Goal: Contribute content: Contribute content

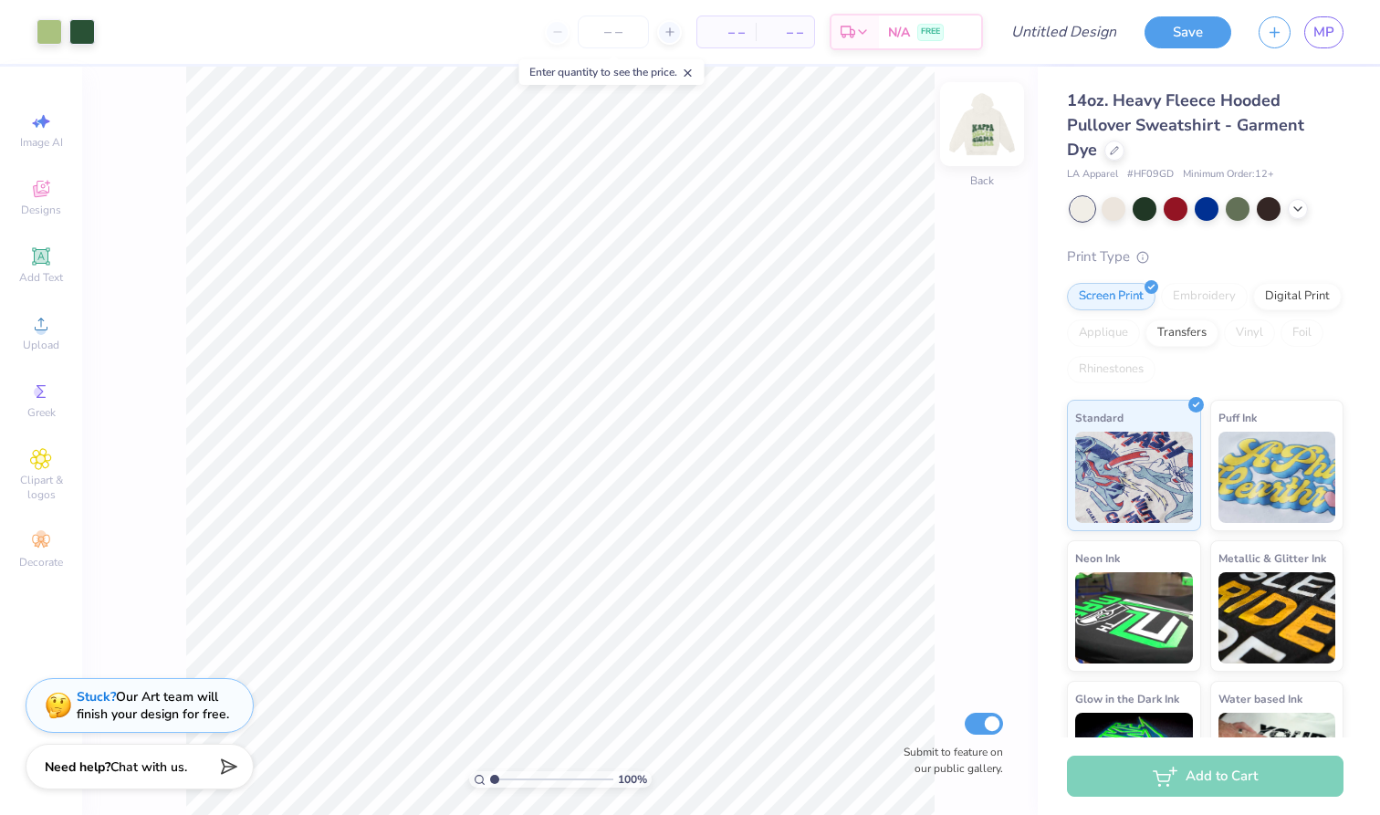
click at [982, 126] on img at bounding box center [982, 124] width 73 height 73
type input "7.00"
type input "3.96"
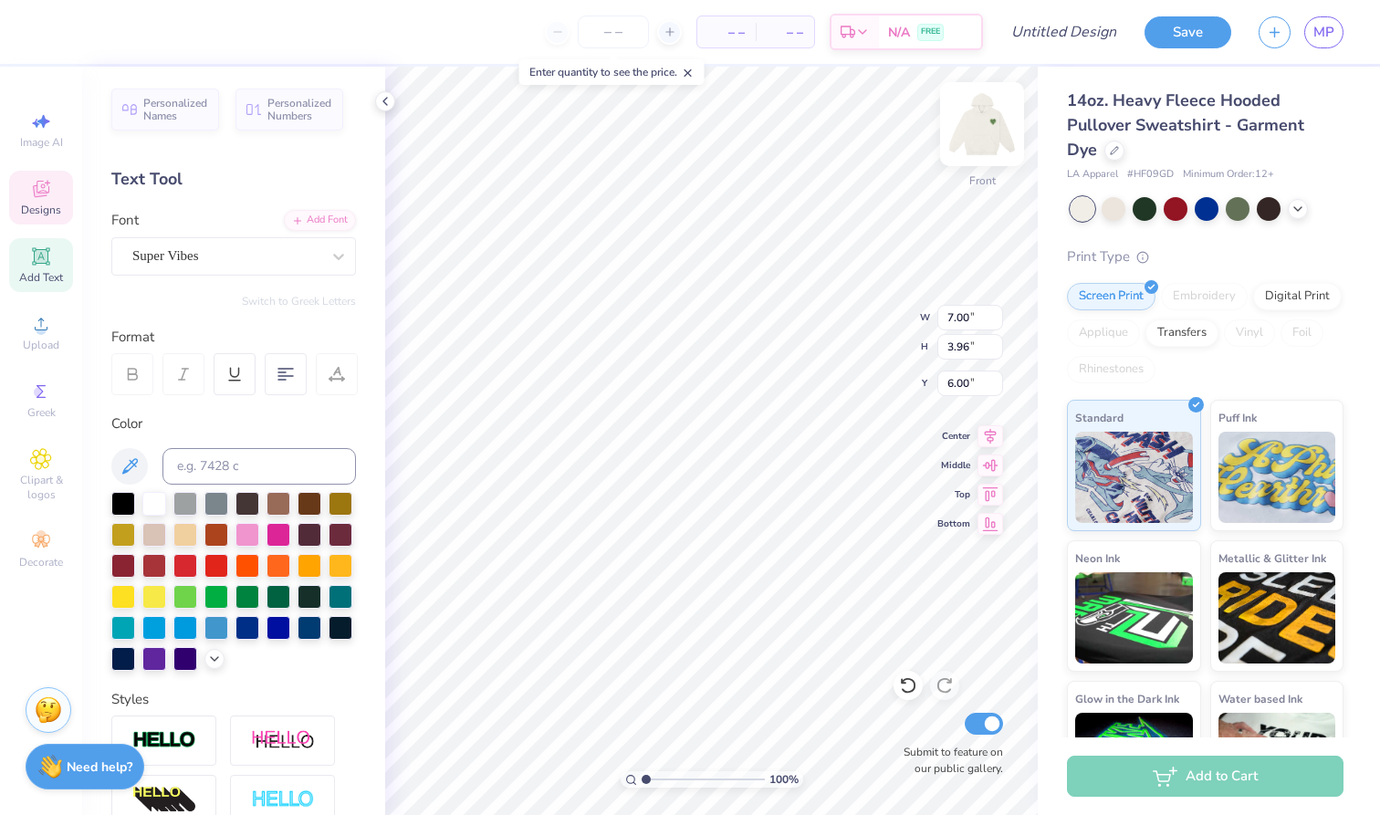
type input "2.85"
type input "4.65"
type input "6.19"
type input "9.31"
type textarea "D"
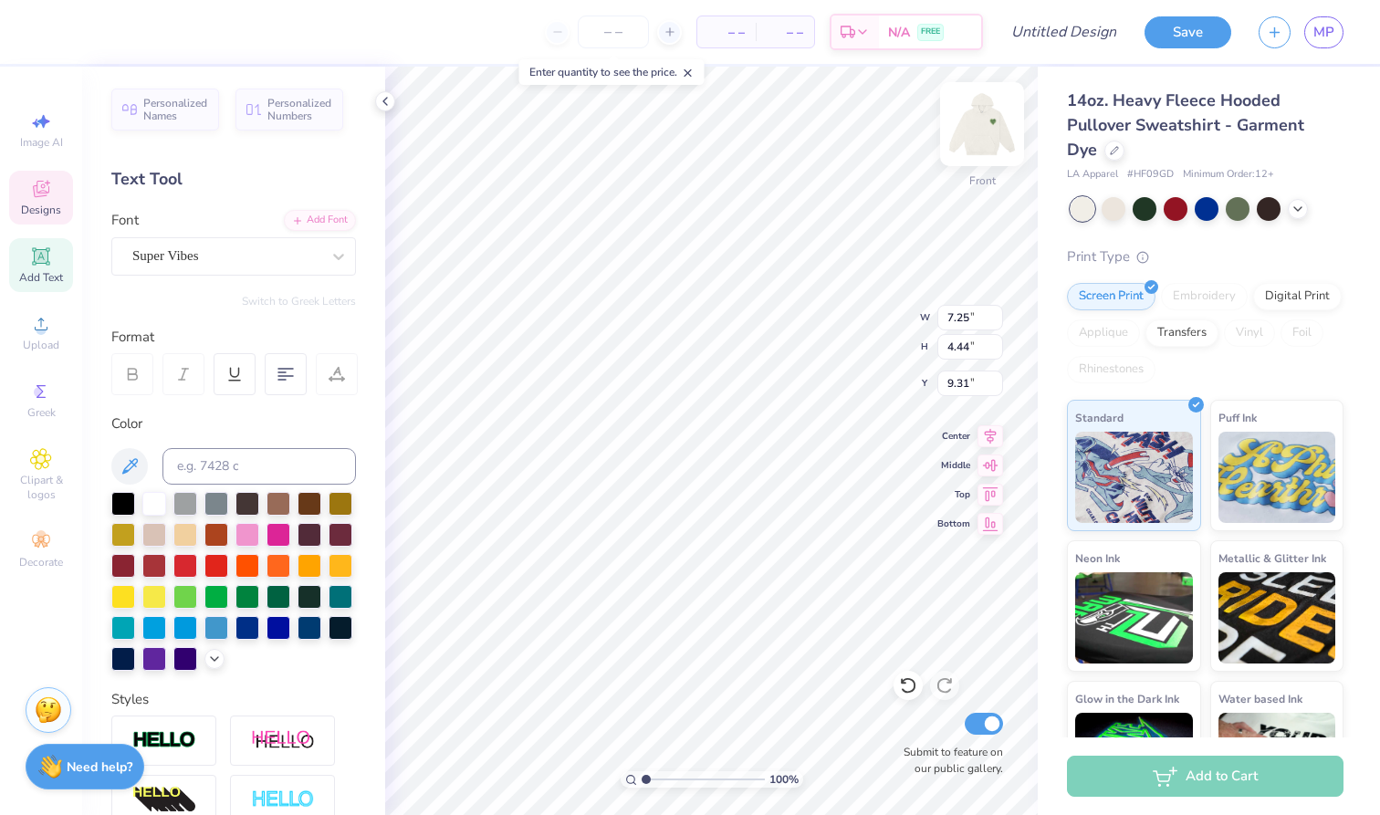
type textarea "ALP"
type textarea "T"
type textarea "HA"
type input "6.19"
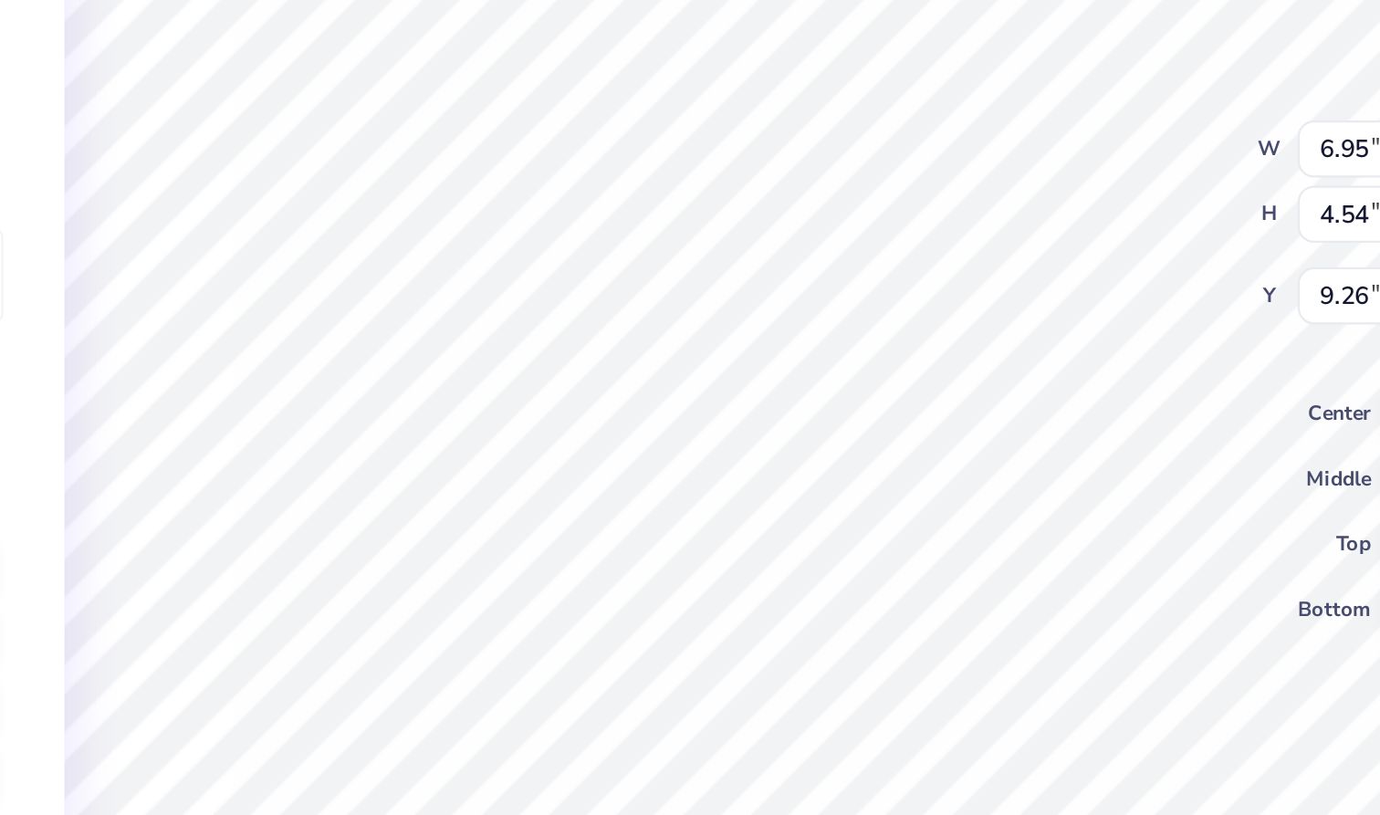
type input "9.88"
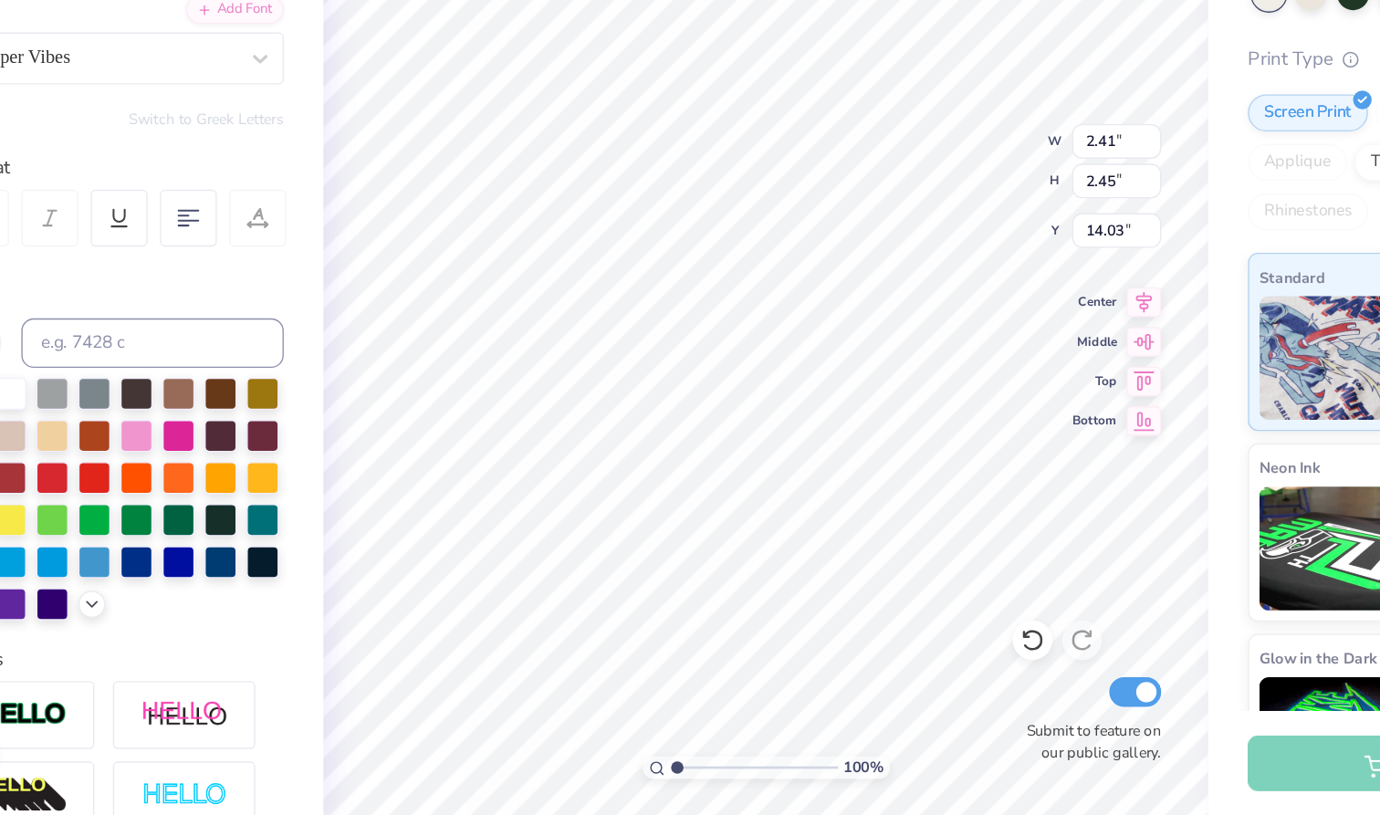
type textarea "T"
type input "1.67"
type input "3.08"
type input "13.36"
type textarea "H"
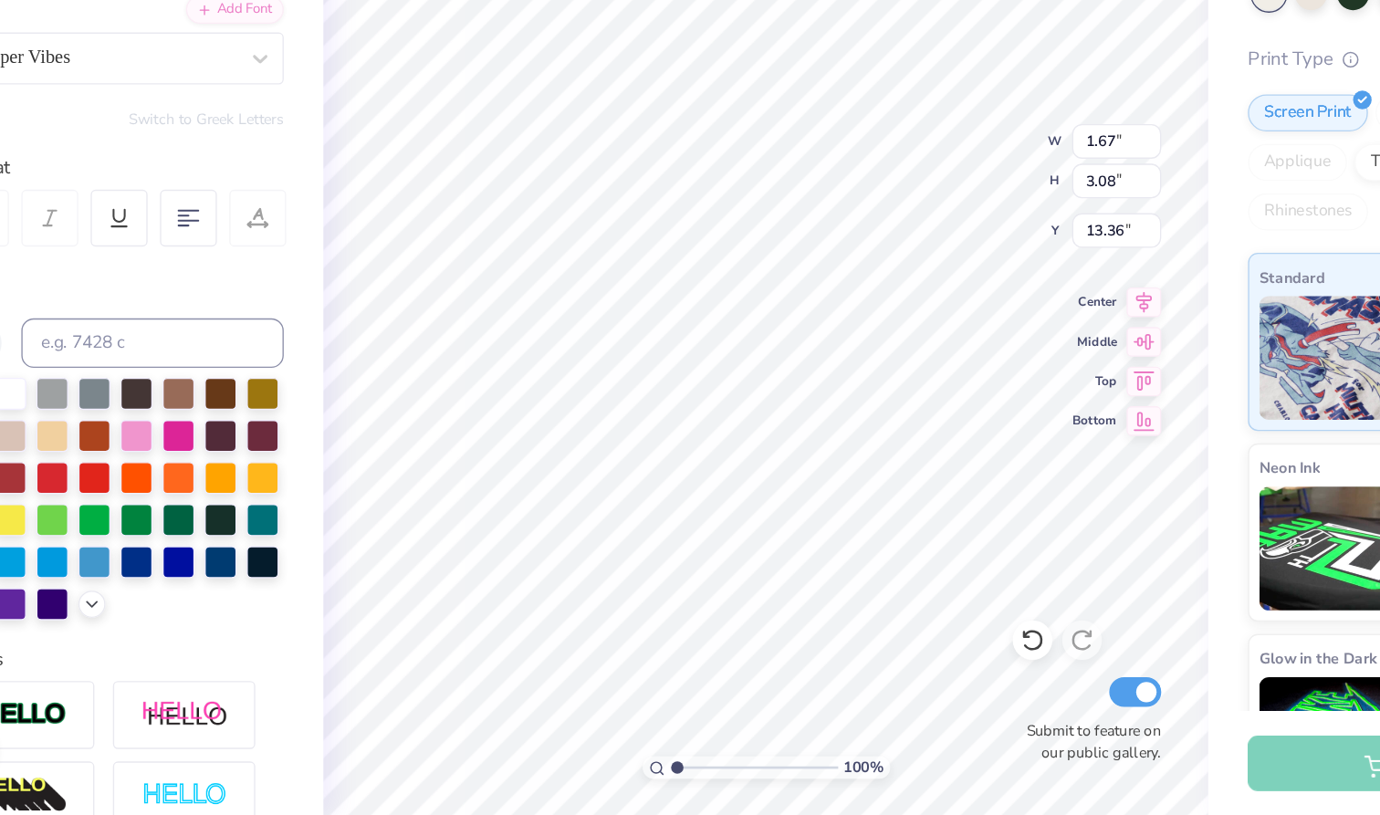
type input "2.66"
type input "3.25"
type input "13.06"
type textarea "E"
type input "3.47"
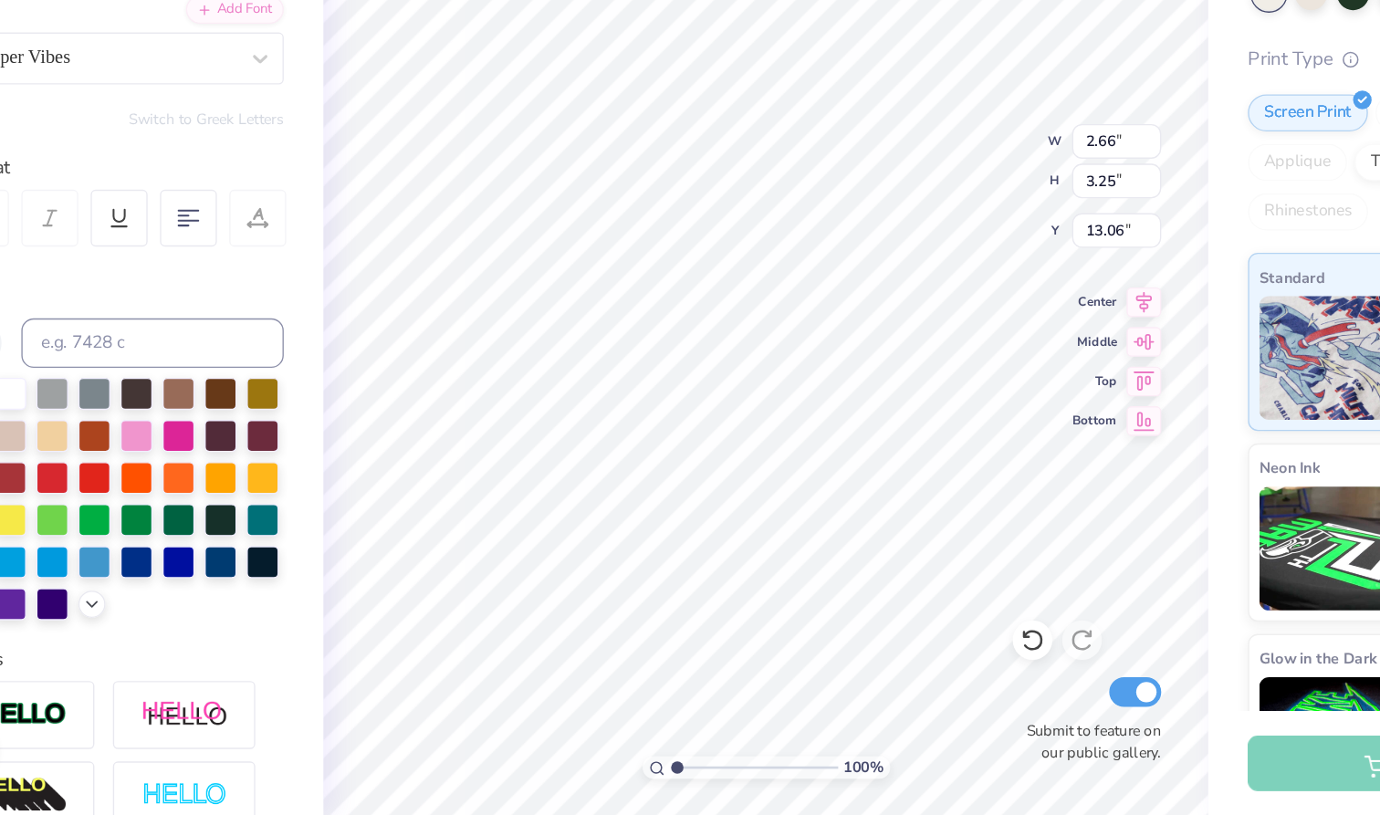
type input "3.19"
type input "13.01"
type textarea "T"
type input "2.80"
type input "2.49"
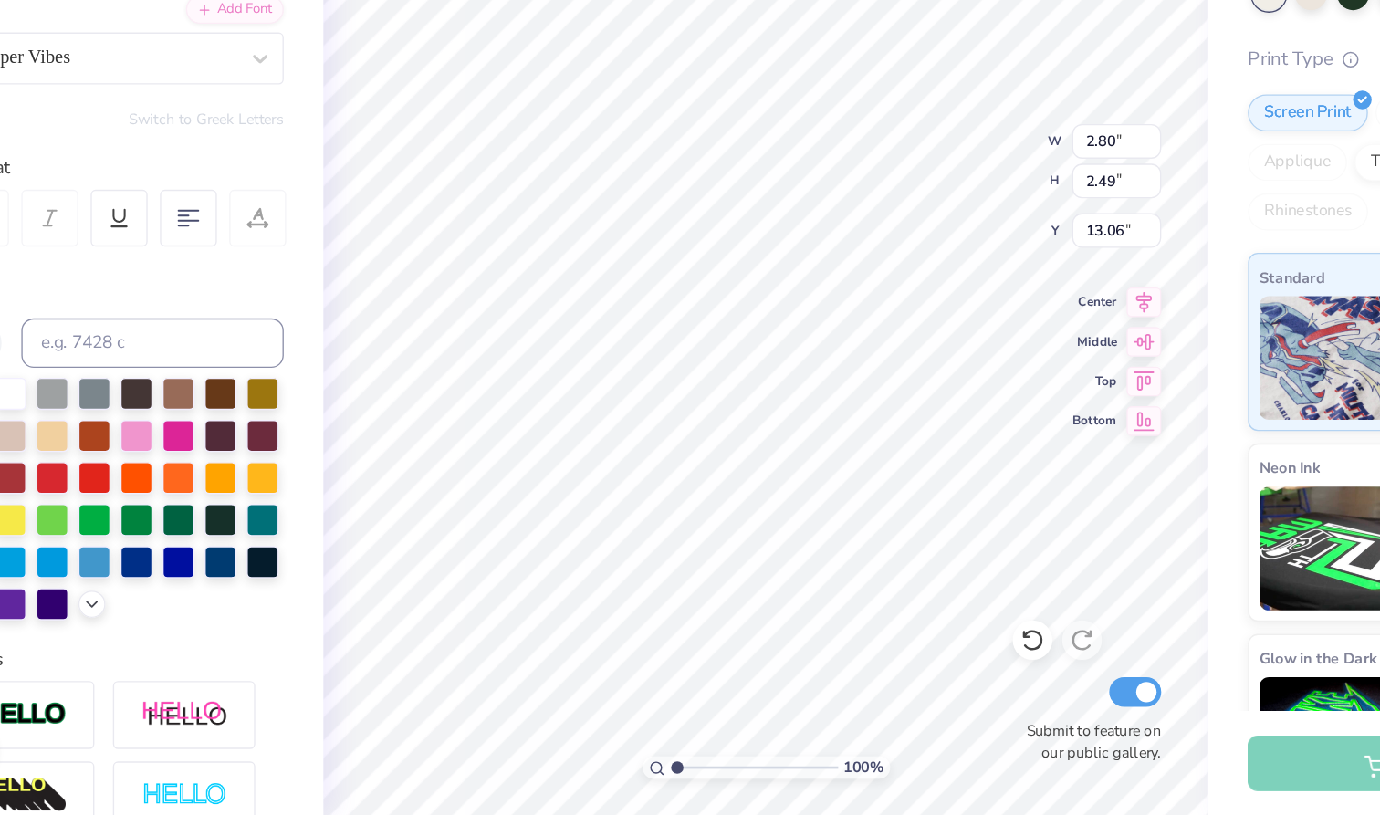
type input "13.32"
type input "2.65"
type input "3.36"
type input "12.75"
type input "1.72"
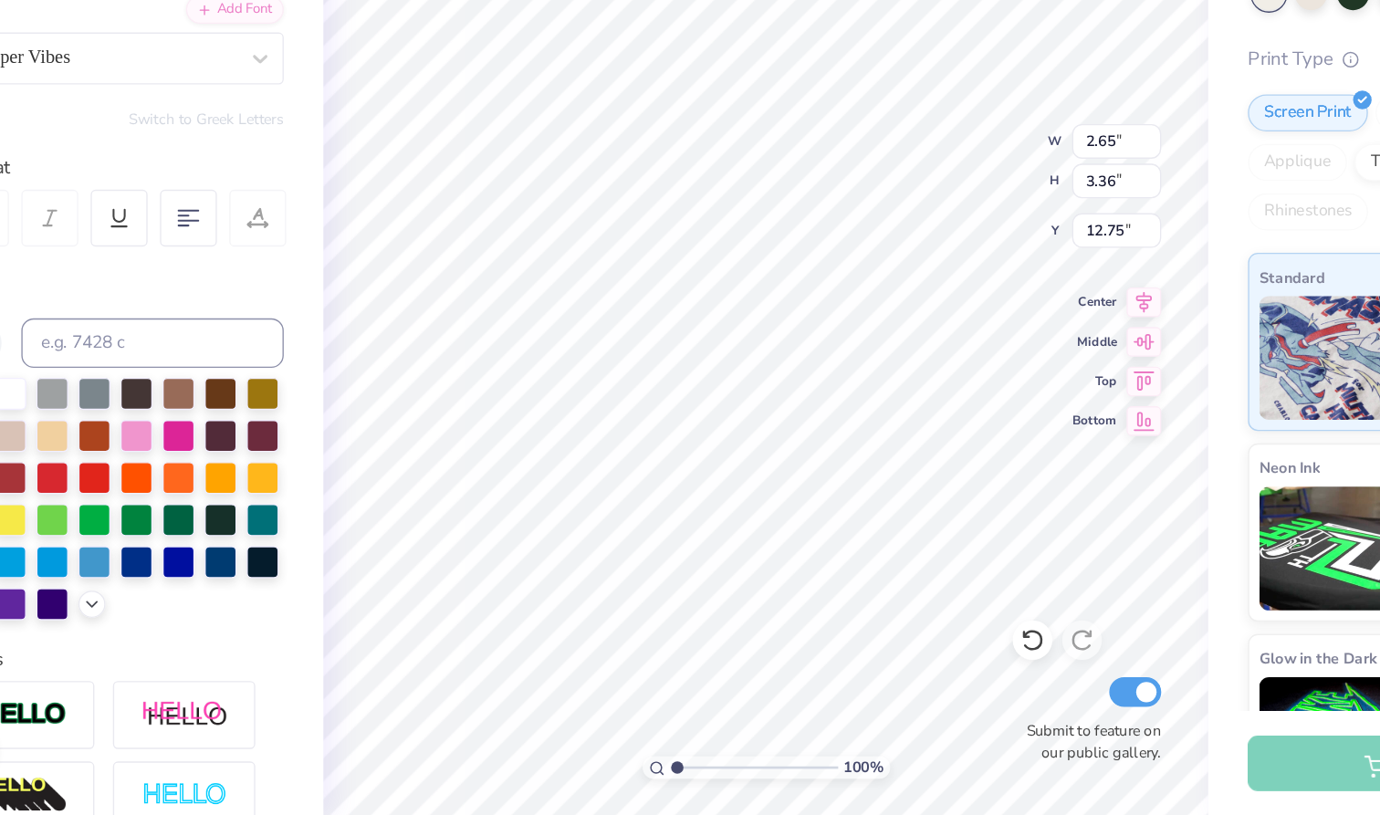
type input "3.19"
type input "13.31"
type input "1.95"
type input "3.61"
type input "13.28"
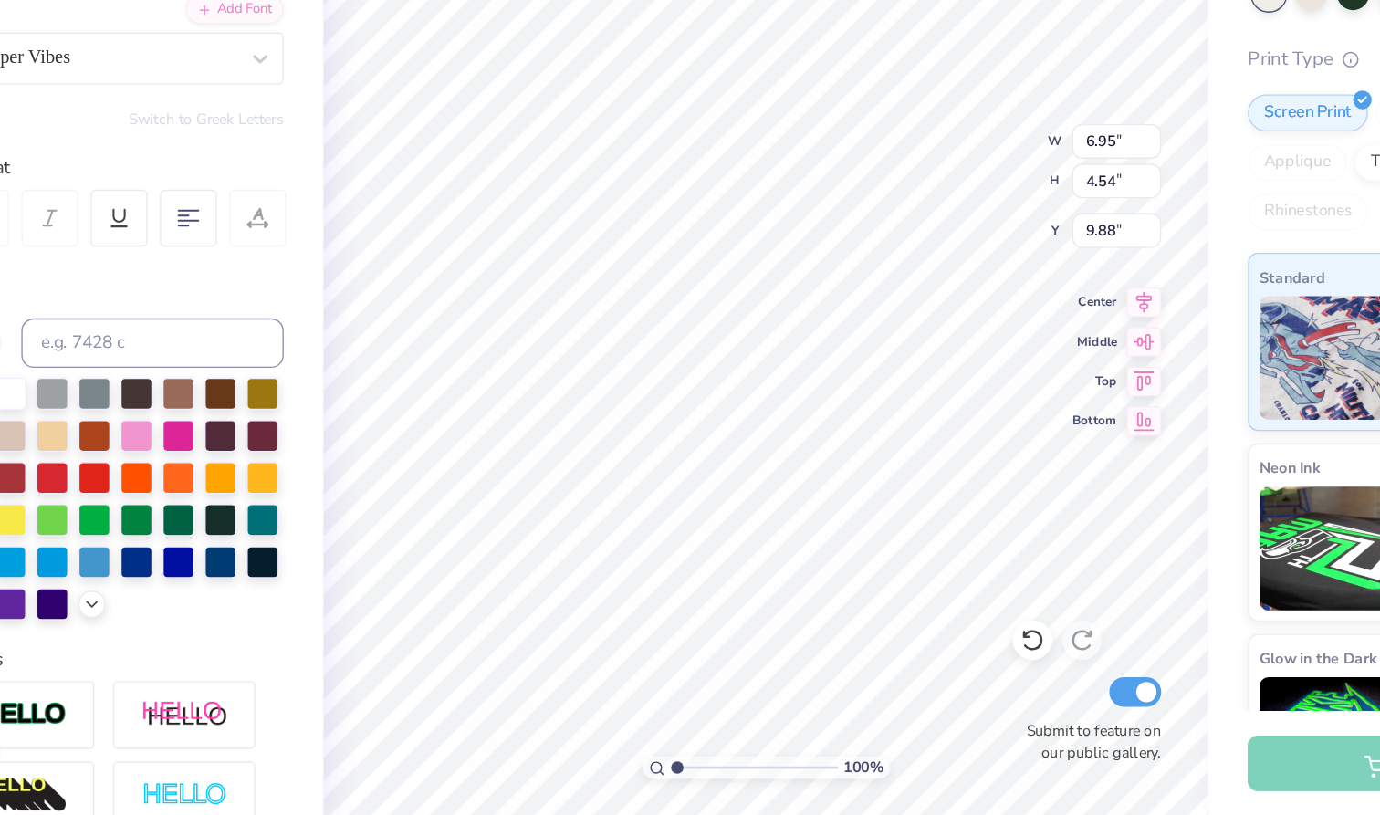
type input "2.20"
type input "2.71"
type input "13.89"
type input "2.65"
type input "3.36"
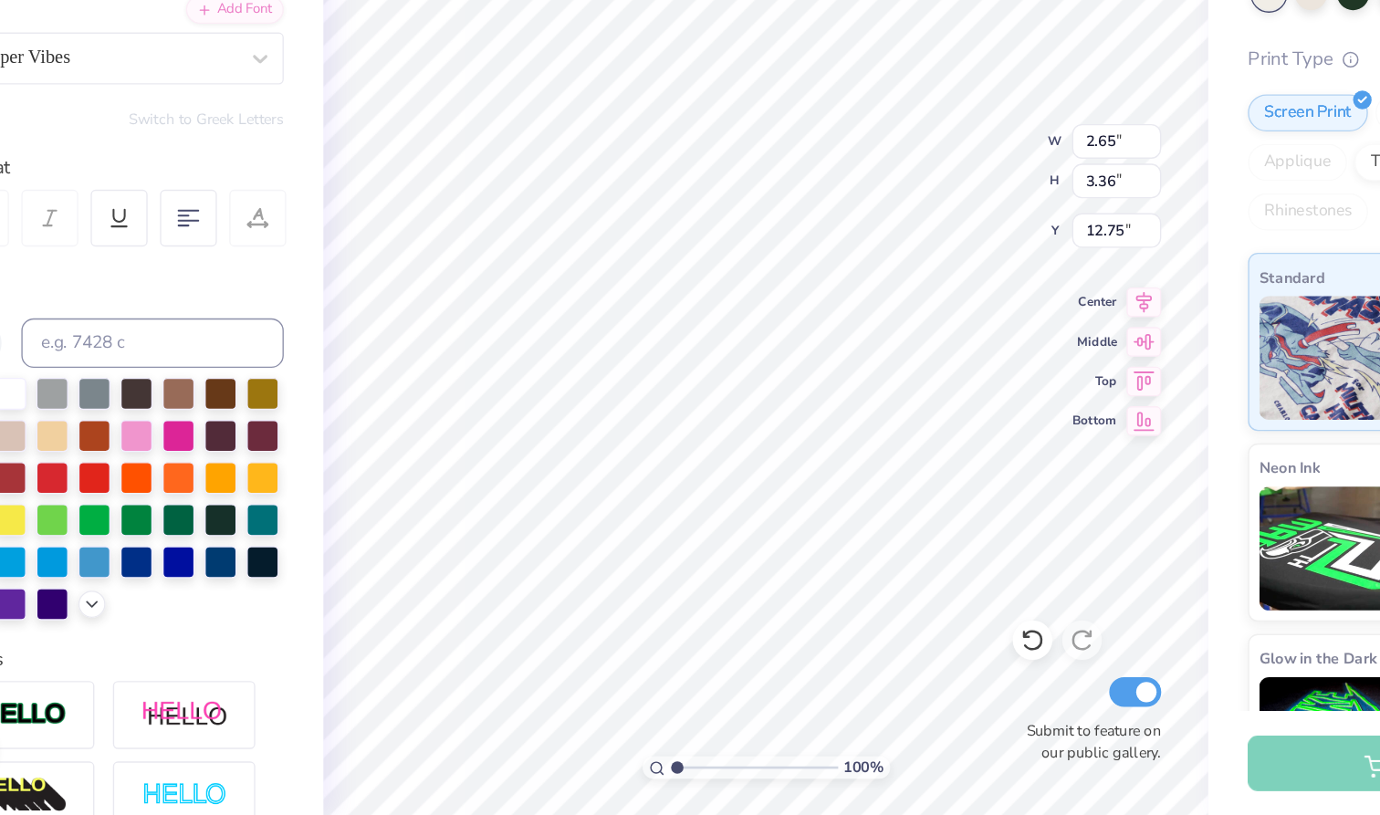
type input "13.19"
type textarea "E"
type textarea "H"
type input "2.68"
type input "3.43"
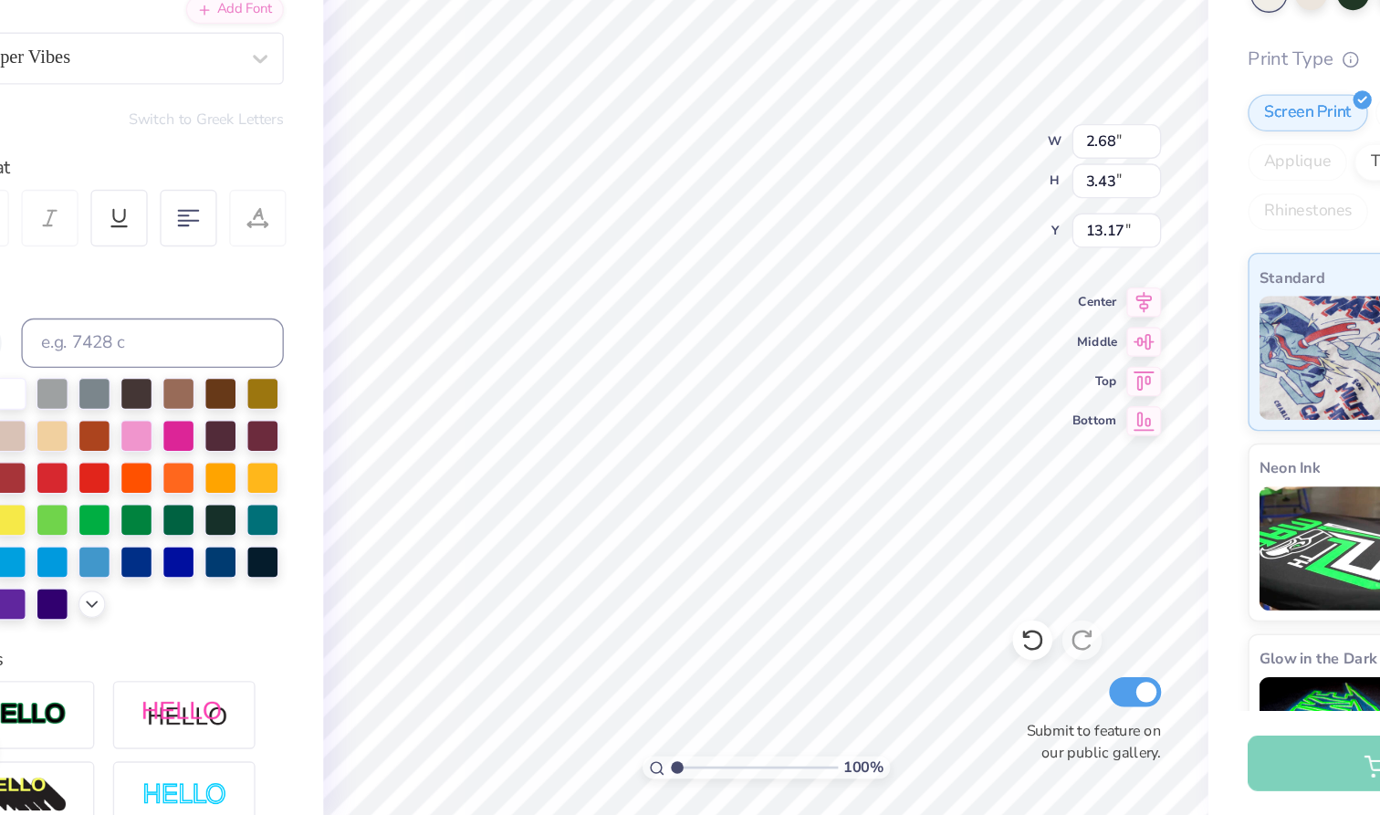
type input "13.19"
type input "2.65"
type input "3.36"
type input "12.75"
type textarea "S"
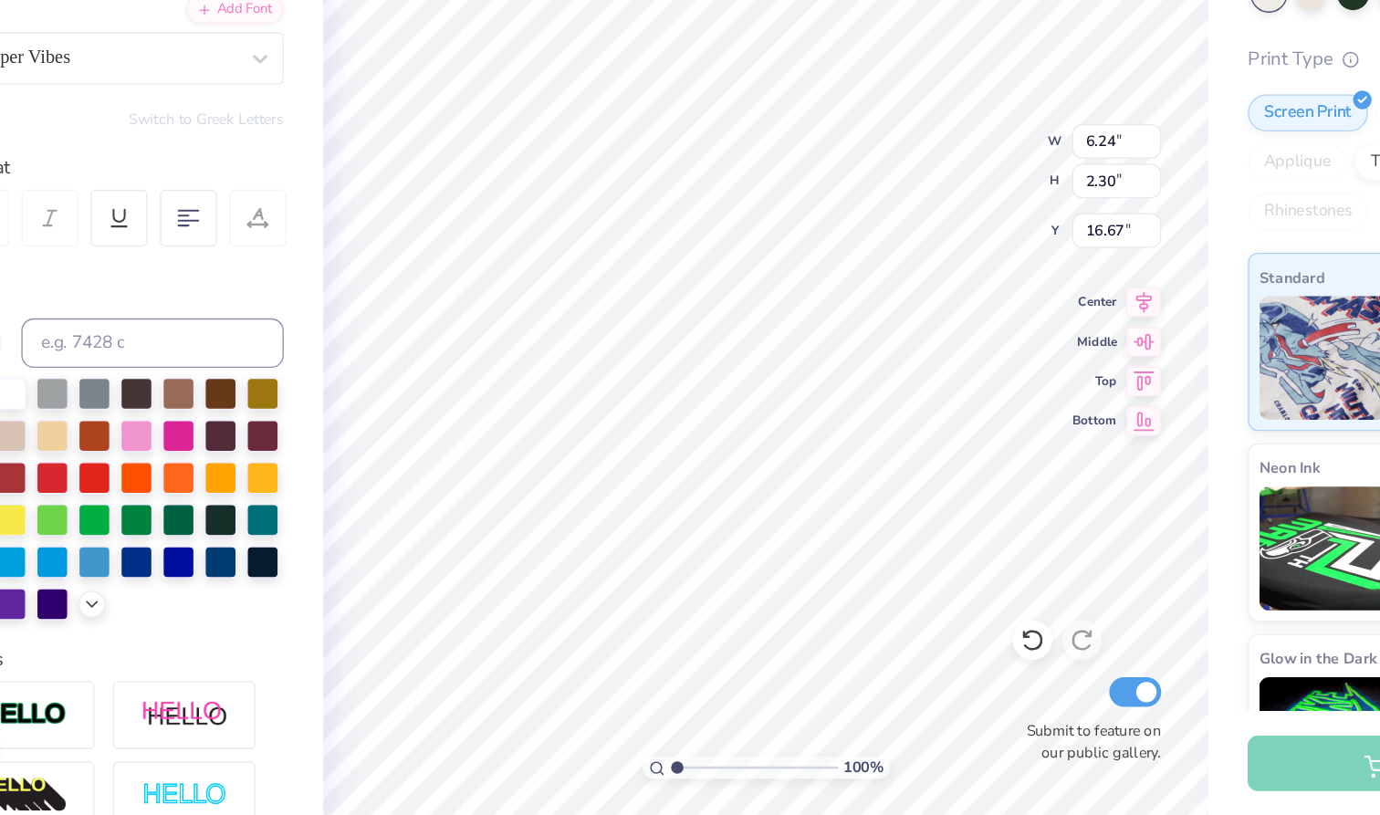
type textarea "DEL"
type textarea "M"
type textarea "TA"
type input "16.62"
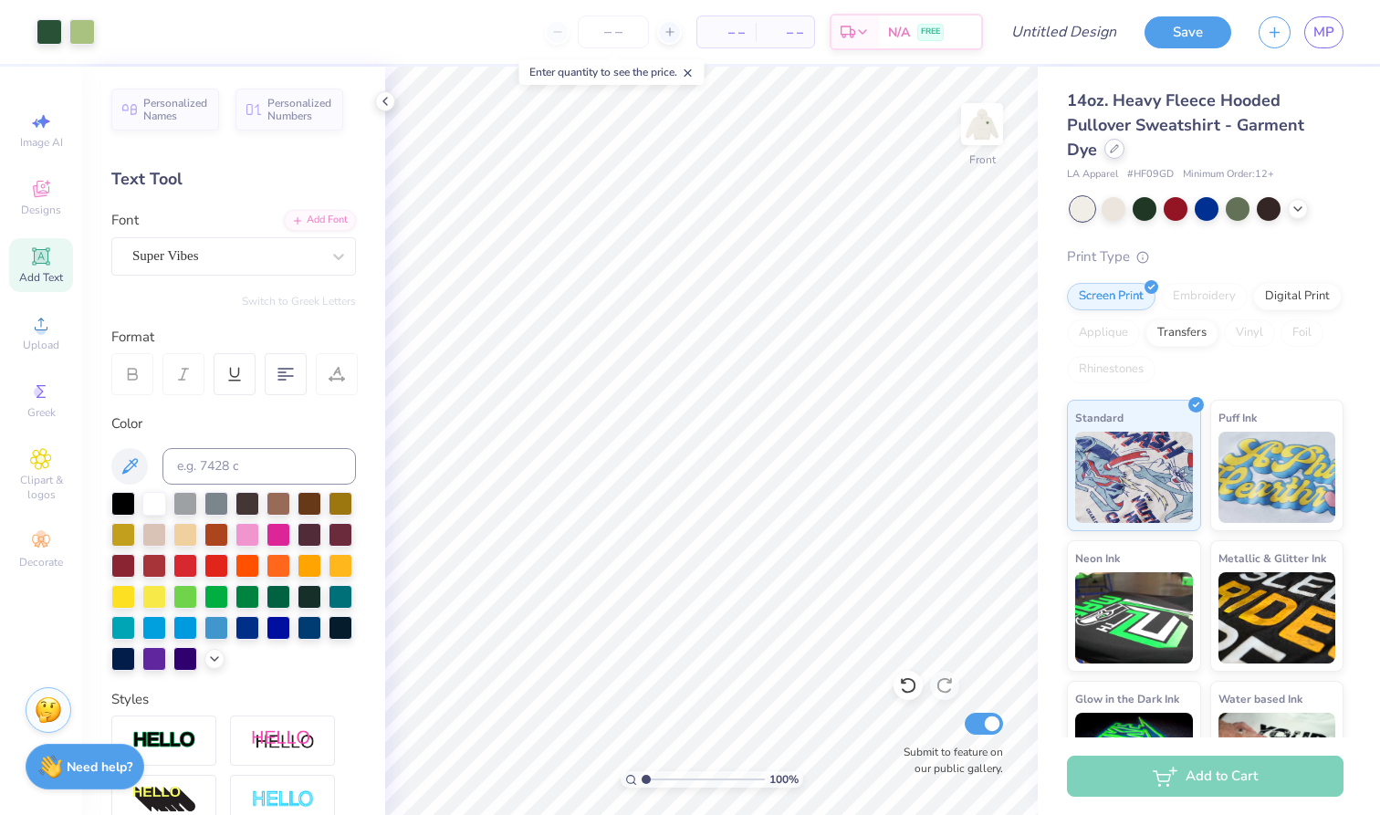
click at [1110, 151] on icon at bounding box center [1114, 148] width 9 height 9
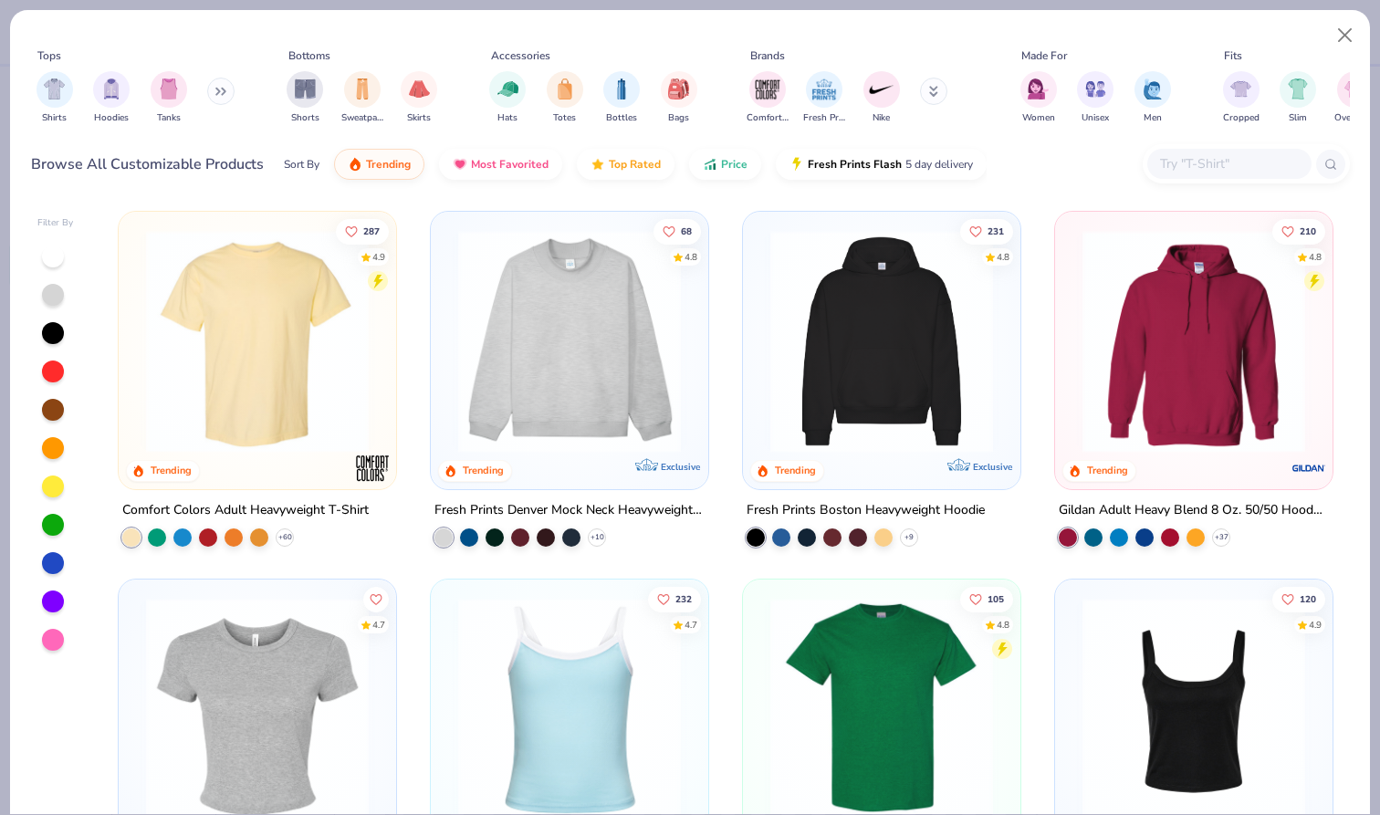
click at [585, 314] on img at bounding box center [569, 341] width 241 height 223
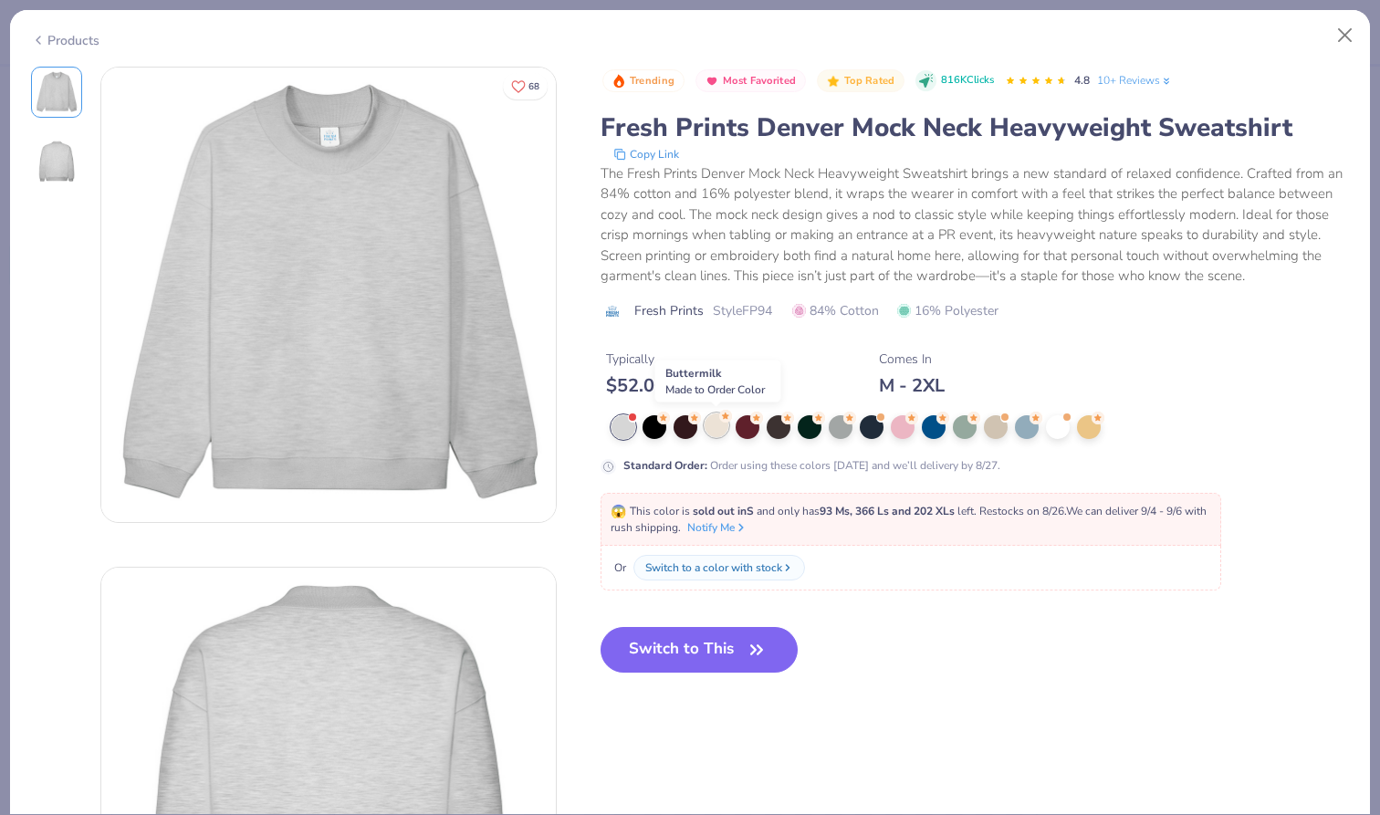
click at [721, 422] on icon at bounding box center [725, 416] width 13 height 13
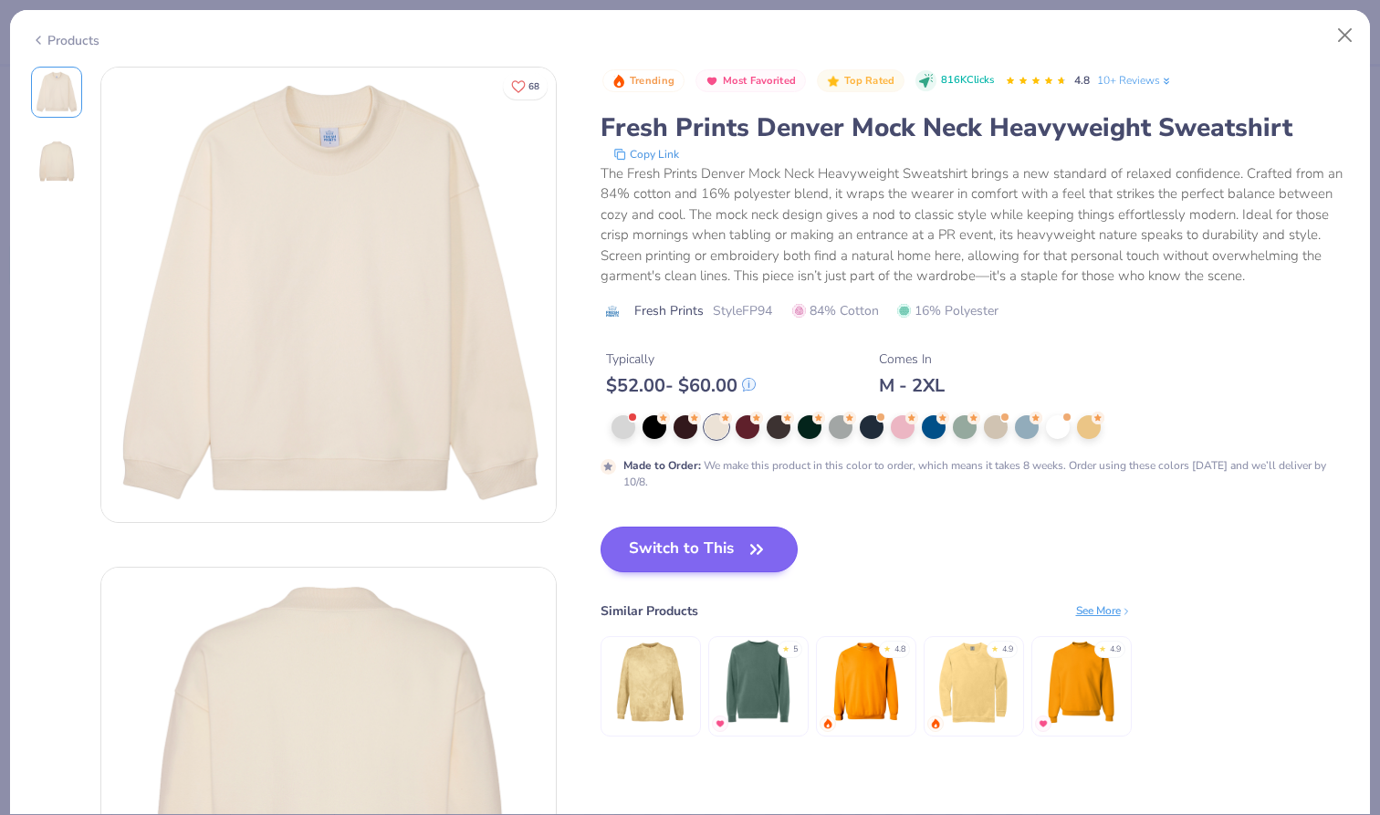
click at [722, 559] on button "Switch to This" at bounding box center [700, 550] width 198 height 46
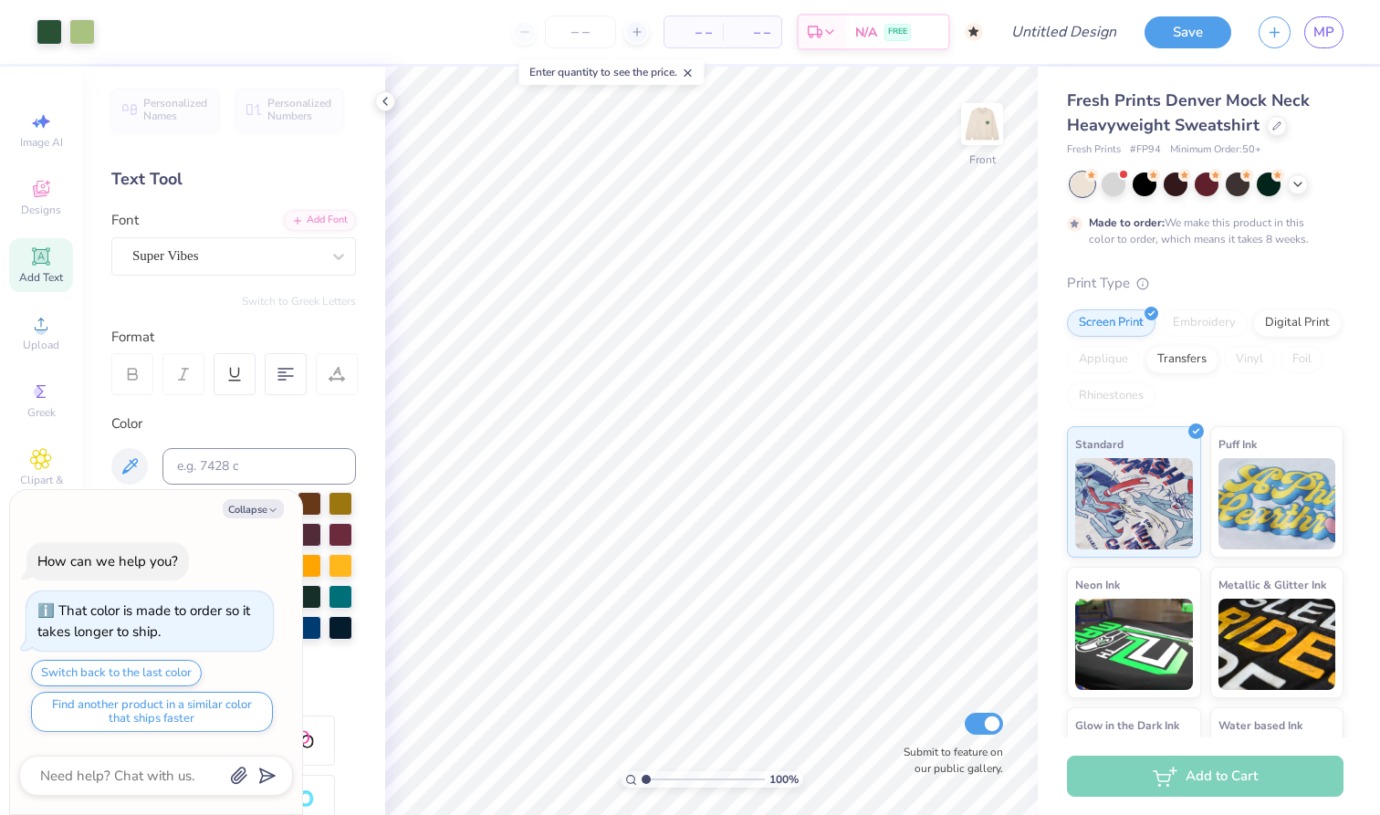
click at [918, 759] on div "100 % Front Submit to feature on our public gallery." at bounding box center [711, 441] width 653 height 748
type textarea "x"
type input "3.00"
type textarea "x"
type input "15.93"
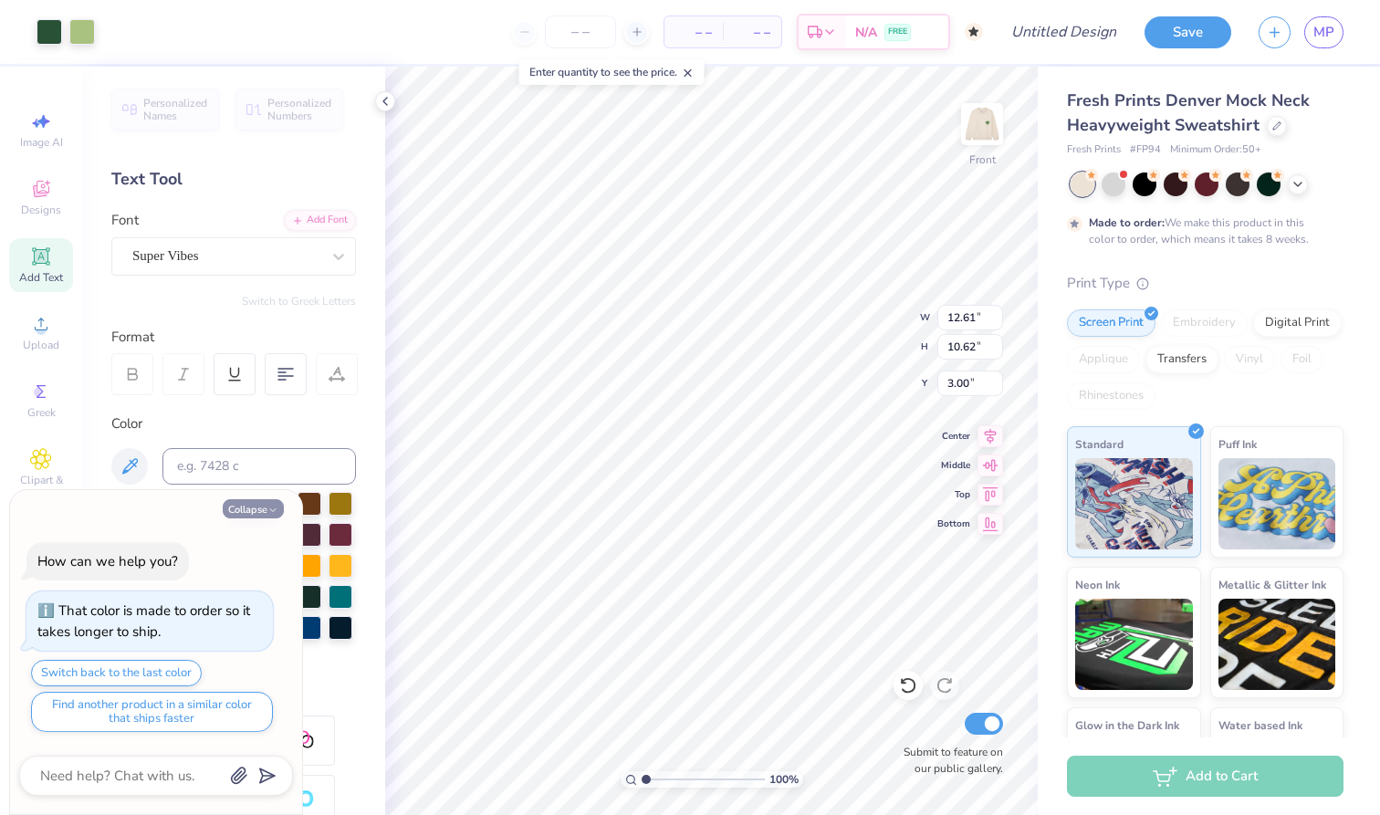
click at [262, 512] on button "Collapse" at bounding box center [253, 508] width 61 height 19
type textarea "x"
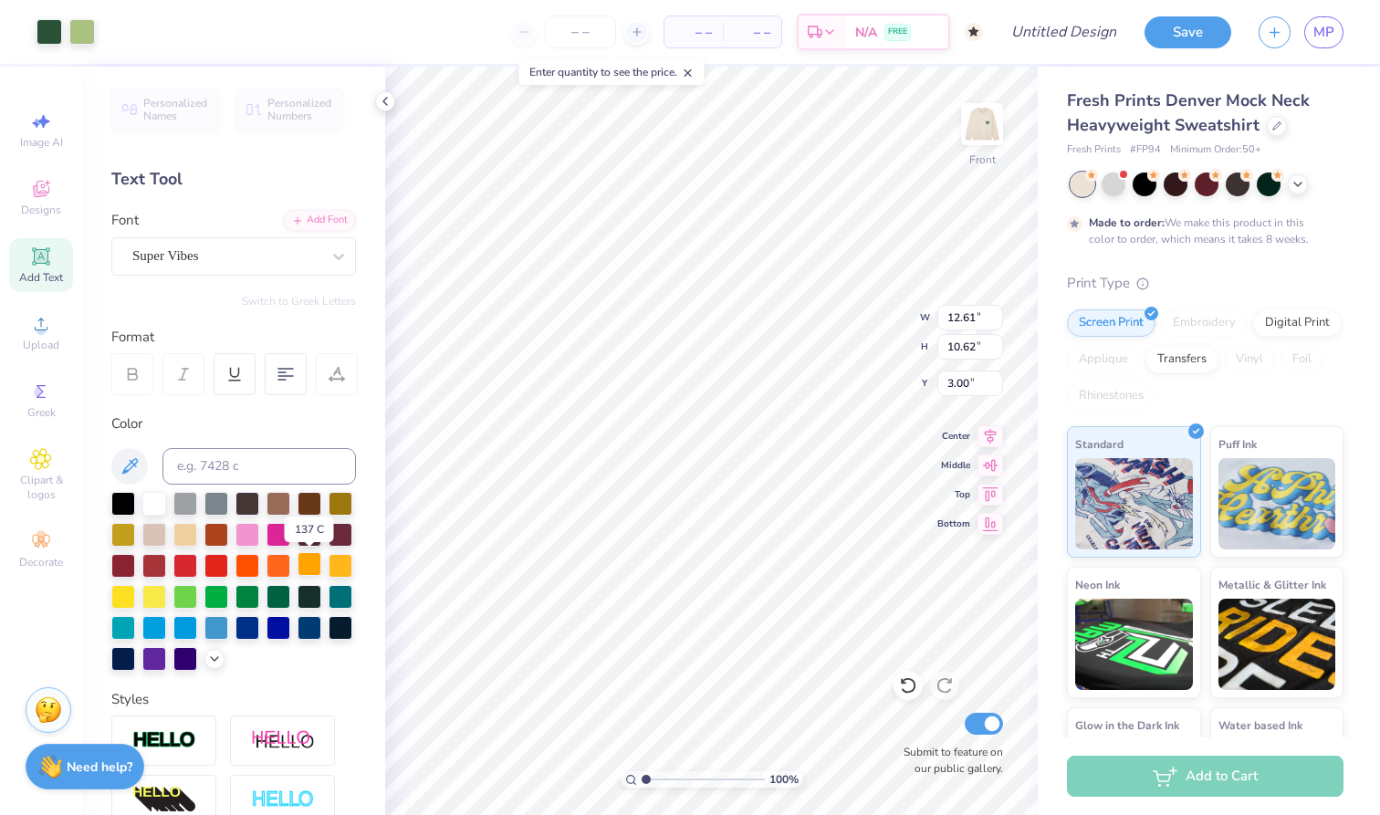
click at [311, 566] on div at bounding box center [310, 564] width 24 height 24
click at [58, 28] on div at bounding box center [50, 30] width 26 height 26
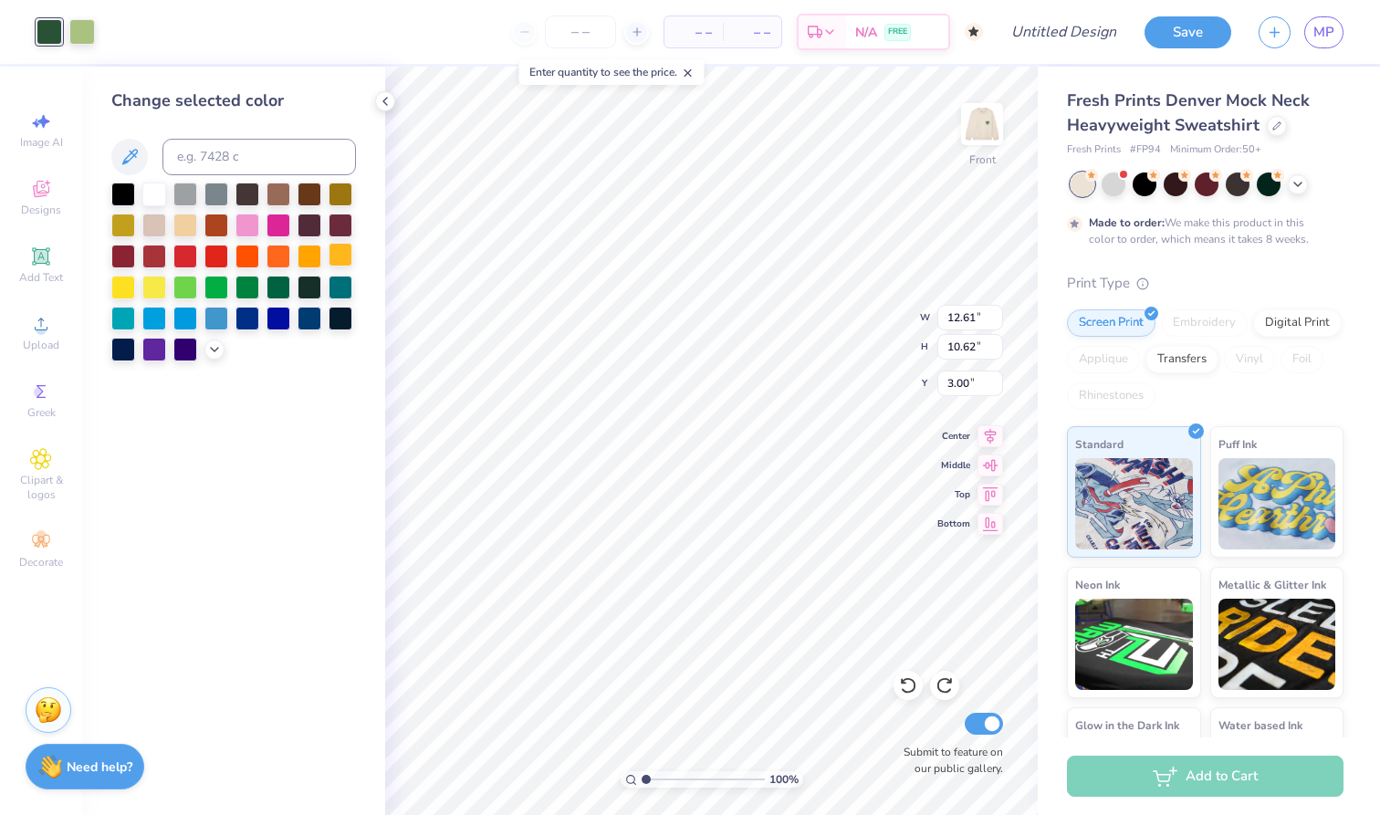
click at [337, 264] on div at bounding box center [341, 255] width 24 height 24
click at [83, 33] on div at bounding box center [82, 30] width 26 height 26
click at [152, 288] on div at bounding box center [154, 286] width 24 height 24
click at [131, 290] on div at bounding box center [123, 286] width 24 height 24
click at [216, 353] on icon at bounding box center [214, 347] width 15 height 15
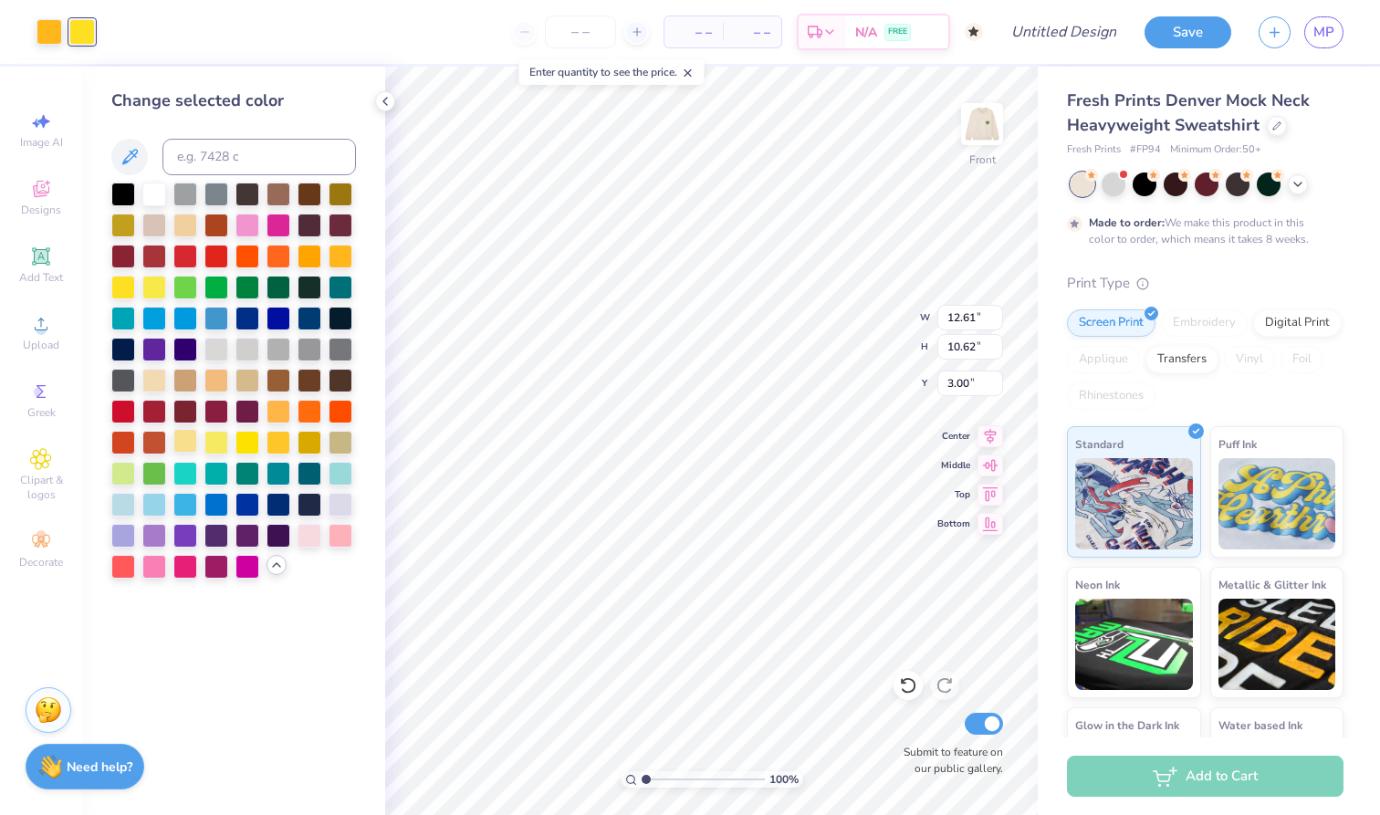
click at [183, 451] on div at bounding box center [185, 441] width 24 height 24
click at [308, 442] on div at bounding box center [310, 441] width 24 height 24
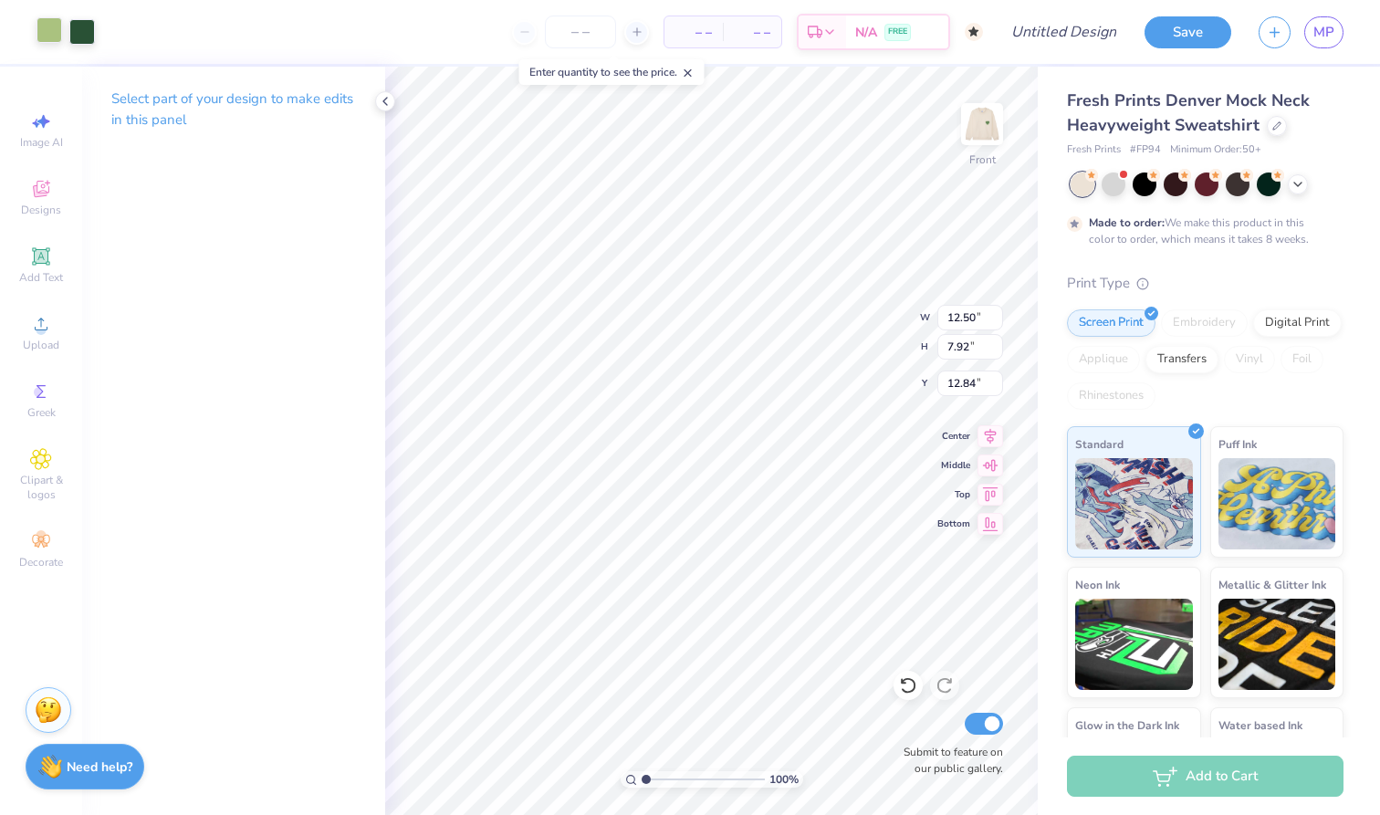
click at [50, 27] on div at bounding box center [50, 30] width 26 height 26
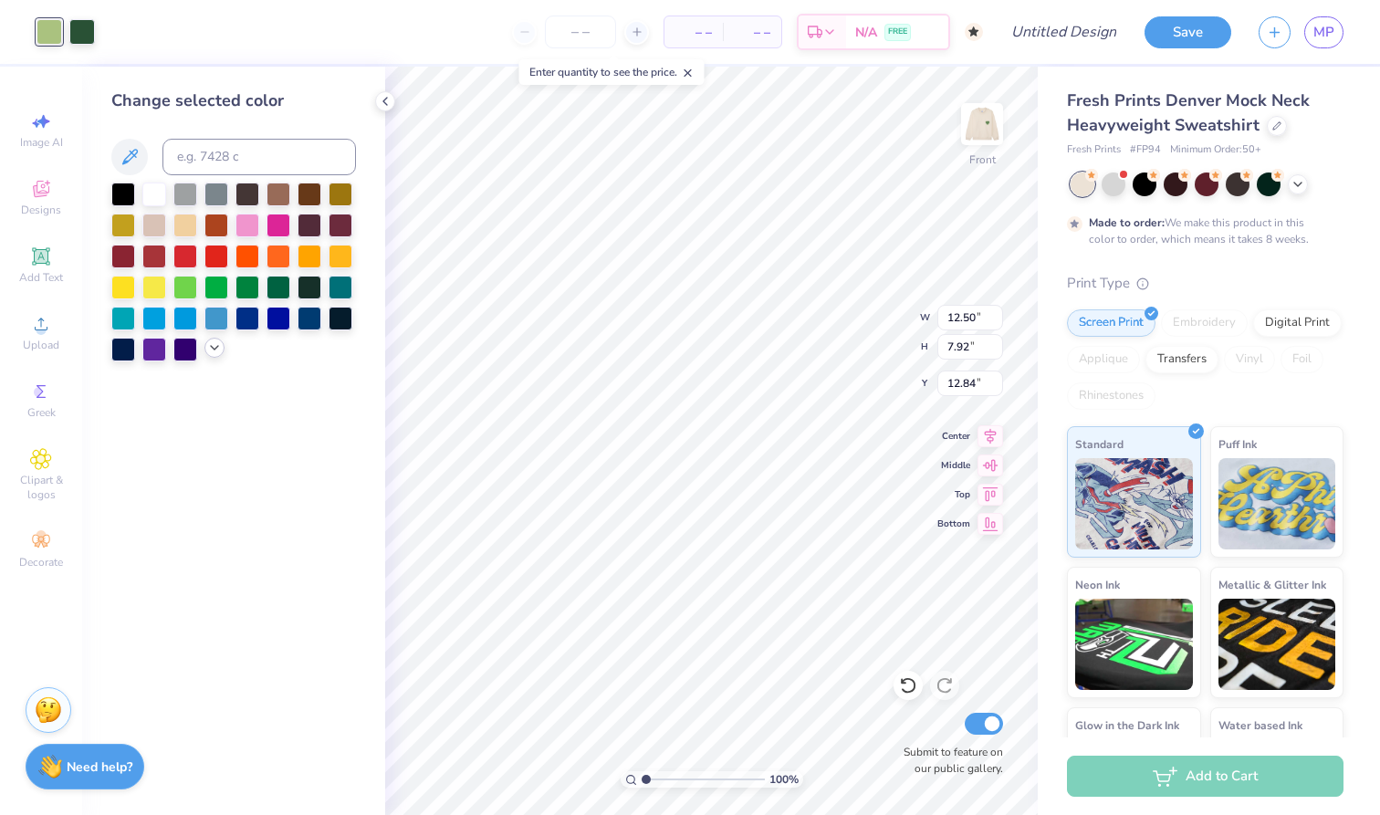
click at [208, 358] on div at bounding box center [214, 348] width 20 height 20
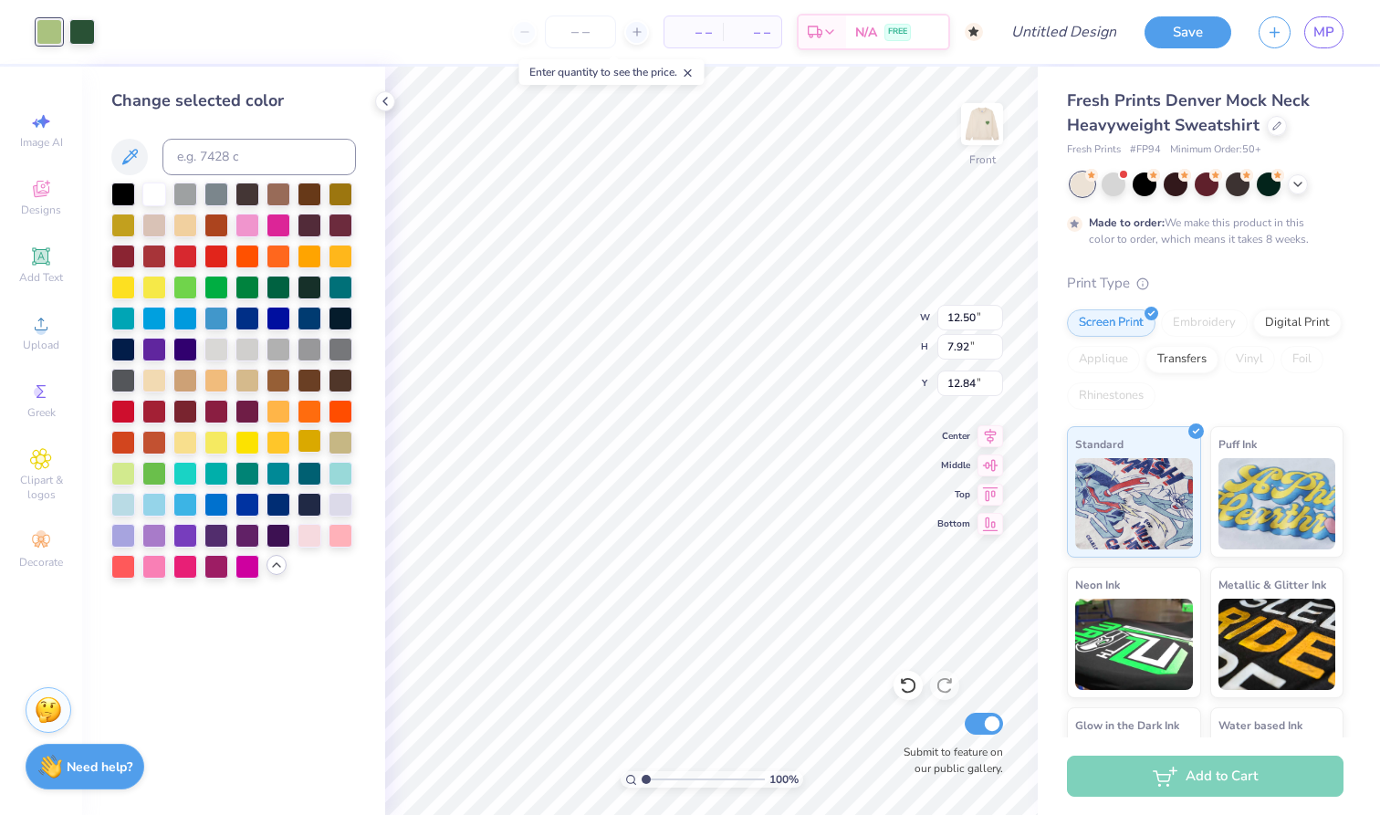
click at [309, 449] on div at bounding box center [310, 441] width 24 height 24
click at [81, 36] on div at bounding box center [82, 30] width 26 height 26
click at [304, 446] on div at bounding box center [310, 441] width 24 height 24
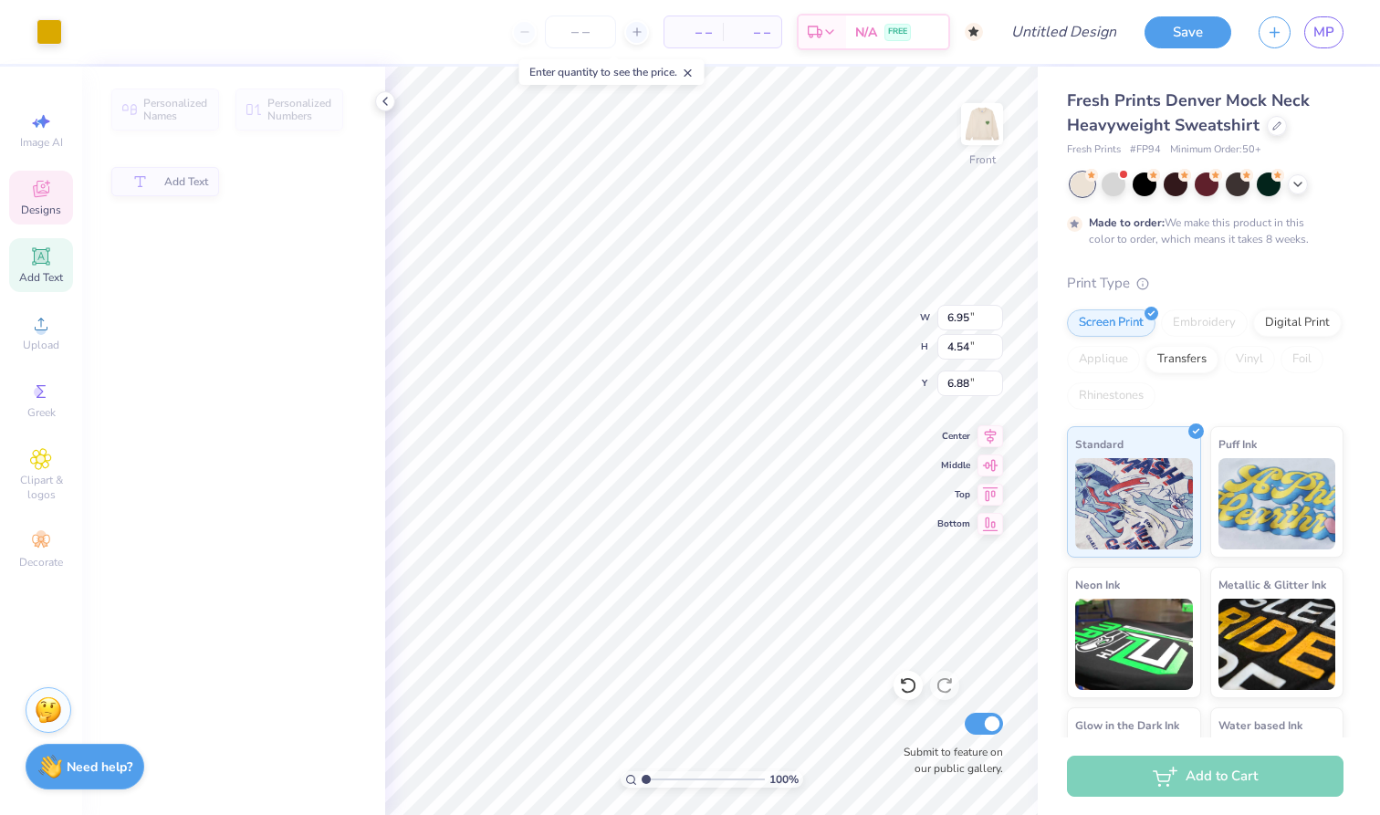
type input "6.95"
type input "4.54"
type input "6.88"
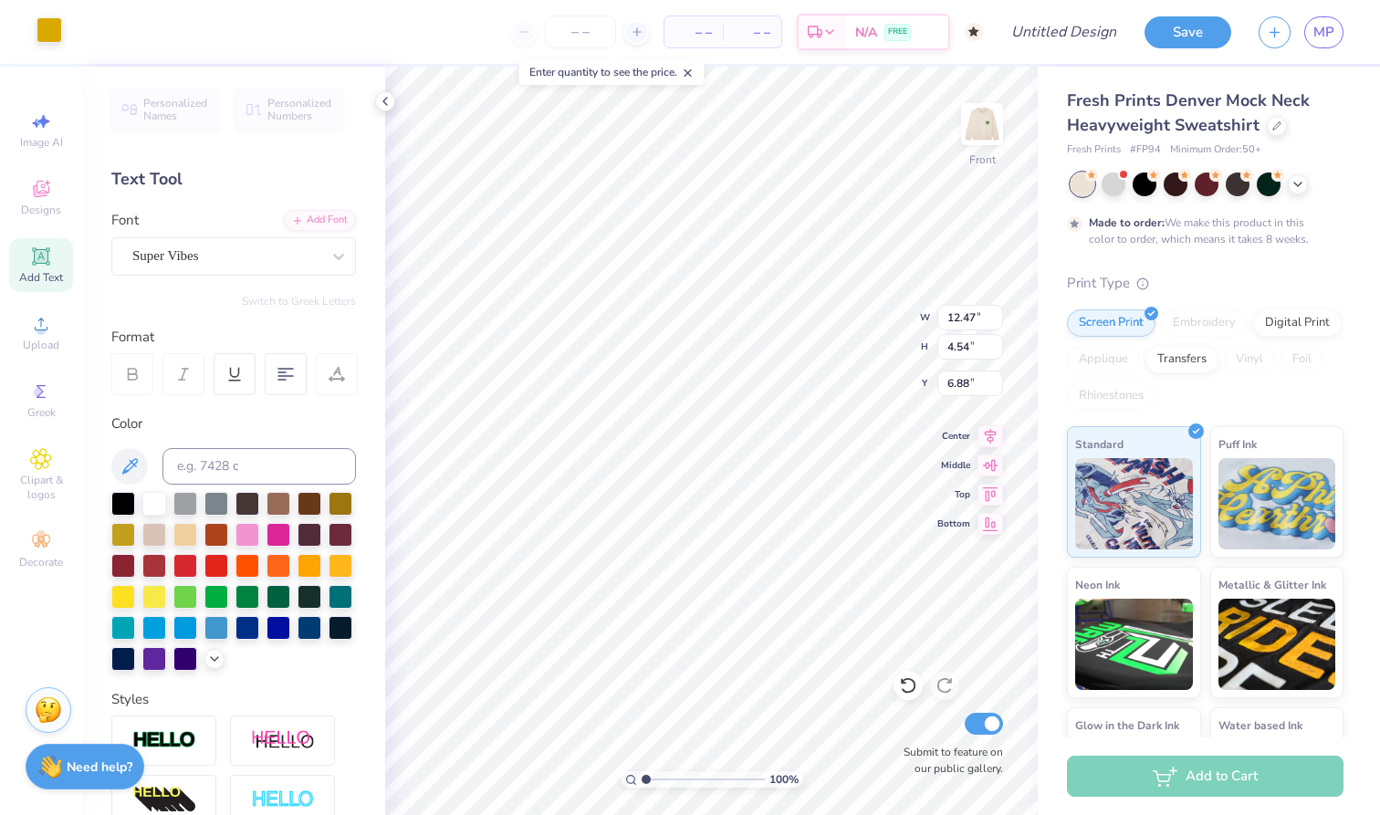
click at [55, 28] on div at bounding box center [50, 30] width 26 height 26
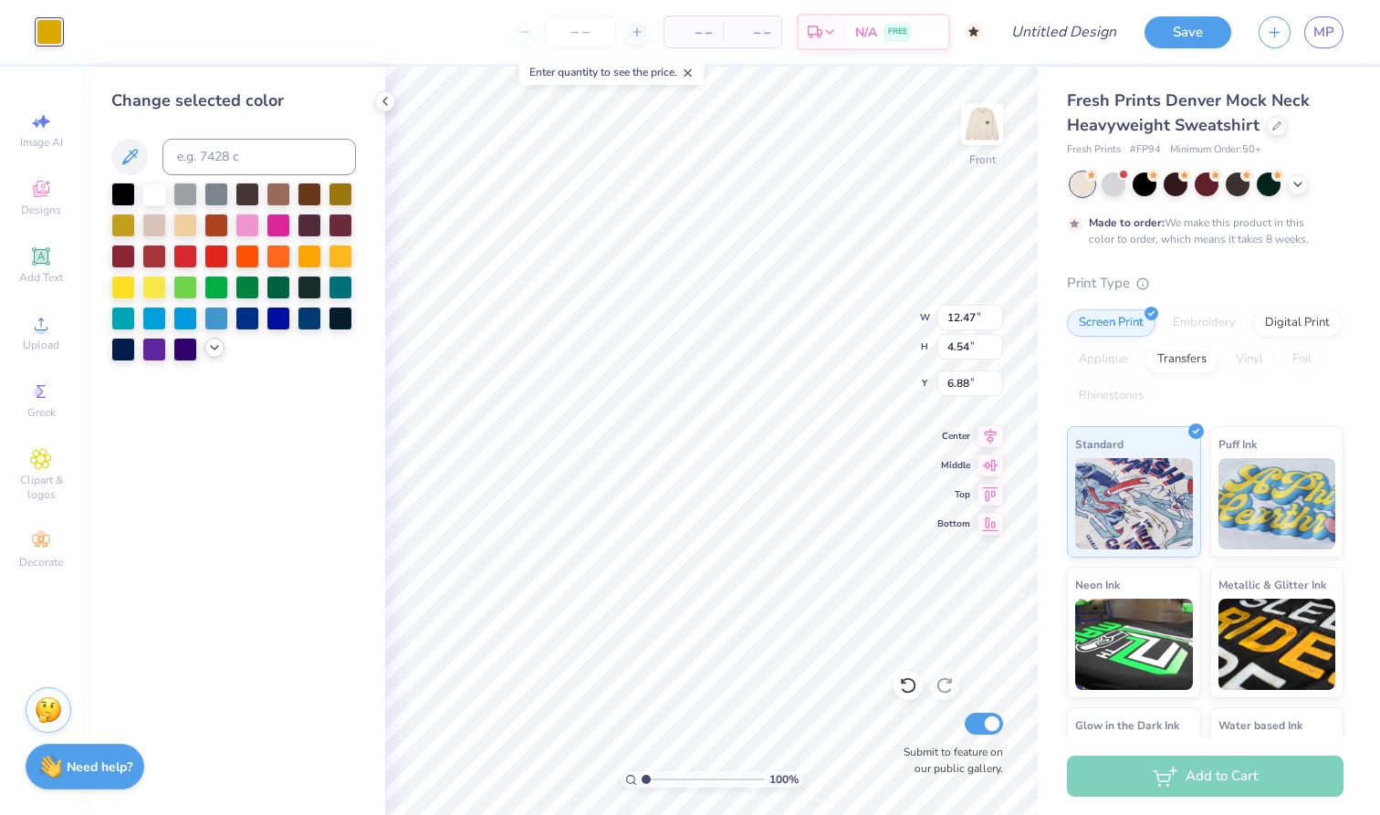
click at [213, 349] on icon at bounding box center [214, 347] width 15 height 15
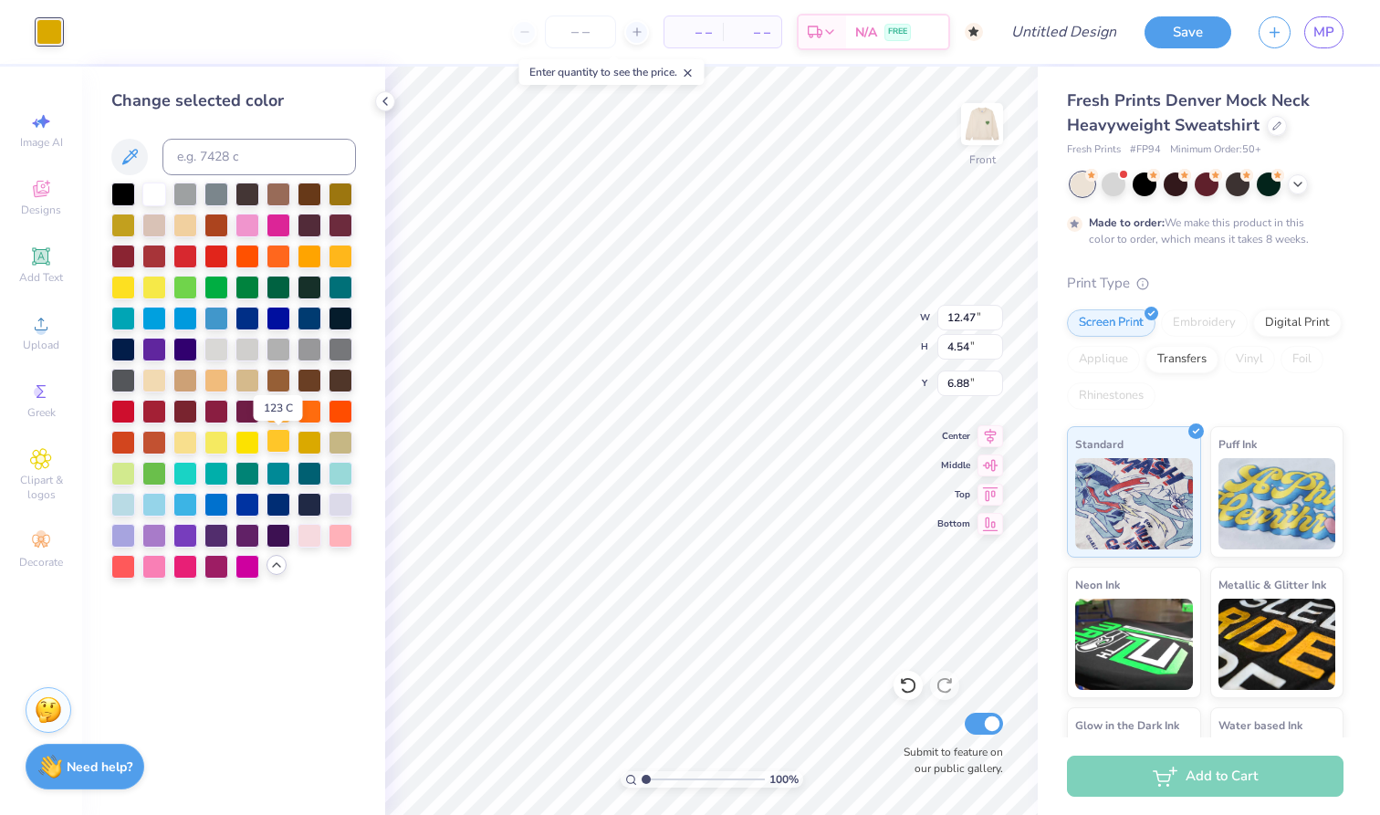
click at [277, 447] on div at bounding box center [279, 441] width 24 height 24
click at [307, 258] on div at bounding box center [310, 255] width 24 height 24
click at [335, 262] on div at bounding box center [341, 255] width 24 height 24
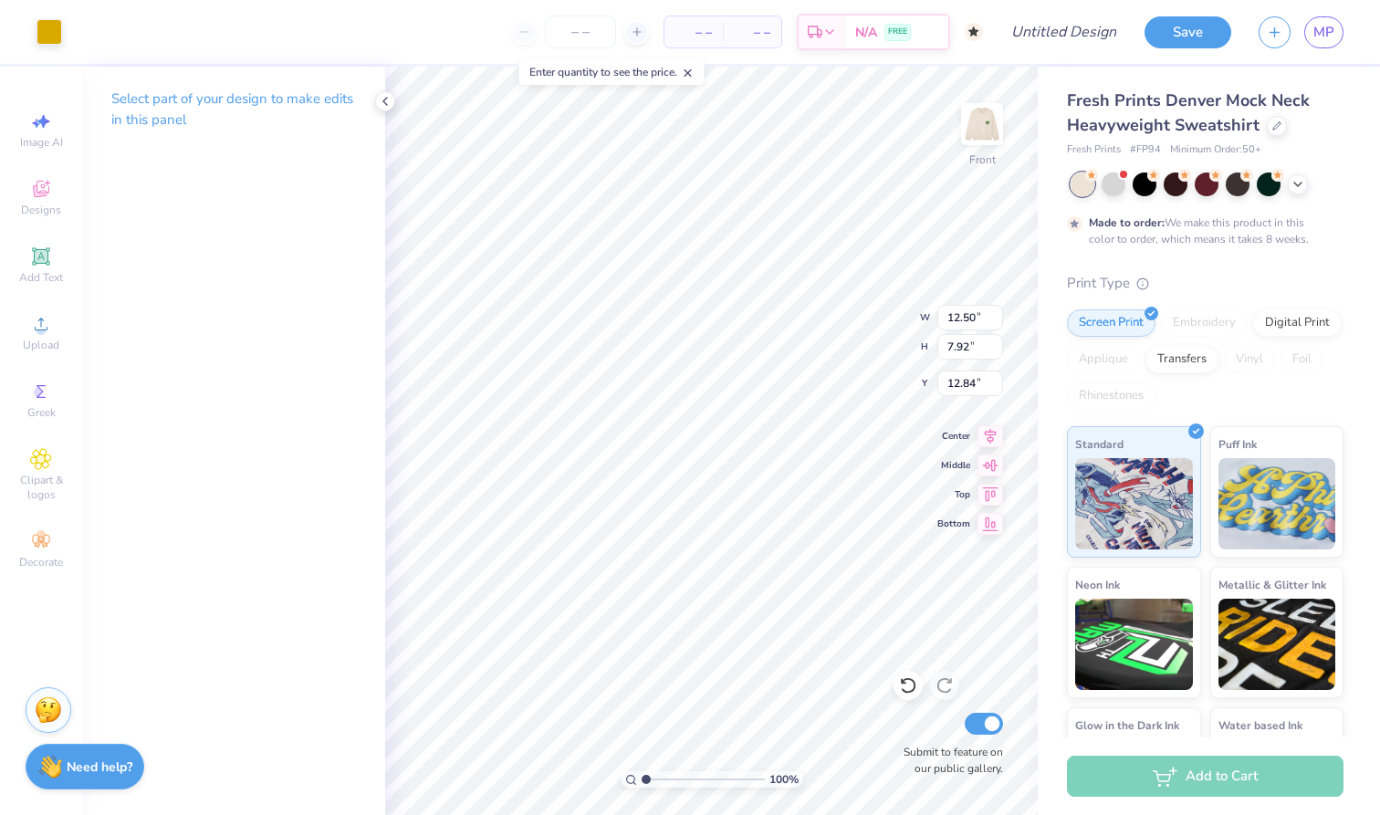
type input "13.93"
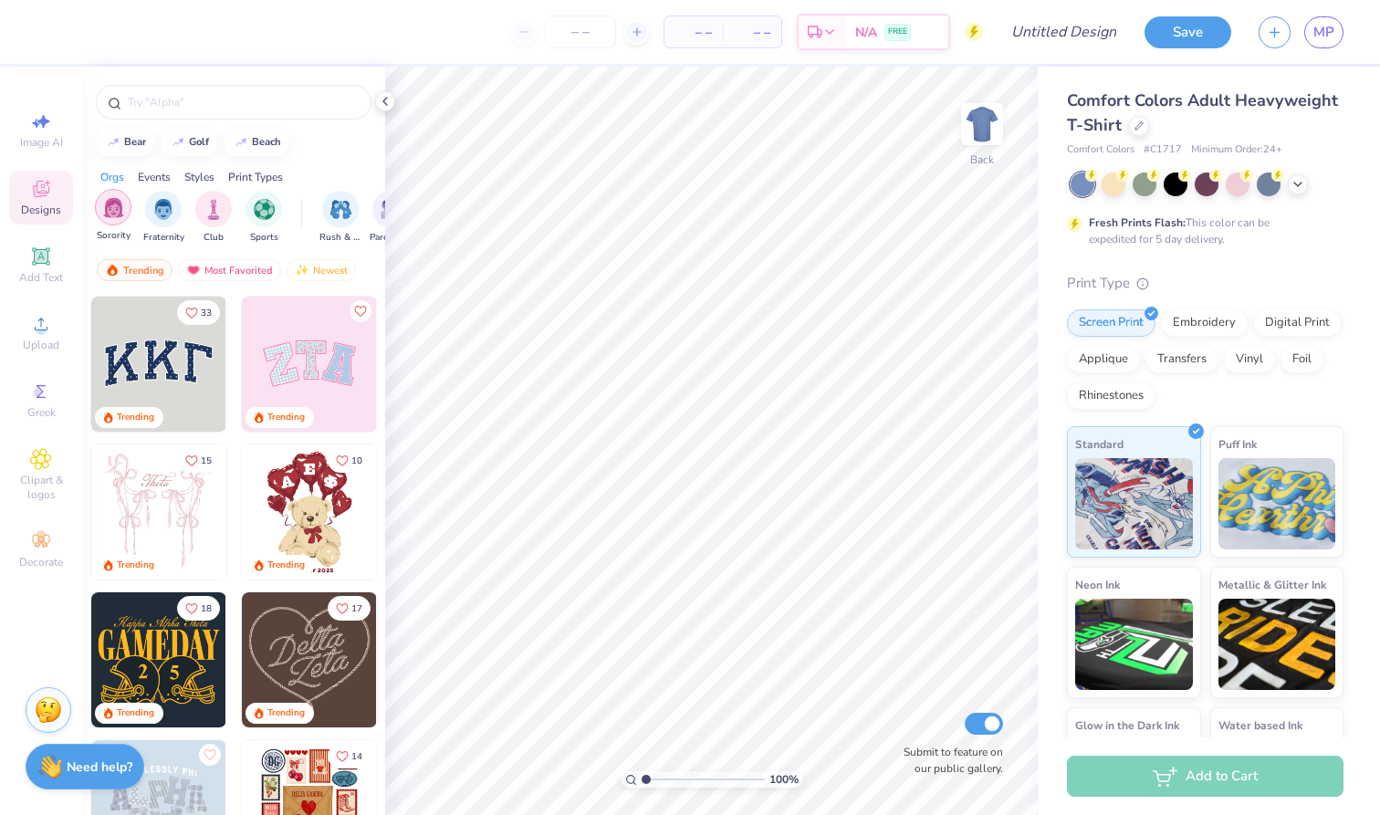
click at [118, 215] on img "filter for Sorority" at bounding box center [113, 207] width 21 height 21
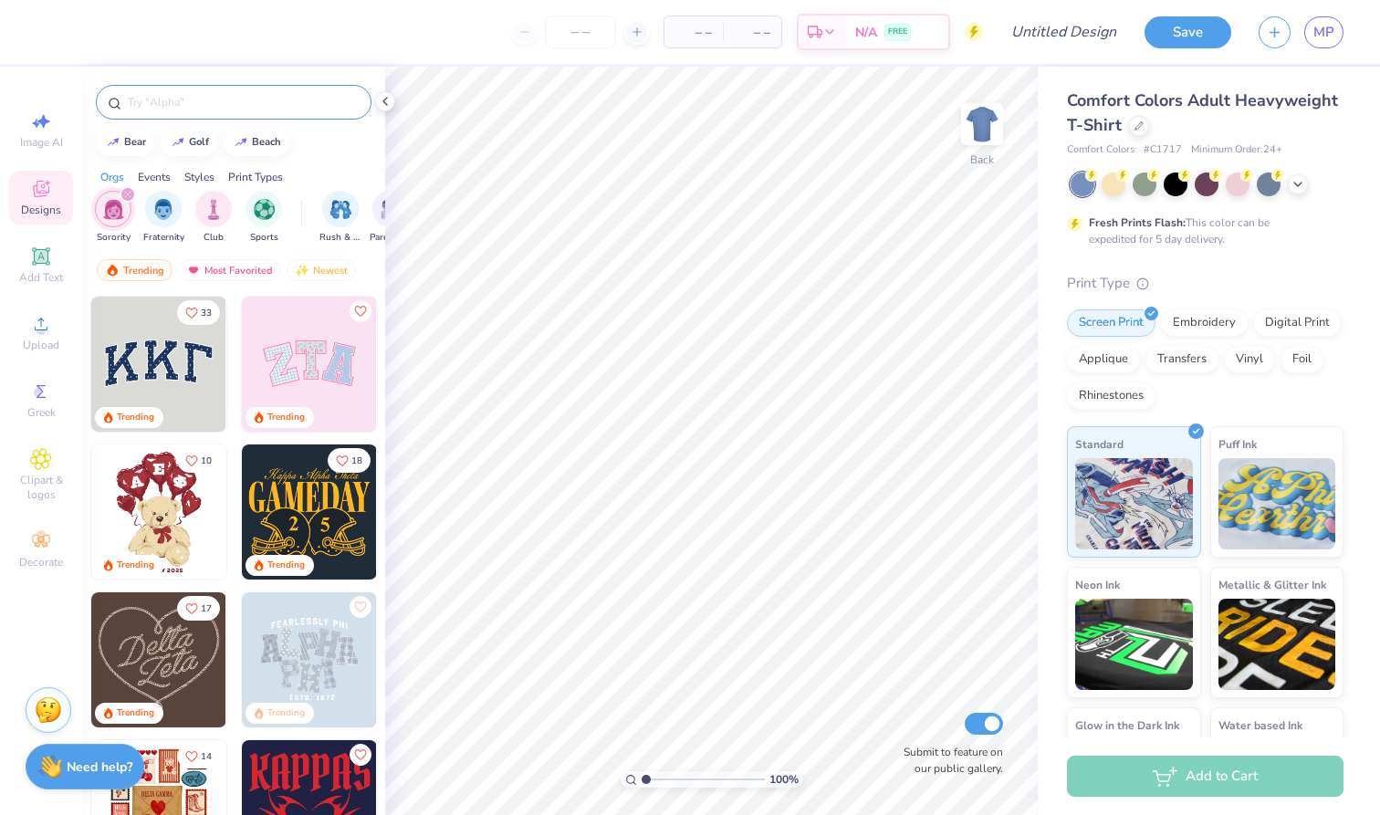
click at [215, 99] on input "text" at bounding box center [243, 102] width 234 height 18
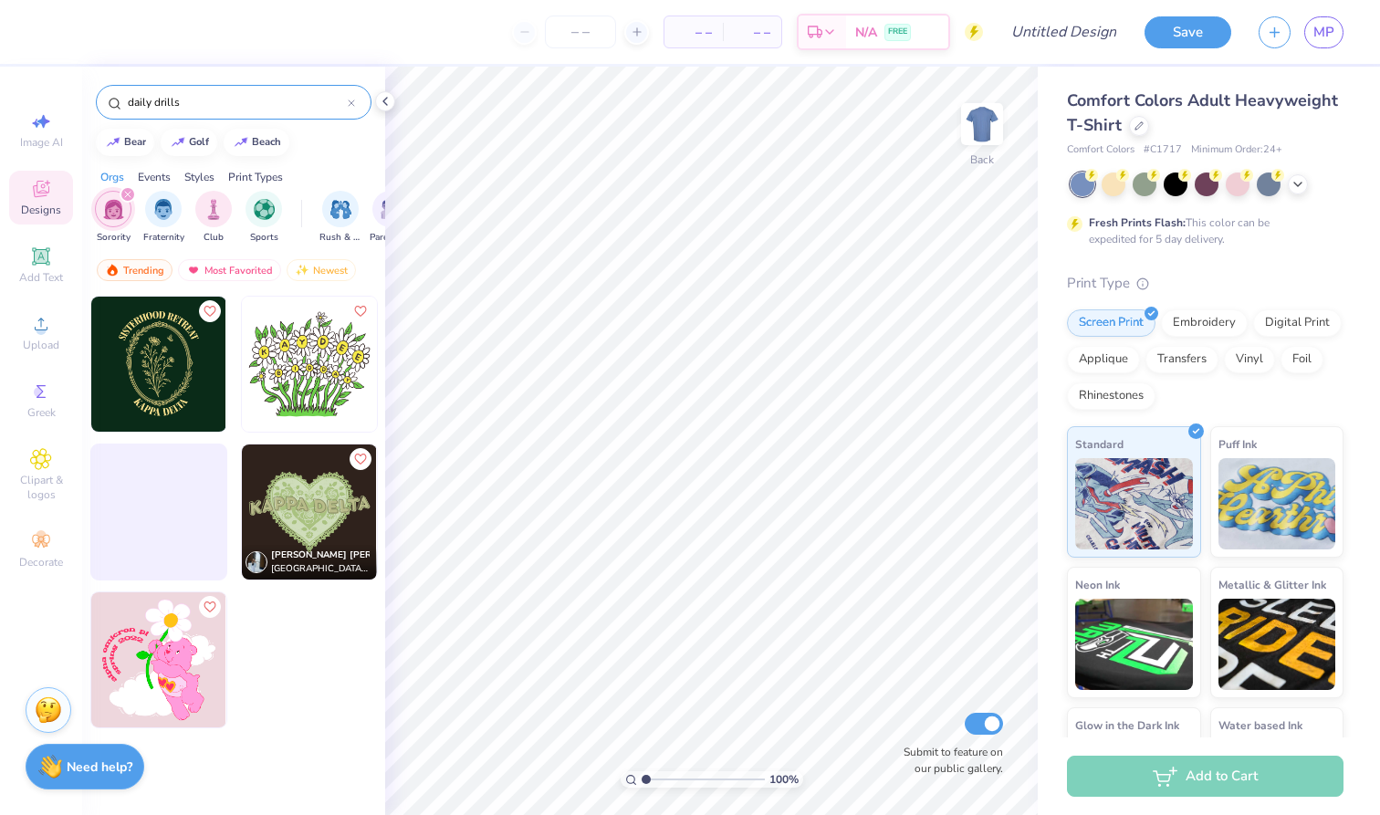
type input "daily drills"
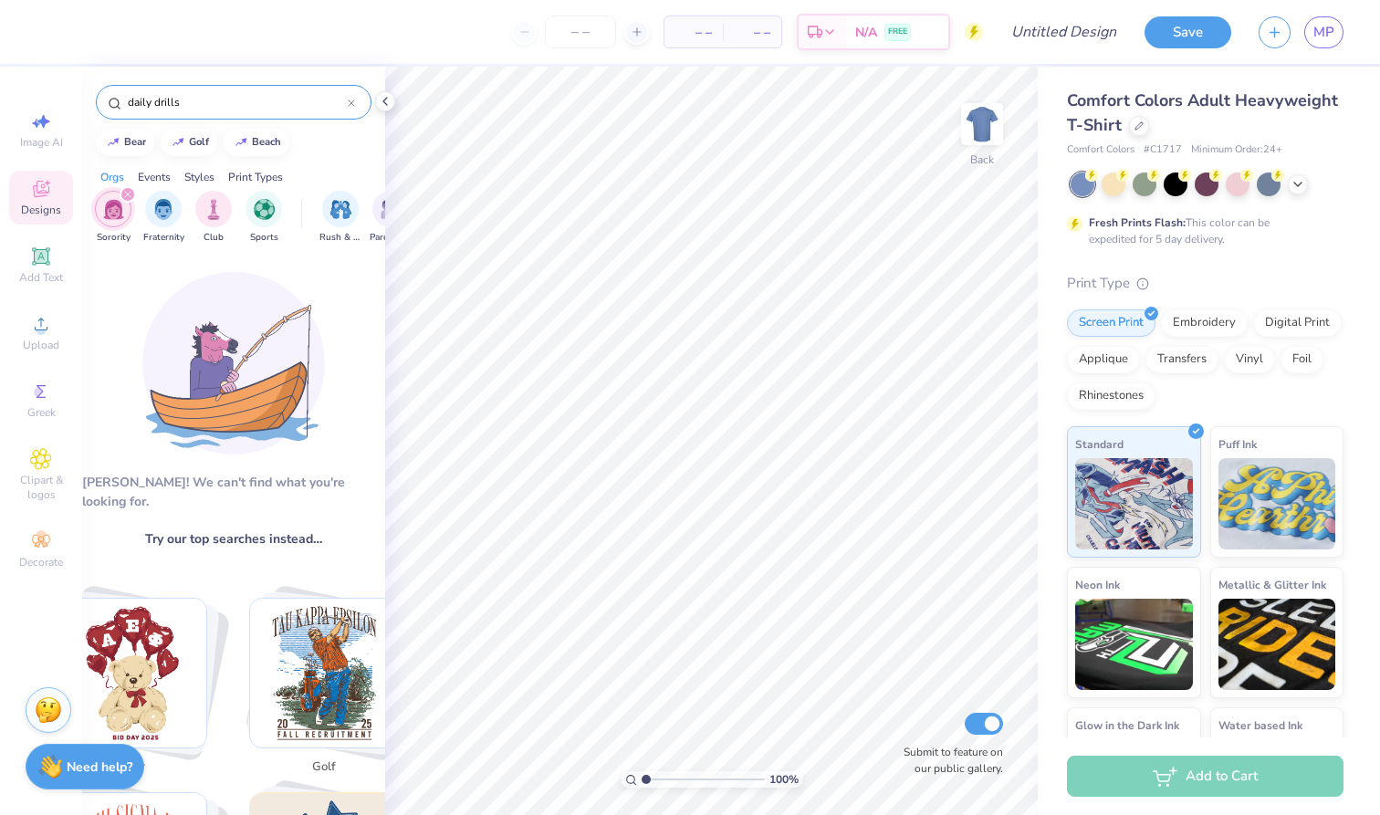
click at [353, 99] on div at bounding box center [351, 102] width 7 height 16
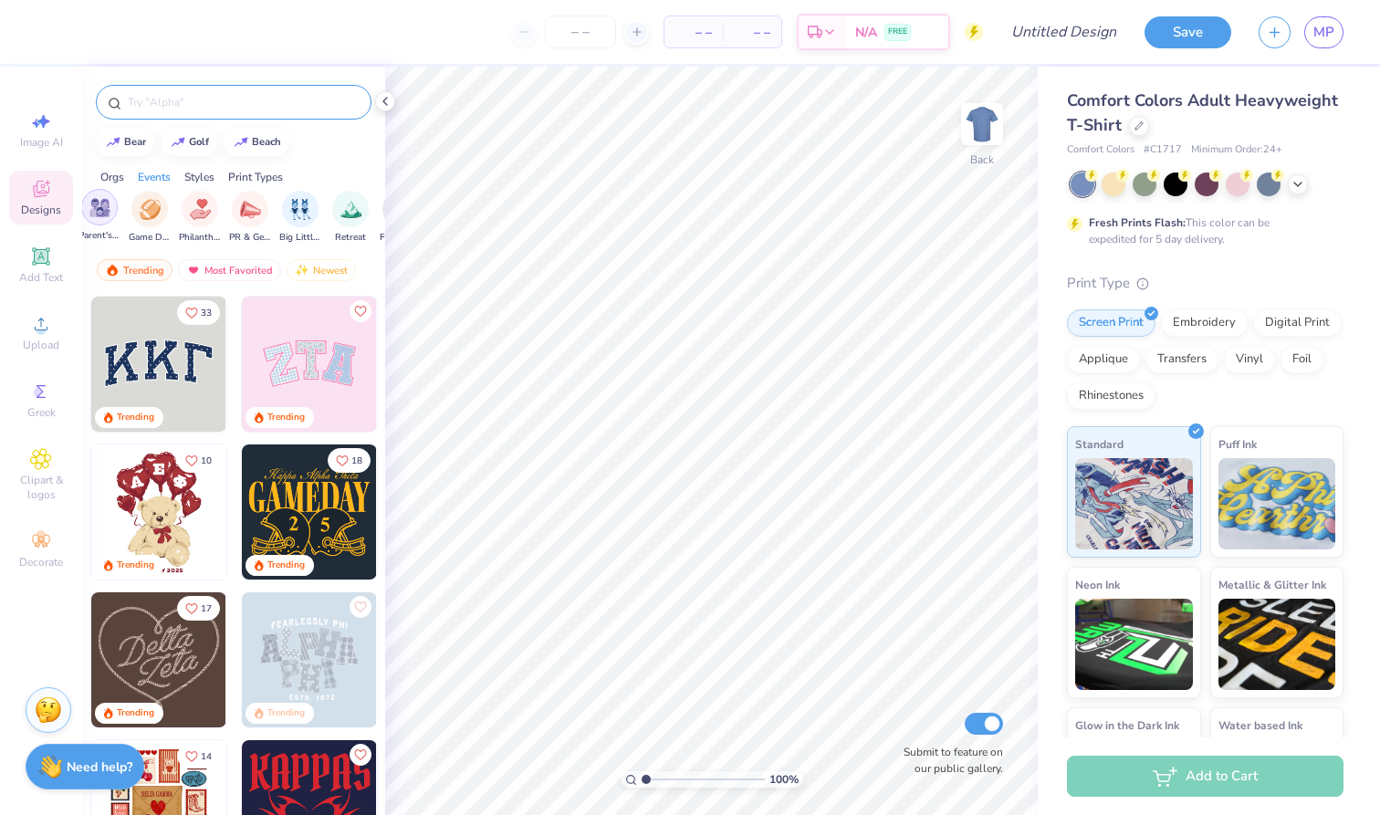
scroll to position [0, 304]
click at [248, 212] on div "filter for PR & General" at bounding box center [237, 207] width 37 height 37
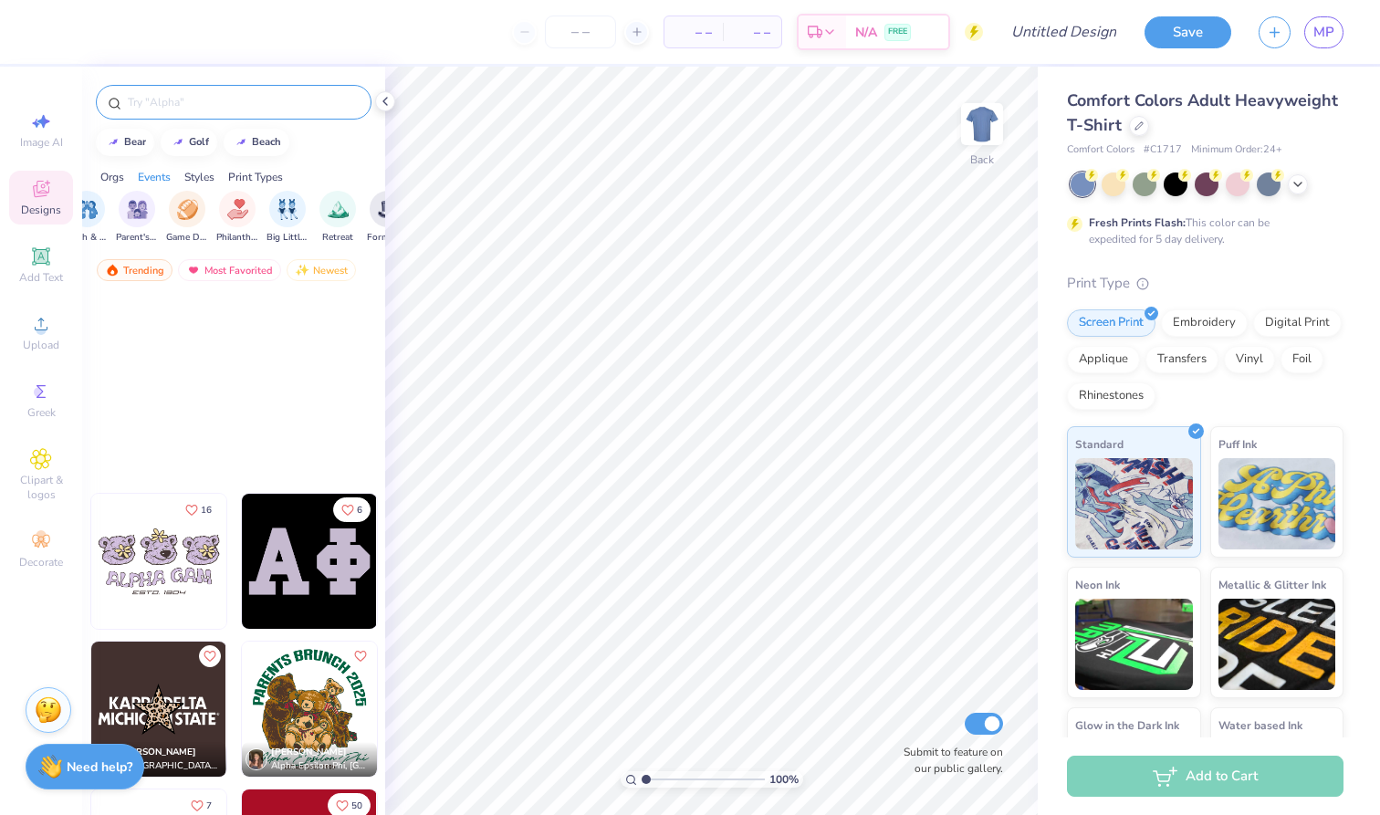
scroll to position [54012, 0]
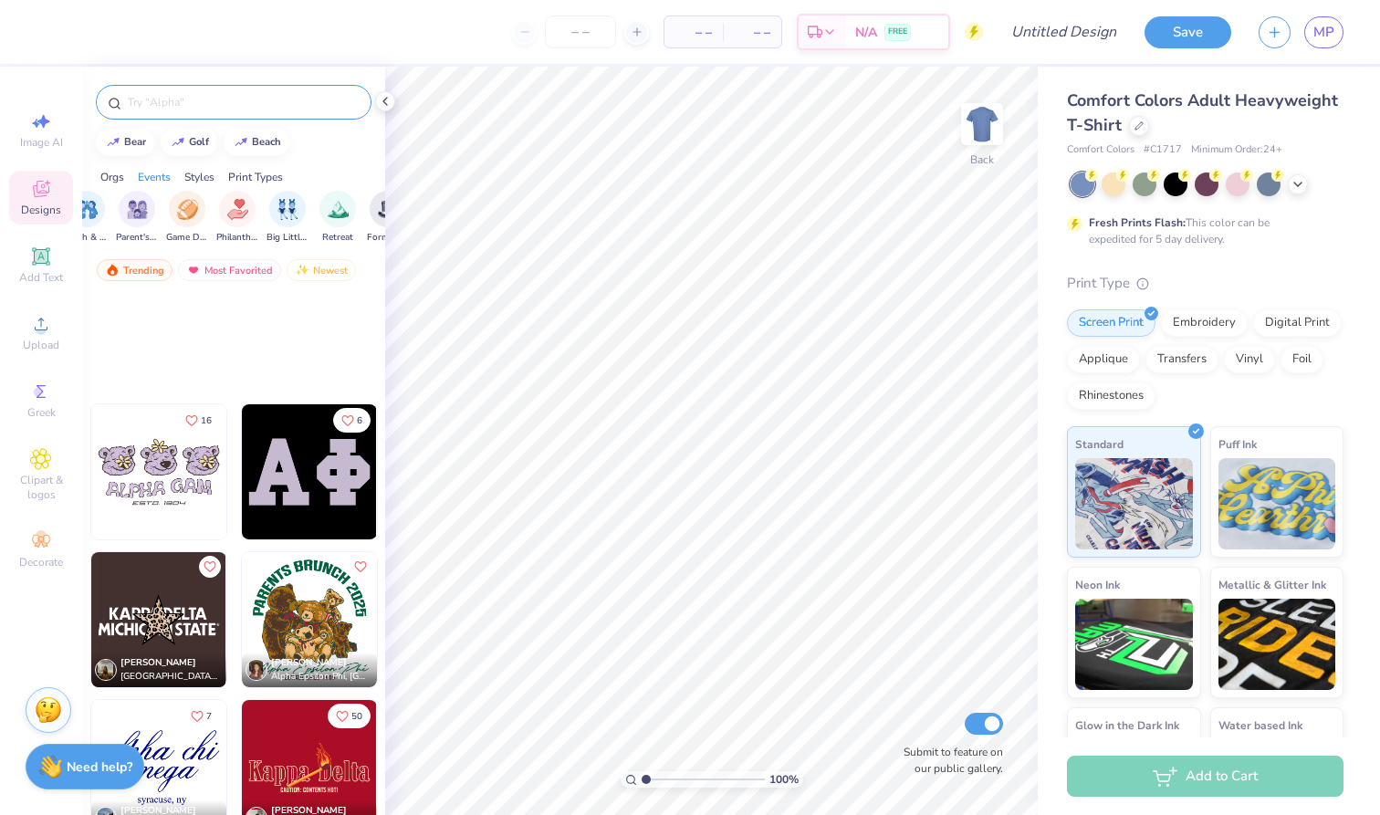
click at [208, 102] on input "text" at bounding box center [243, 102] width 234 height 18
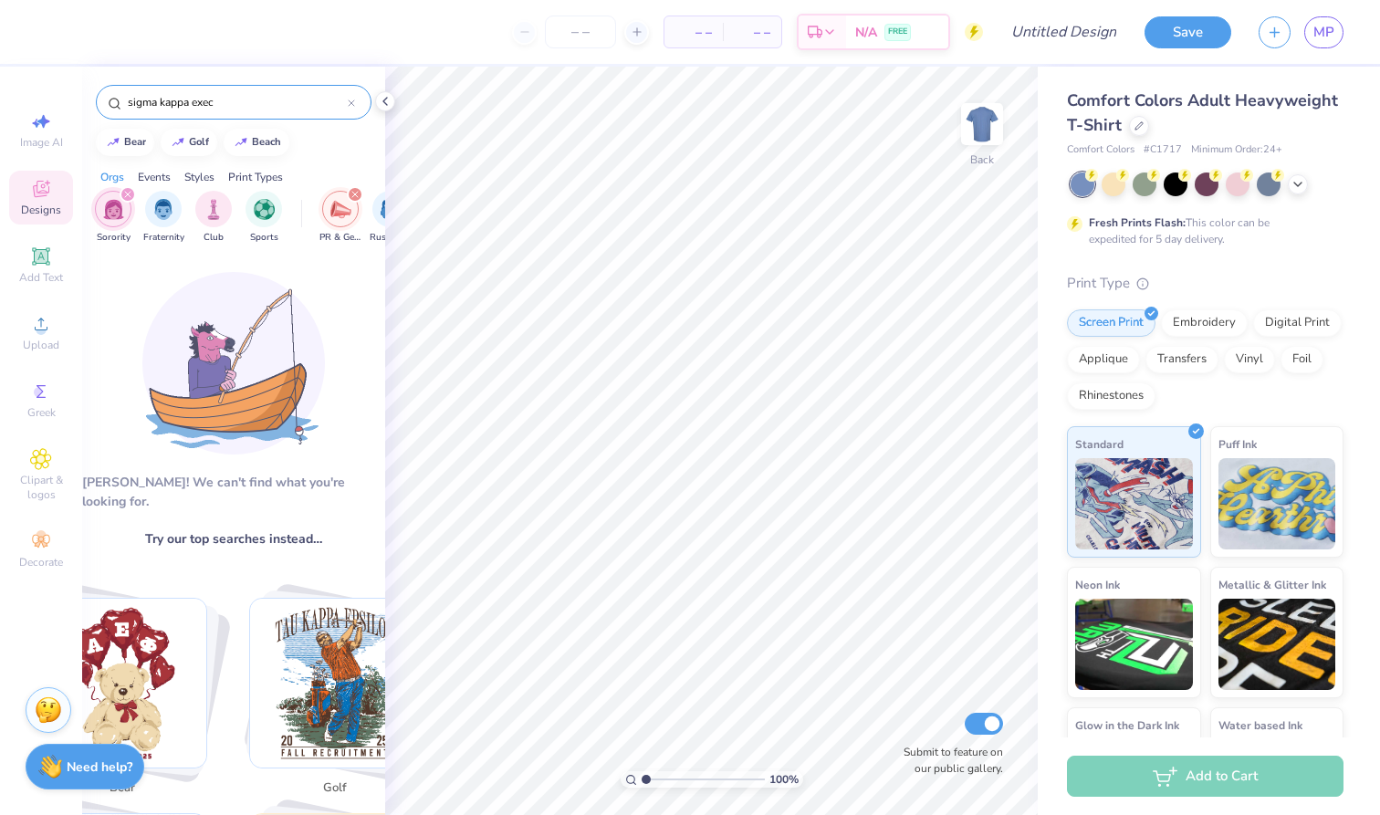
scroll to position [0, 0]
type input "sigma kappa"
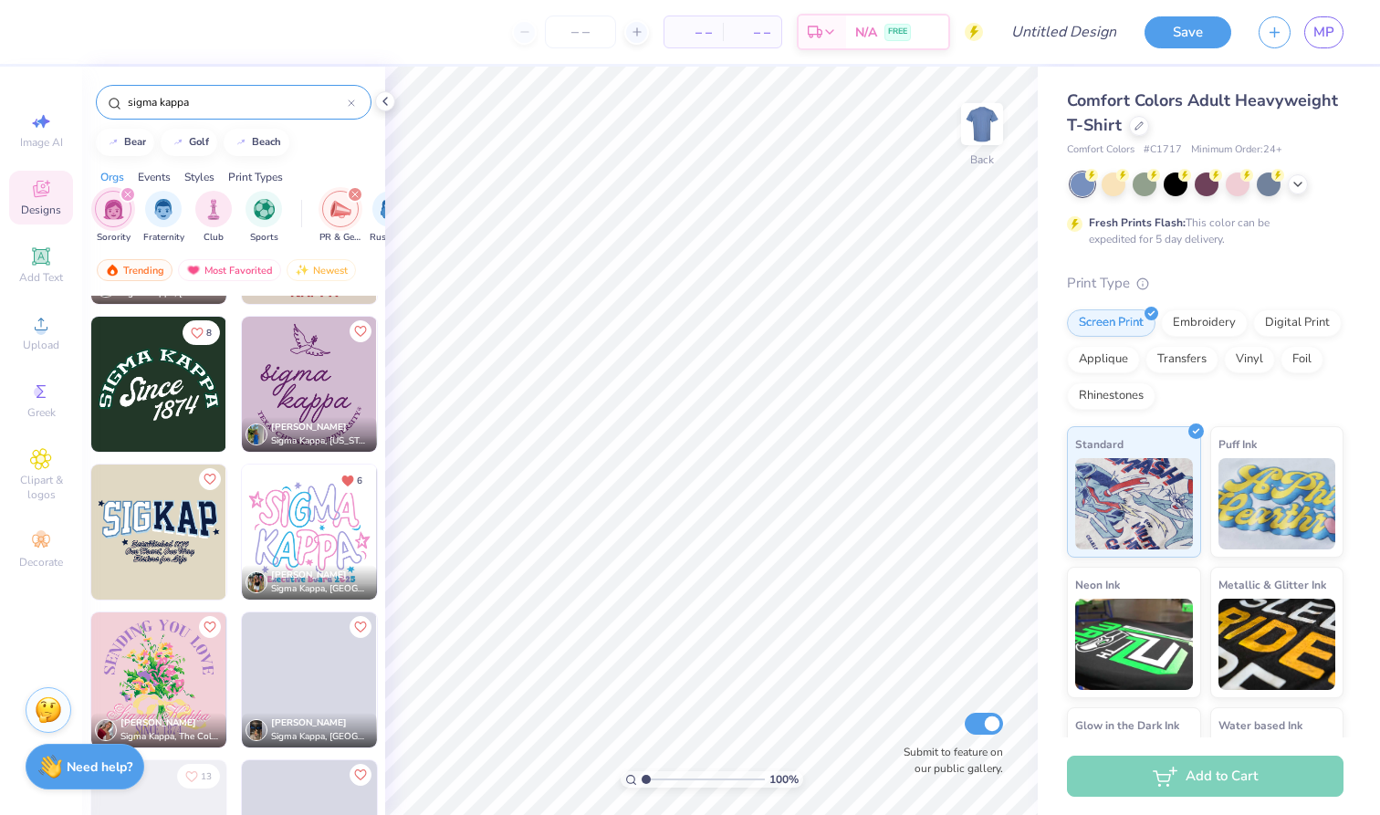
scroll to position [1496, 0]
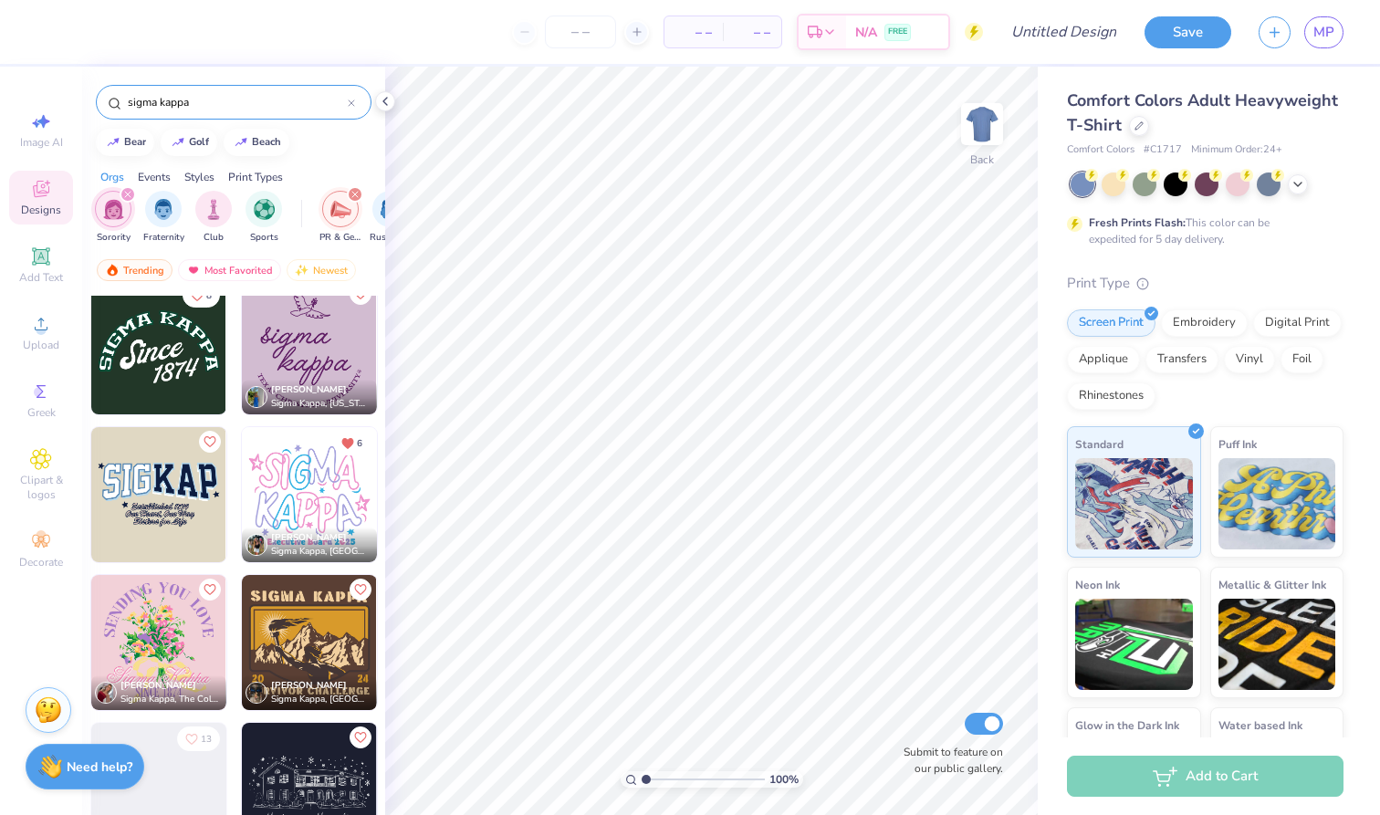
click at [321, 468] on img at bounding box center [309, 494] width 135 height 135
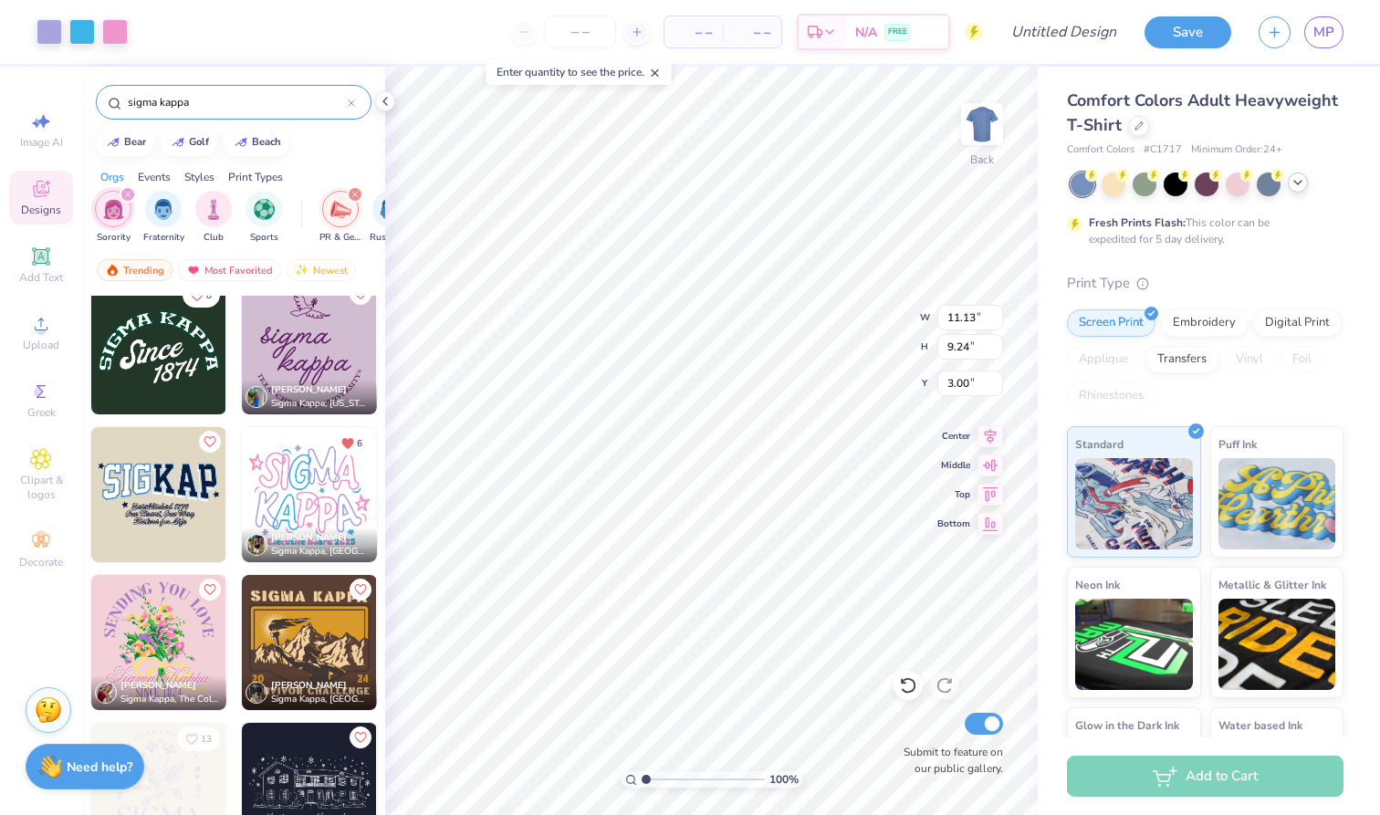
click at [1294, 178] on icon at bounding box center [1298, 182] width 15 height 15
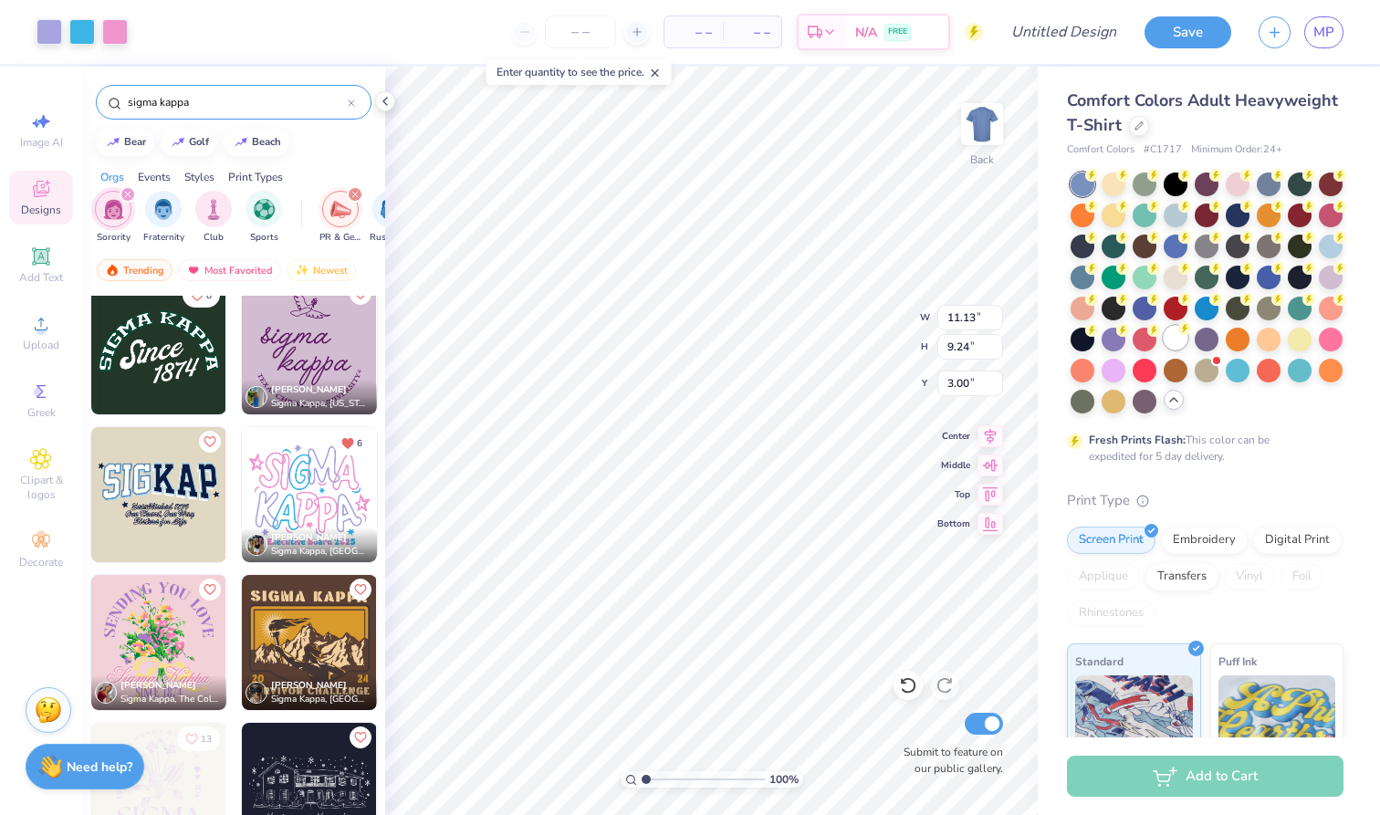
click at [1098, 182] on circle at bounding box center [1091, 175] width 13 height 13
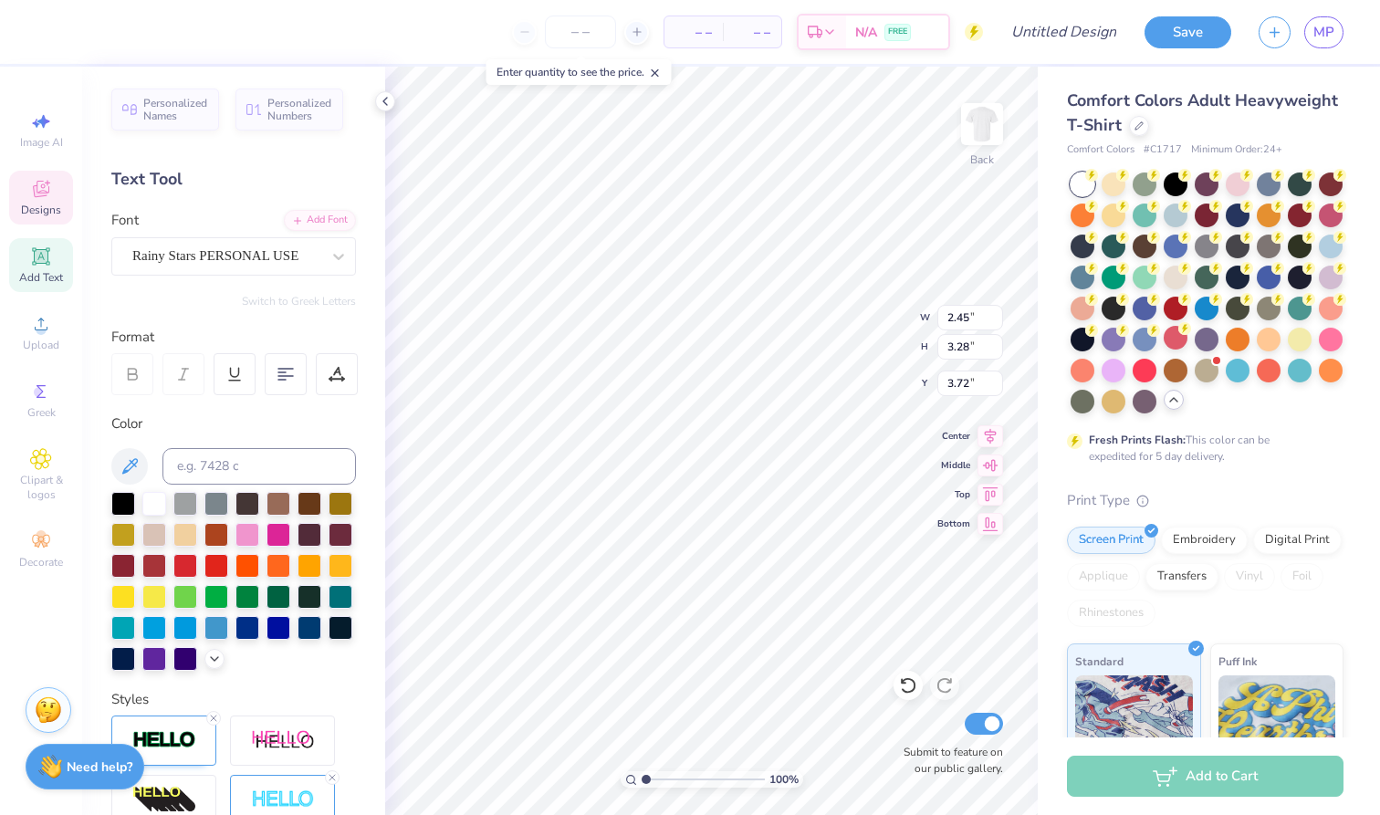
scroll to position [1, 0]
type textarea "A"
type input "13.76"
type input "0.74"
type input "0.48"
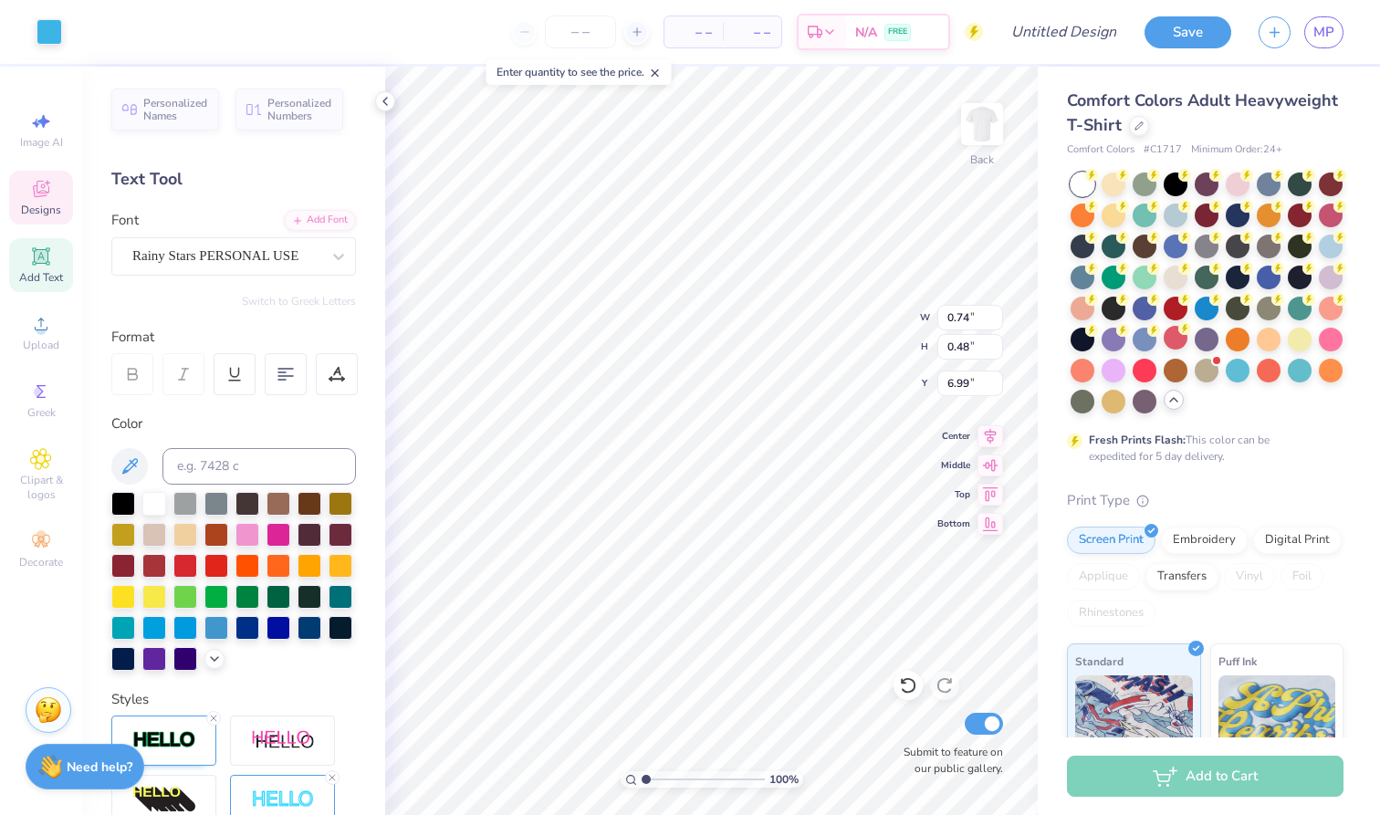
type input "17.72"
type textarea "L"
type input "3.00"
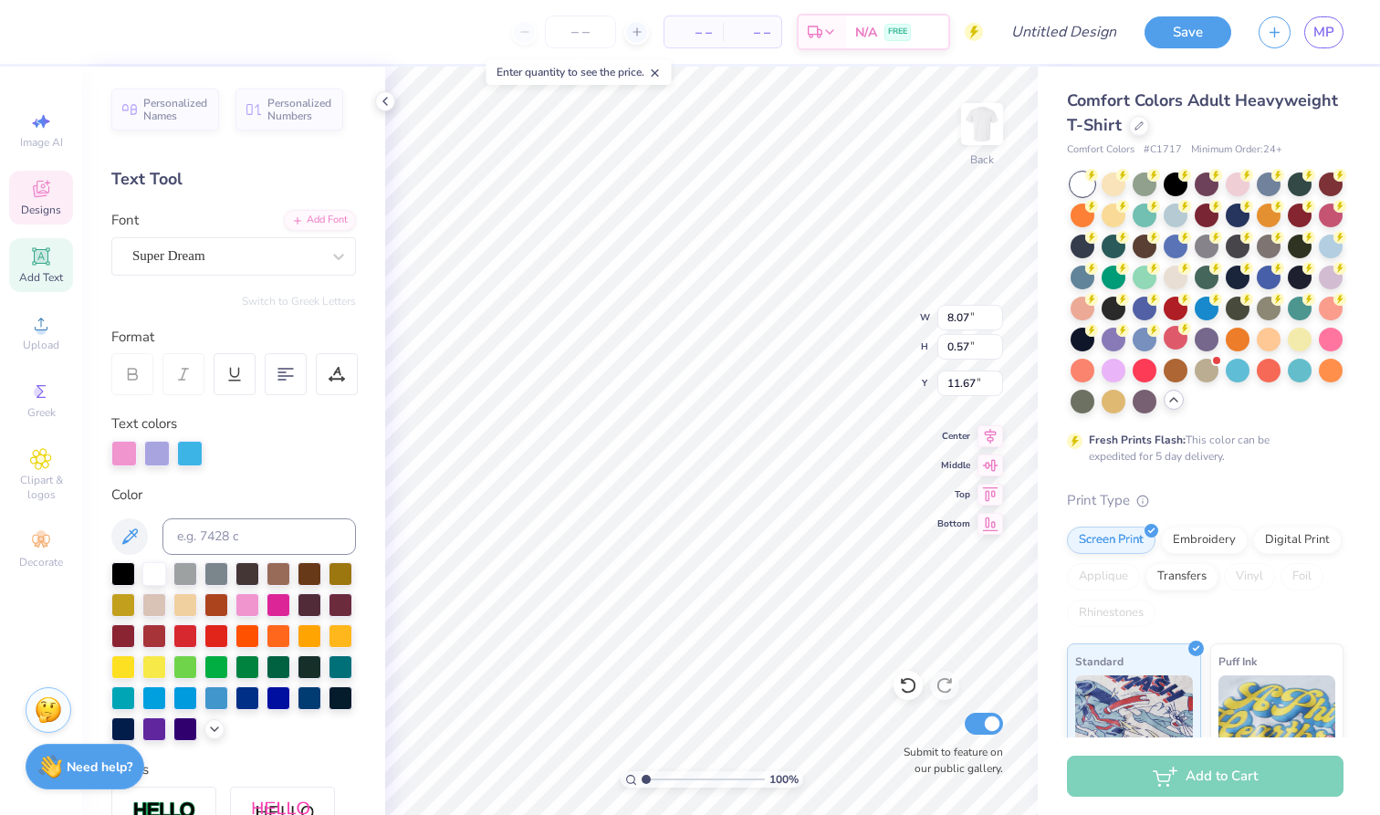
type input "20.13"
type input "7.19"
type input "2.41"
type input "3.34"
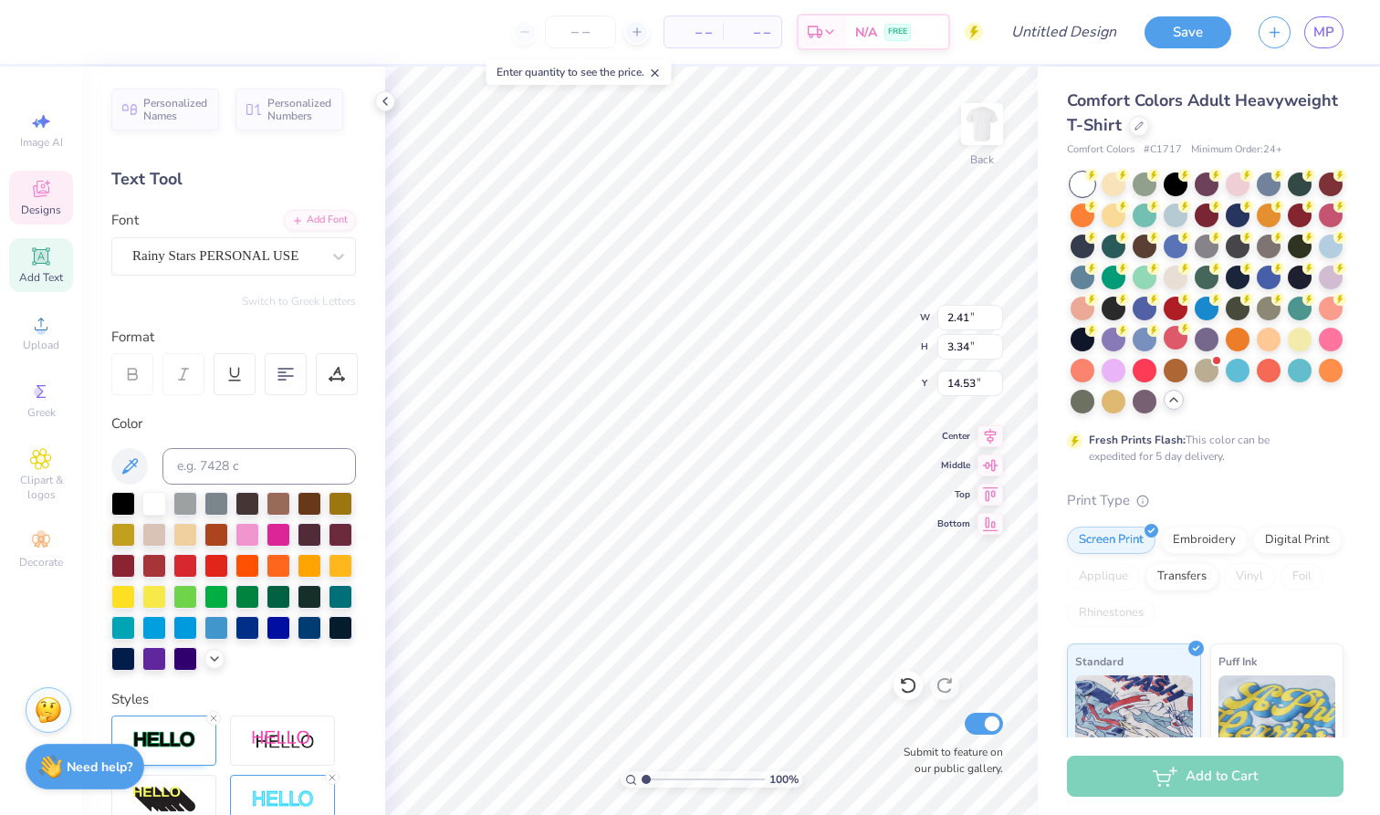
type input "7.19"
type input "1.79"
type input "3.33"
type input "7.98"
type input "0.85"
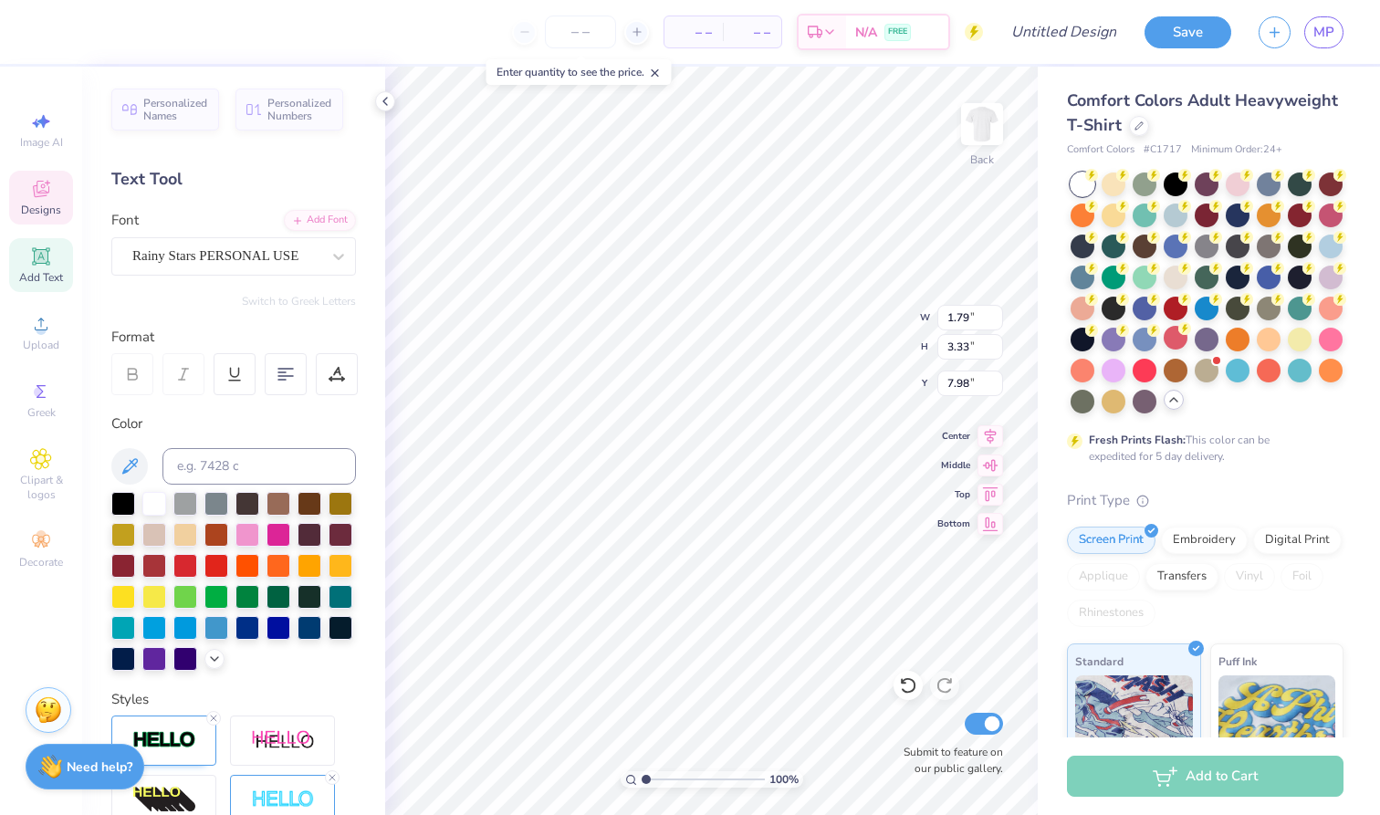
type input "0.45"
type input "7.53"
type input "2.05"
type input "3.30"
type input "14.66"
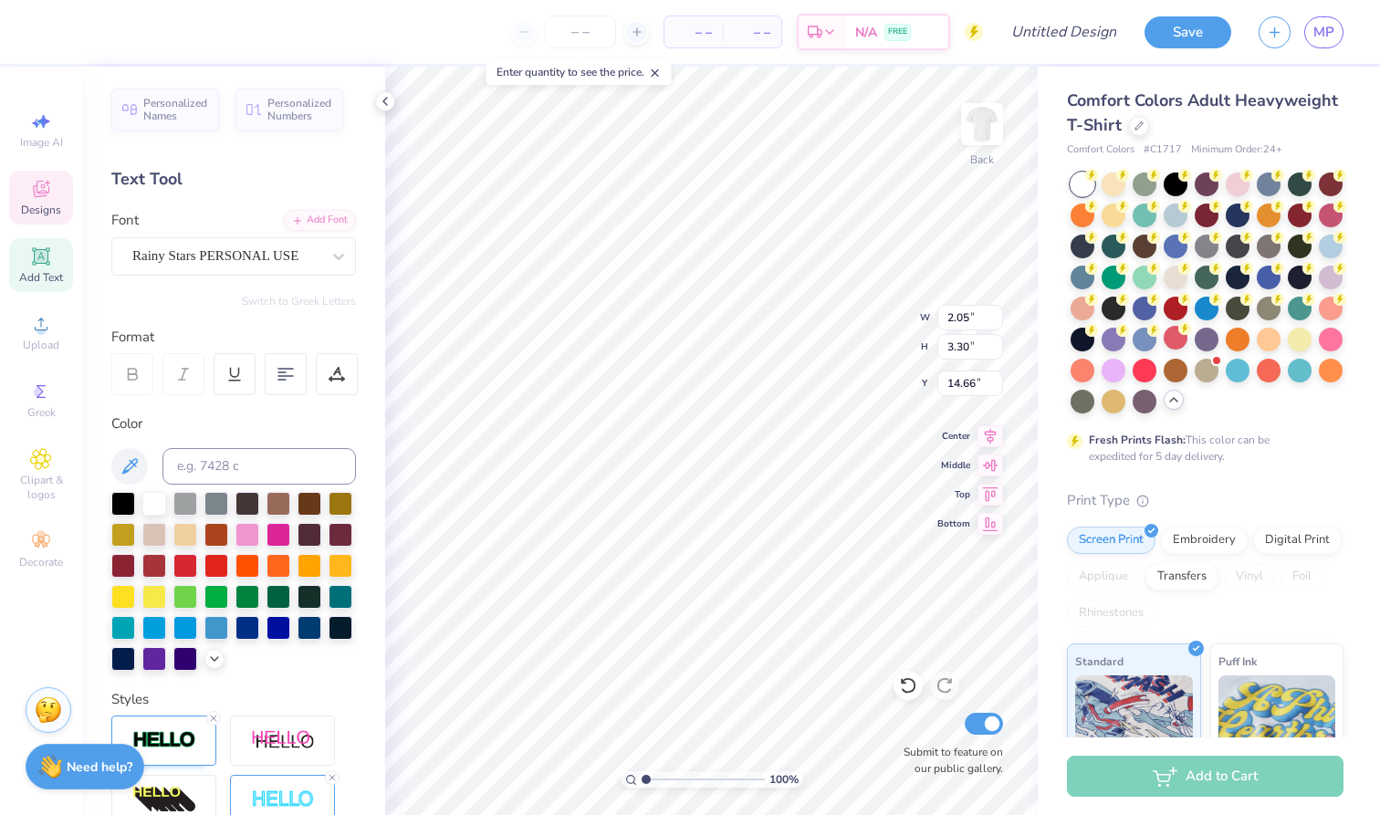
type textarea "P"
type input "7.19"
type input "2.97"
type input "3.53"
type input "14.03"
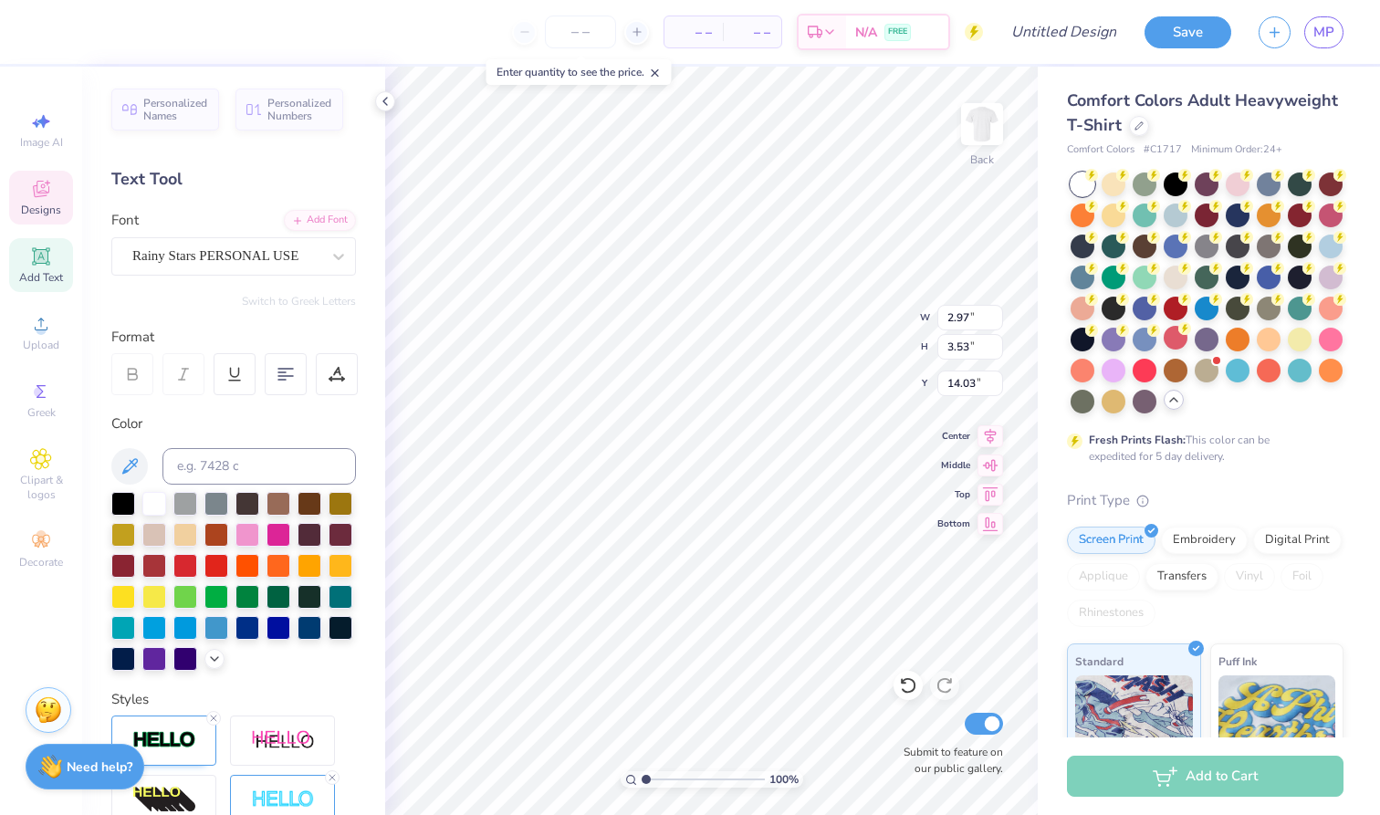
type textarea "H"
type input "7.48"
type input "10.95"
type input "14.83"
type input "6.78"
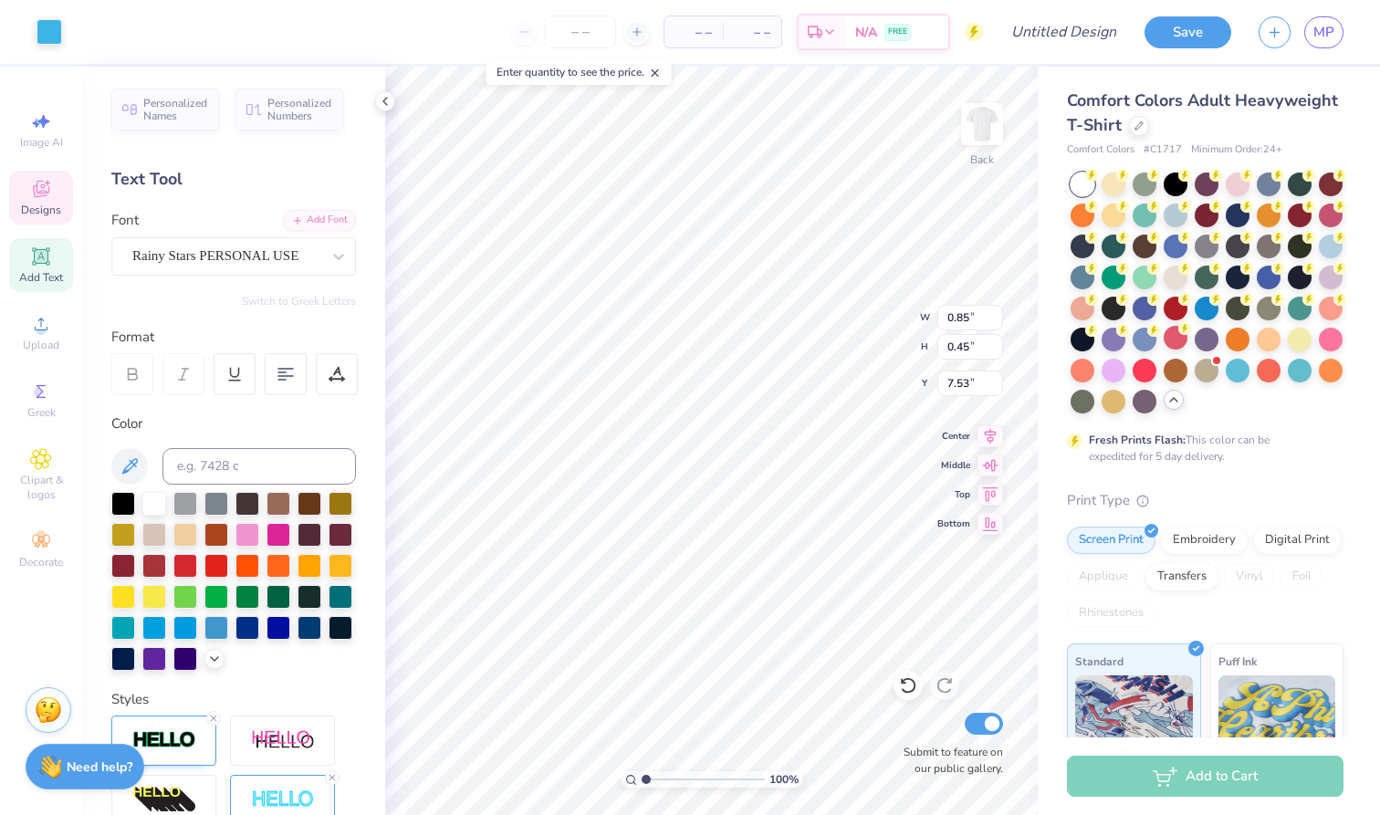
type input "0.85"
type input "0.45"
type input "7.53"
type input "2.09"
type input "3.31"
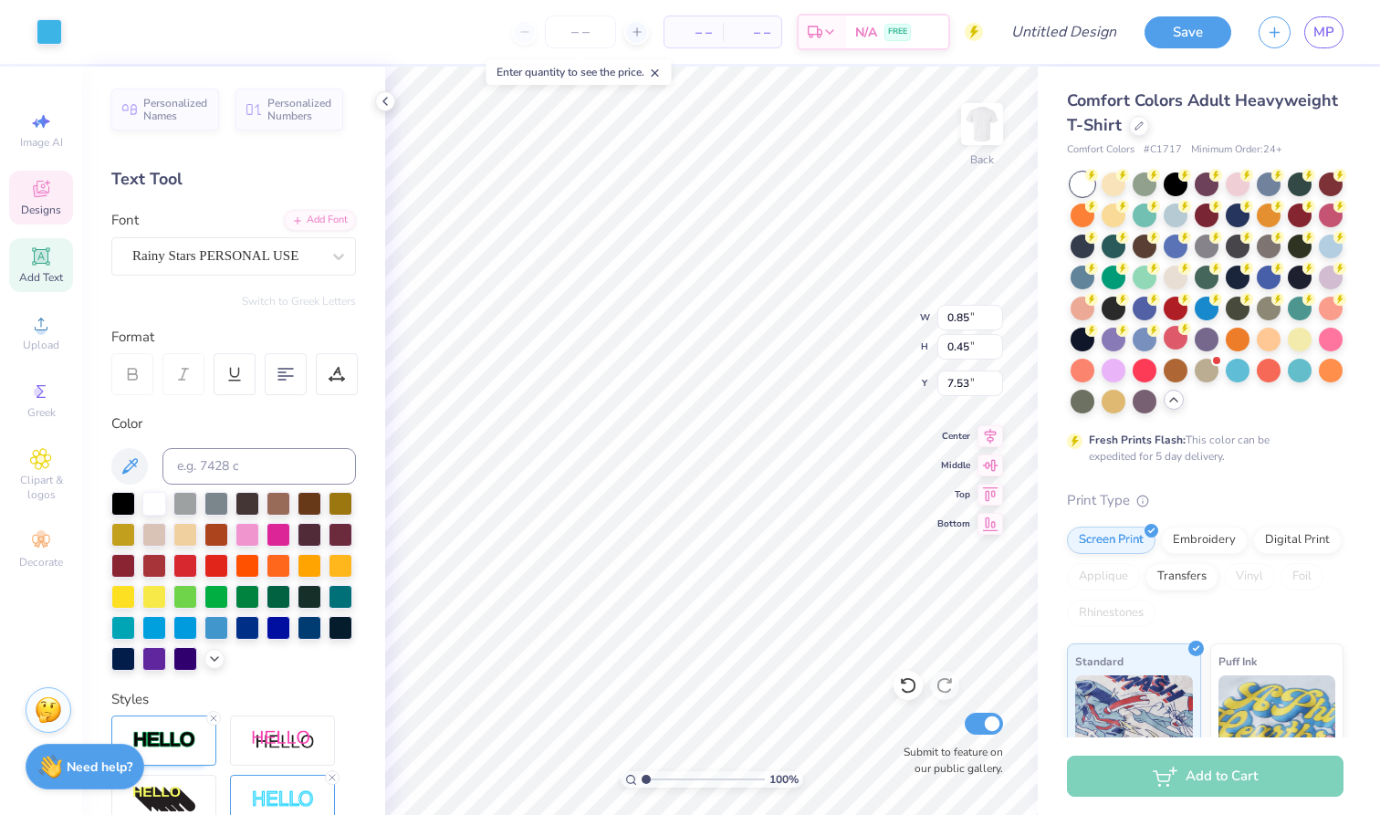
type input "7.19"
type input "2.42"
type input "3.48"
type input "7.47"
type input "2.42"
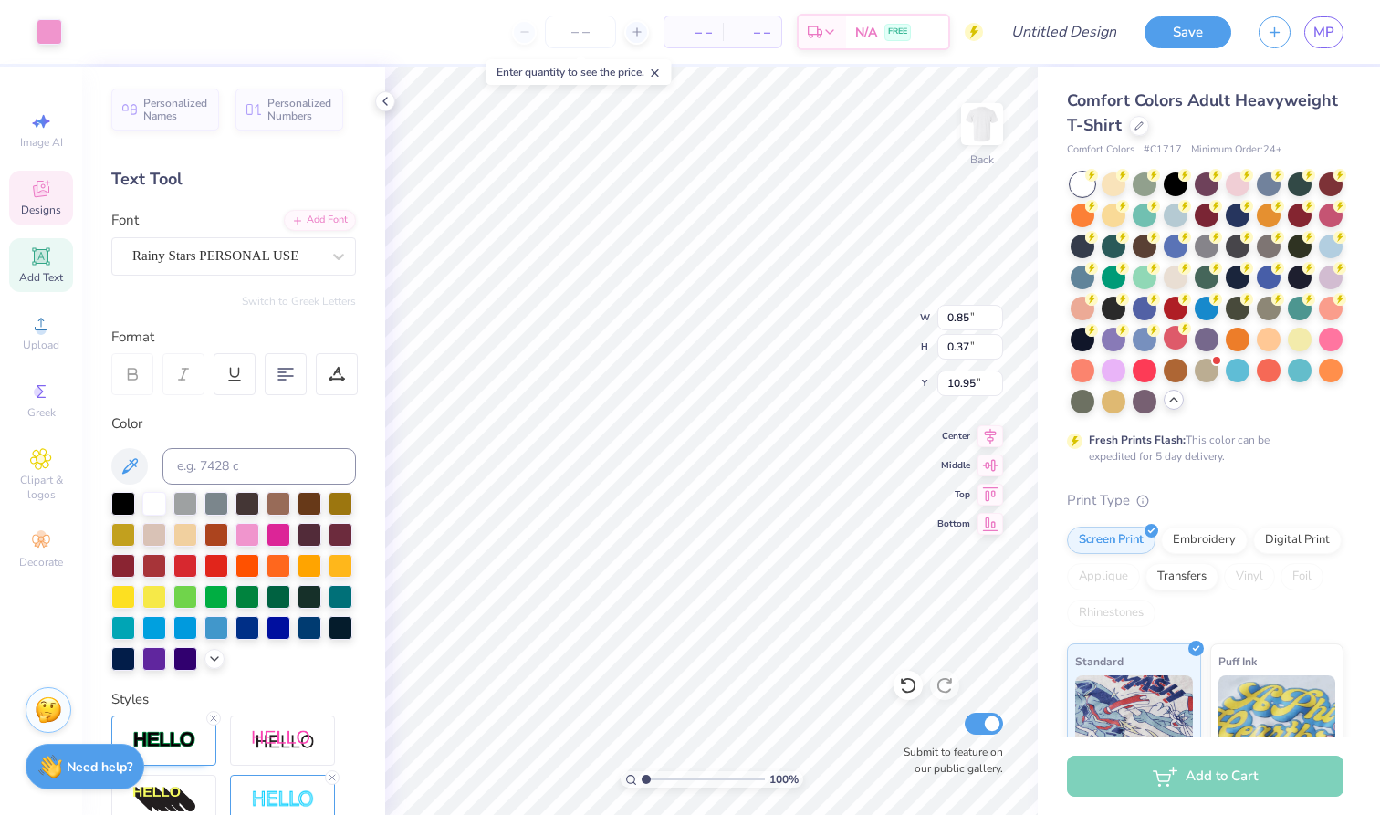
type input "3.33"
type input "7.99"
type input "0.70"
type input "0.62"
type input "6.47"
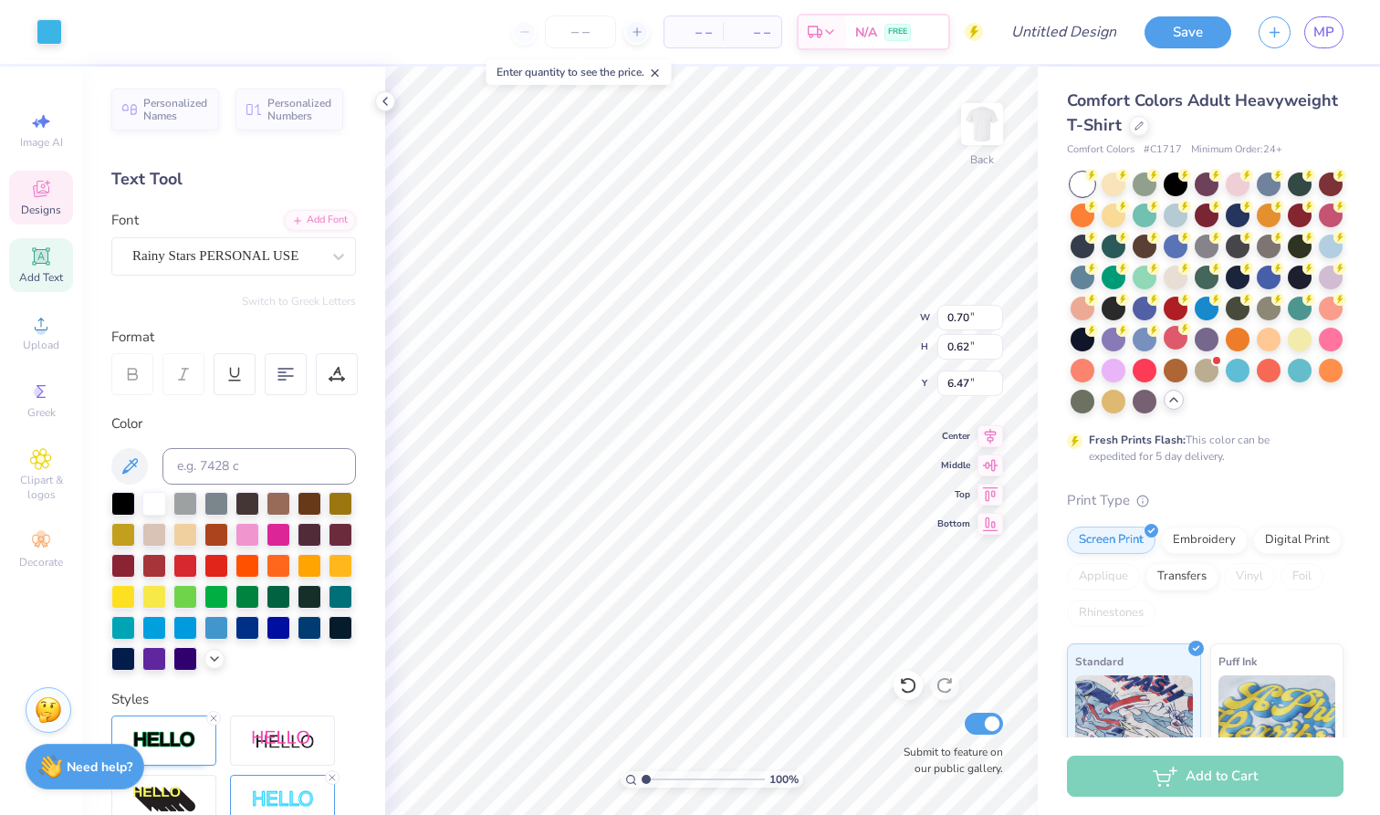
type input "2.42"
type input "3.33"
type input "6.78"
type input "10.03"
type input "7.76"
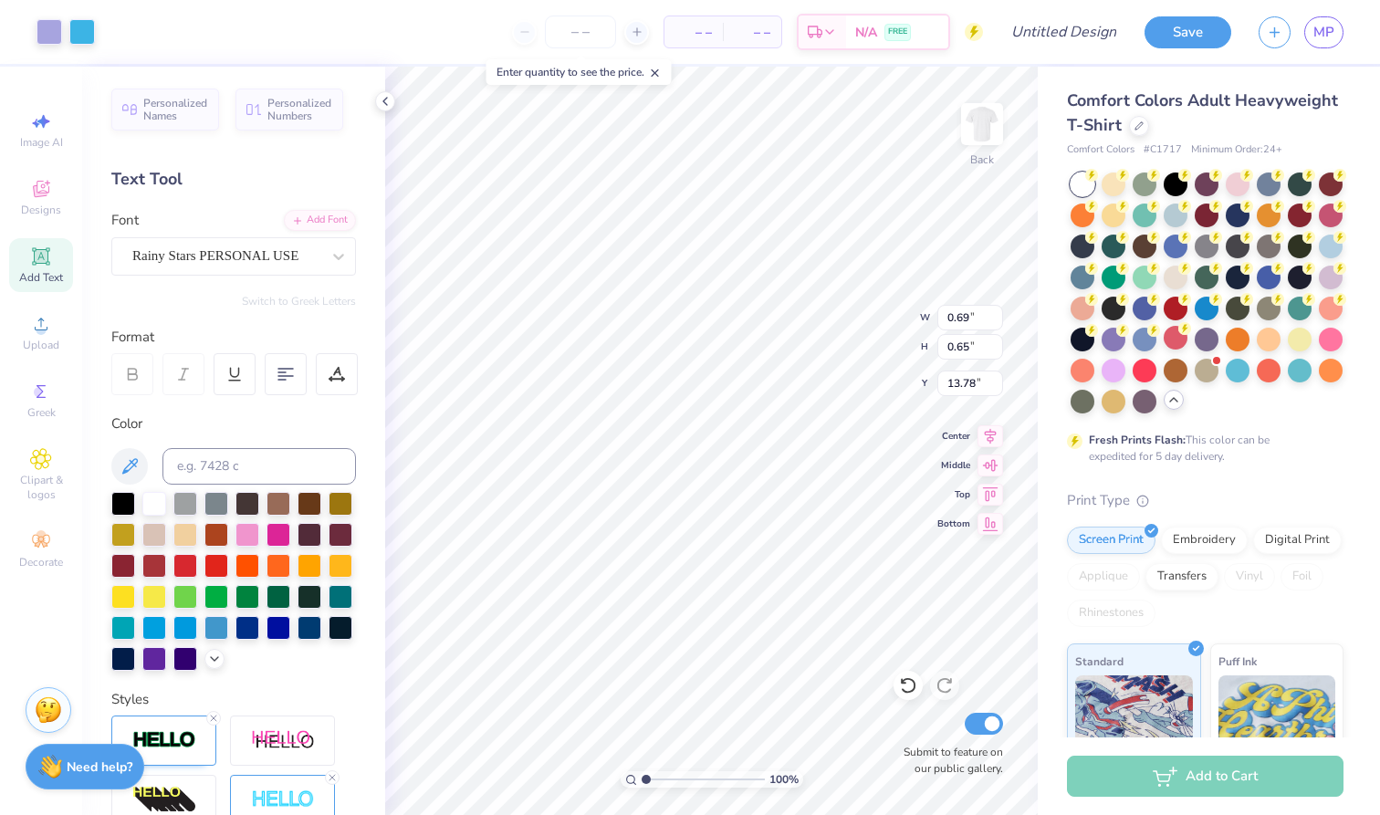
type input "10.80"
type input "0.70"
type input "0.62"
type input "6.58"
type input "6.86"
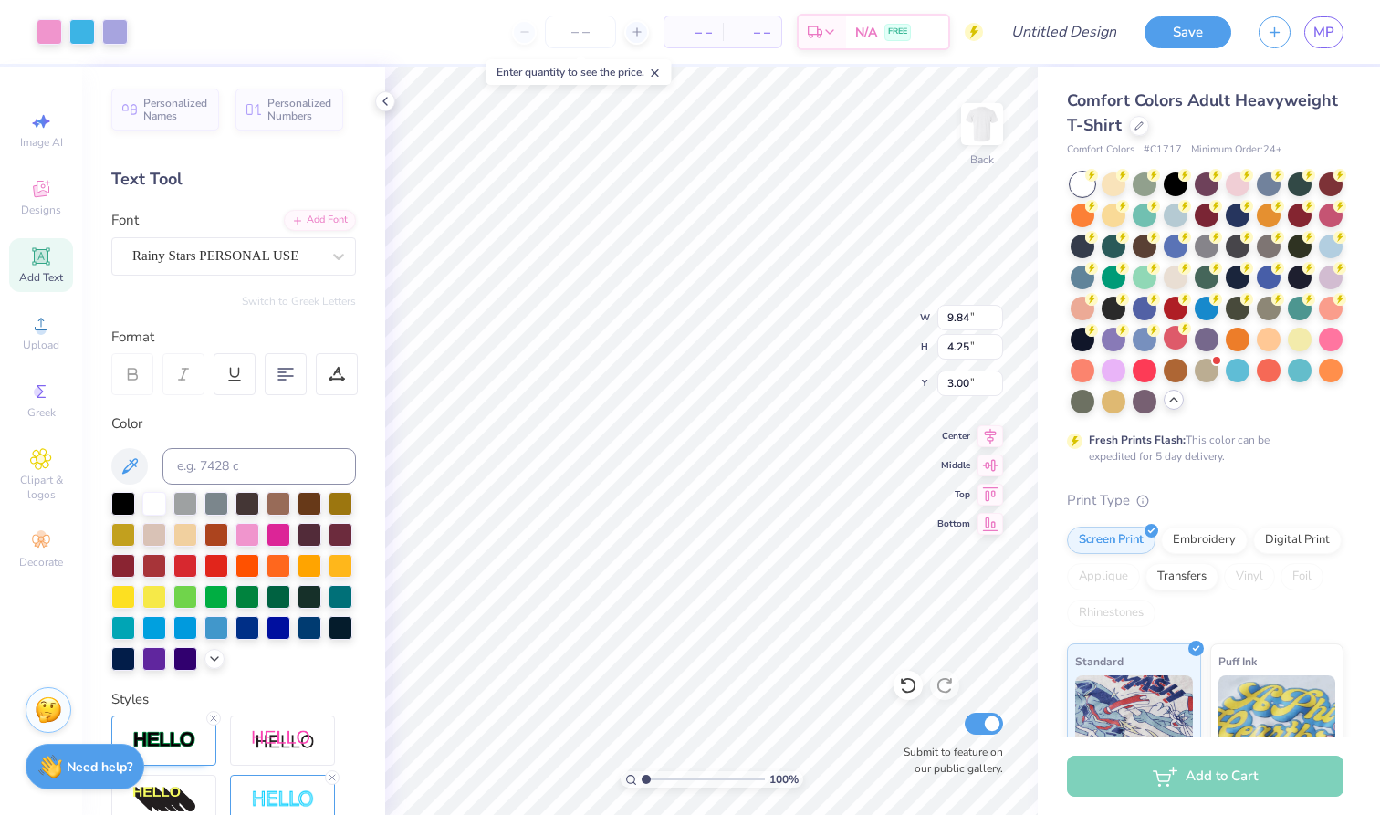
type input "11.13"
type textarea "T"
type input "2.43"
type input "3.32"
type input "11.79"
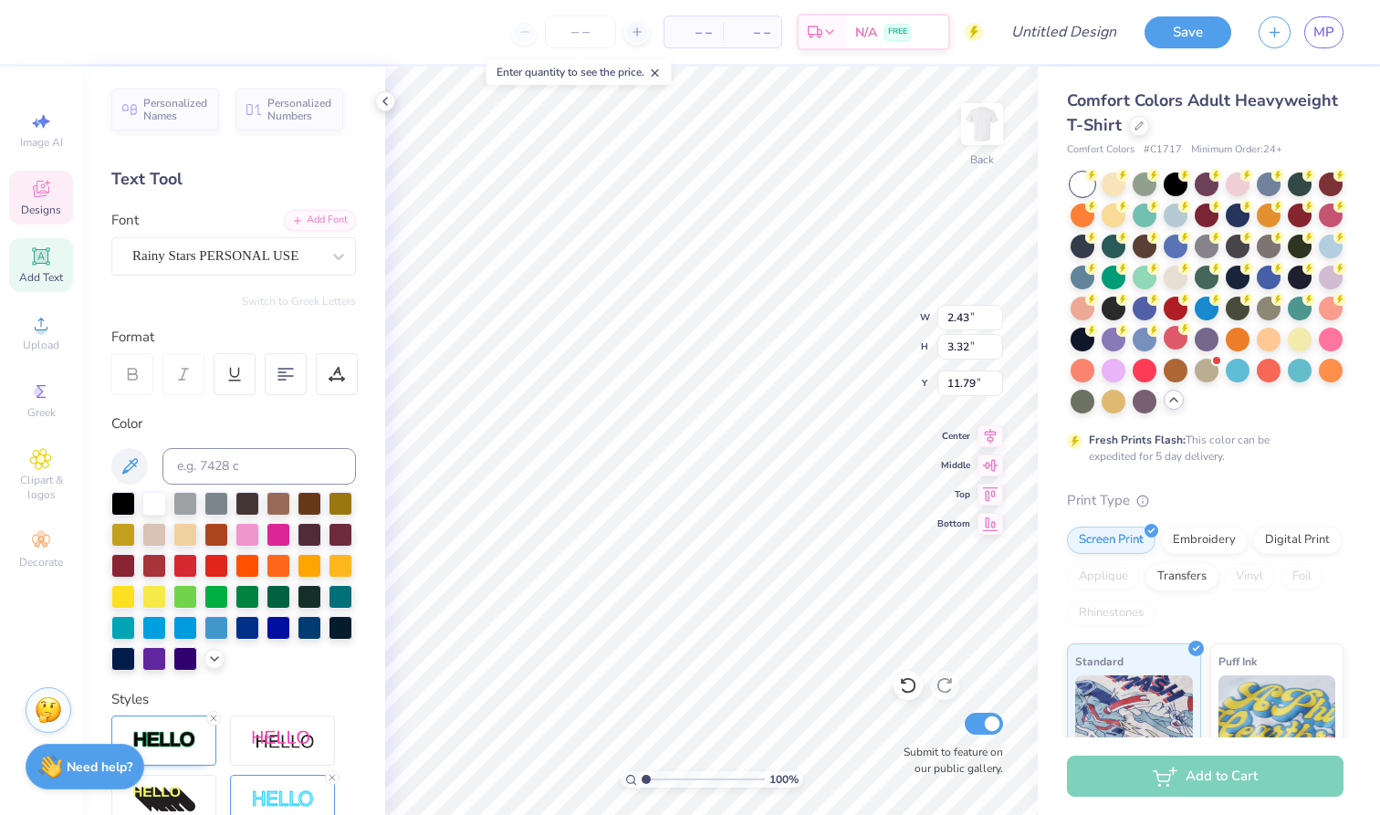
type textarea "H"
type input "2.10"
type input "3.33"
type input "11.58"
type textarea "E"
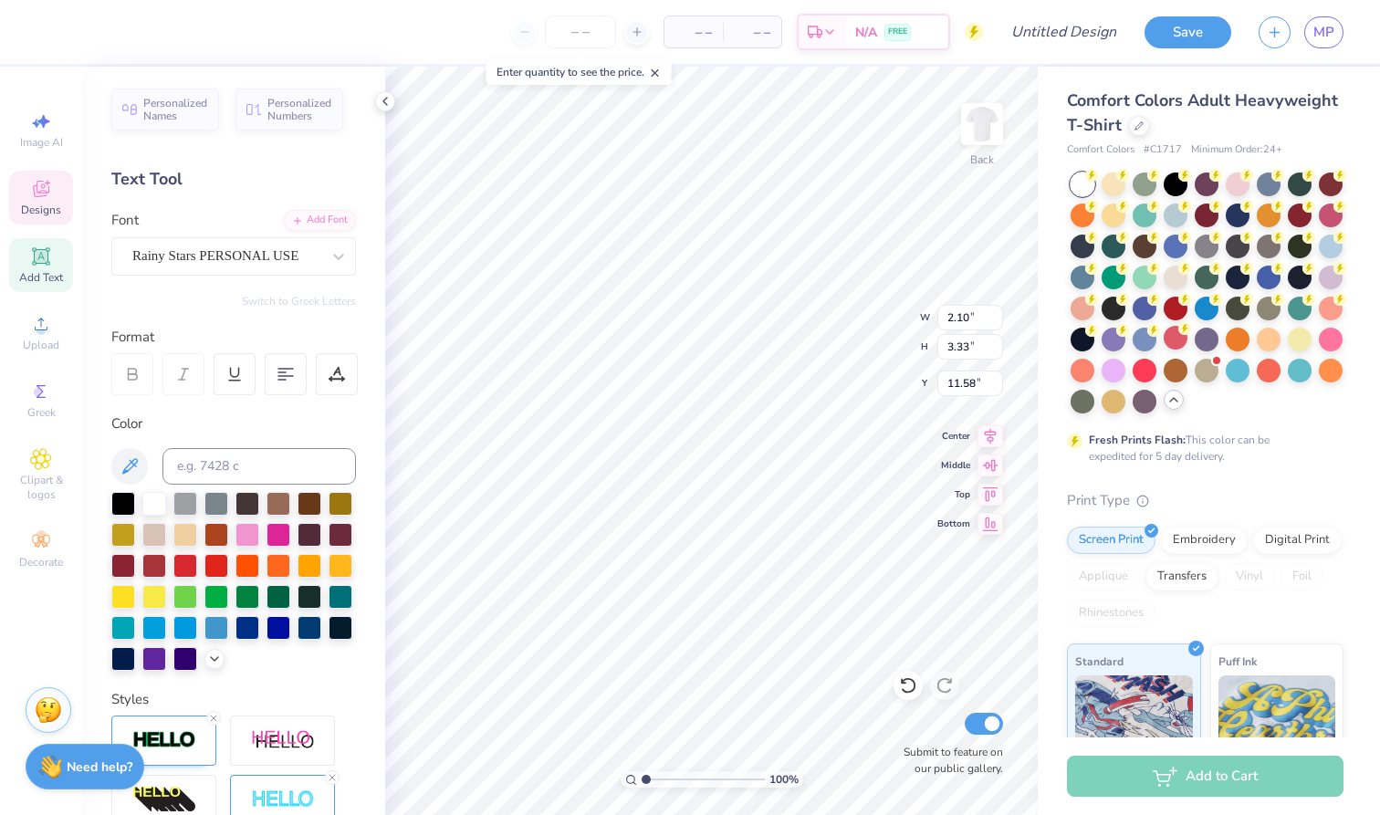
type input "2.33"
type input "3.56"
type input "11.77"
type input "2.18"
type input "3.38"
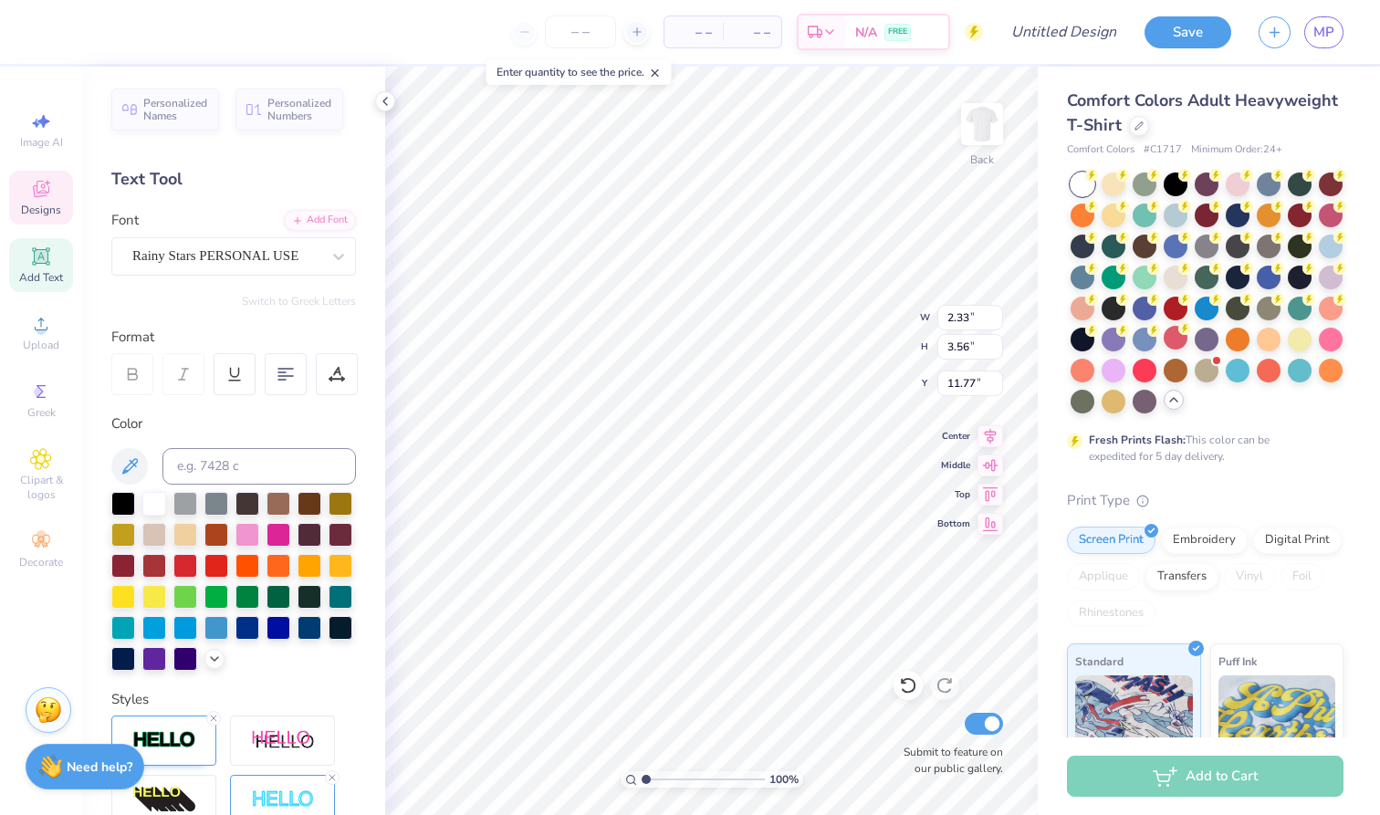
type input "12.01"
type textarea "T"
type input "10.89"
type input "2.09"
type input "3.32"
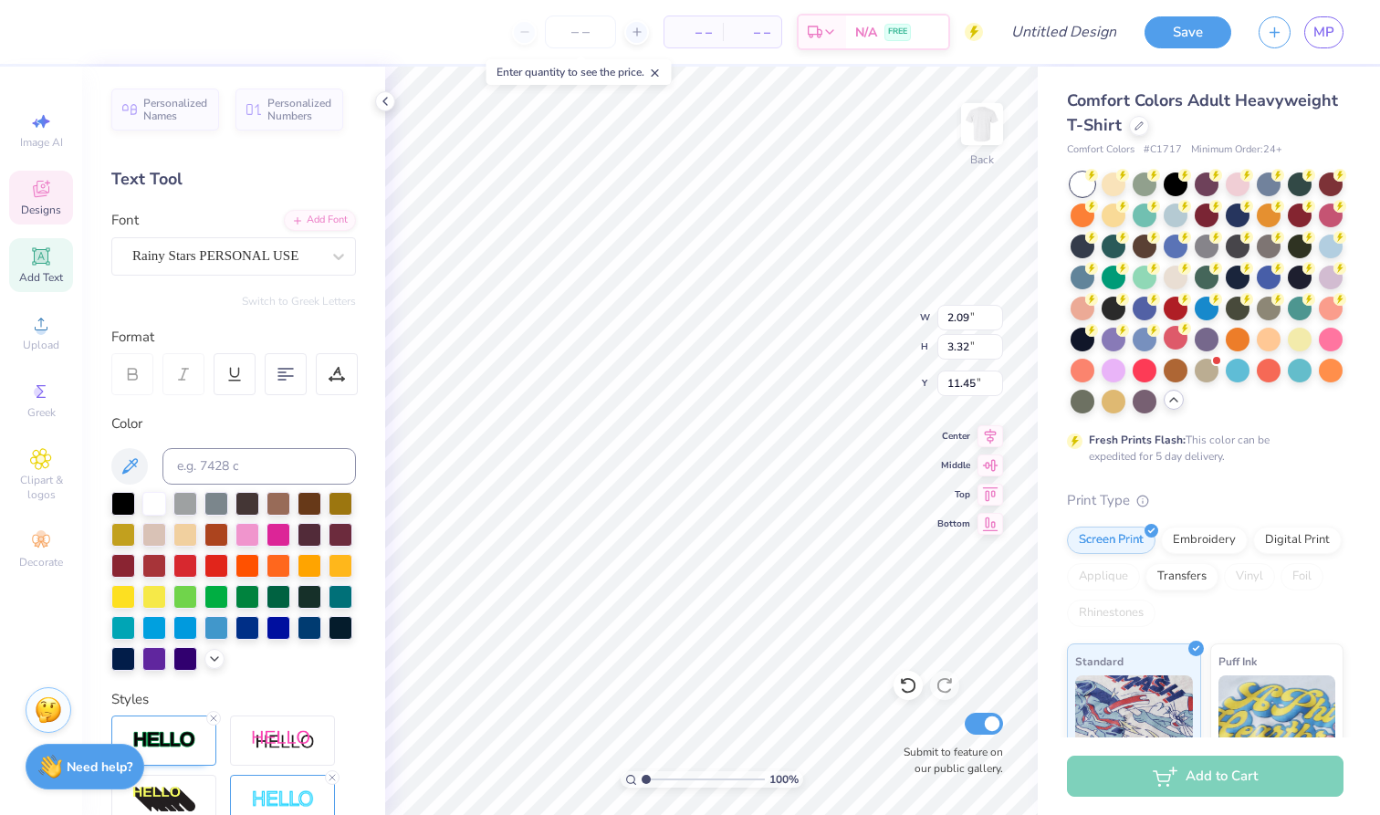
type input "11.21"
type input "10.23"
type input "2.09"
type input "3.32"
type input "11.21"
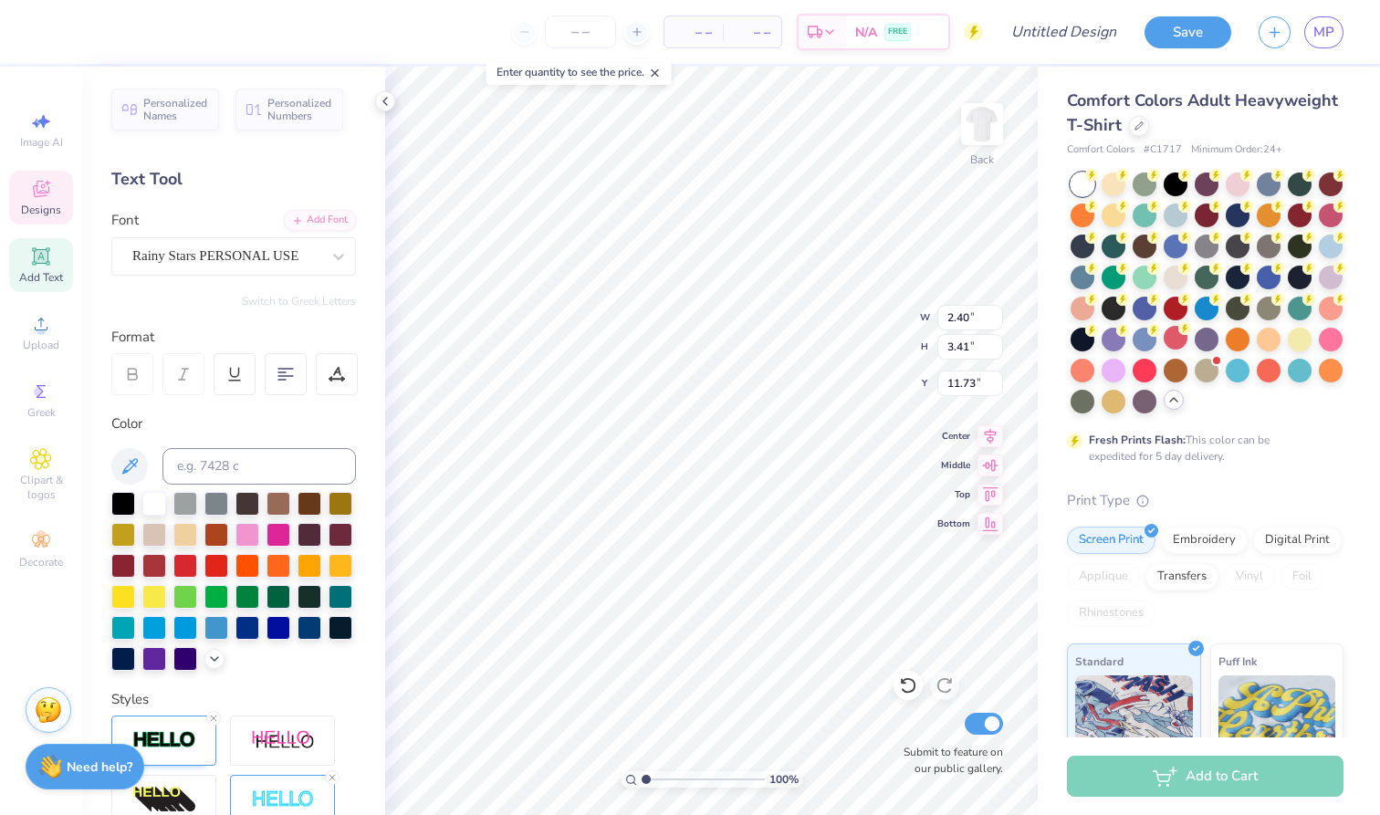
type input "11.91"
type input "1.89"
type input "3.32"
type input "11.46"
type input "2.06"
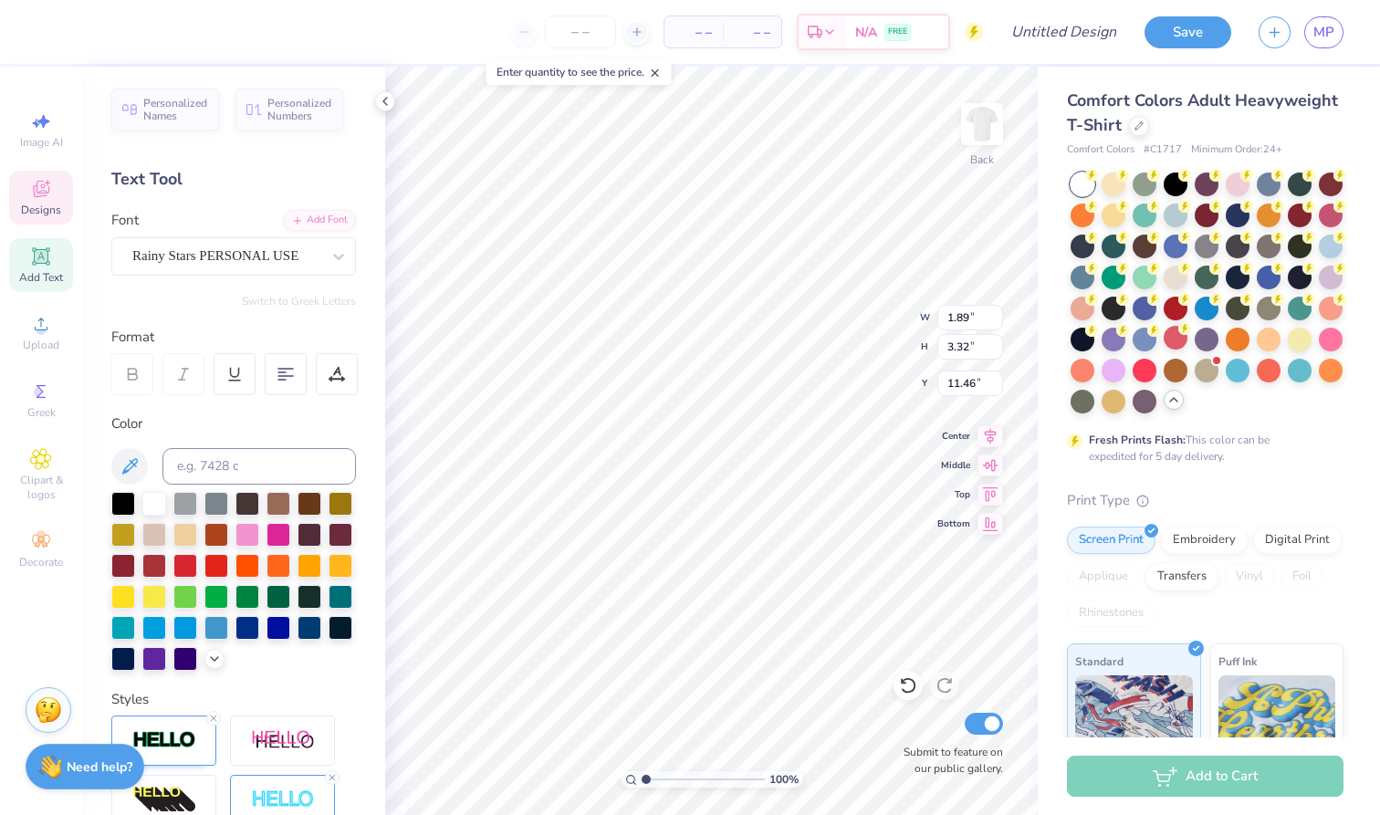
type input "3.43"
type input "11.89"
type input "2.33"
type input "3.56"
type input "11.34"
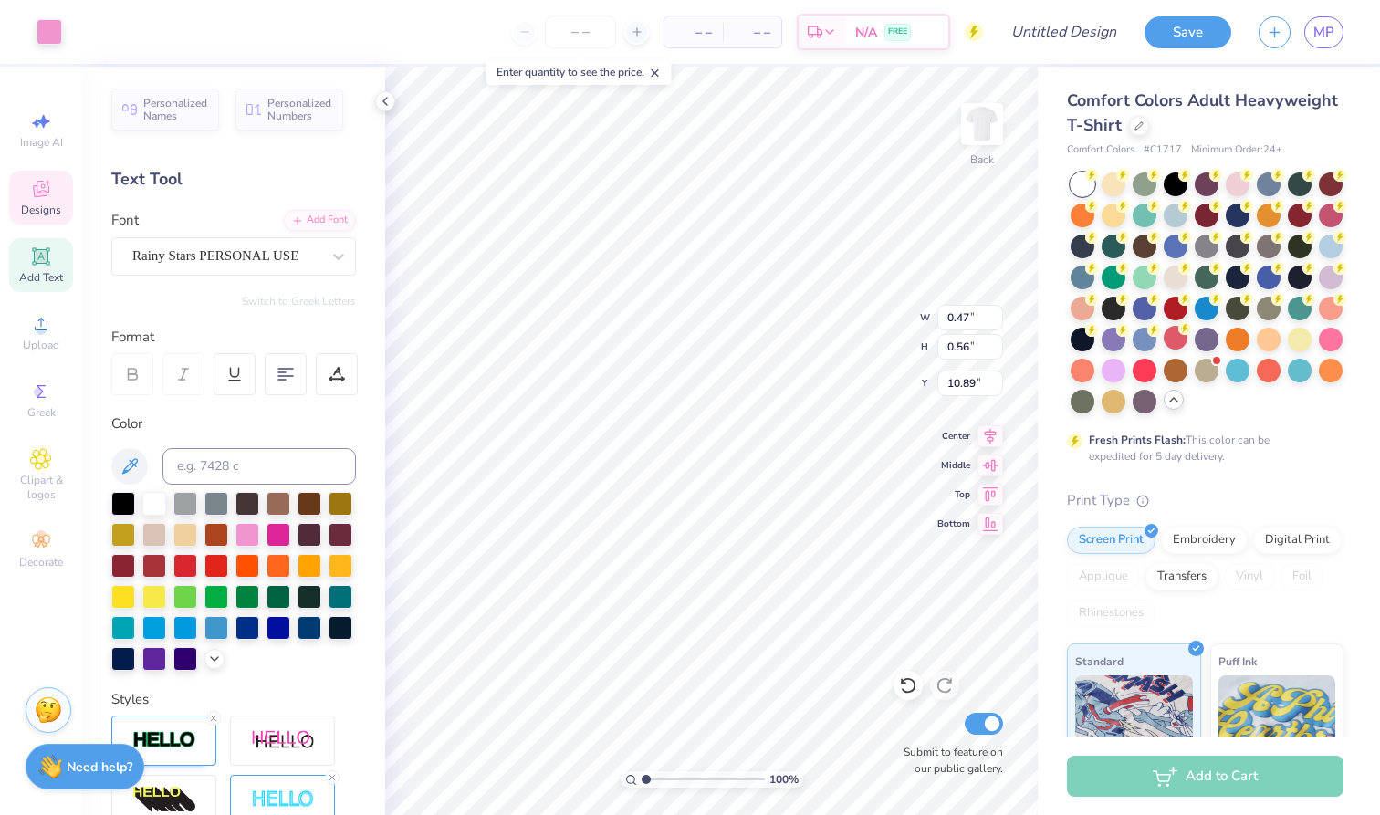
type input "11.06"
type input "2.09"
type input "3.32"
type input "11.21"
type input "2.43"
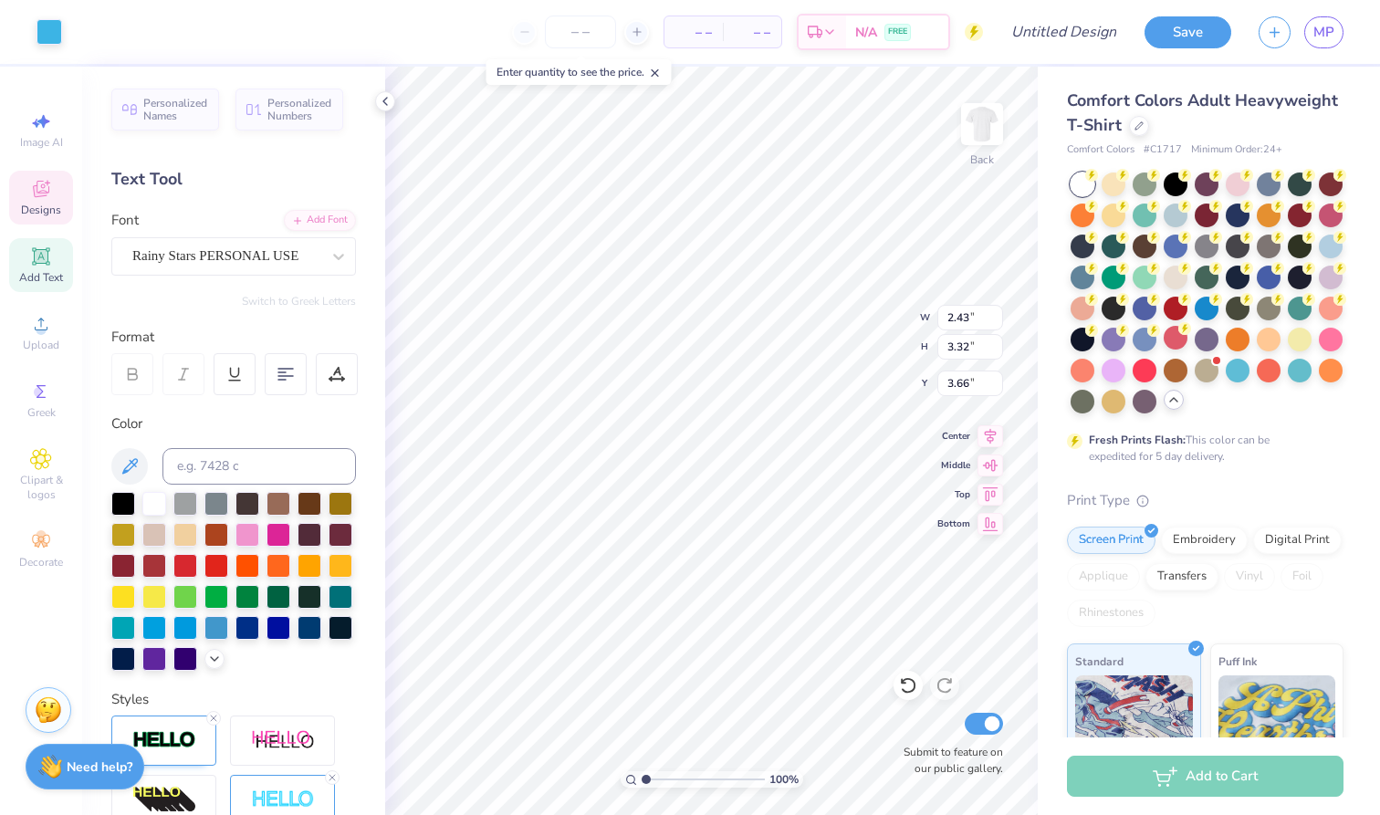
type input "3.32"
type input "3.66"
type input "15.00"
type input "14.95"
type input "5.41"
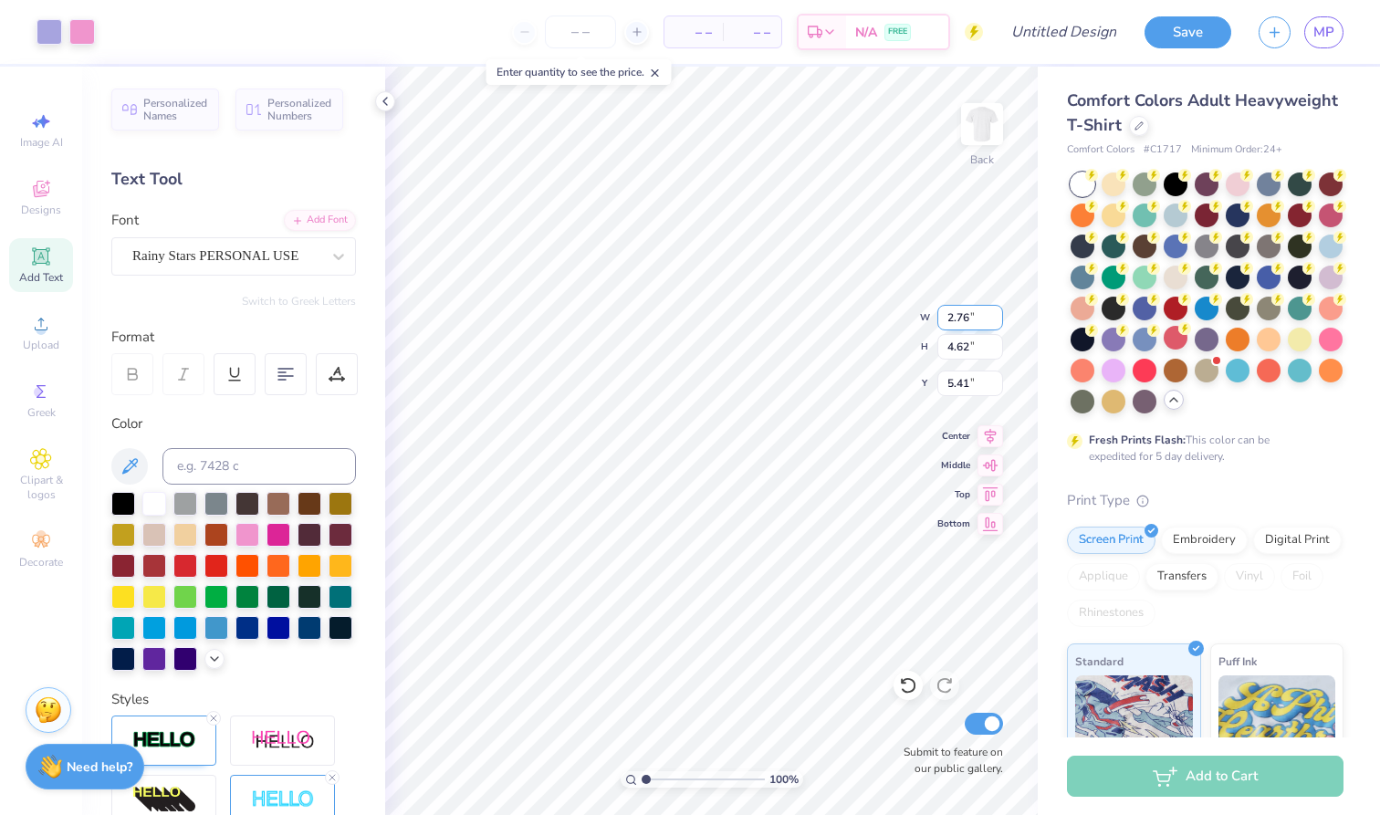
click at [870, 301] on div "100 % Back W 2.76 2.76 " H 4.62 4.62 " Y 5.41 5.41 " Center Middle Top Bottom S…" at bounding box center [711, 441] width 653 height 748
type input "13.22"
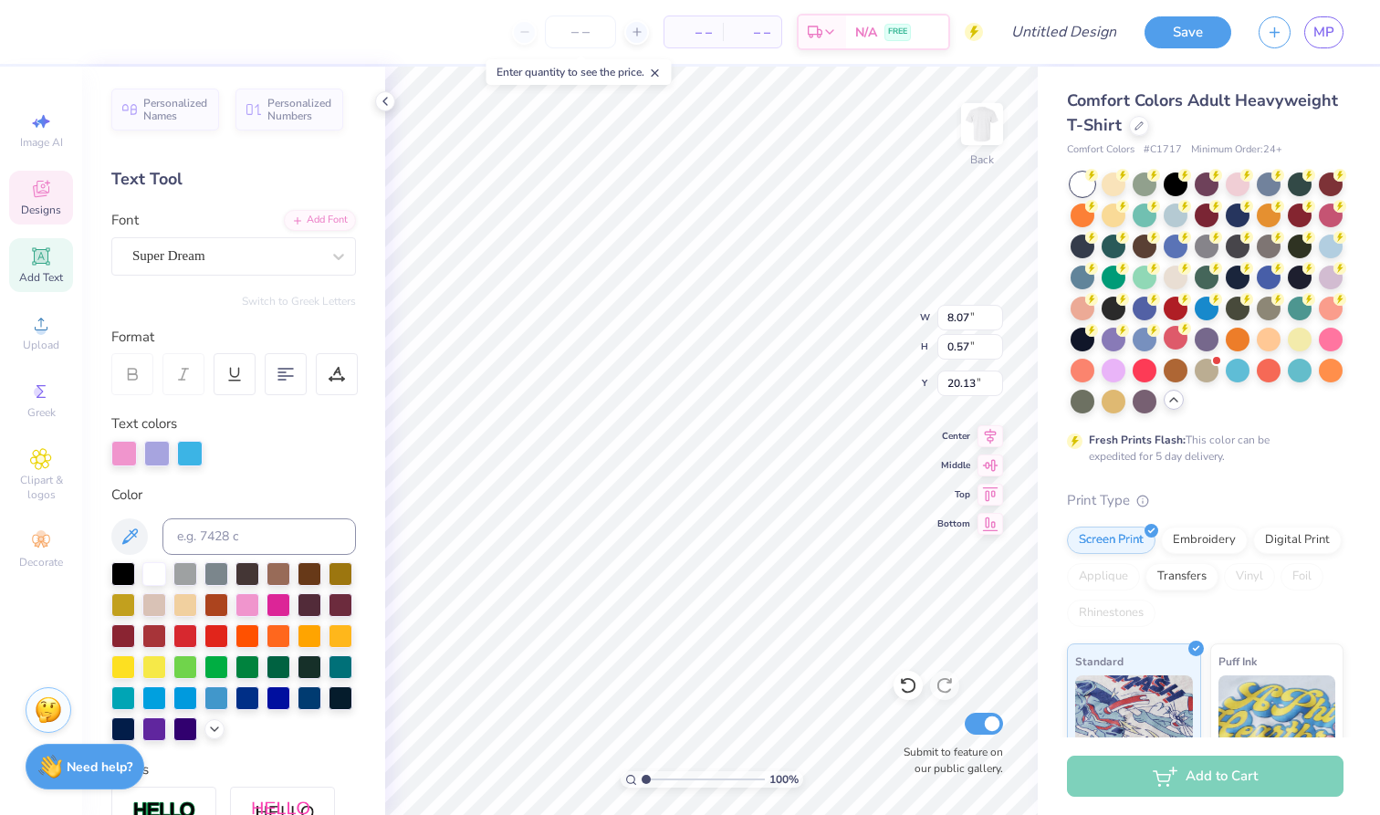
type input "15.87"
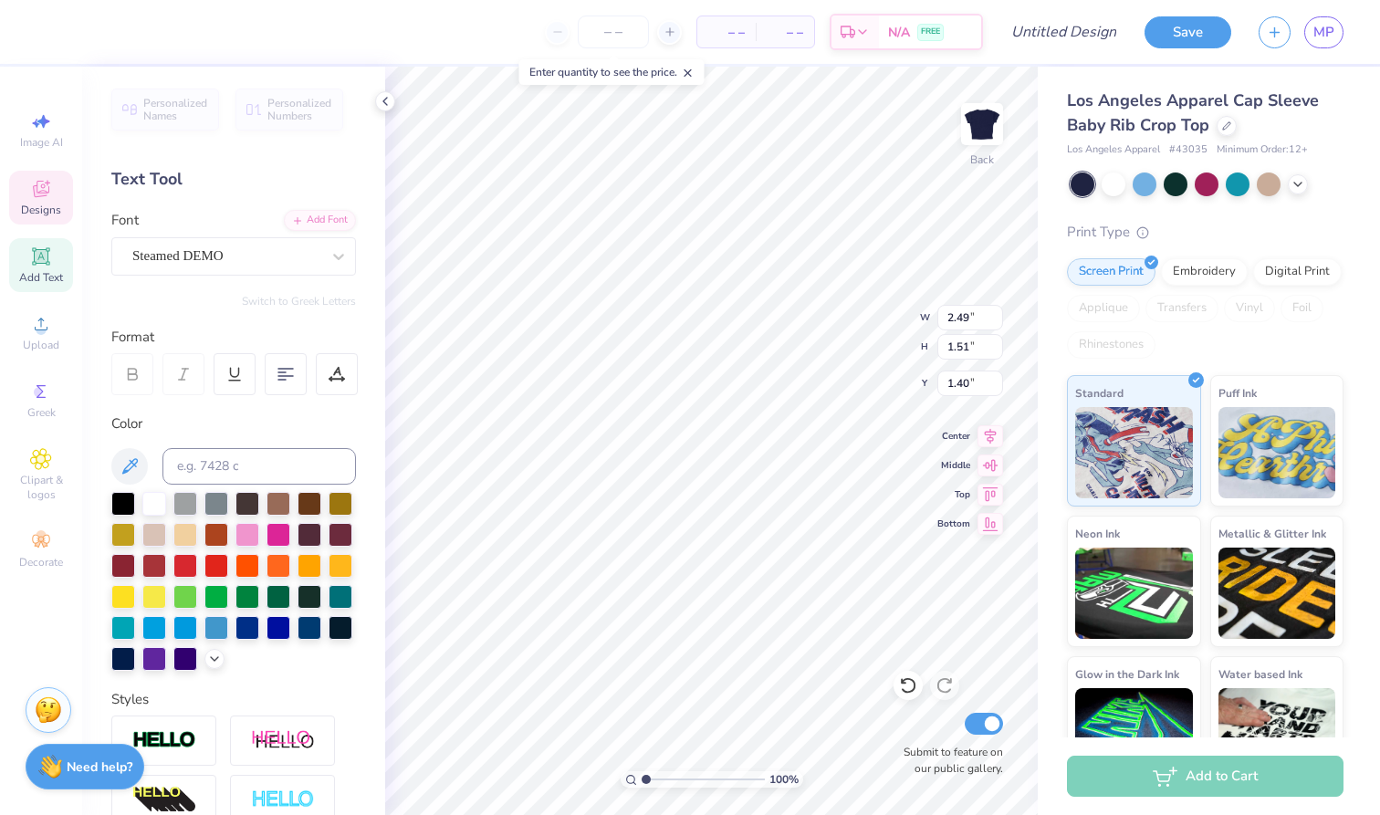
type textarea "C"
type textarea "Delta"
type input "1.17"
type input "0.43"
type input "0.50"
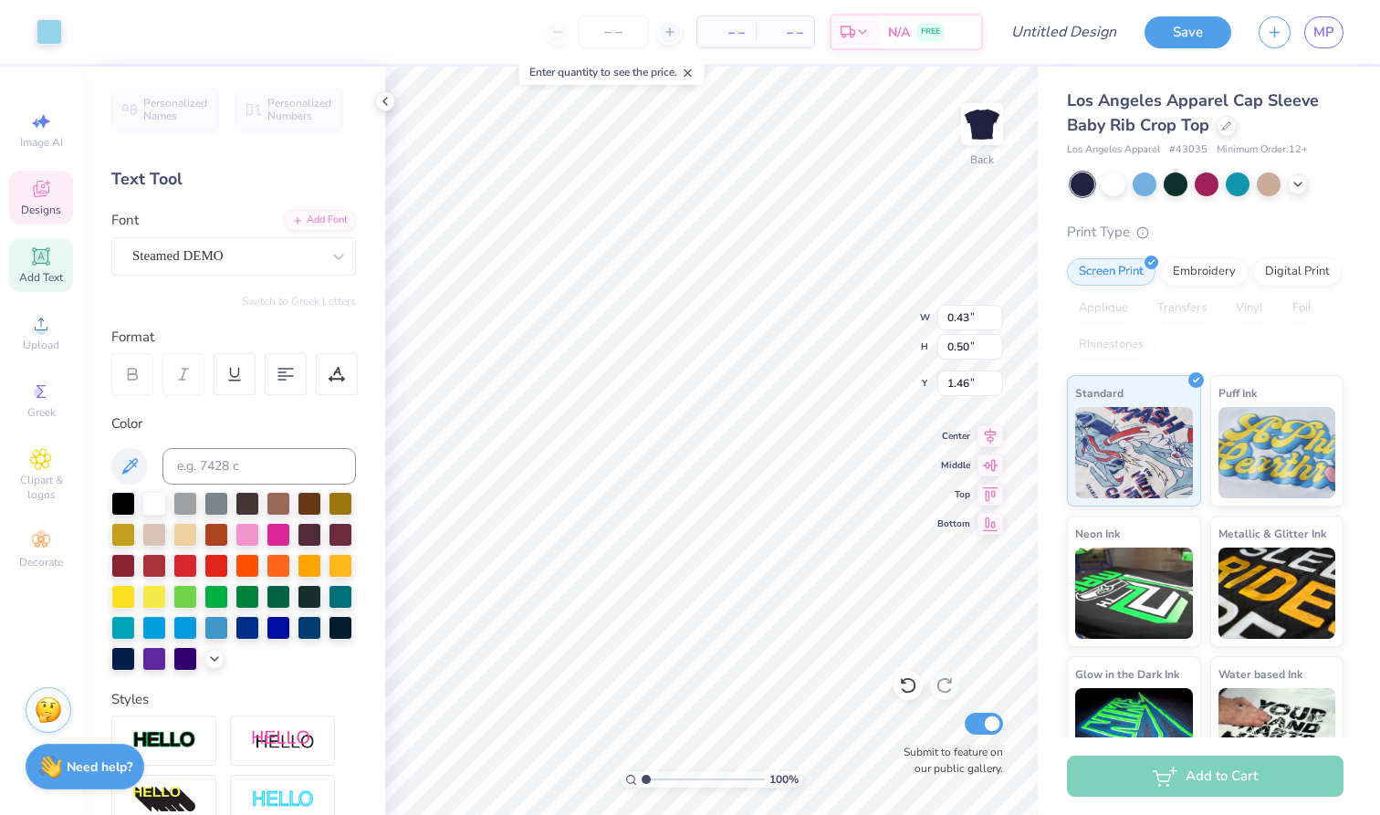
type input "1.17"
type input "0.44"
type input "0.43"
type input "2.79"
type input "5.72"
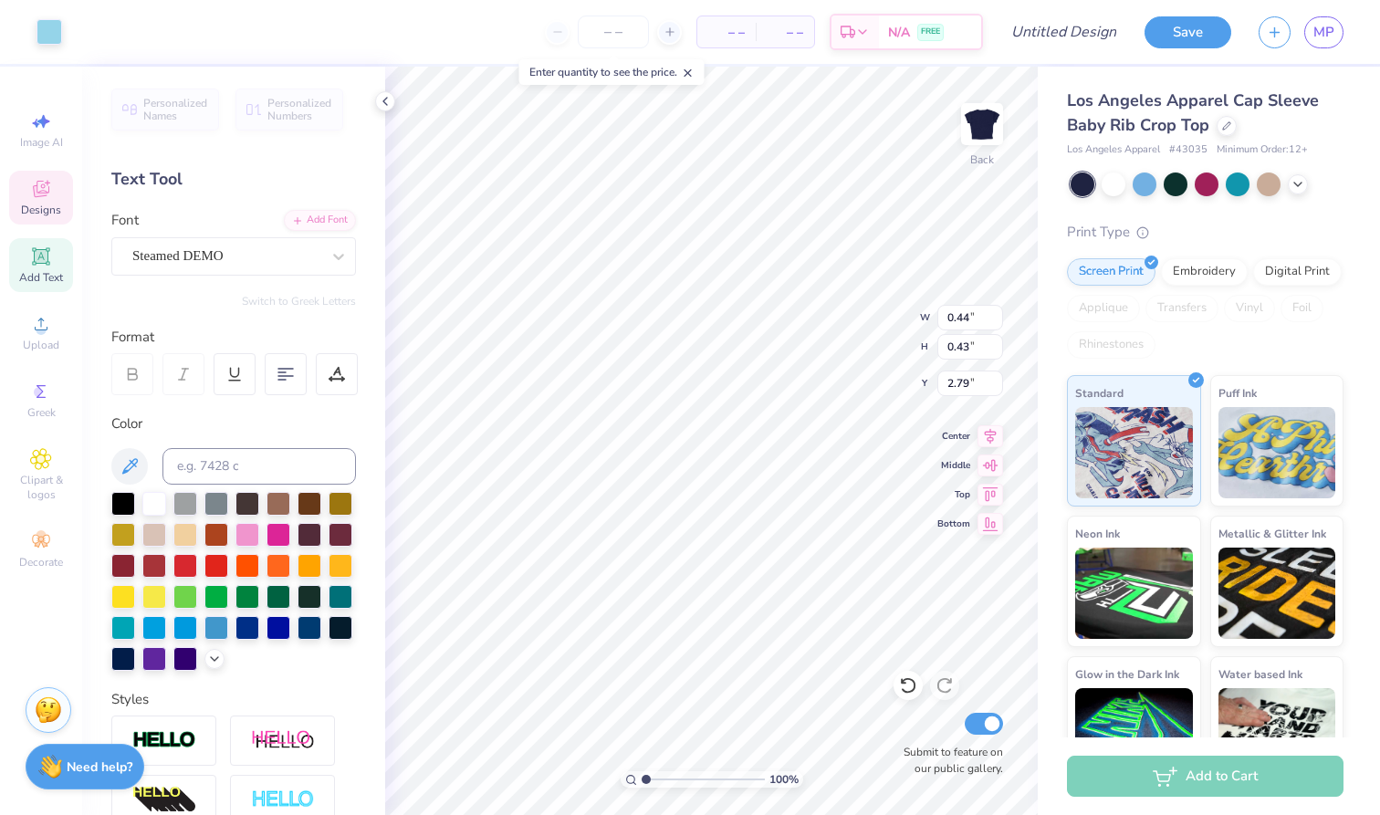
type input "1.55"
type input "2.98"
type textarea "Kappa"
type input "4.26"
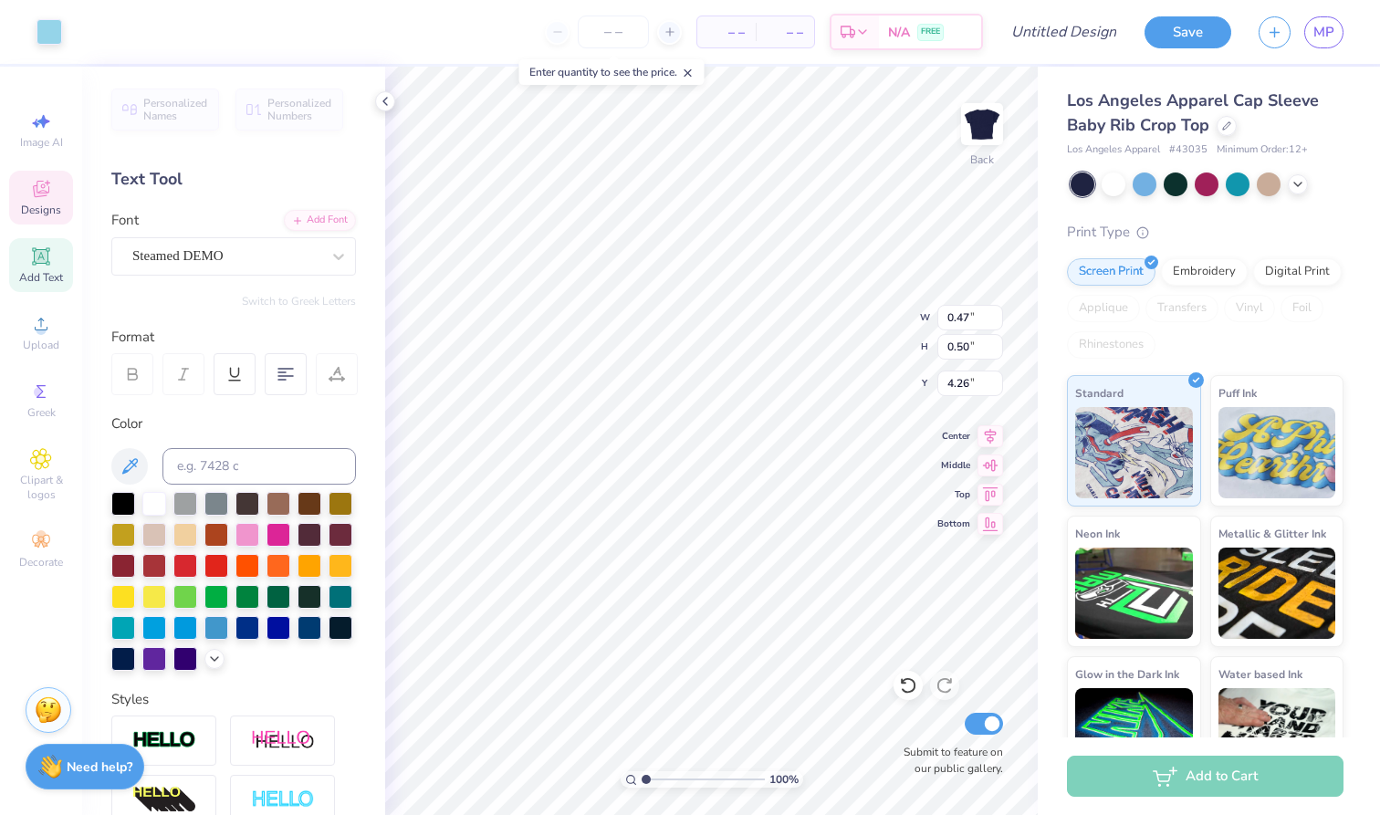
type input "0.80"
type input "0.72"
type input "2.85"
type input "0.62"
type input "0.61"
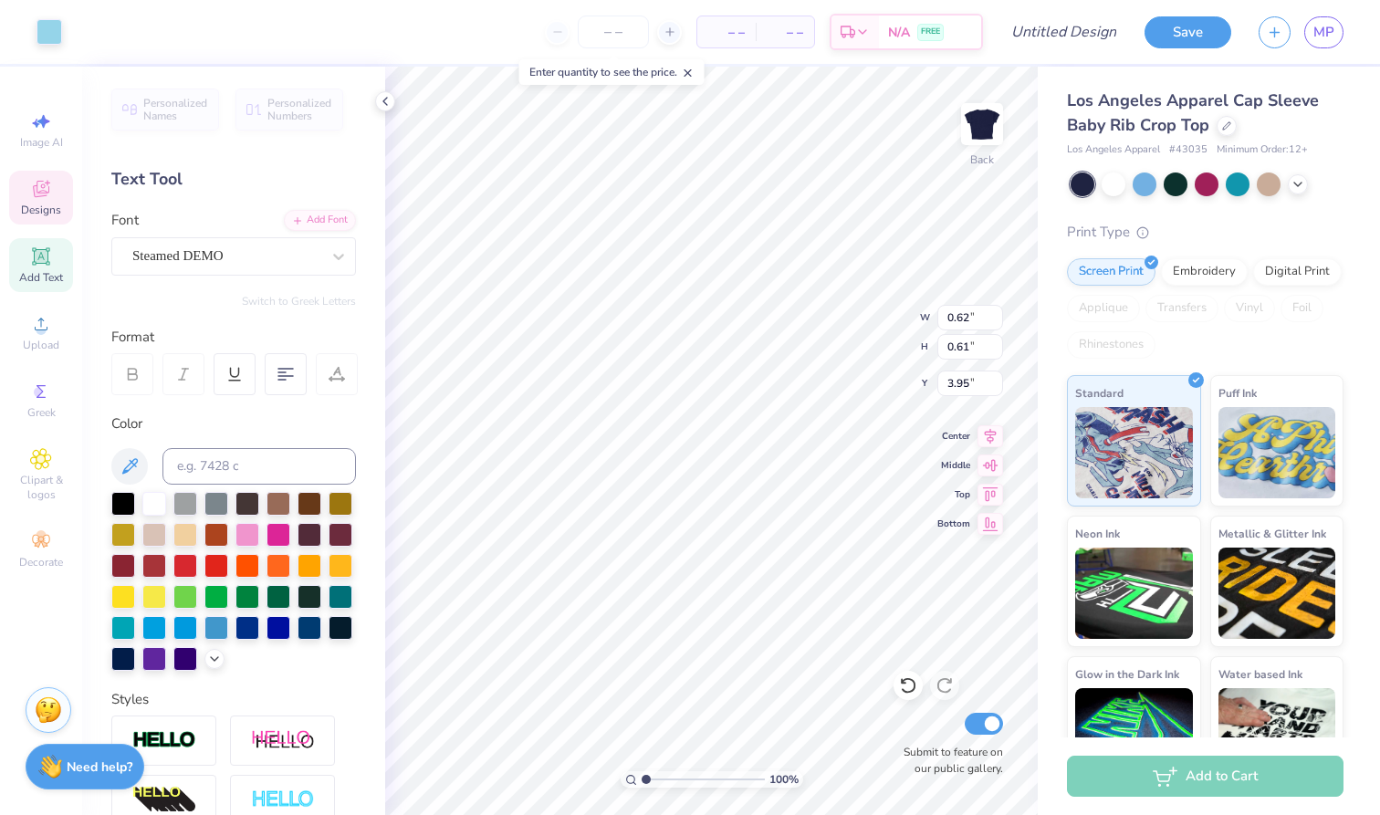
type input "3.81"
type input "0.52"
type input "0.45"
type input "2.55"
click at [669, 31] on icon at bounding box center [670, 32] width 13 height 13
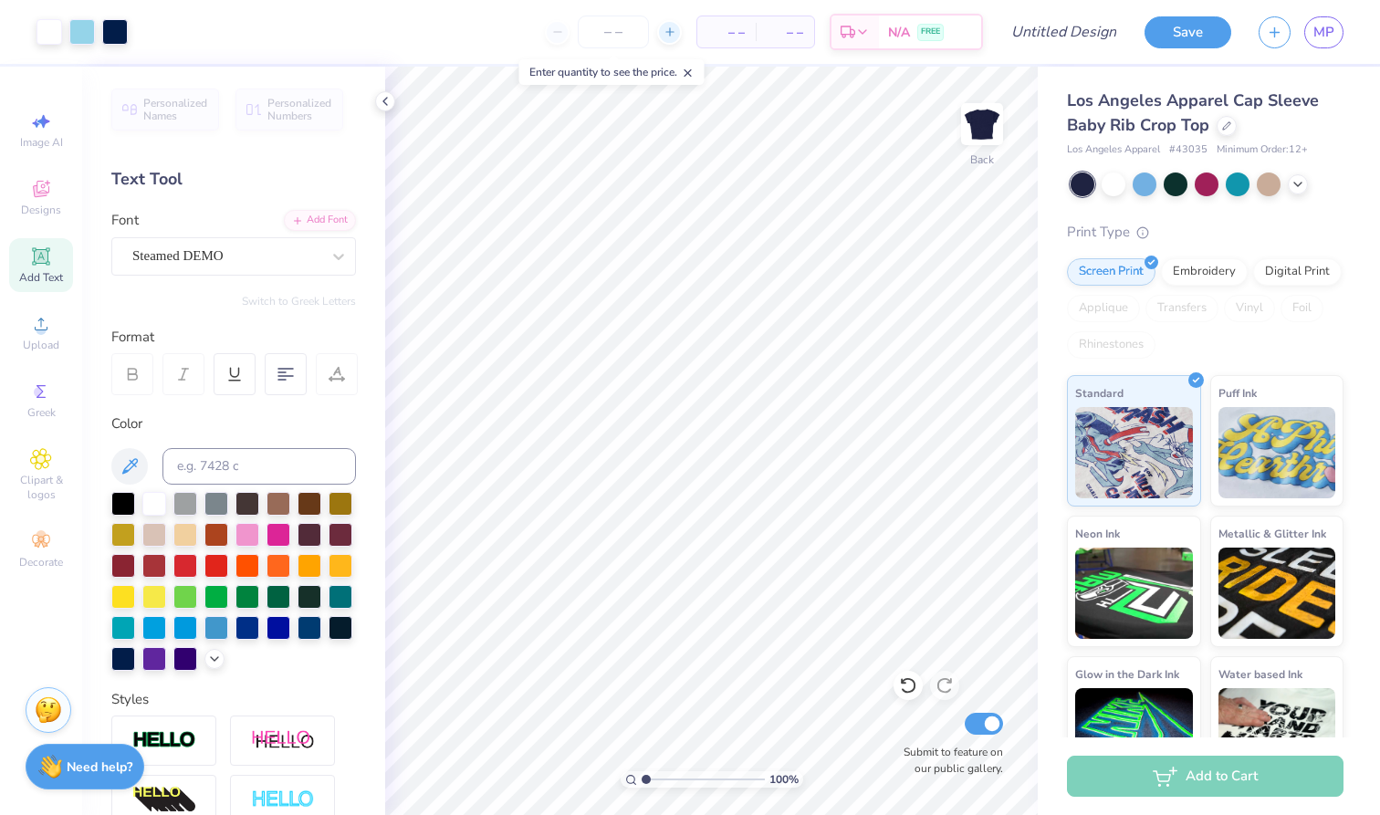
type input "12"
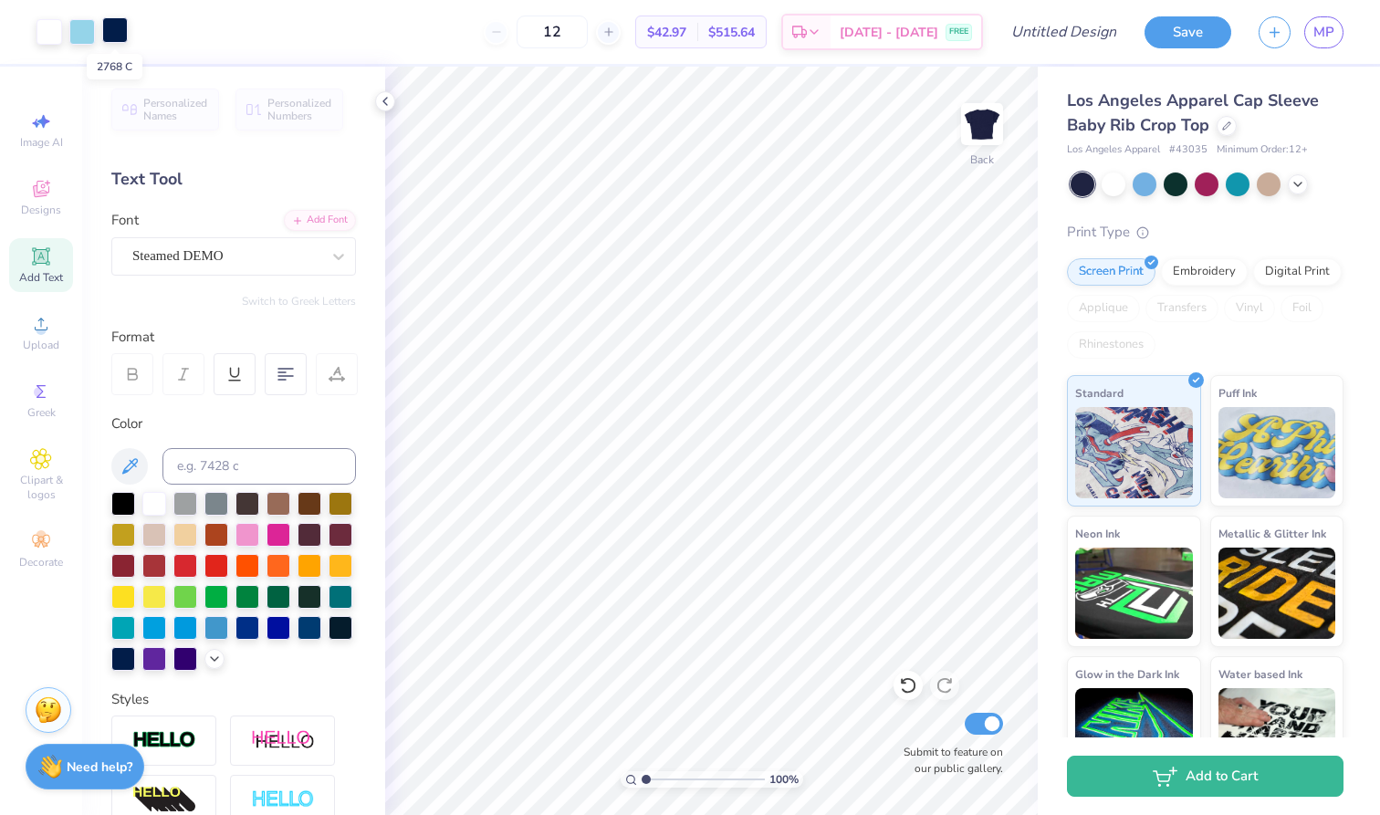
click at [121, 30] on div at bounding box center [115, 30] width 26 height 26
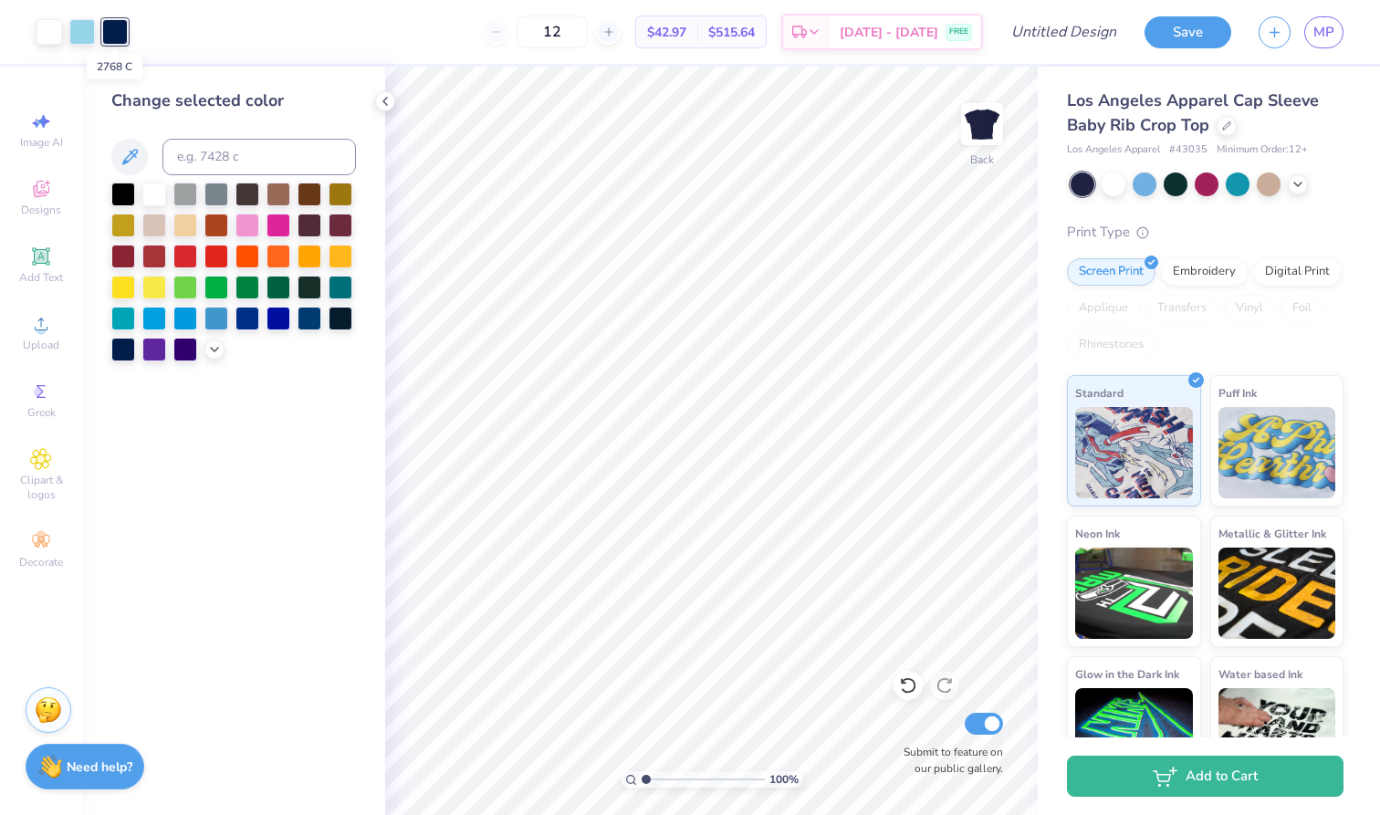
click at [121, 30] on div at bounding box center [115, 32] width 26 height 26
click at [364, 119] on div "Change selected color" at bounding box center [233, 441] width 303 height 748
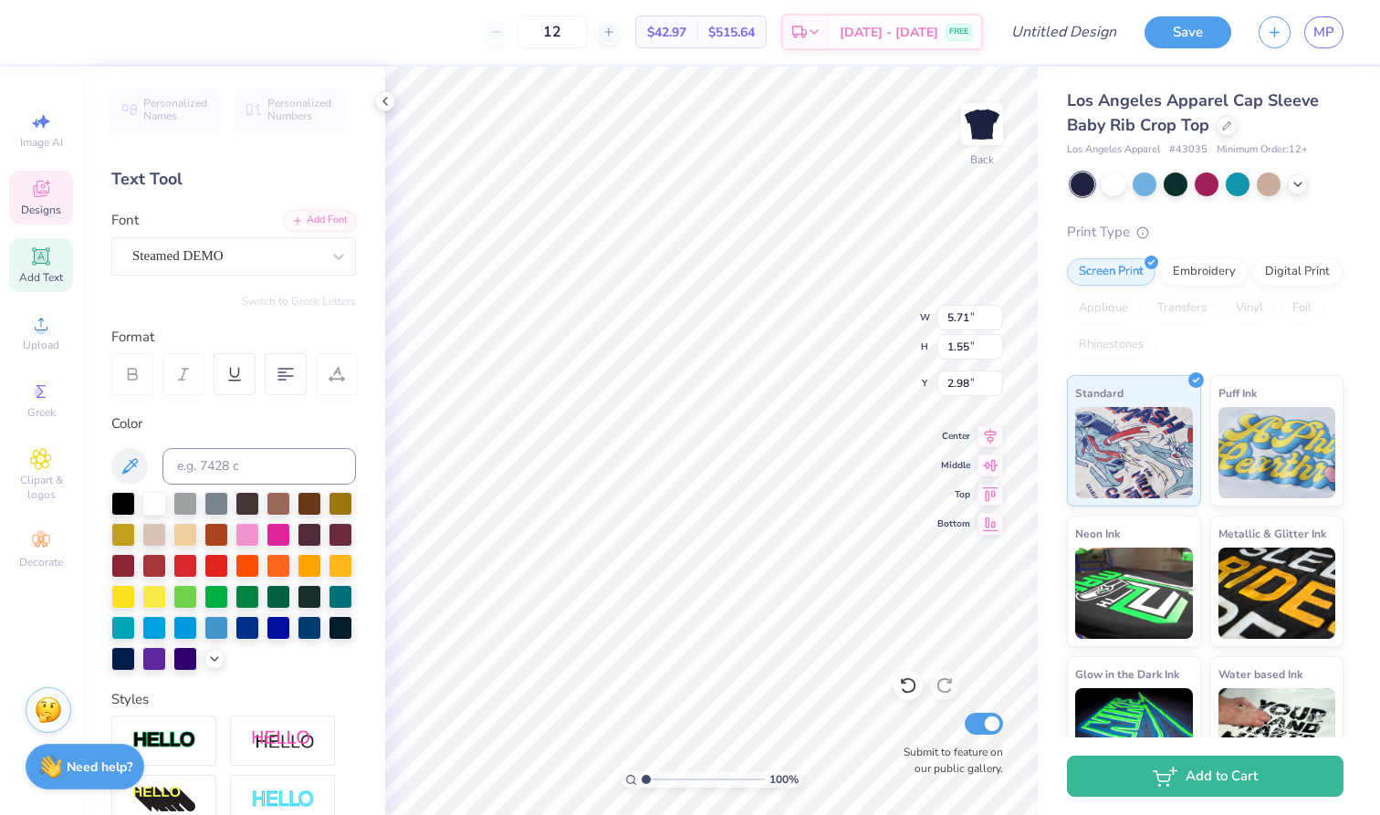
type input "5.79"
type input "0.80"
type input "0.91"
type input "3.34"
type input "3.00"
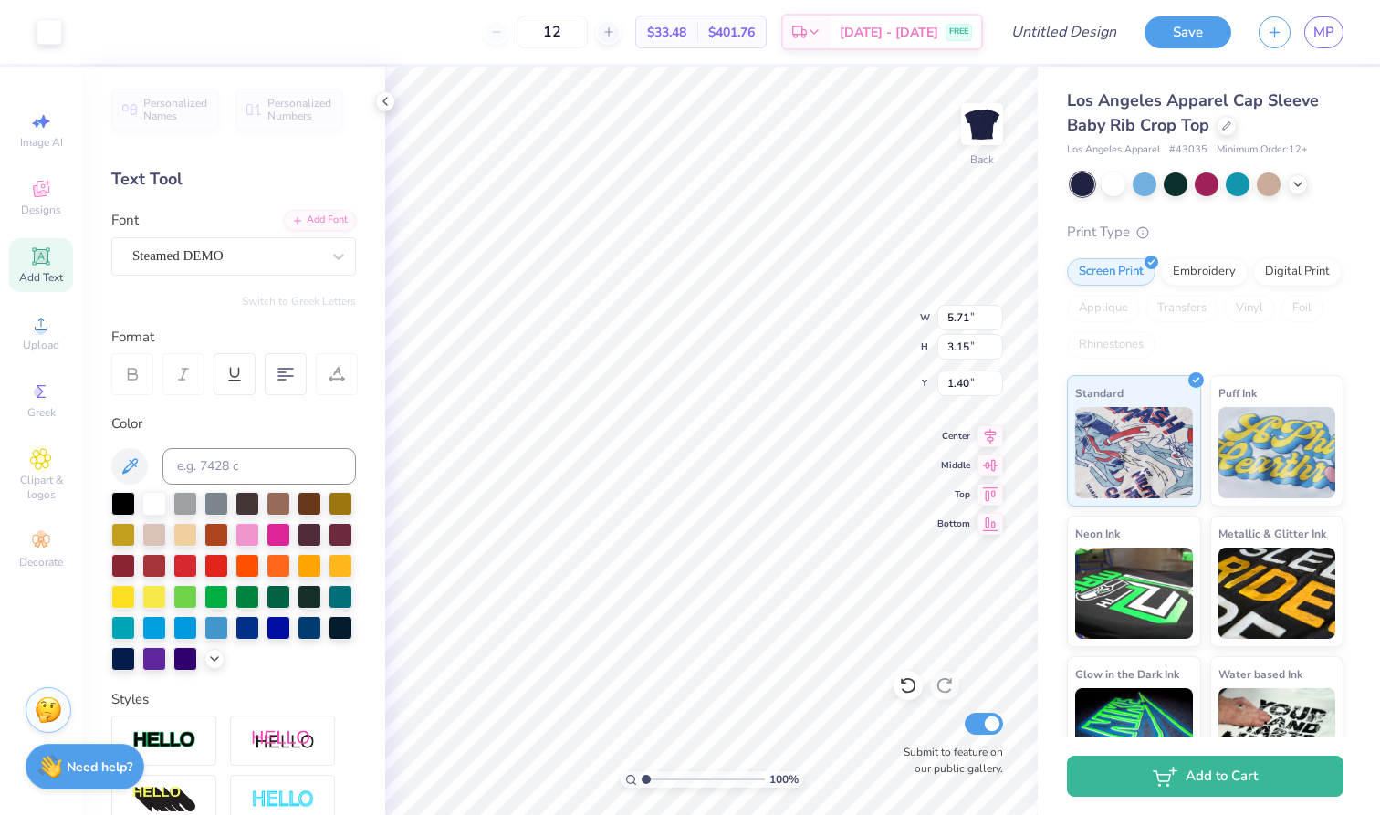
type input "1.43"
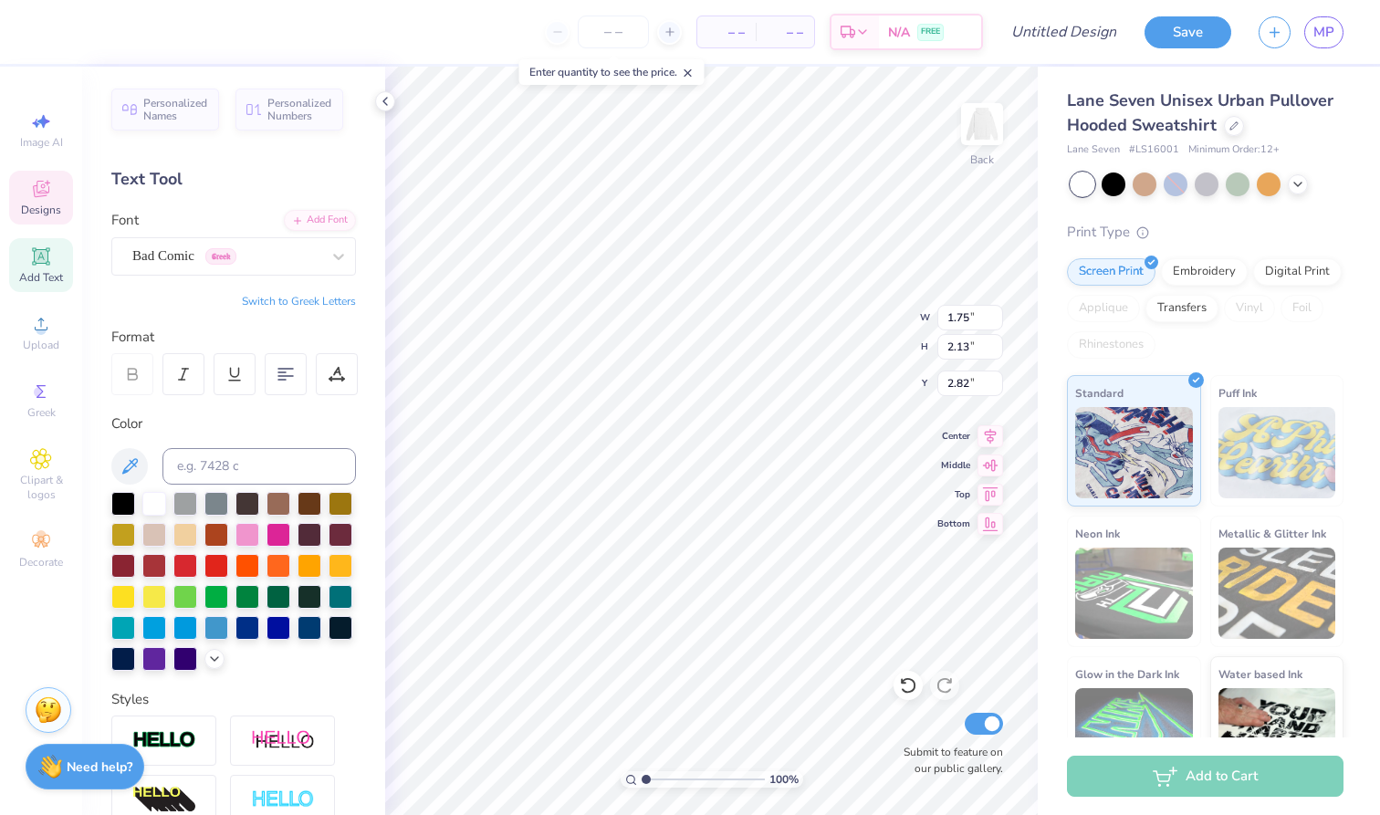
click at [349, 304] on button "Switch to Greek Letters" at bounding box center [299, 301] width 114 height 15
type textarea "Θ"
type textarea "A"
type input "1.78"
type input "2.16"
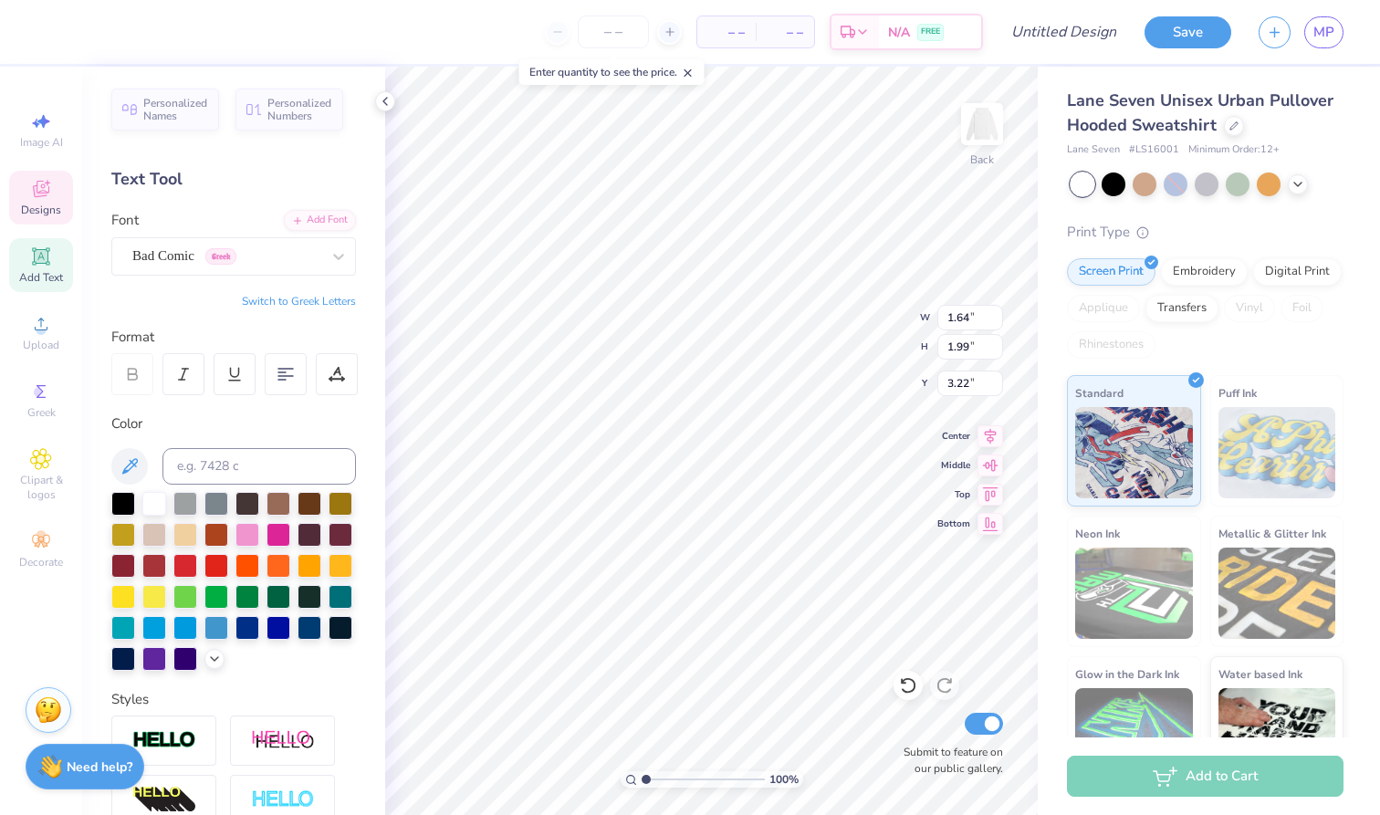
type input "3.23"
type textarea "K"
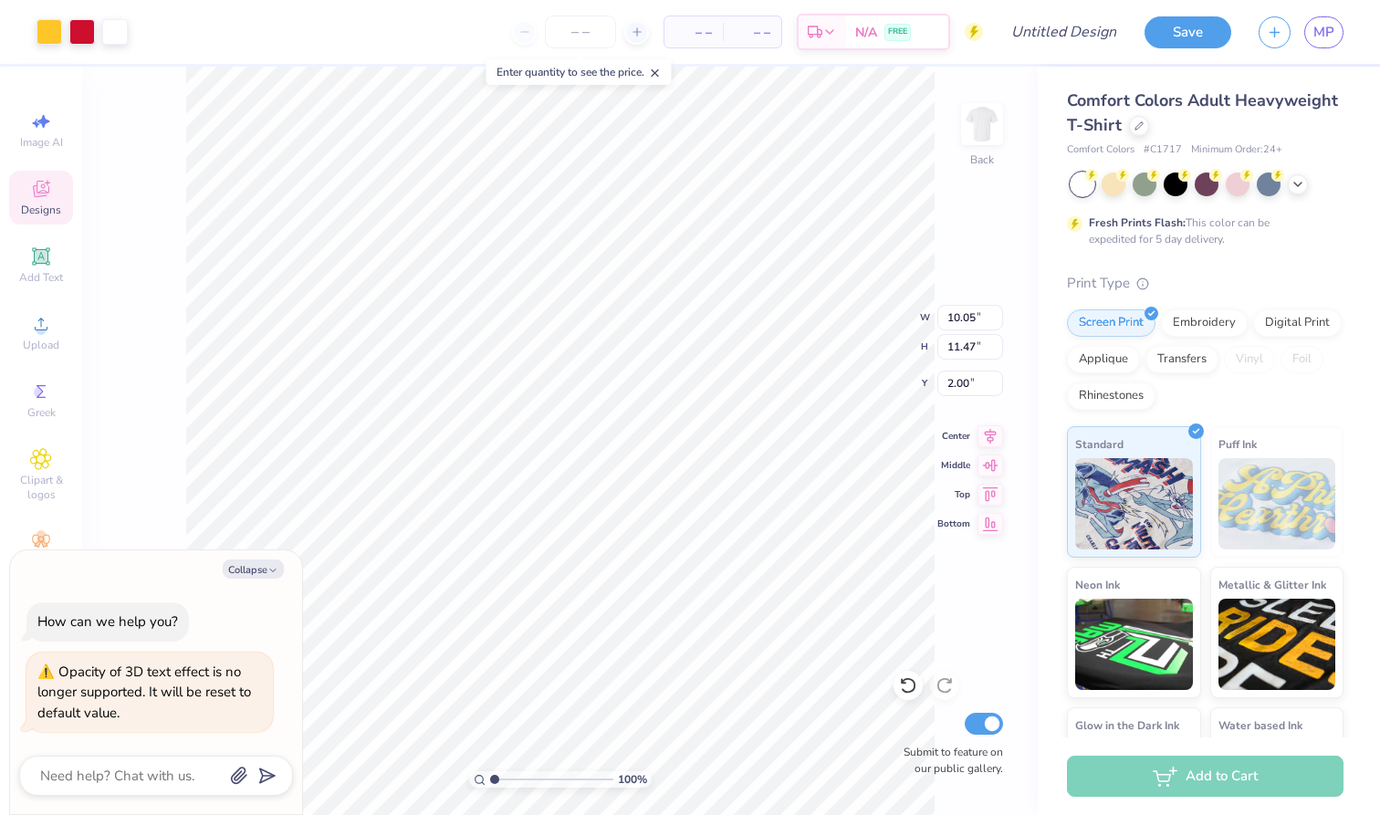
type textarea "x"
type input "2.04"
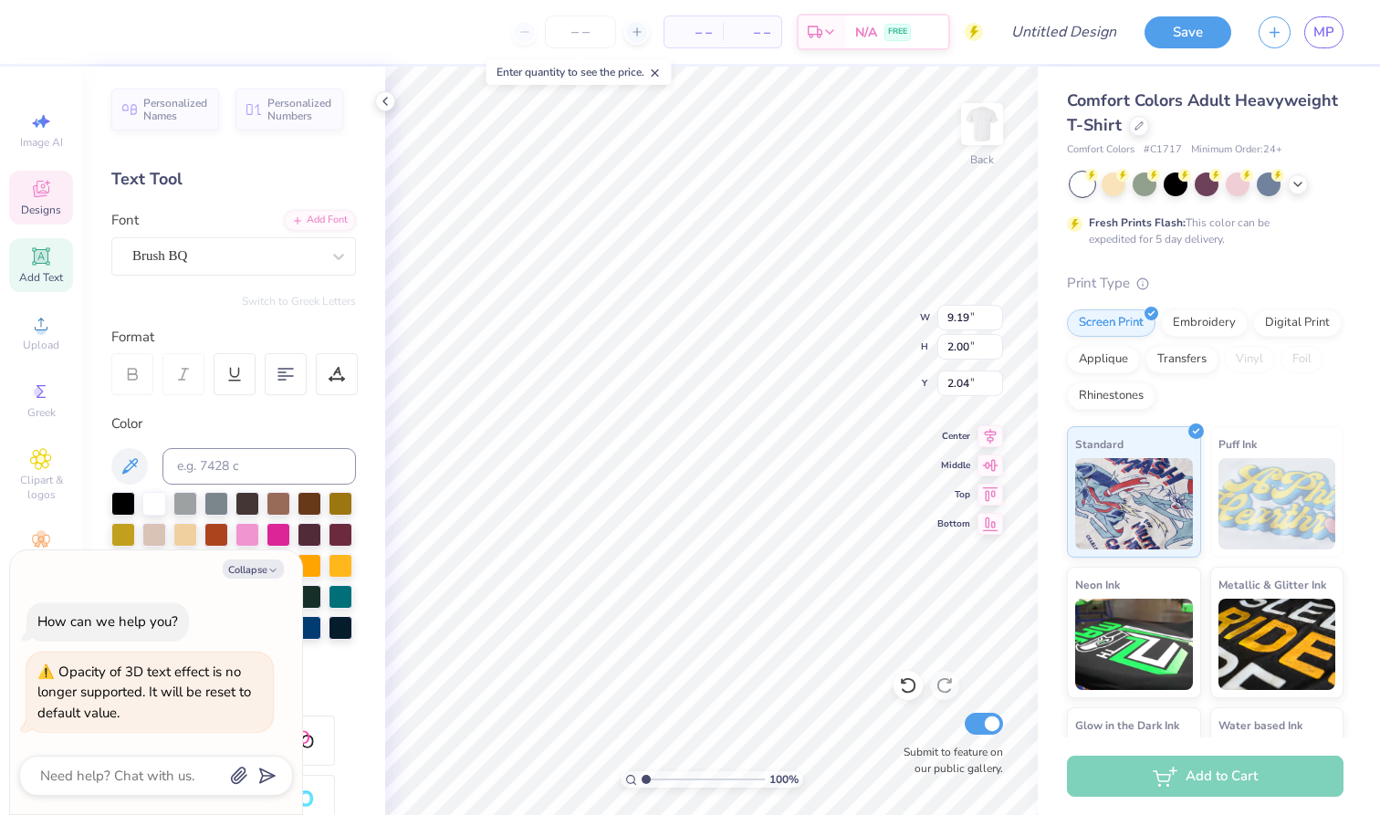
type textarea "x"
type textarea "Delta Delta"
type textarea "x"
type textarea "Delta Dela"
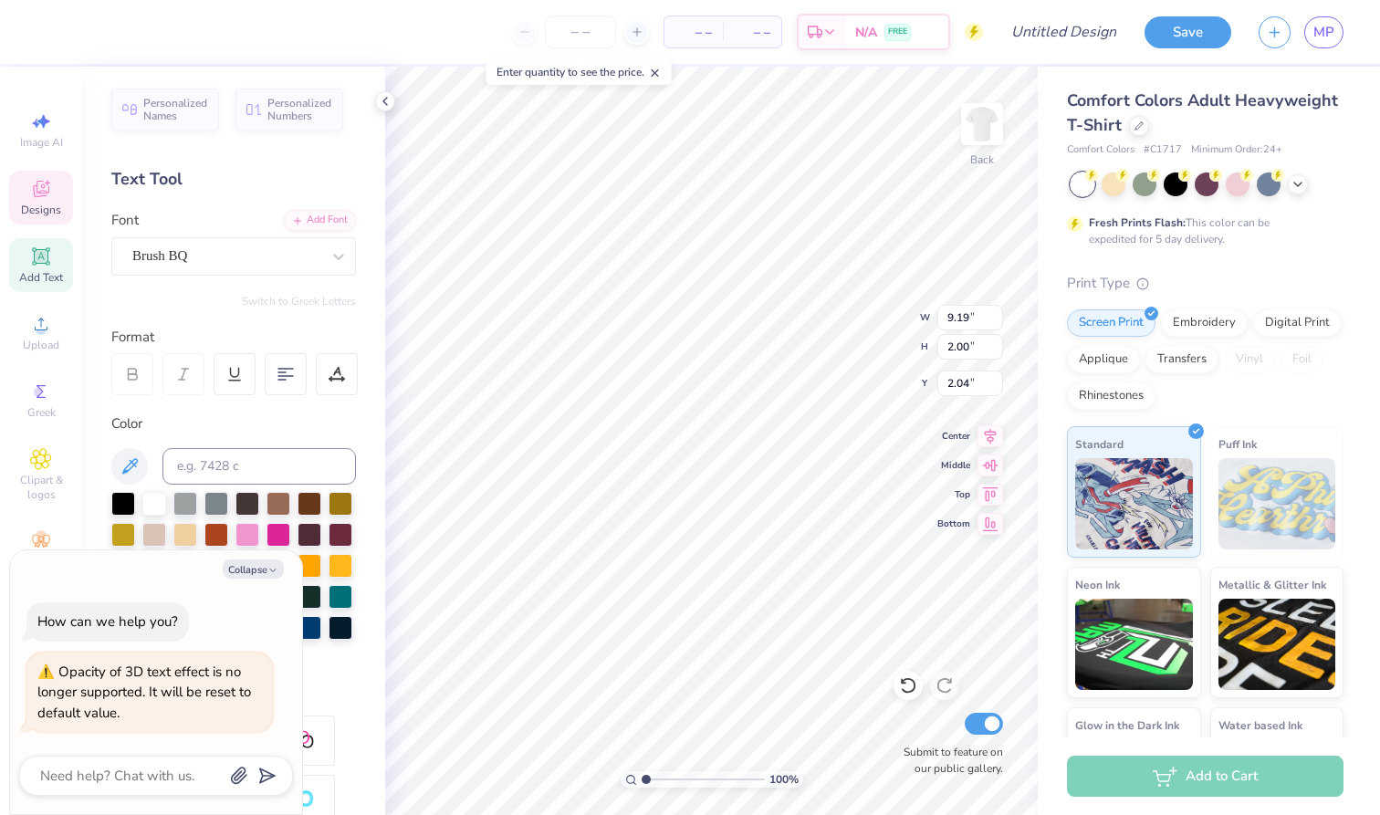
type textarea "x"
type textarea "Delta Dea"
type textarea "x"
type textarea "Delta Da"
type textarea "x"
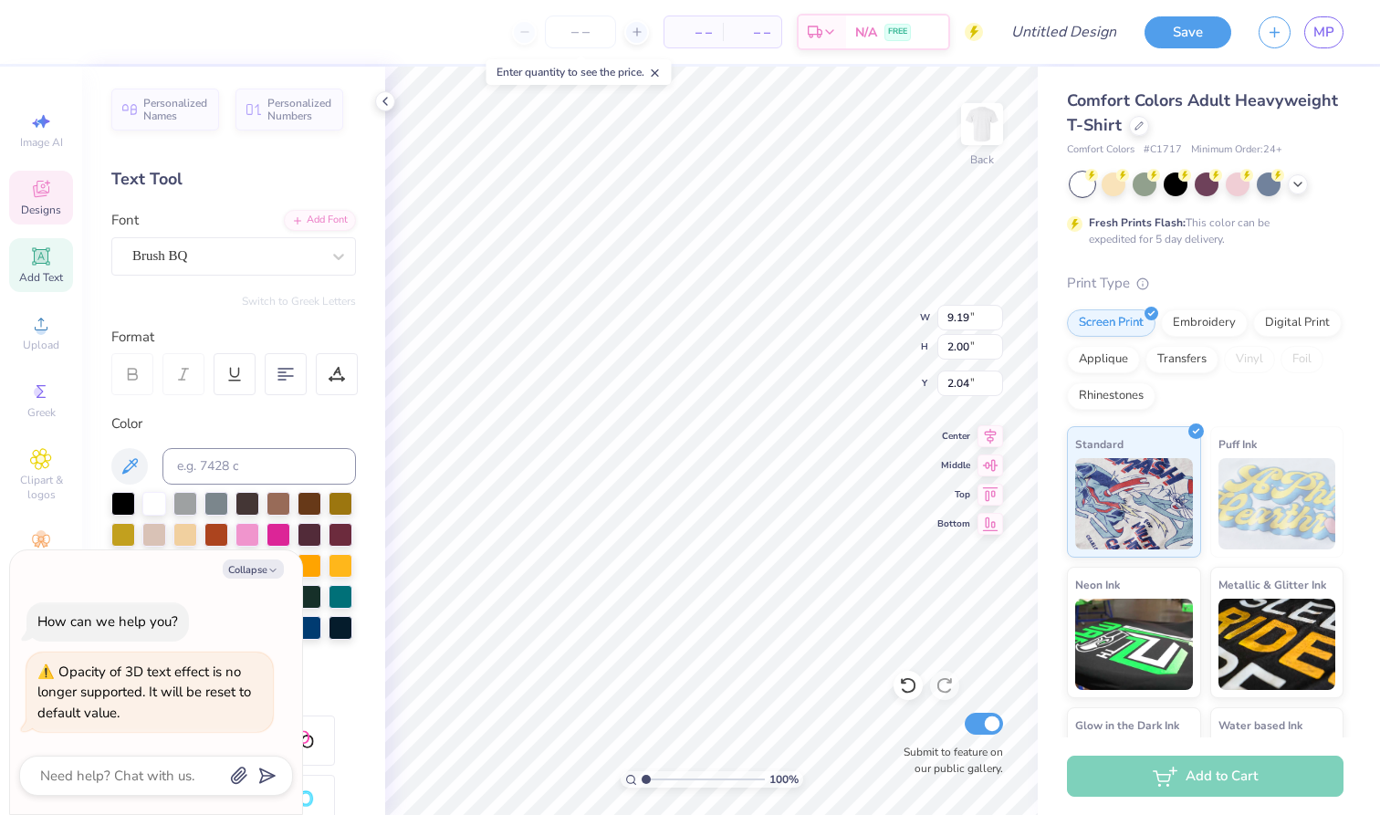
type textarea "Delta a"
type textarea "x"
type textarea "Deltaa"
type textarea "x"
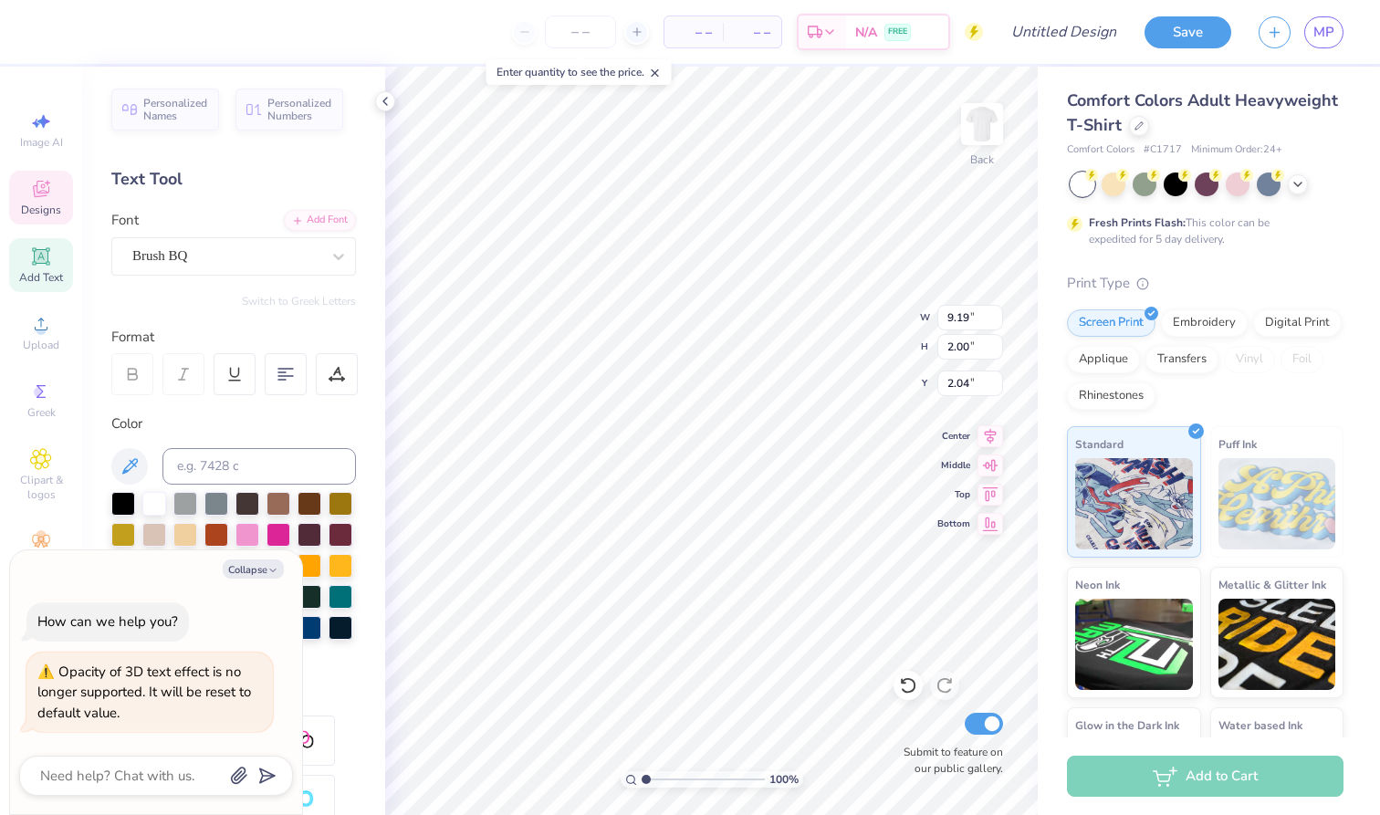
type textarea "Delta"
type textarea "x"
type textarea "Dela"
type textarea "x"
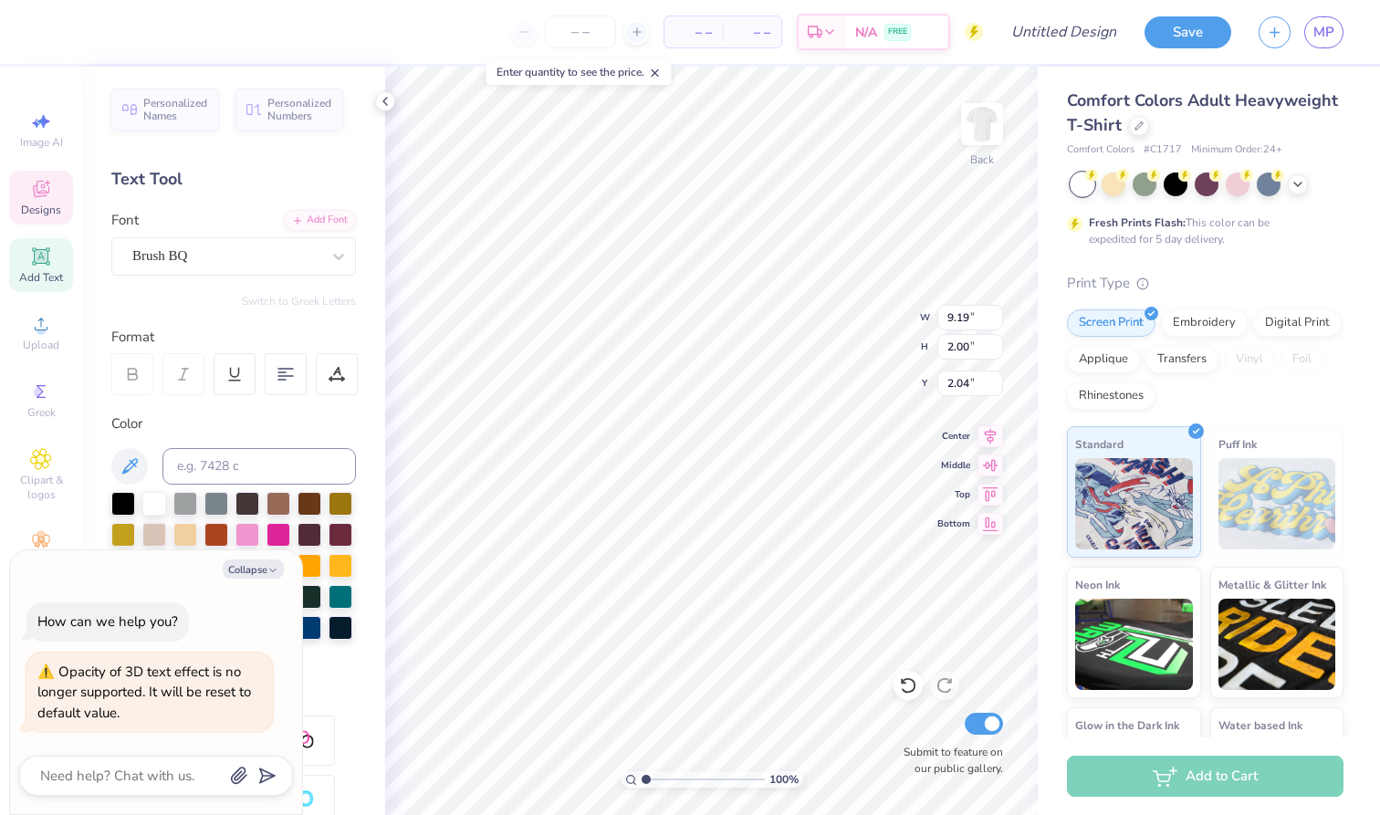
type textarea "Dea"
type textarea "x"
type textarea "Da"
type textarea "x"
type textarea "a"
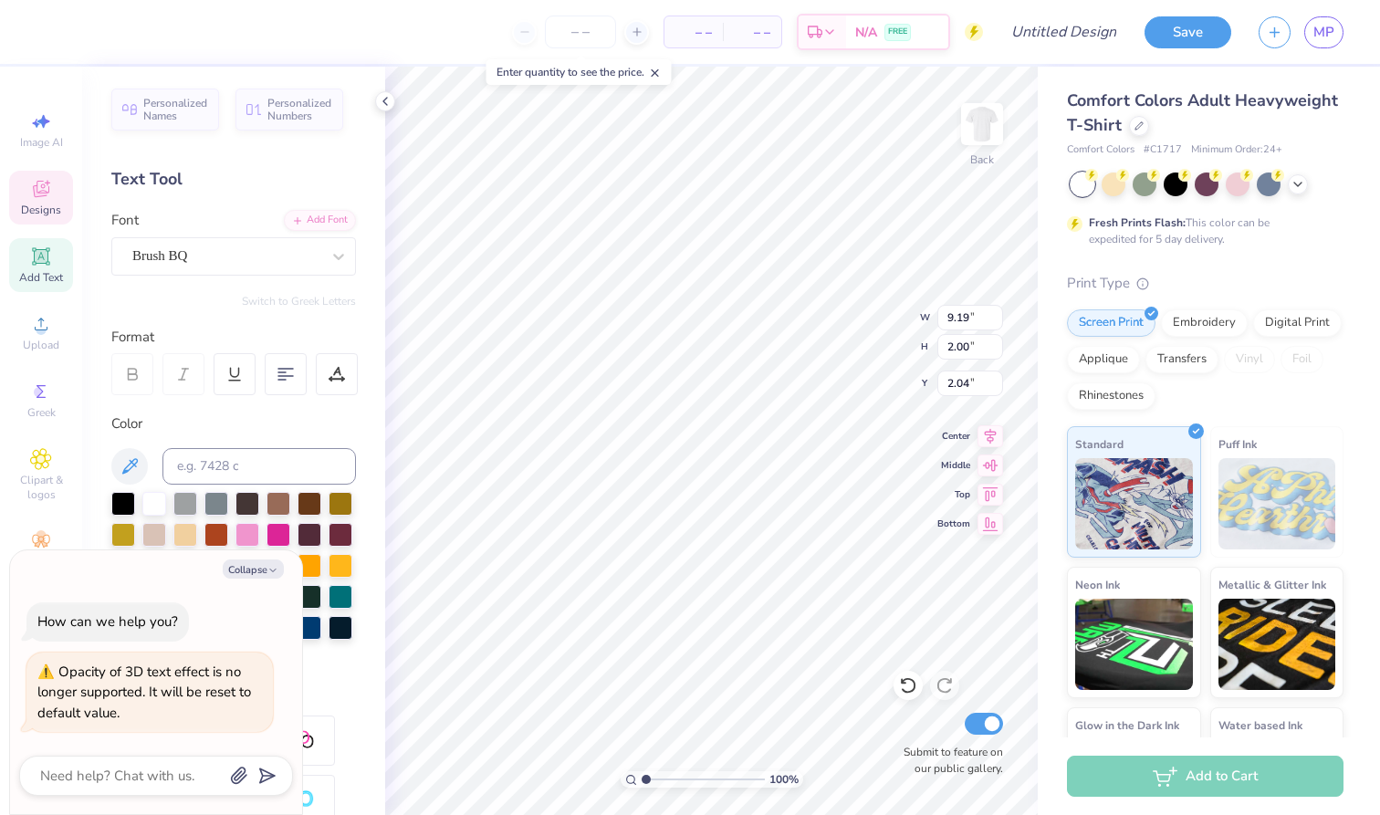
type textarea "x"
type textarea "Ka"
type textarea "x"
type textarea "Kaa"
type textarea "x"
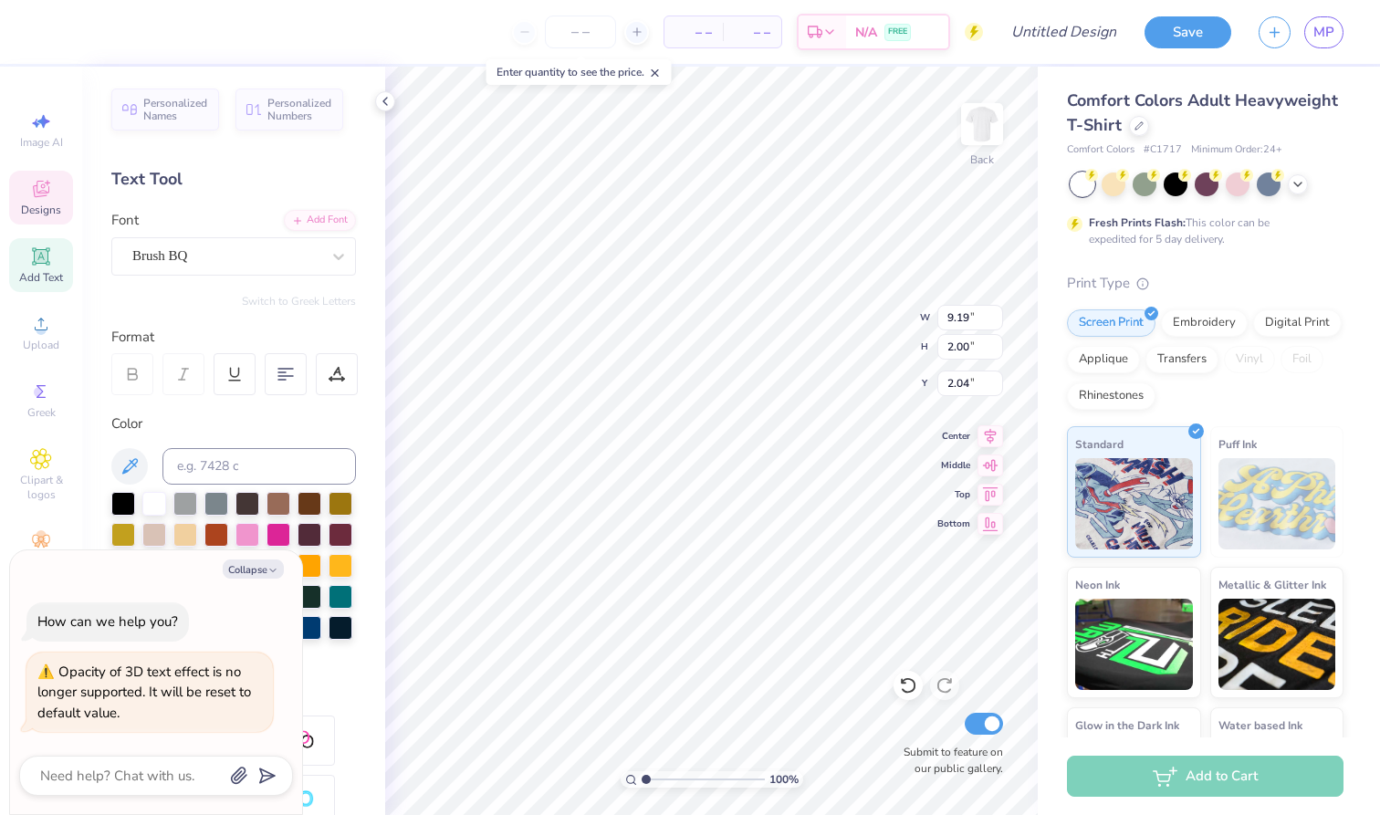
type textarea "Kapa"
type textarea "x"
type textarea "Kappa"
type textarea "x"
type textarea "Kappaa"
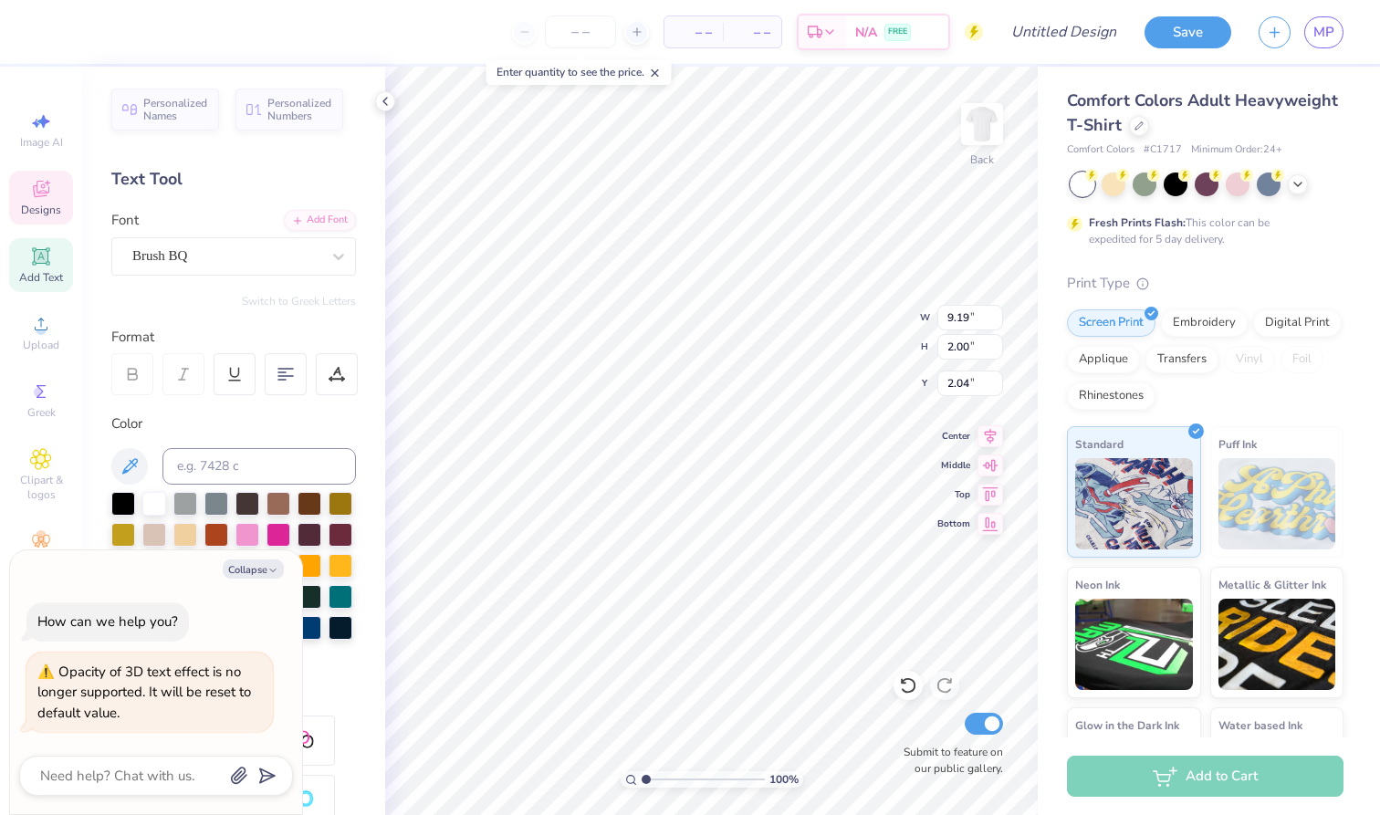
type textarea "x"
type textarea "Kappa a"
type textarea "x"
type textarea "Kappa Aa"
type textarea "x"
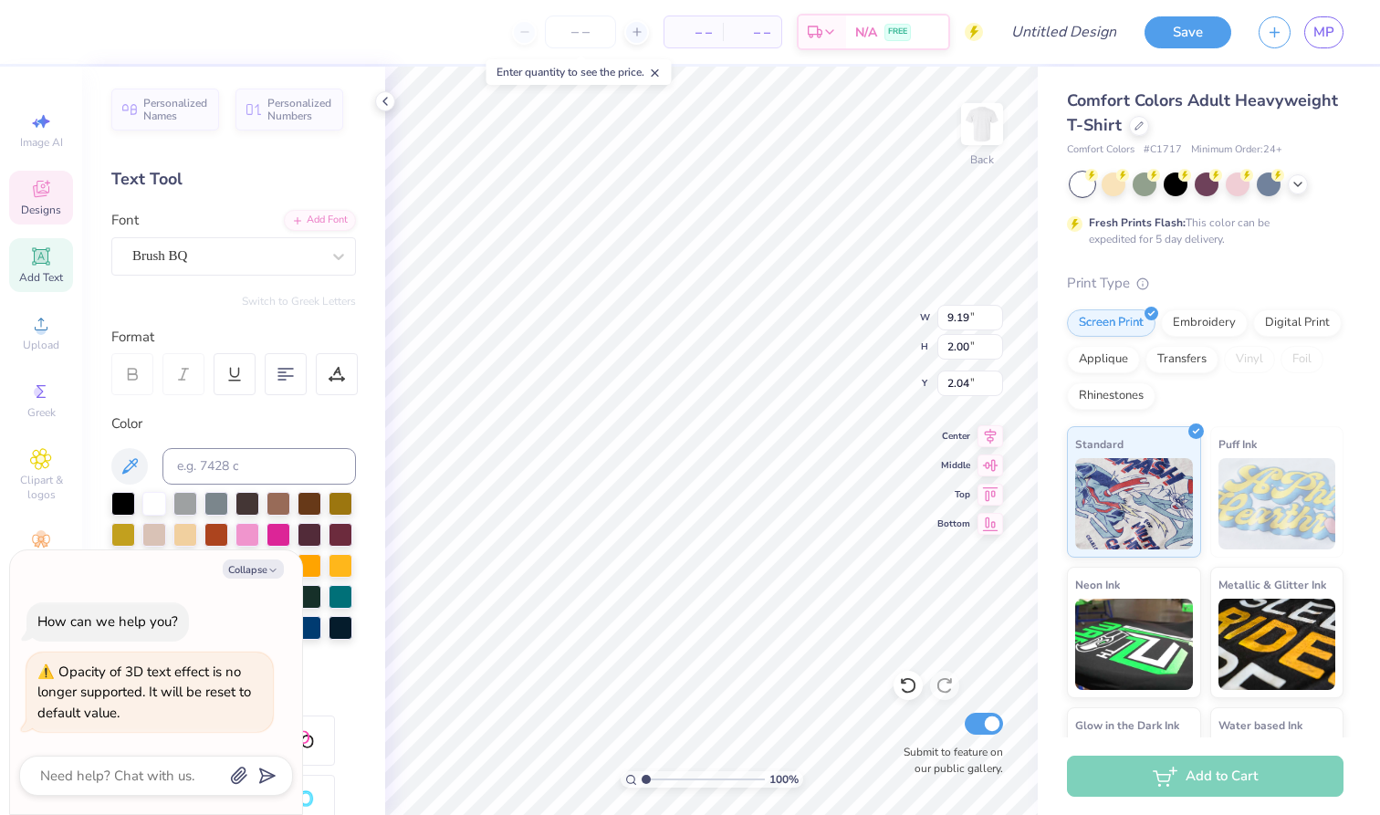
type textarea "Kappa Ala"
type textarea "x"
type textarea "Kappa Alpa"
type textarea "x"
type textarea "Kappa Alpha"
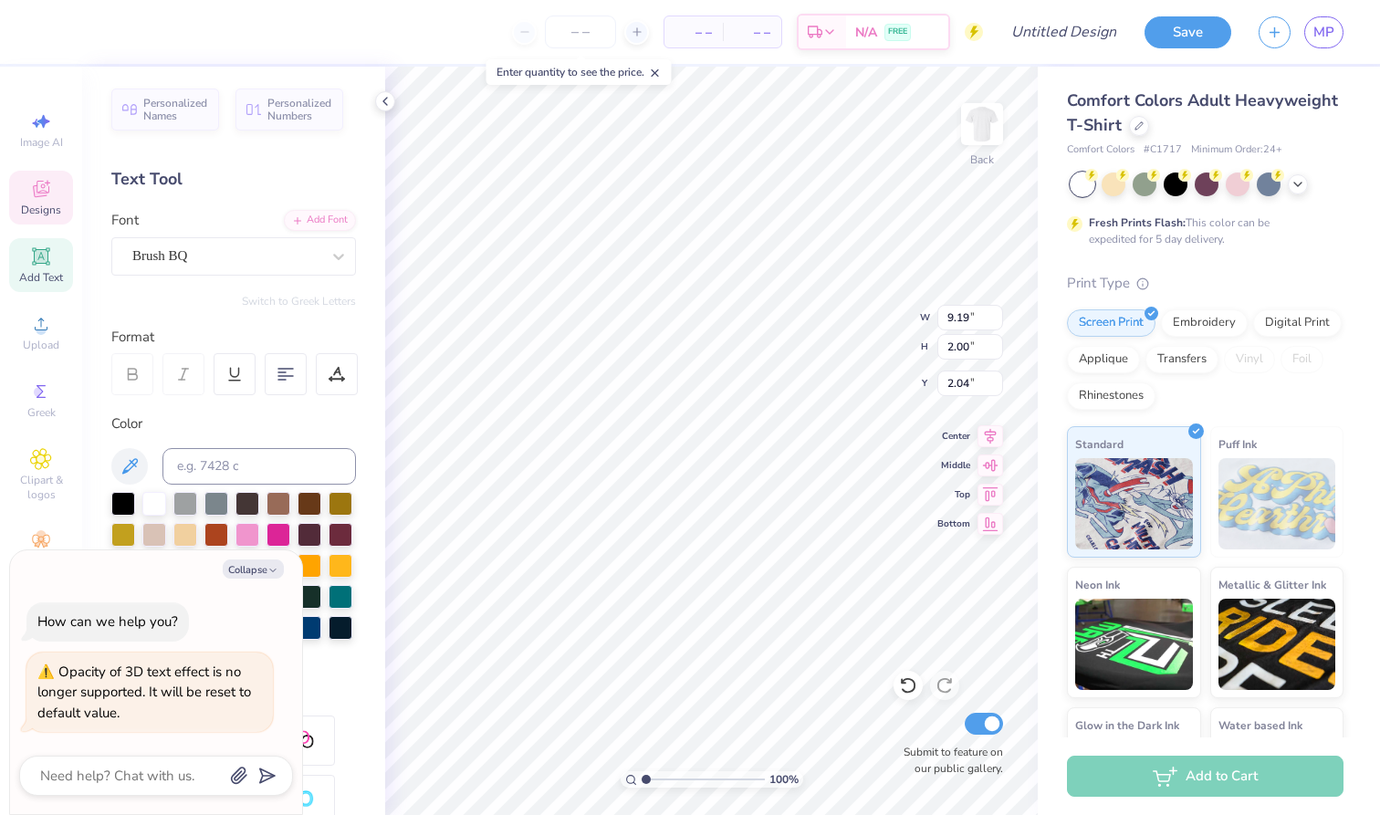
type textarea "x"
type textarea "Kappa Alphaa"
type textarea "x"
type textarea "Kappa Alpha a"
type textarea "x"
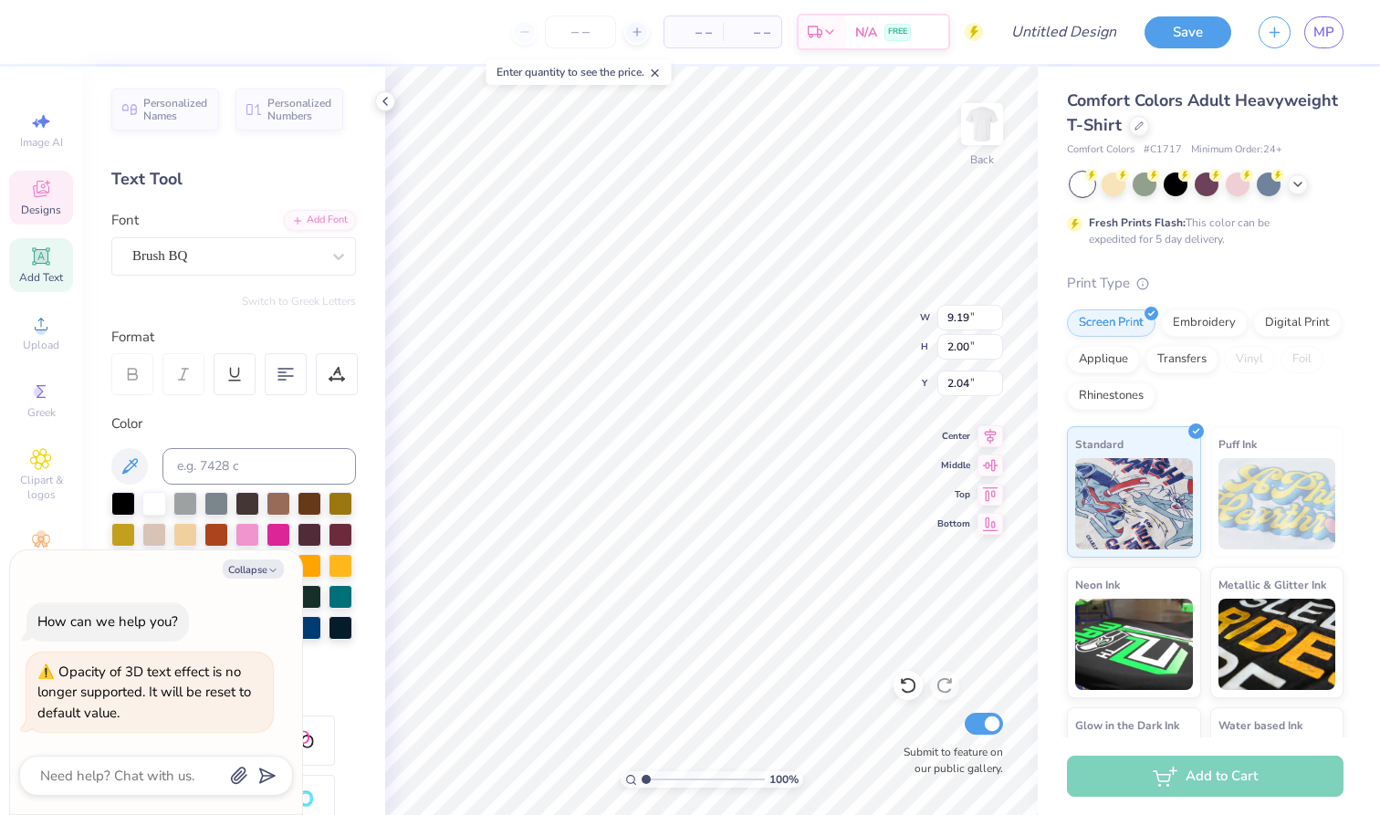
type textarea "Kappa Alpha Ta"
type textarea "x"
type textarea "Kappa Alpha Tha"
type textarea "x"
type textarea "Kappa Alpha Thea"
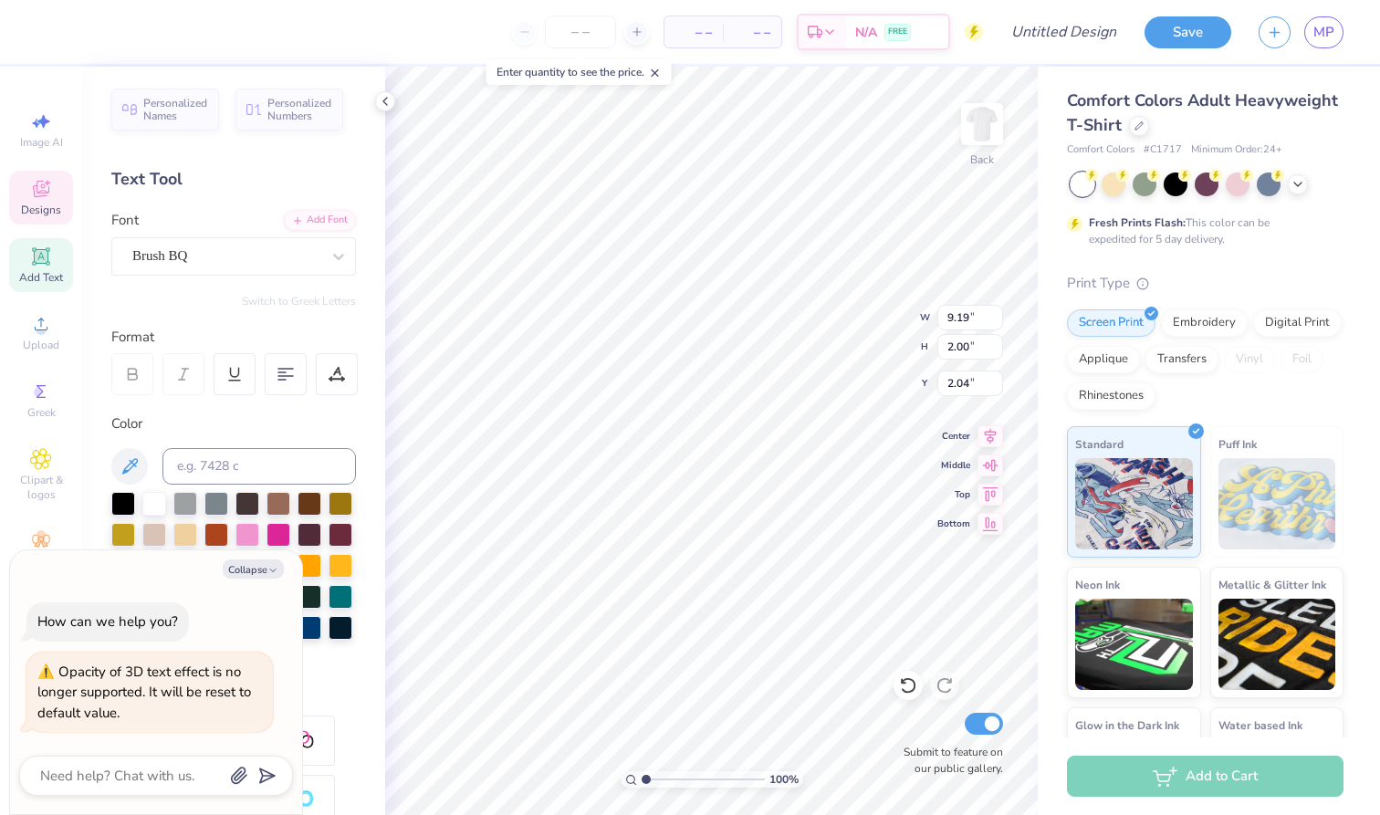
scroll to position [0, 6]
type textarea "x"
type textarea "Kappa Alpha Theta"
type textarea "x"
type textarea "Kappa Alpha Thet a"
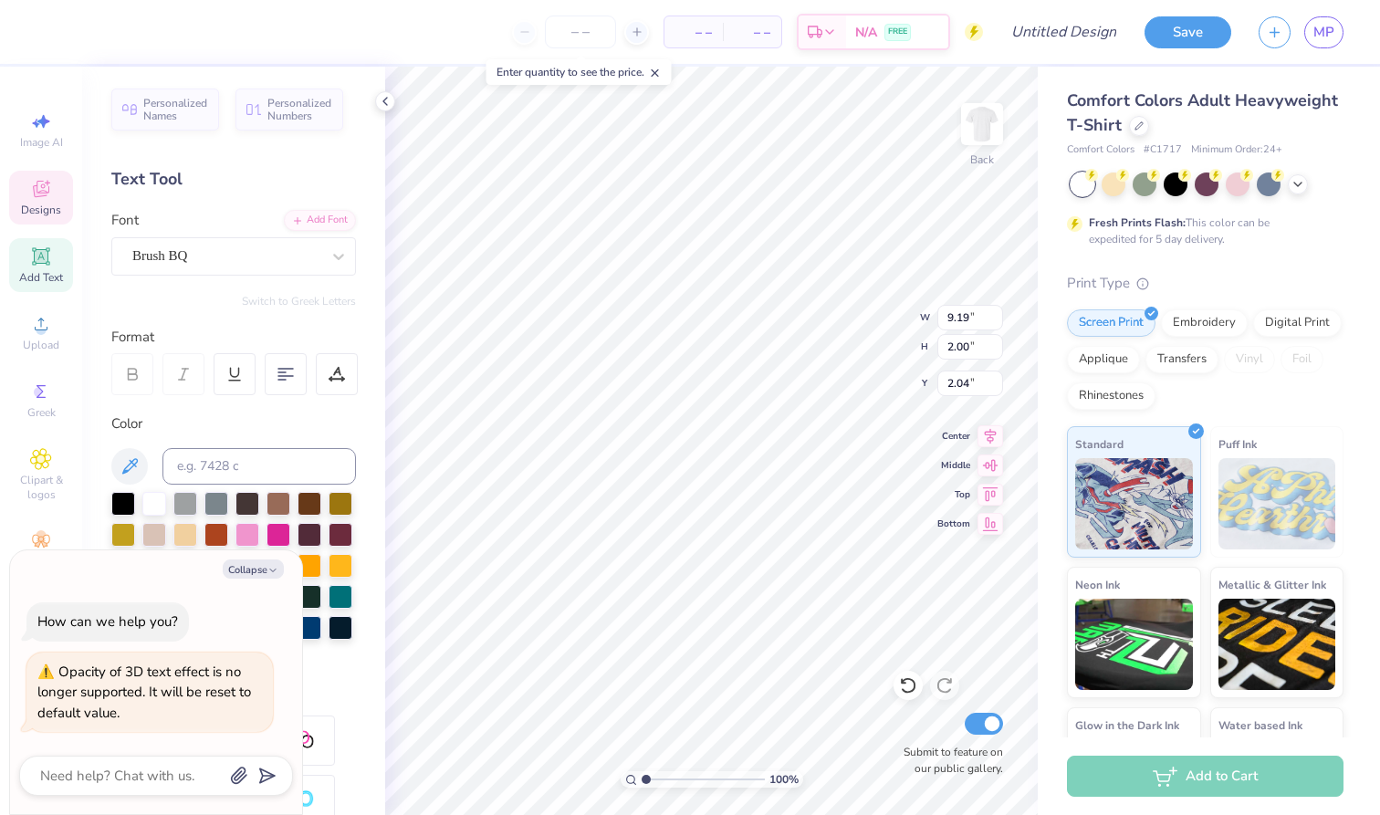
type textarea "x"
type textarea "Kappa Alpha Theta"
type textarea "x"
type textarea "Semi-"
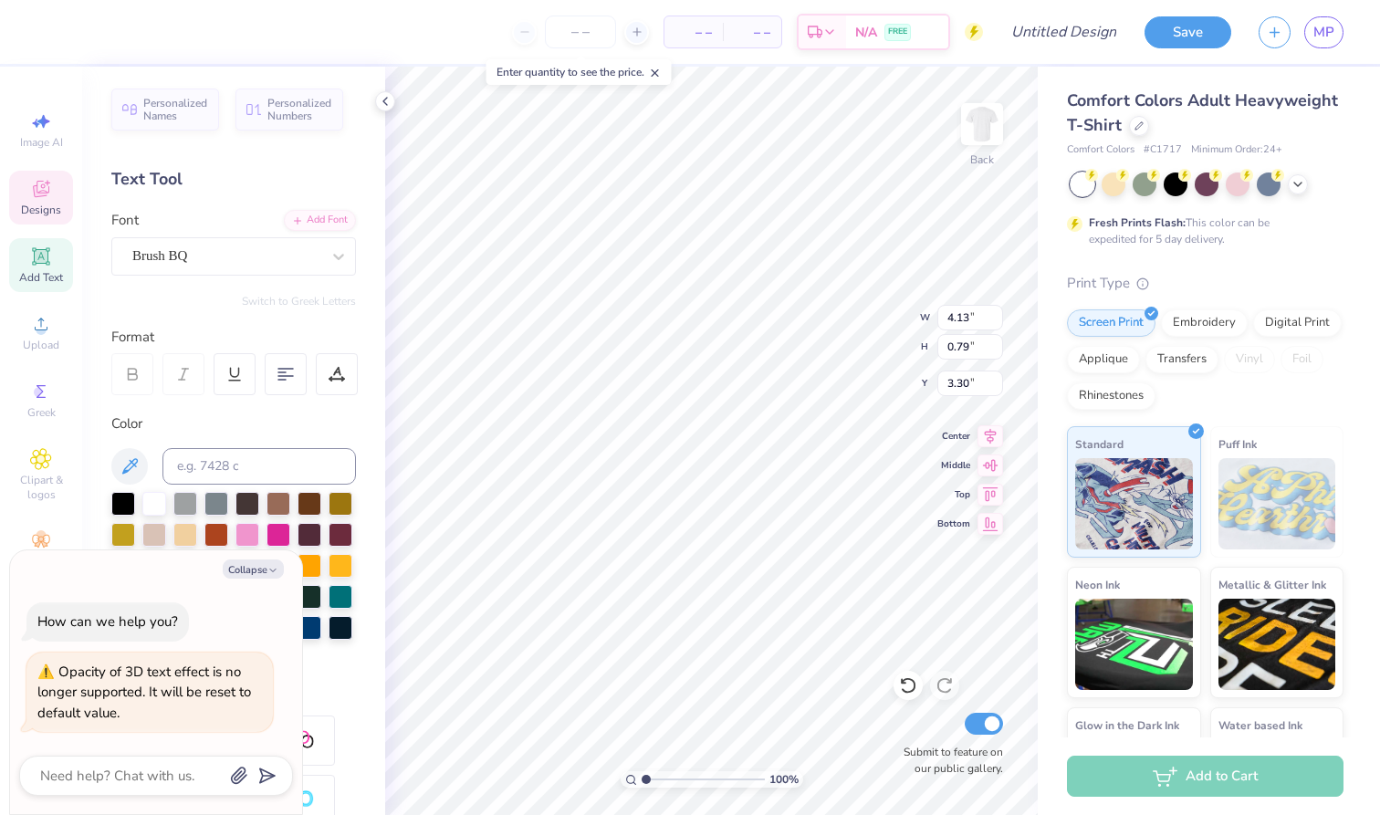
scroll to position [0, 1]
type textarea "x"
type textarea "Semi"
type textarea "x"
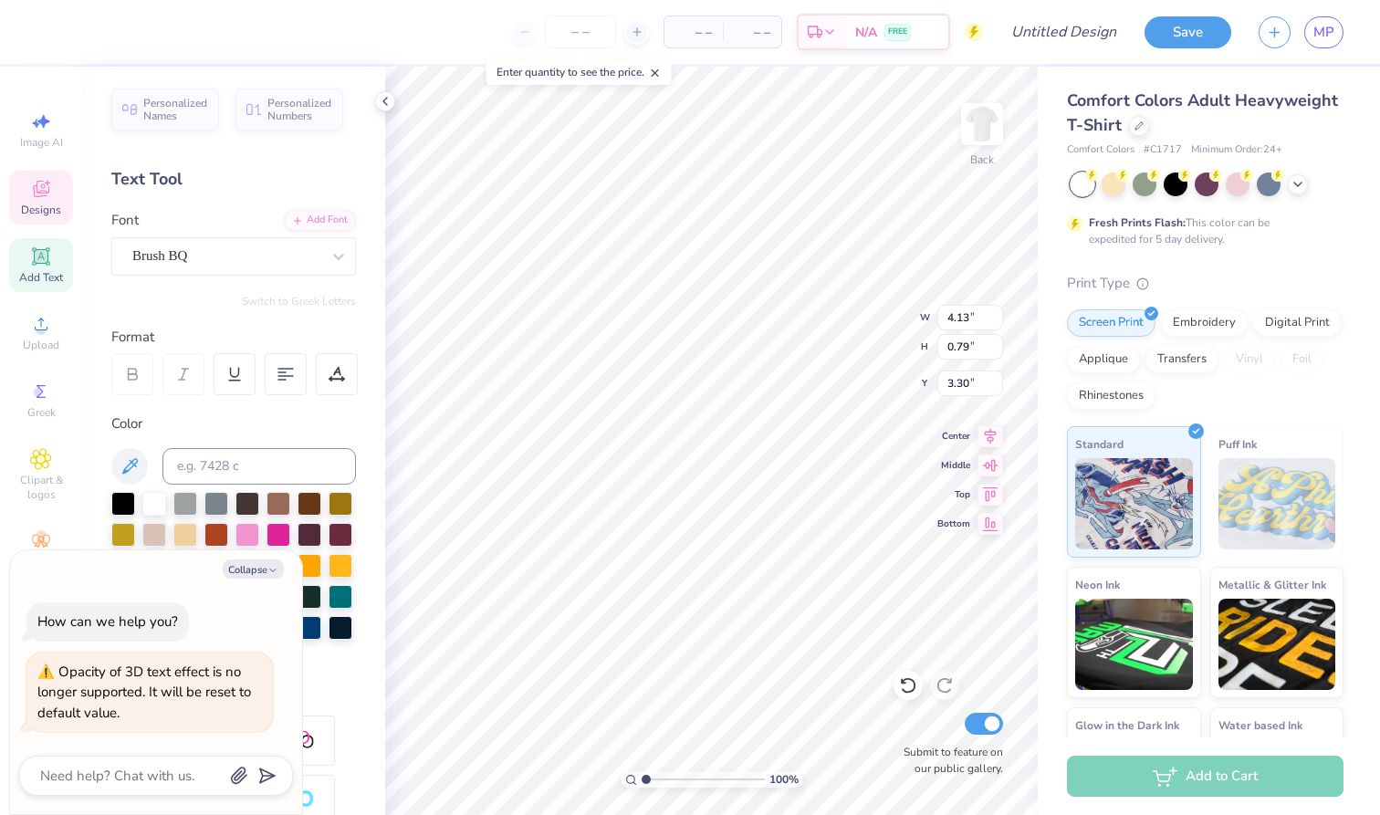
type textarea "Sem"
type textarea "x"
type textarea "Se"
type textarea "x"
type textarea "S"
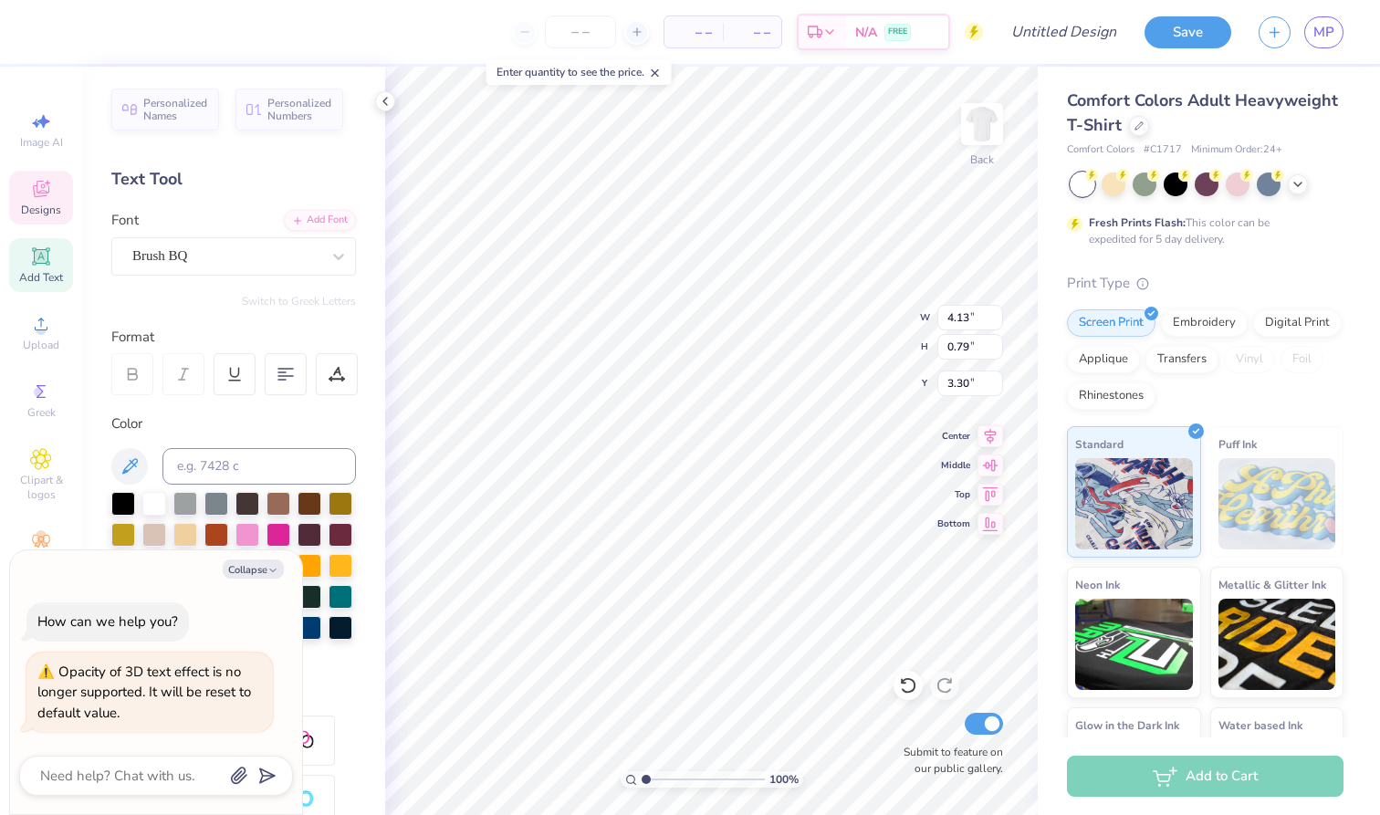
type textarea "x"
type textarea "B"
type textarea "x"
type textarea "Bi"
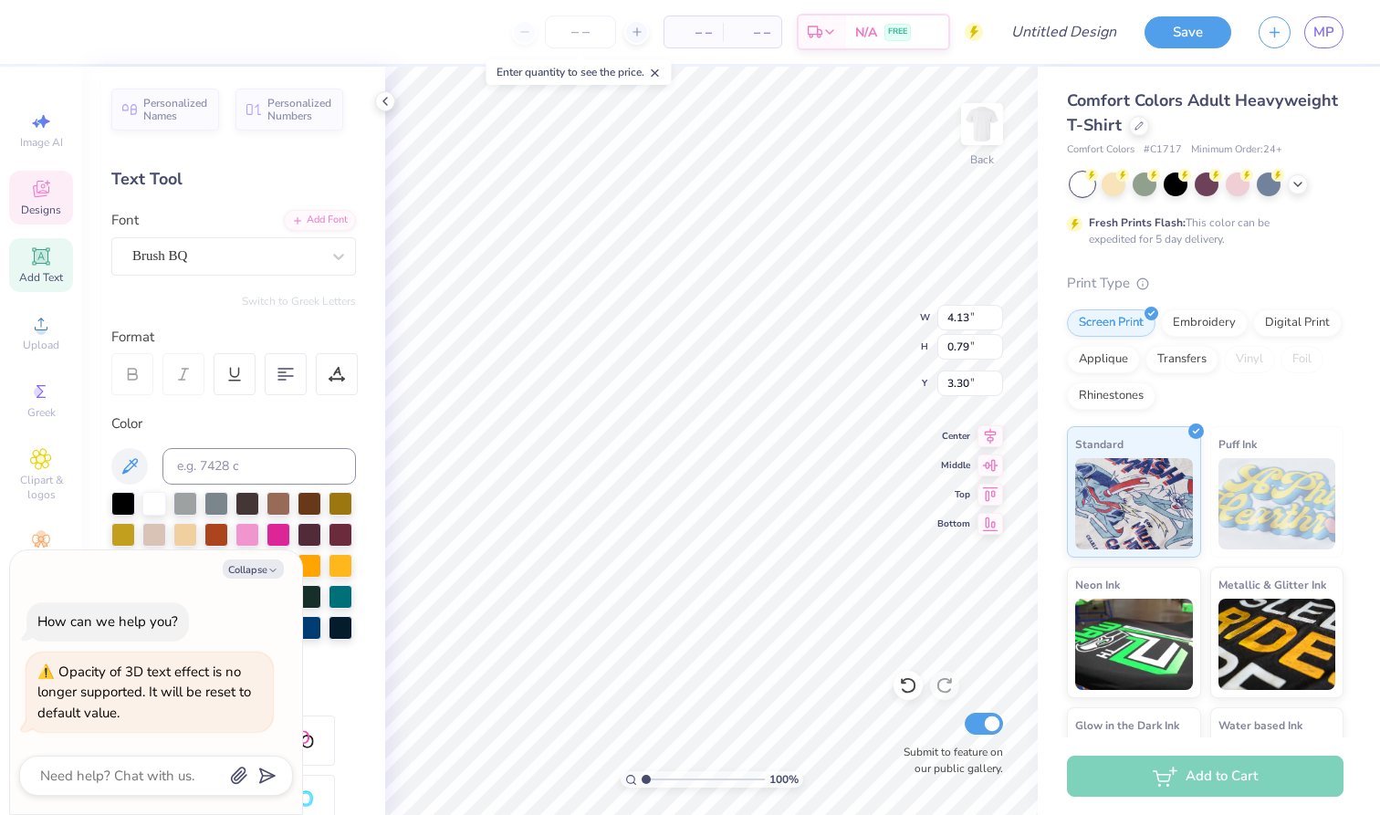
type textarea "x"
type textarea "Big"
type textarea "x"
type textarea "Big/"
type textarea "x"
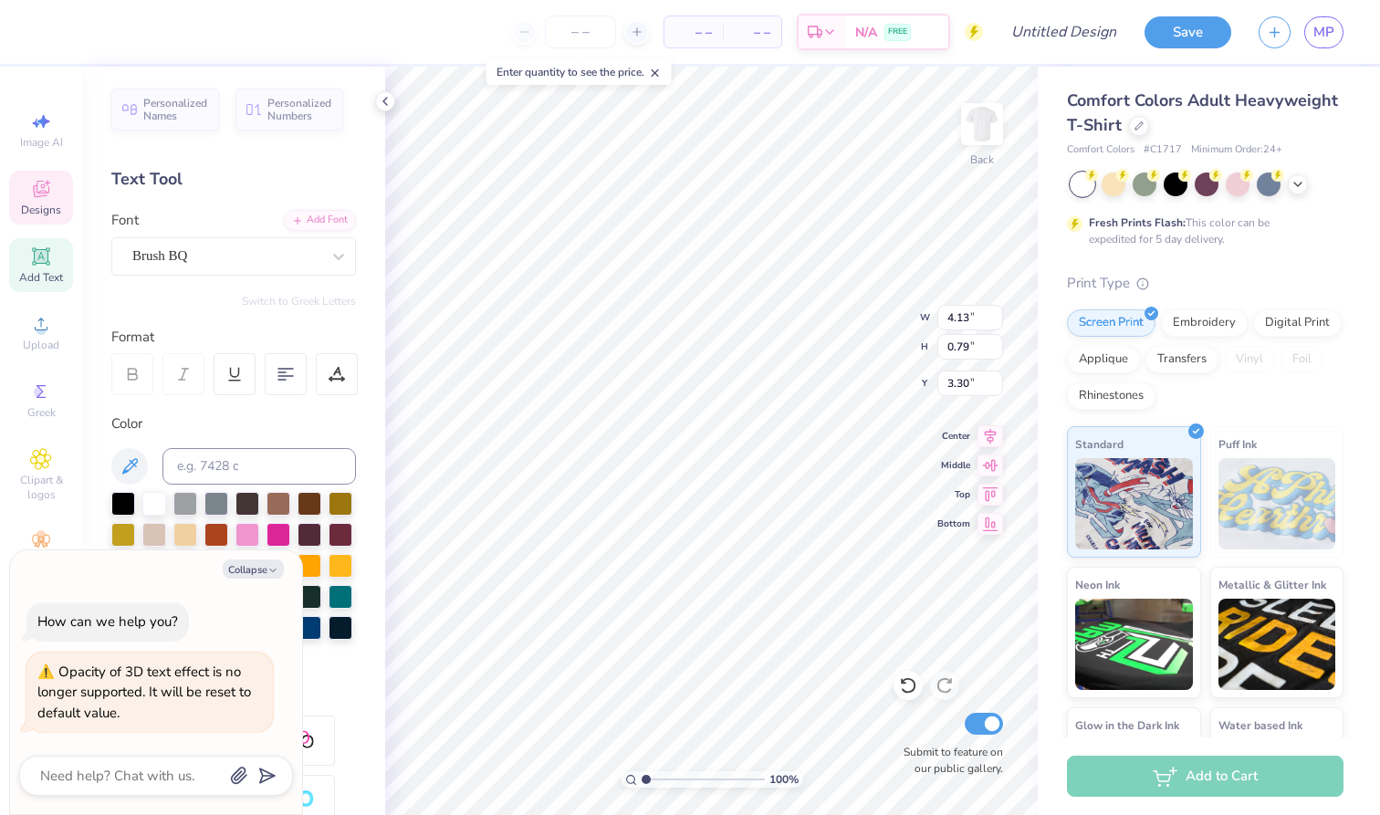
type textarea "Big/L"
type textarea "x"
type textarea "Big/LI"
type textarea "x"
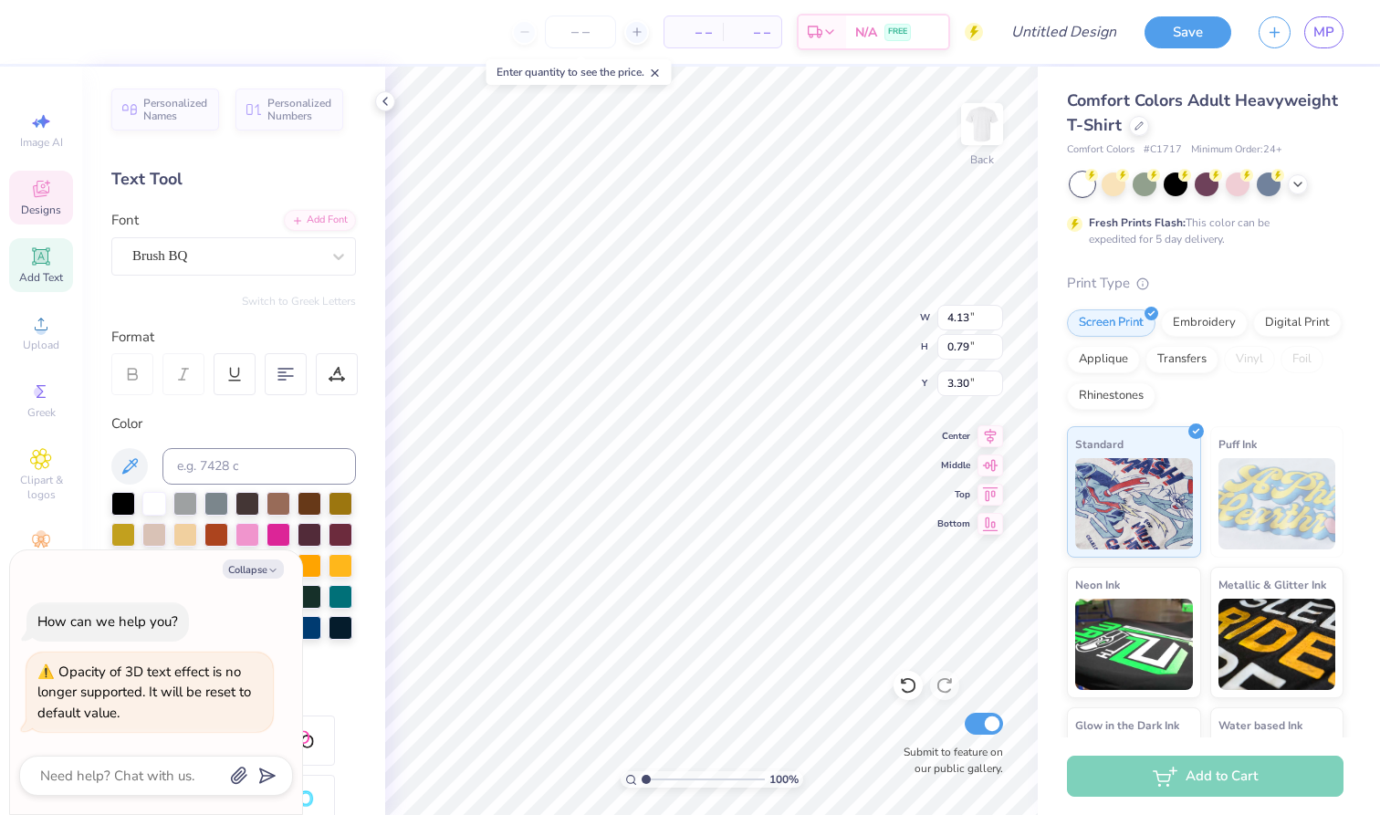
type textarea "Big/LIl"
type textarea "x"
type textarea "Big/LIli"
type textarea "x"
type textarea "Big/LIl"
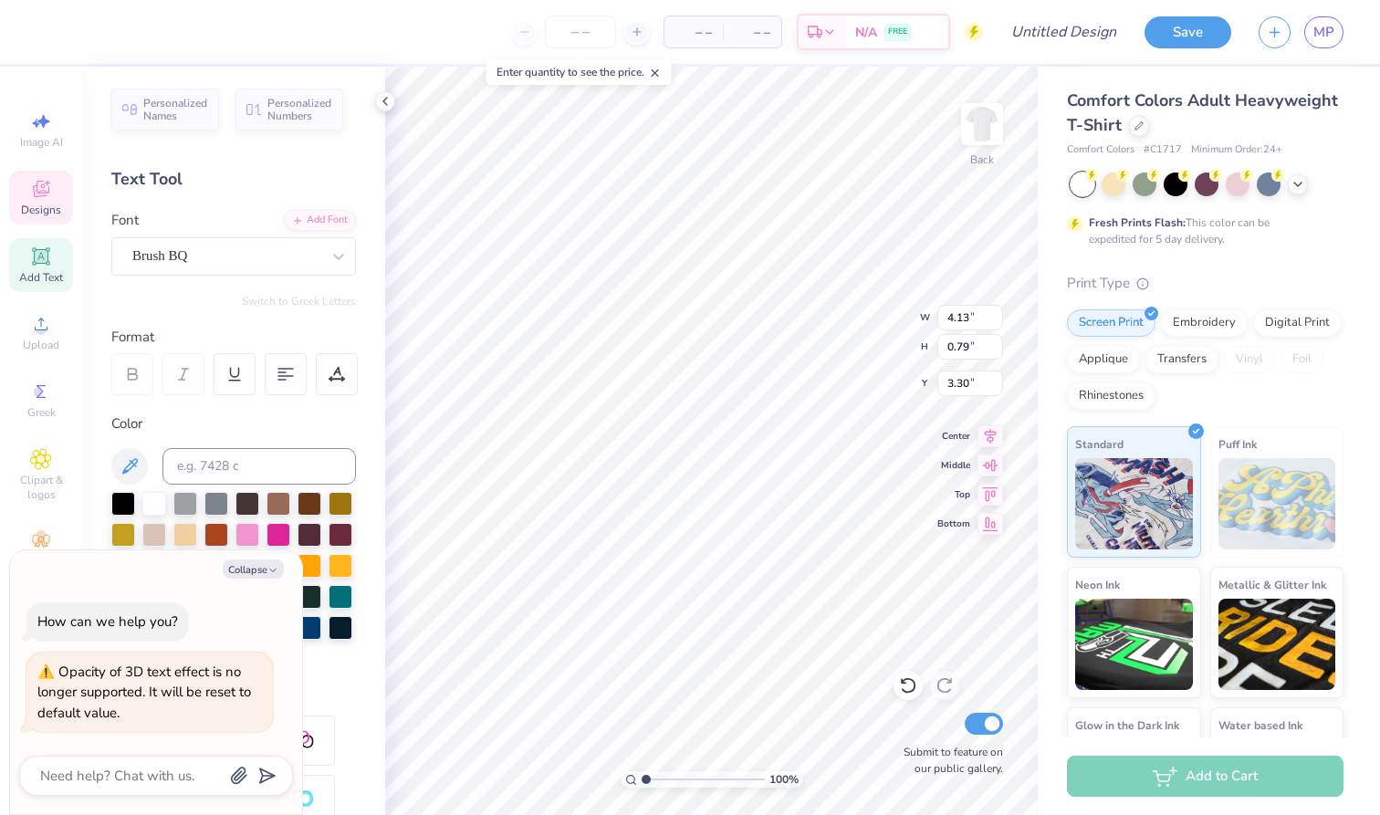
type textarea "x"
type textarea "Big/LI"
type textarea "x"
type textarea "Big/L"
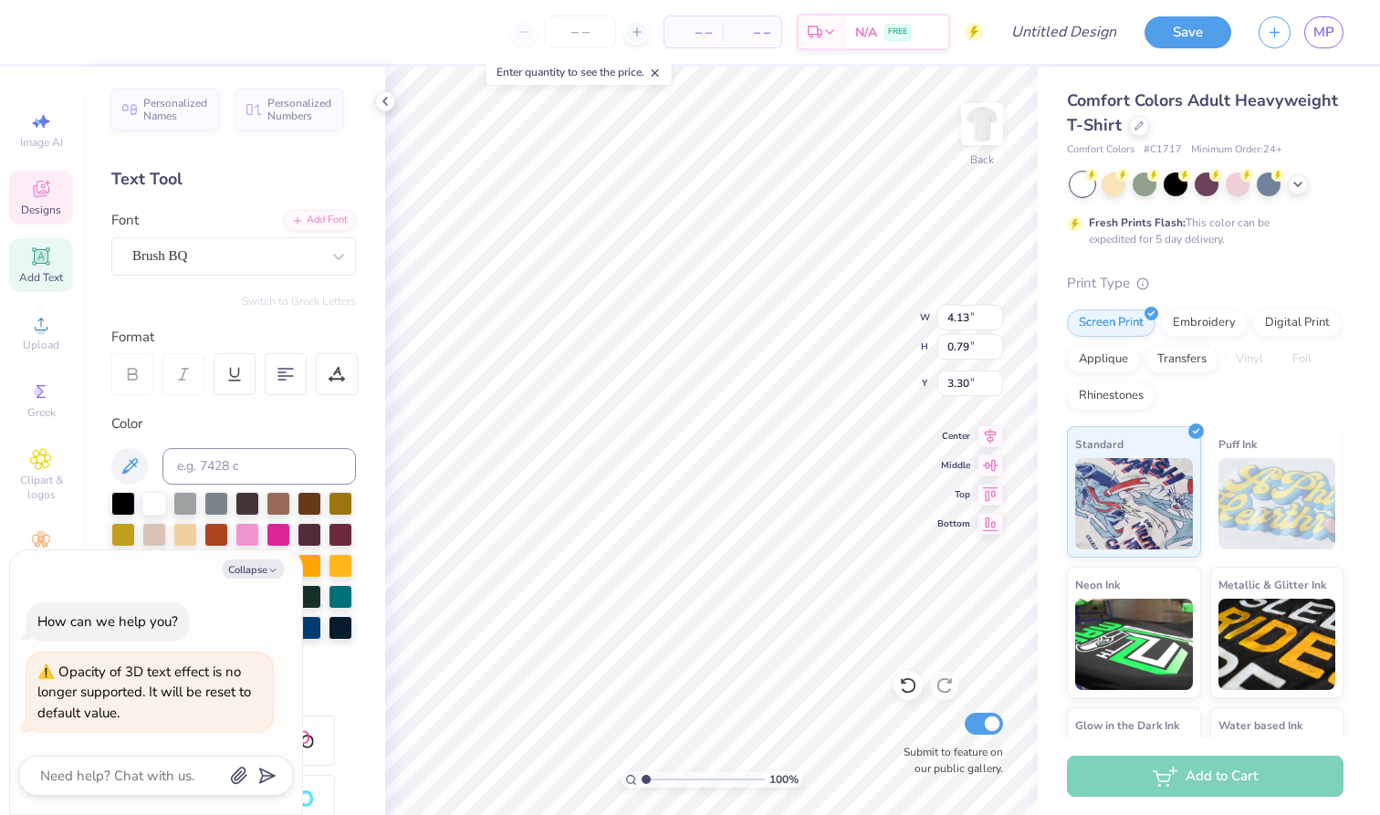
type textarea "x"
type textarea "Big/Li"
type textarea "x"
type textarea "Big/Lil"
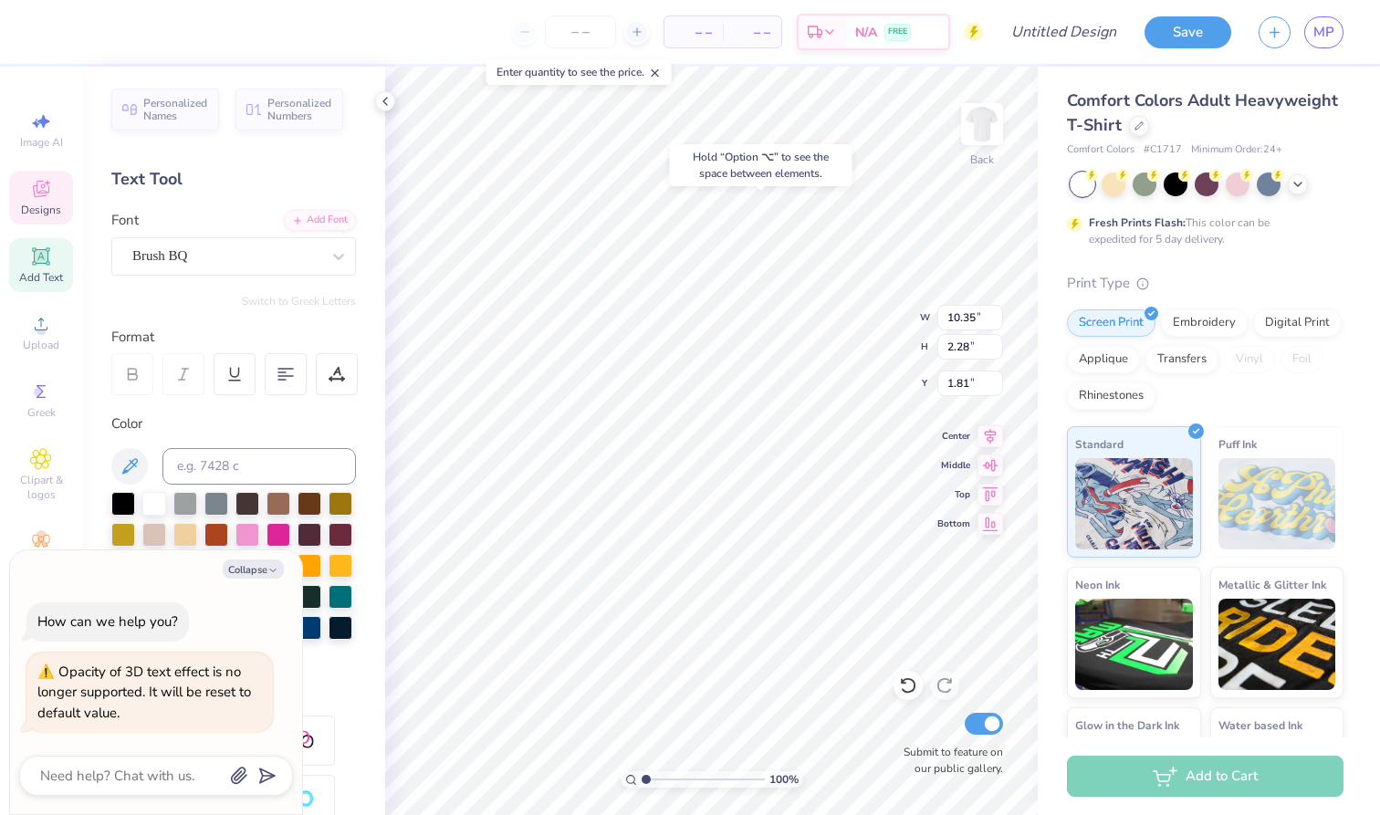
type textarea "x"
type input "1.86"
type textarea "x"
type input "2.53"
type input "0.96"
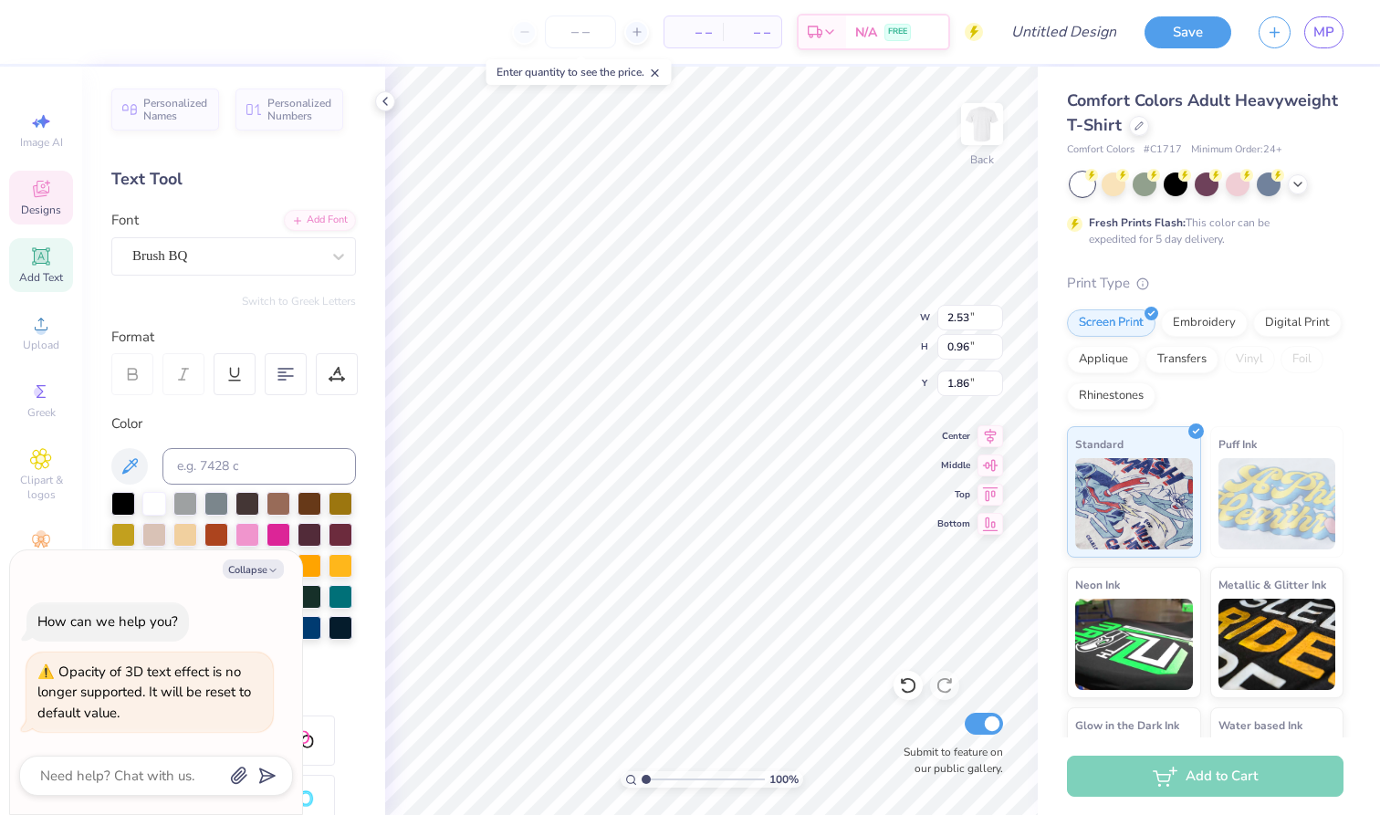
type input "3.23"
type textarea "x"
type input "3.32"
type textarea "x"
type input "1.12"
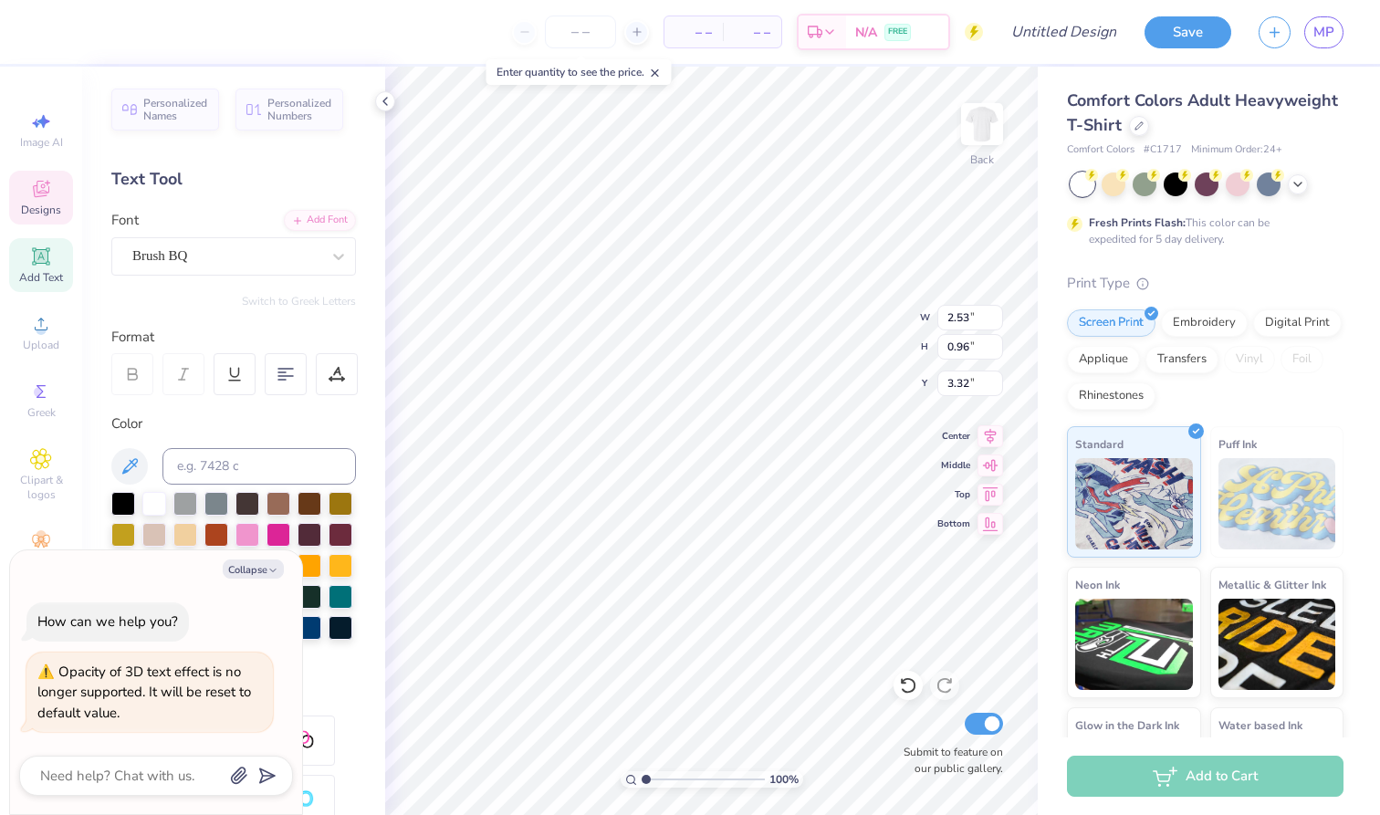
type input "0.97"
type input "6.70"
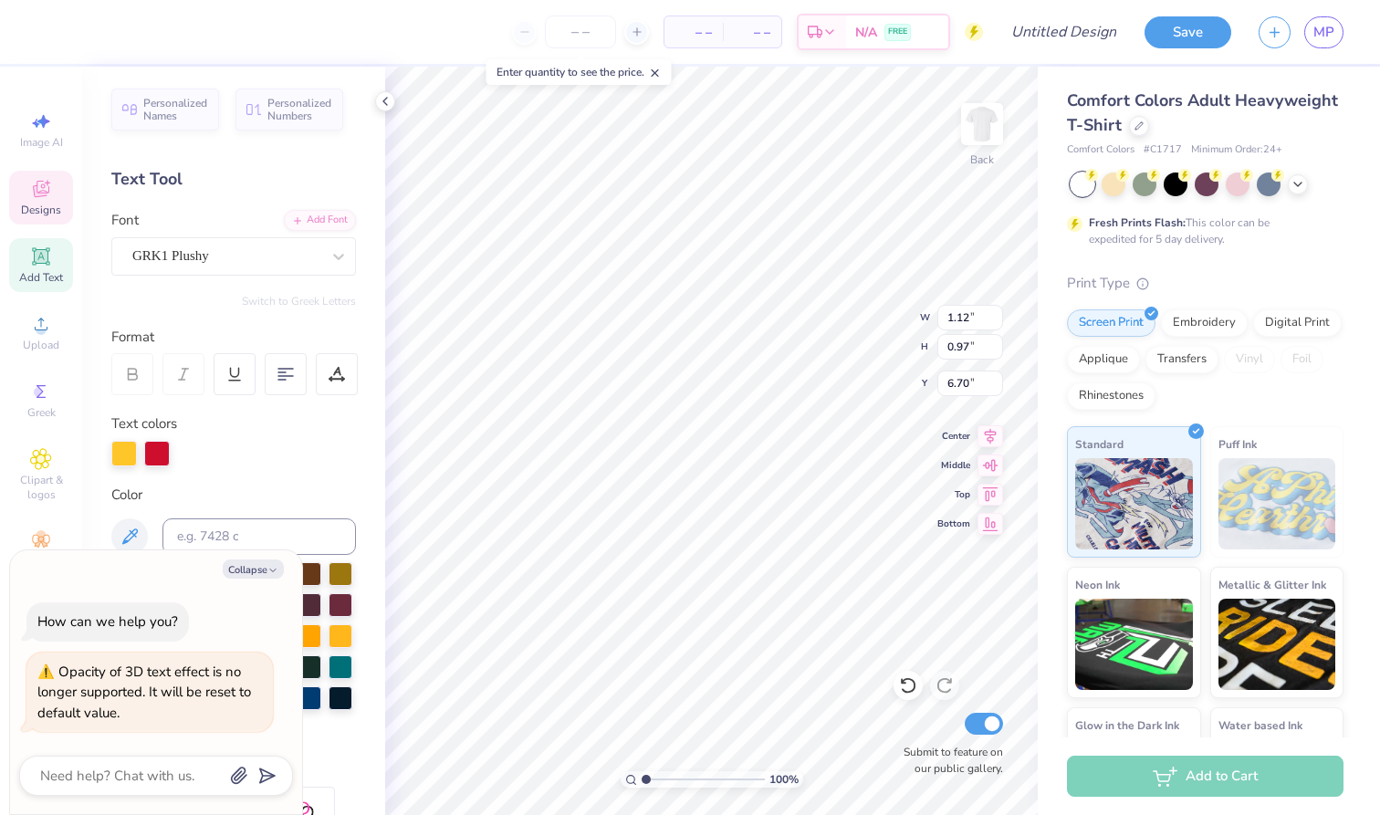
type textarea "x"
type textarea "K"
type textarea "x"
type input "7.30"
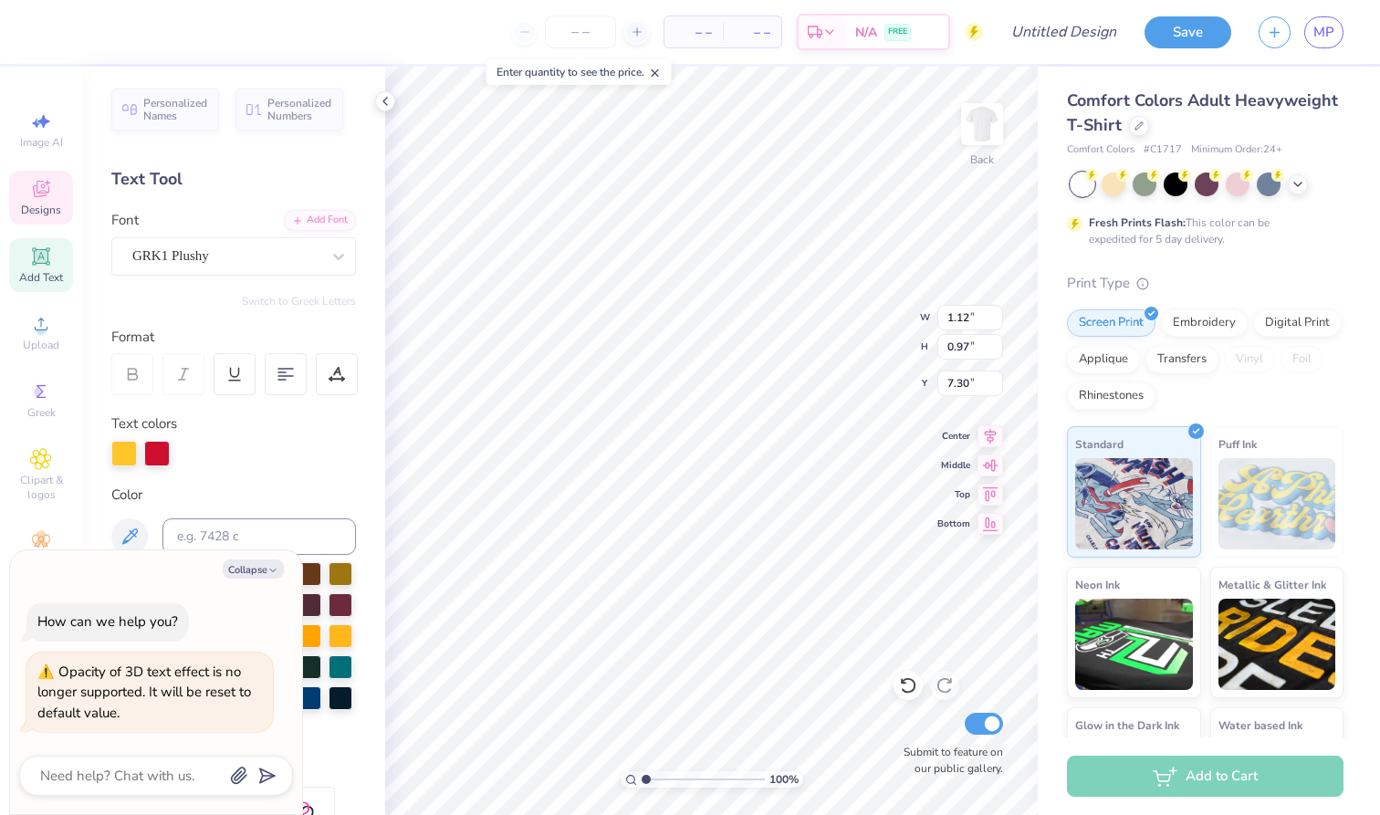
type textarea "x"
type textarea "A"
type textarea "x"
type input "6.58"
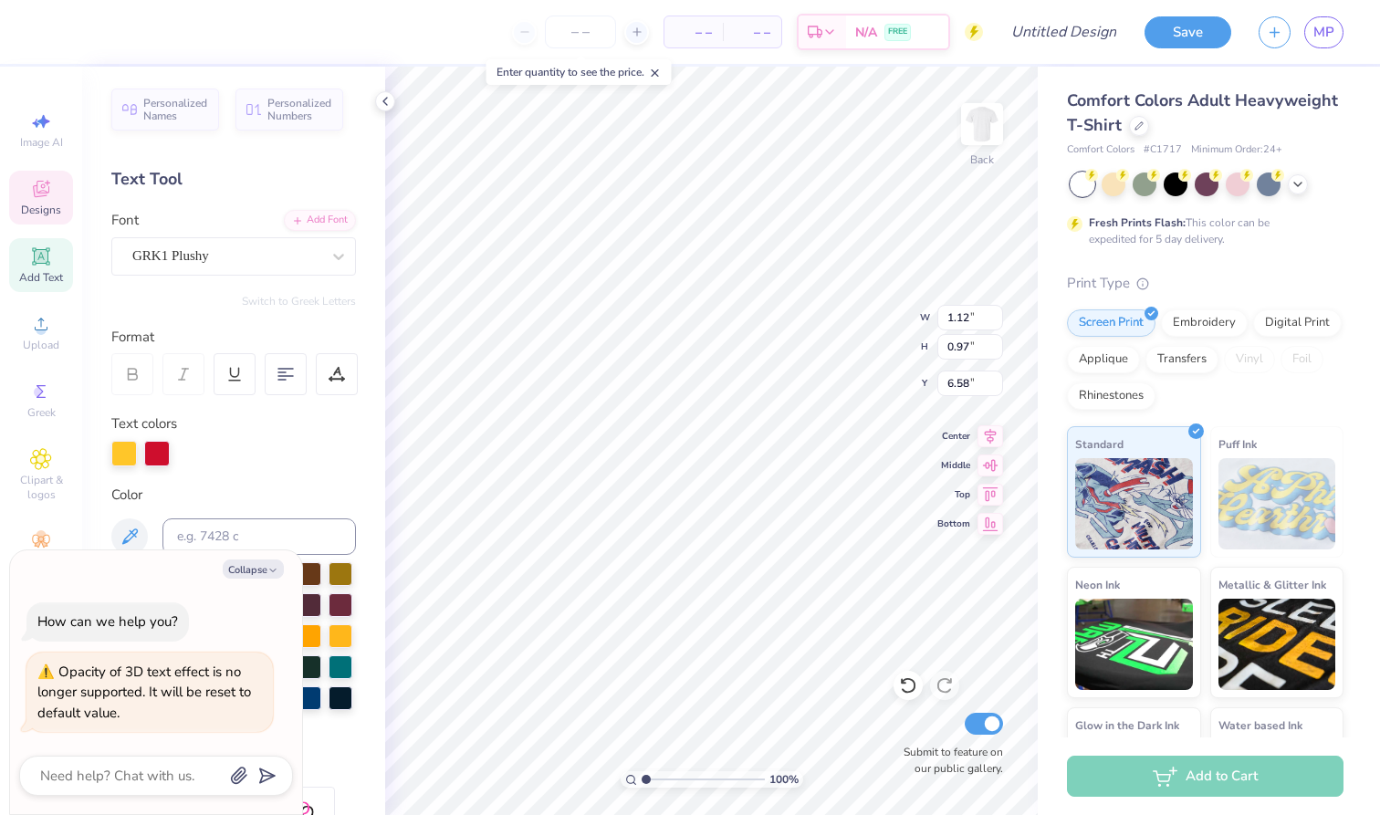
type textarea "x"
type textarea "Q"
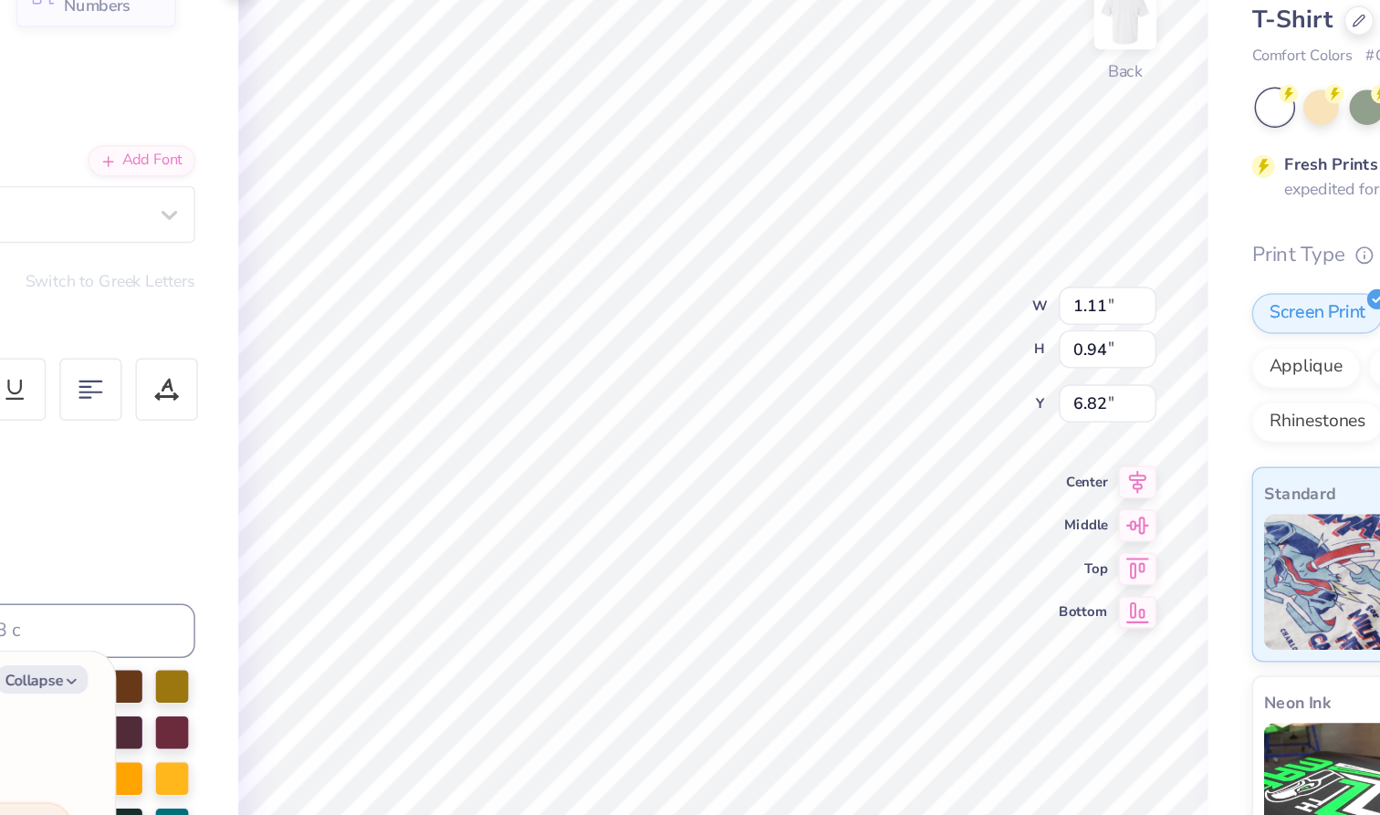
type textarea "x"
type input "6.71"
type textarea "x"
type input "1.09"
type input "7.41"
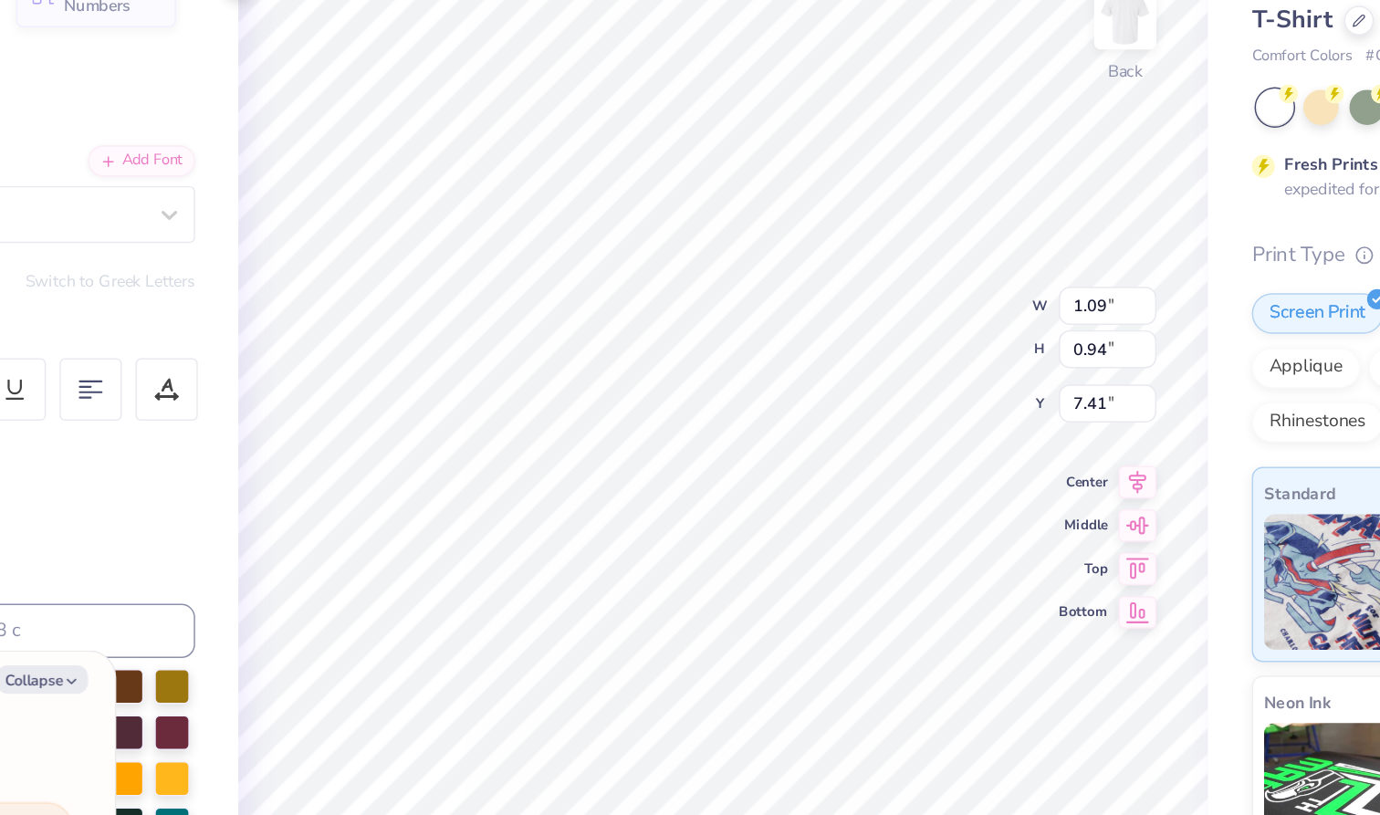
type textarea "x"
type input "7.28"
type textarea "x"
type input "0.92"
type input "0.98"
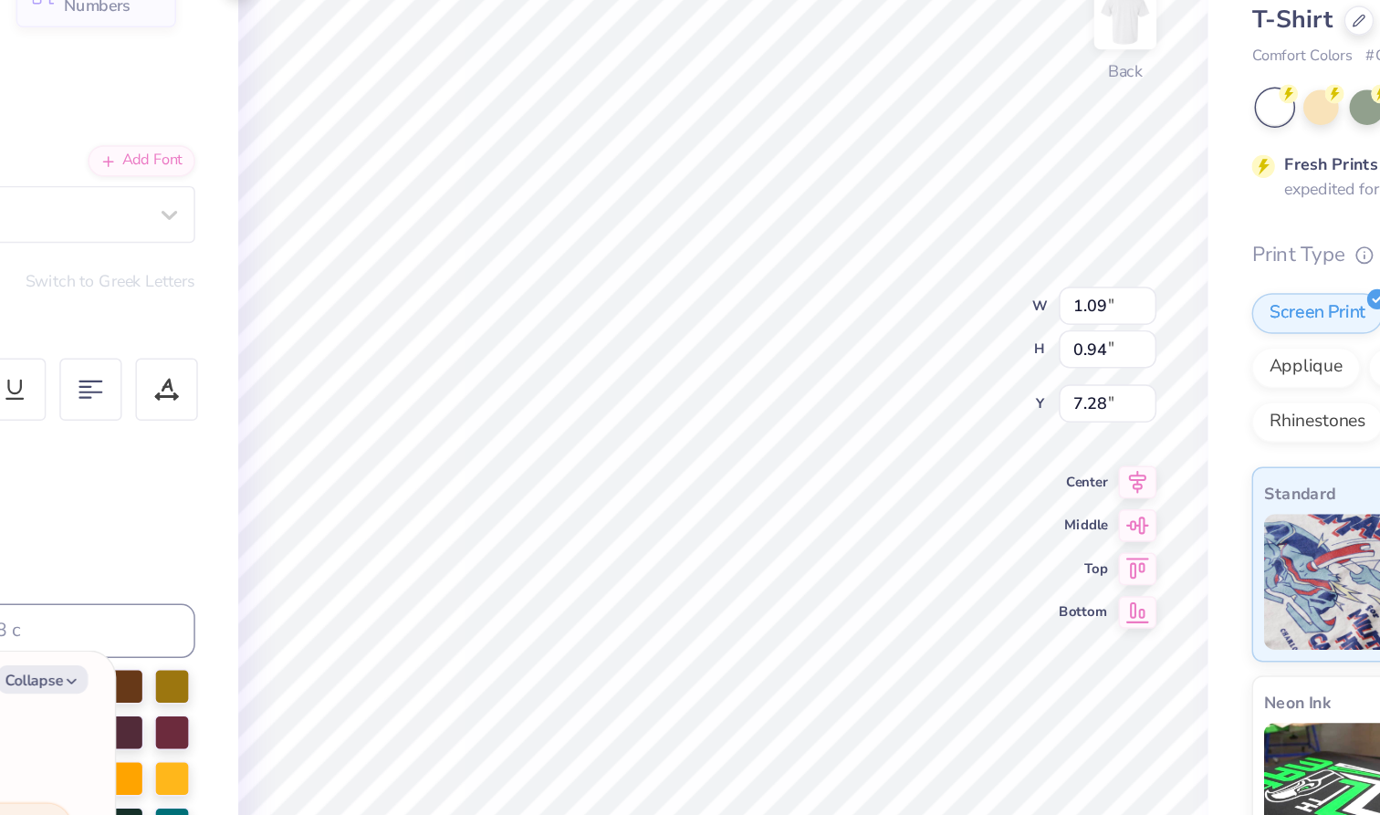
type input "6.68"
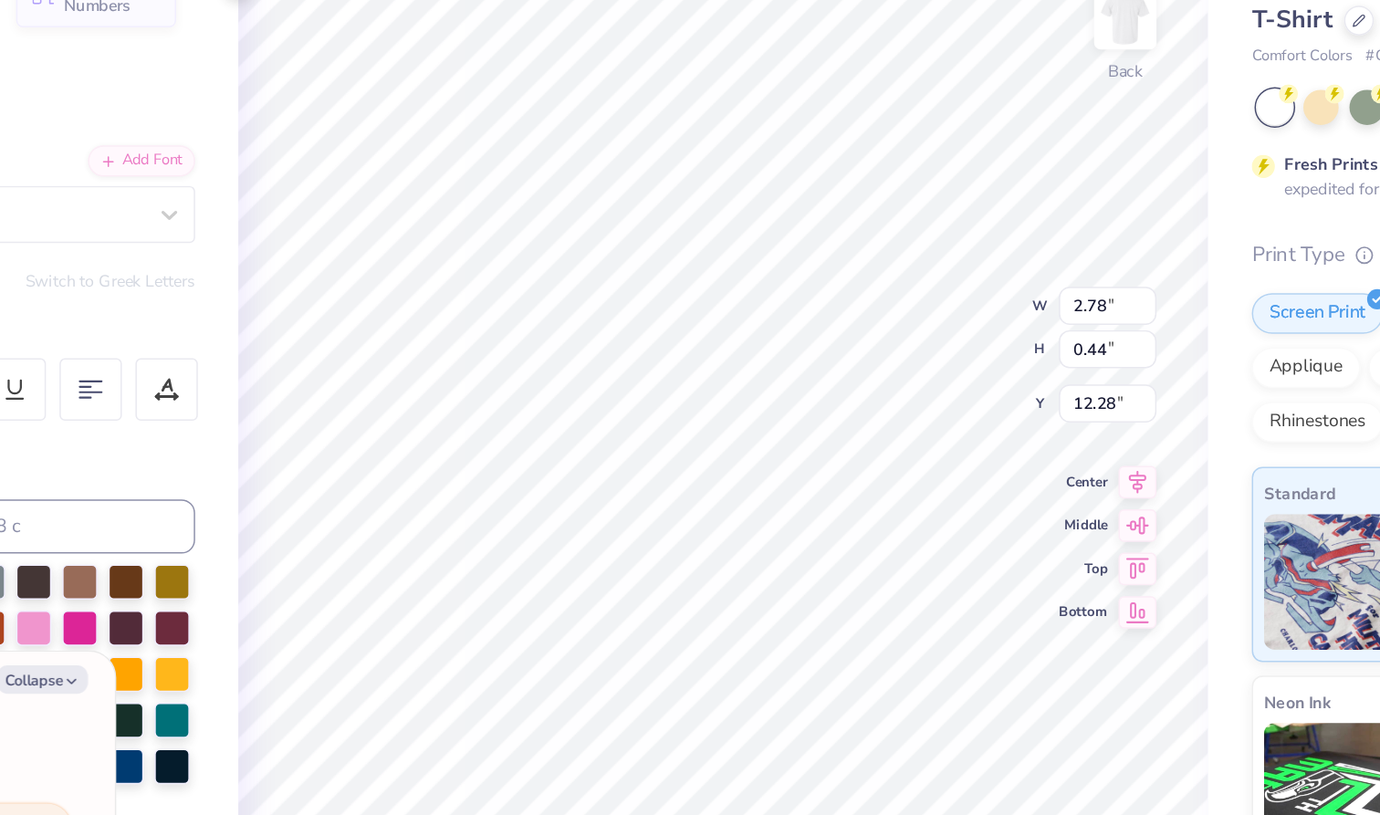
type textarea "x"
type input "3.86"
type input "0.38"
type input "11.79"
type textarea "x"
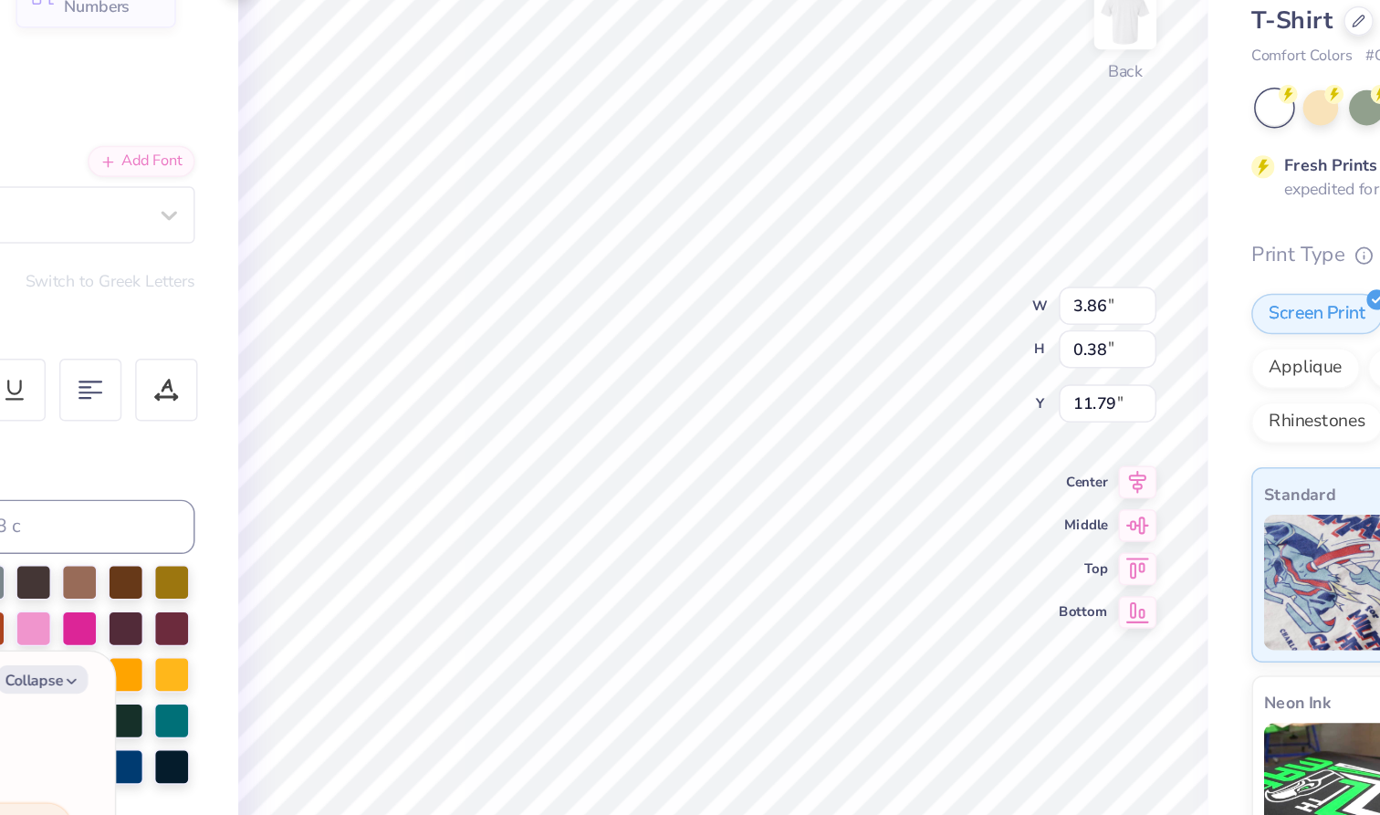
type textarea "DECEMBER 202"
type textarea "x"
type textarea "DECEMBER 20"
type textarea "x"
type textarea "DECEMBER 2"
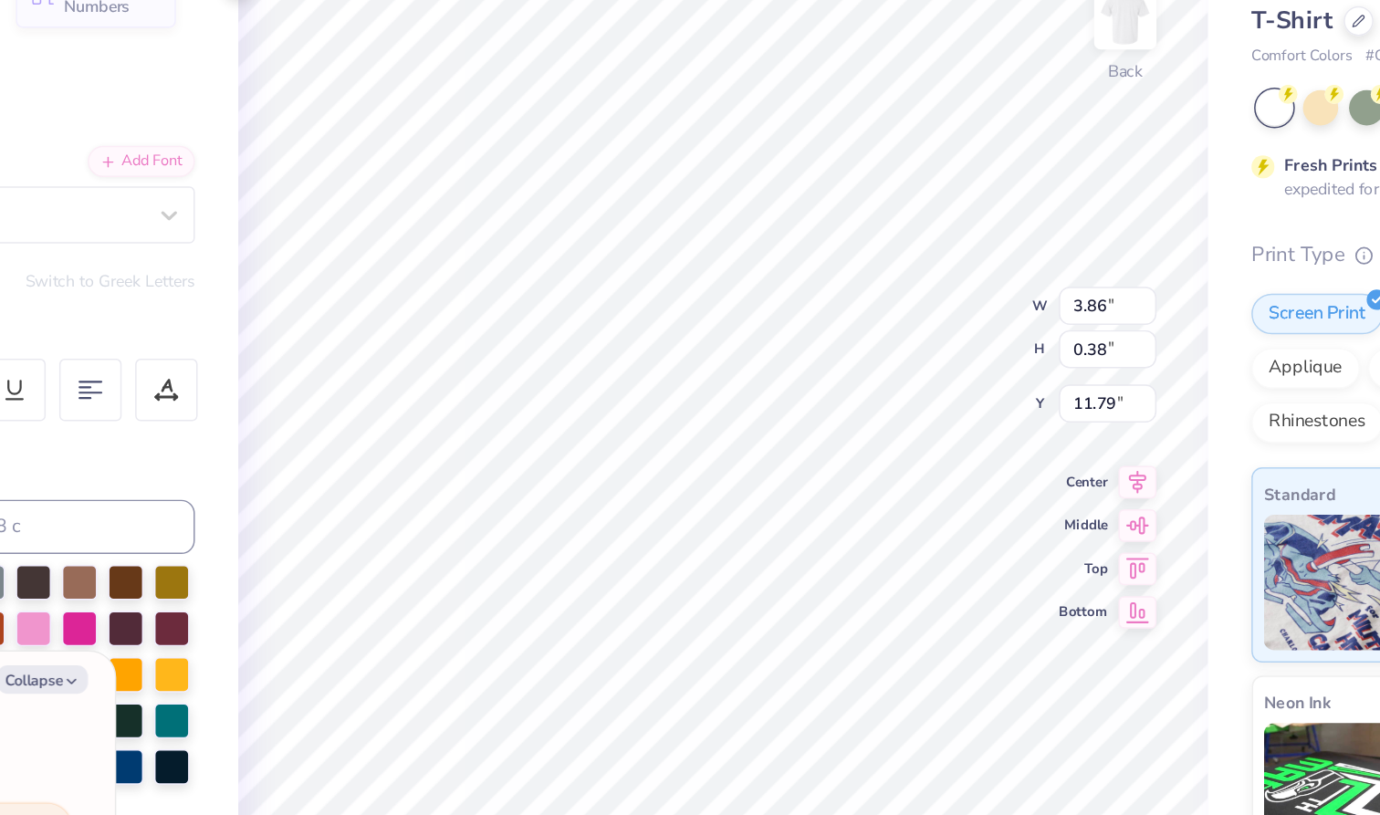
type textarea "x"
type textarea "DECEMBER"
type textarea "x"
type textarea "DECEMBER"
type textarea "x"
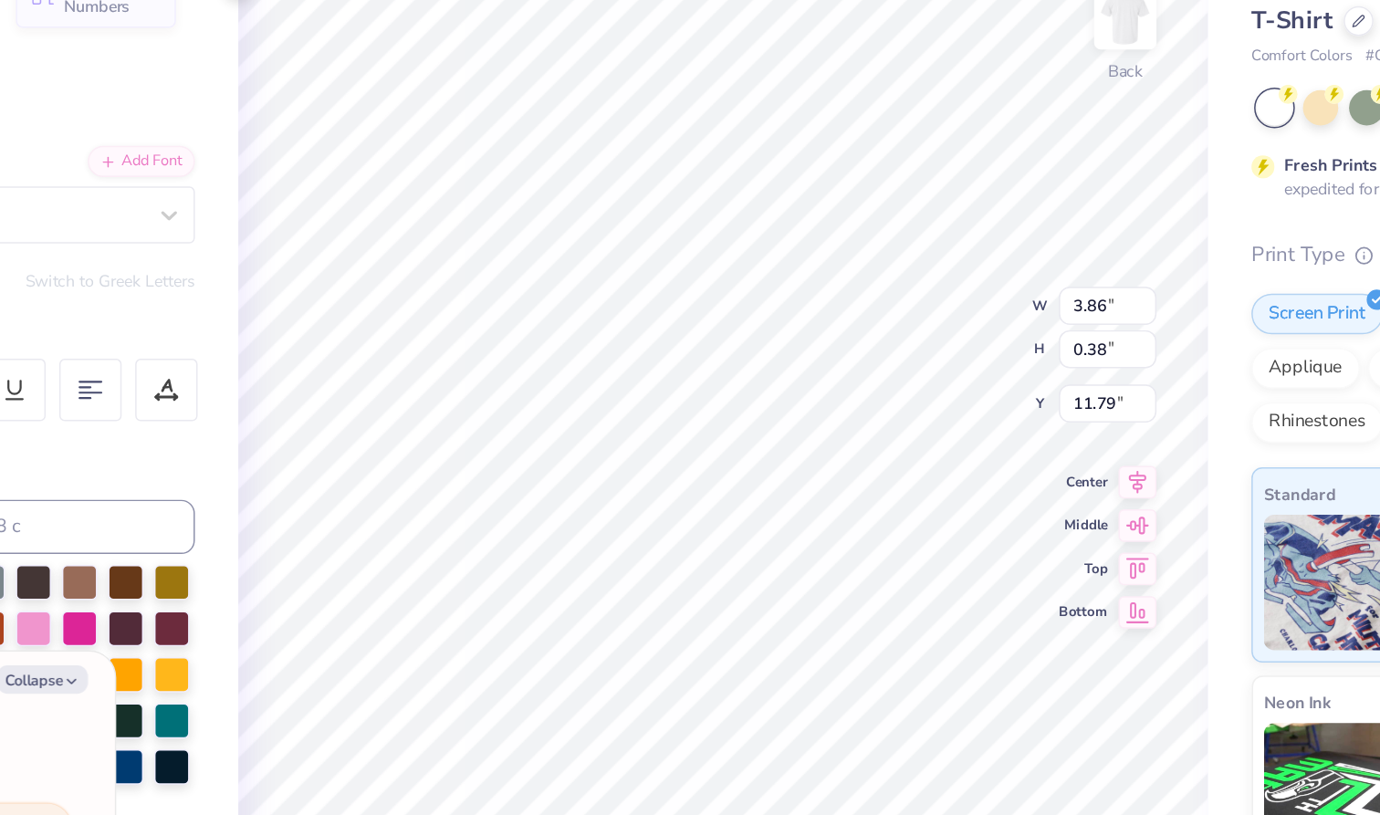
type textarea "DECEMBE"
type textarea "x"
type textarea "DECEMB"
type textarea "x"
type textarea "DECEM"
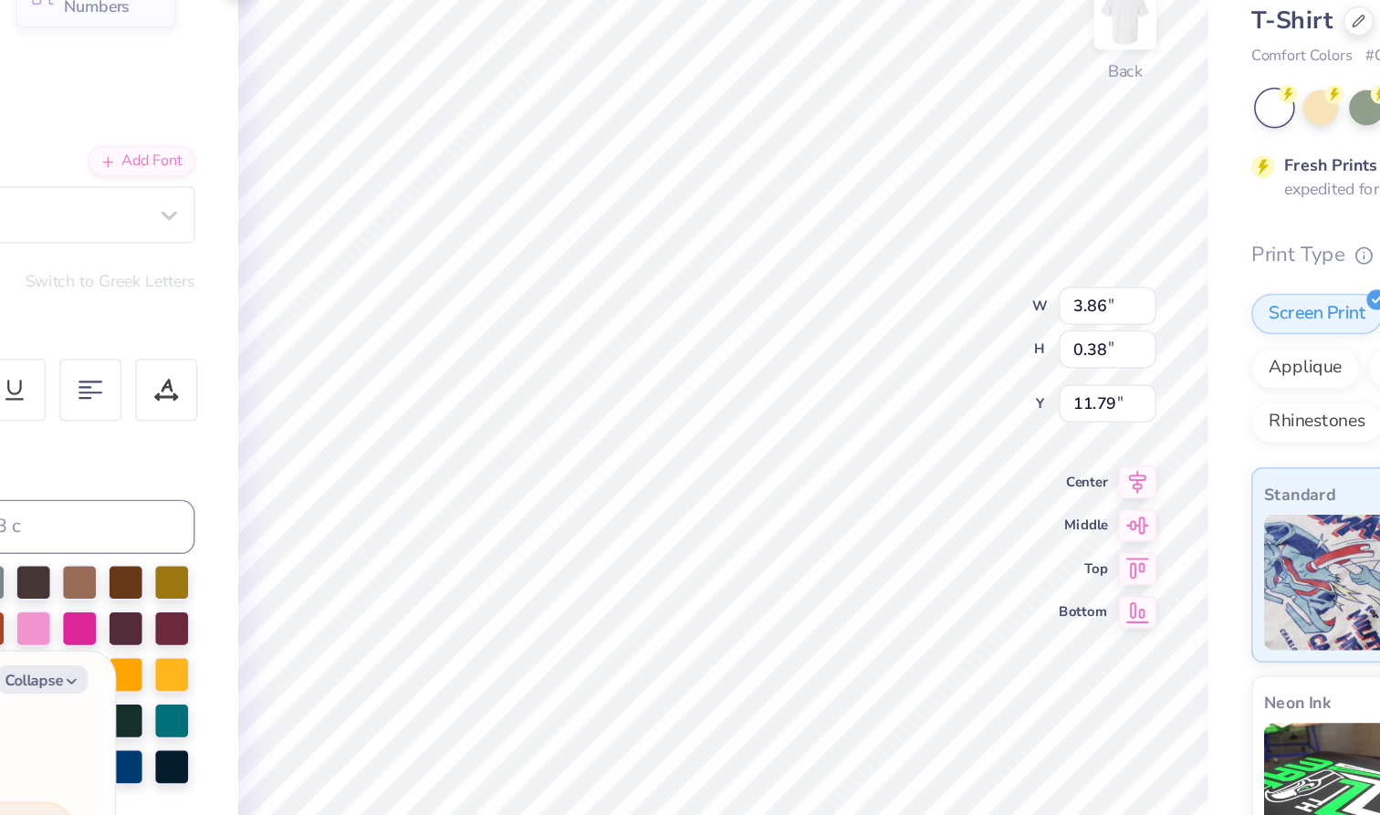
type textarea "x"
type textarea "DECE"
type textarea "x"
type textarea "DEC"
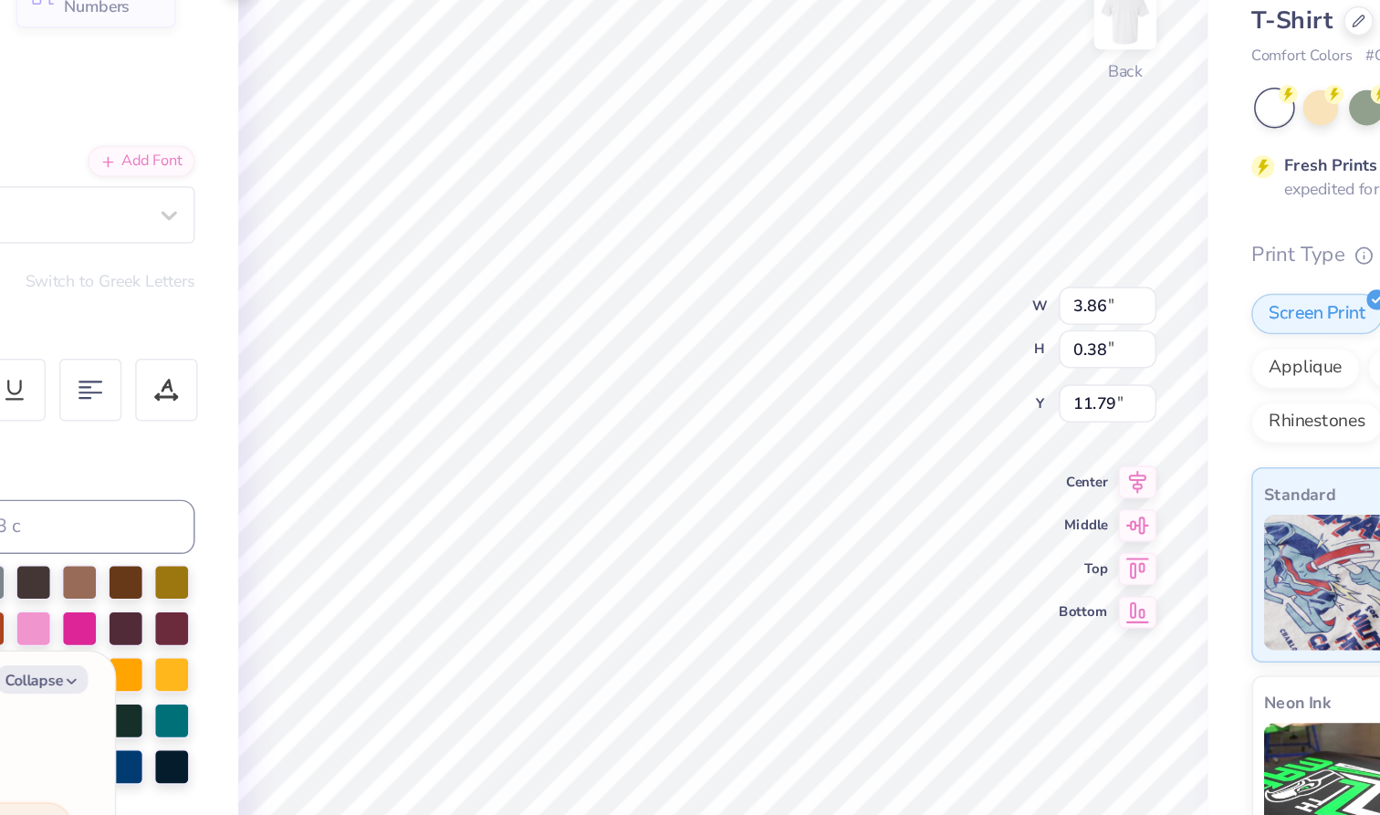
type textarea "x"
type textarea "DE"
type textarea "x"
type textarea "D"
type textarea "x"
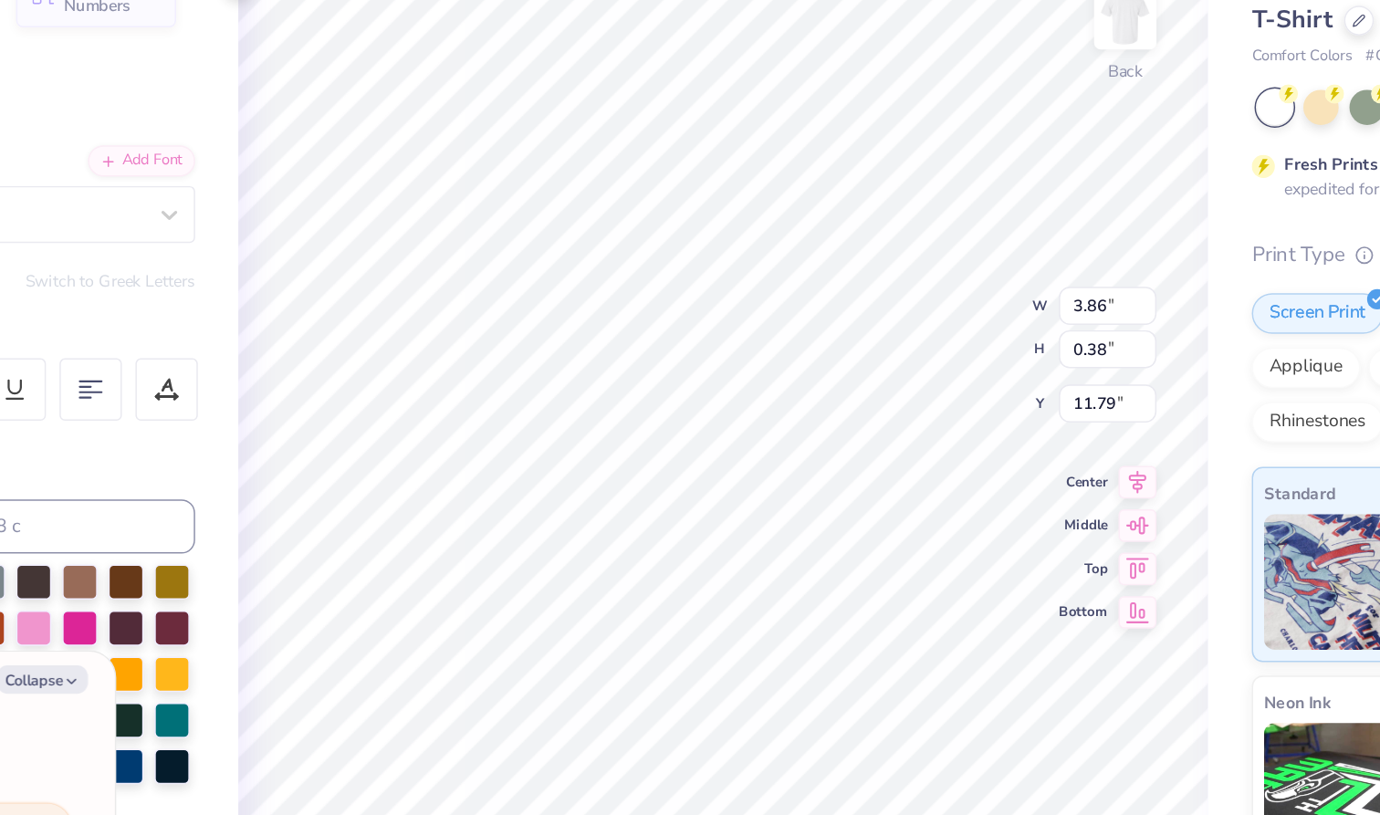
type textarea "x"
type textarea "F"
type textarea "x"
type textarea "Fa"
type textarea "x"
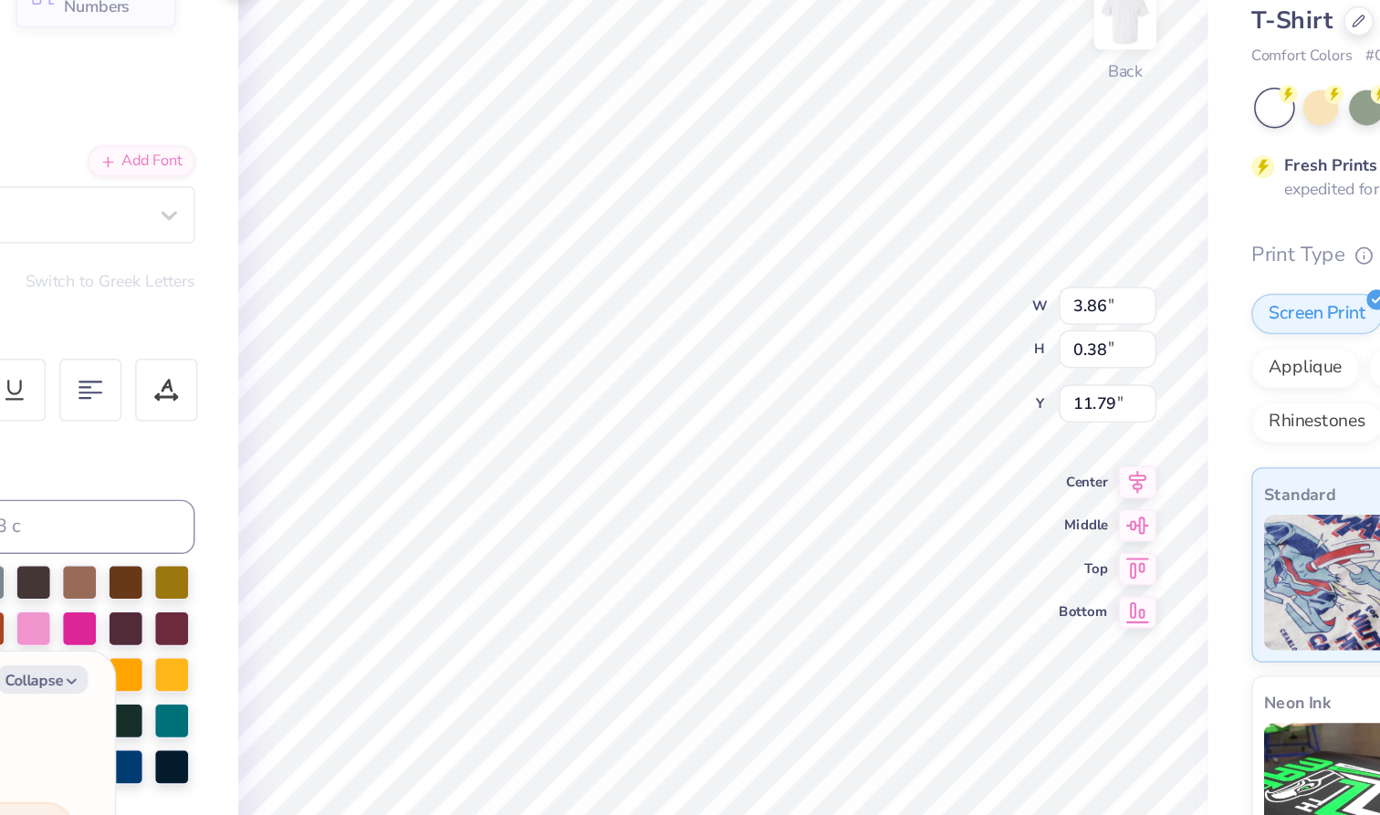
type textarea "Fal"
type textarea "x"
type textarea "Fall"
type textarea "x"
type textarea "Fal"
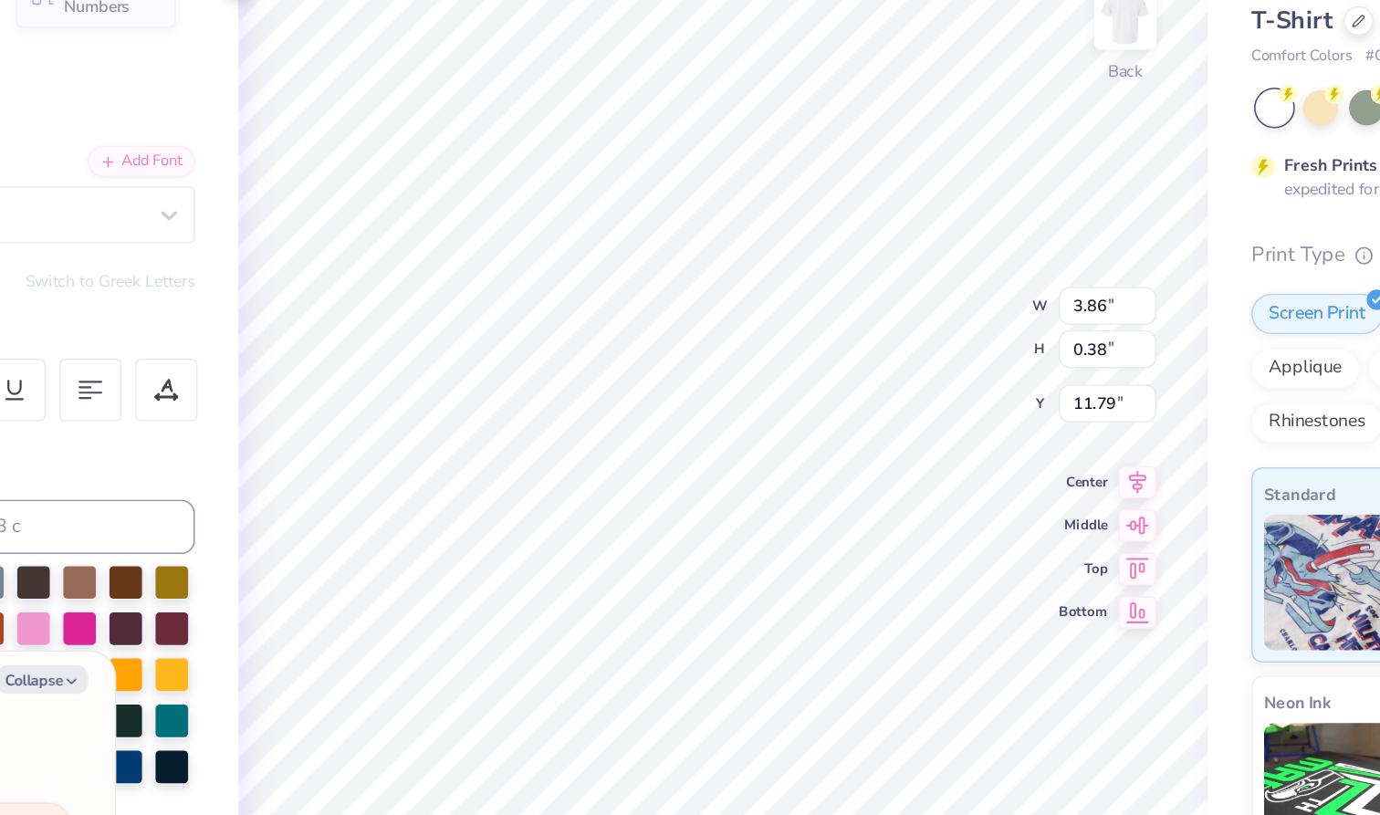
type textarea "x"
type textarea "Fa"
type textarea "x"
type textarea "F"
type textarea "x"
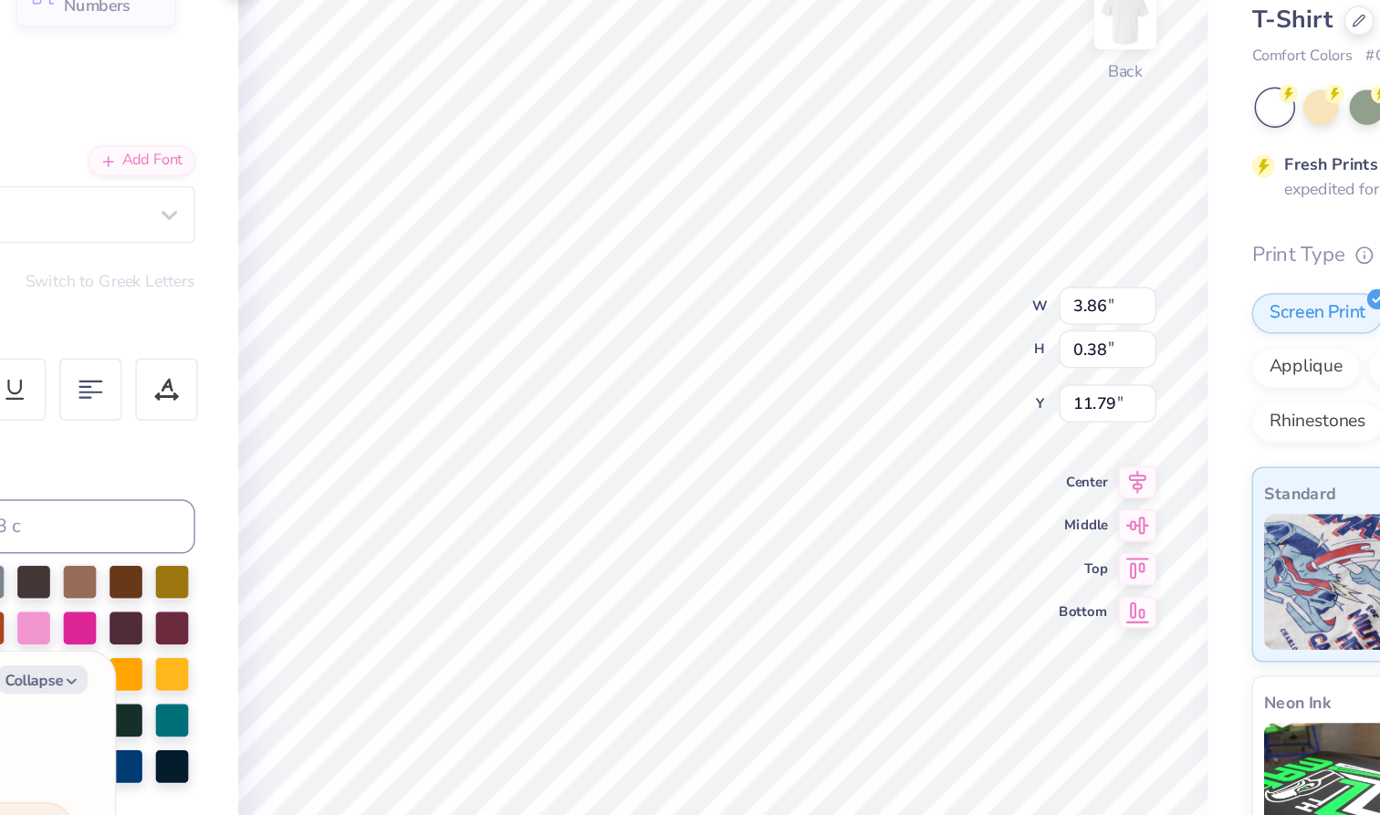
type textarea "FA"
type textarea "x"
type textarea "FAL"
type textarea "x"
type textarea "FALL"
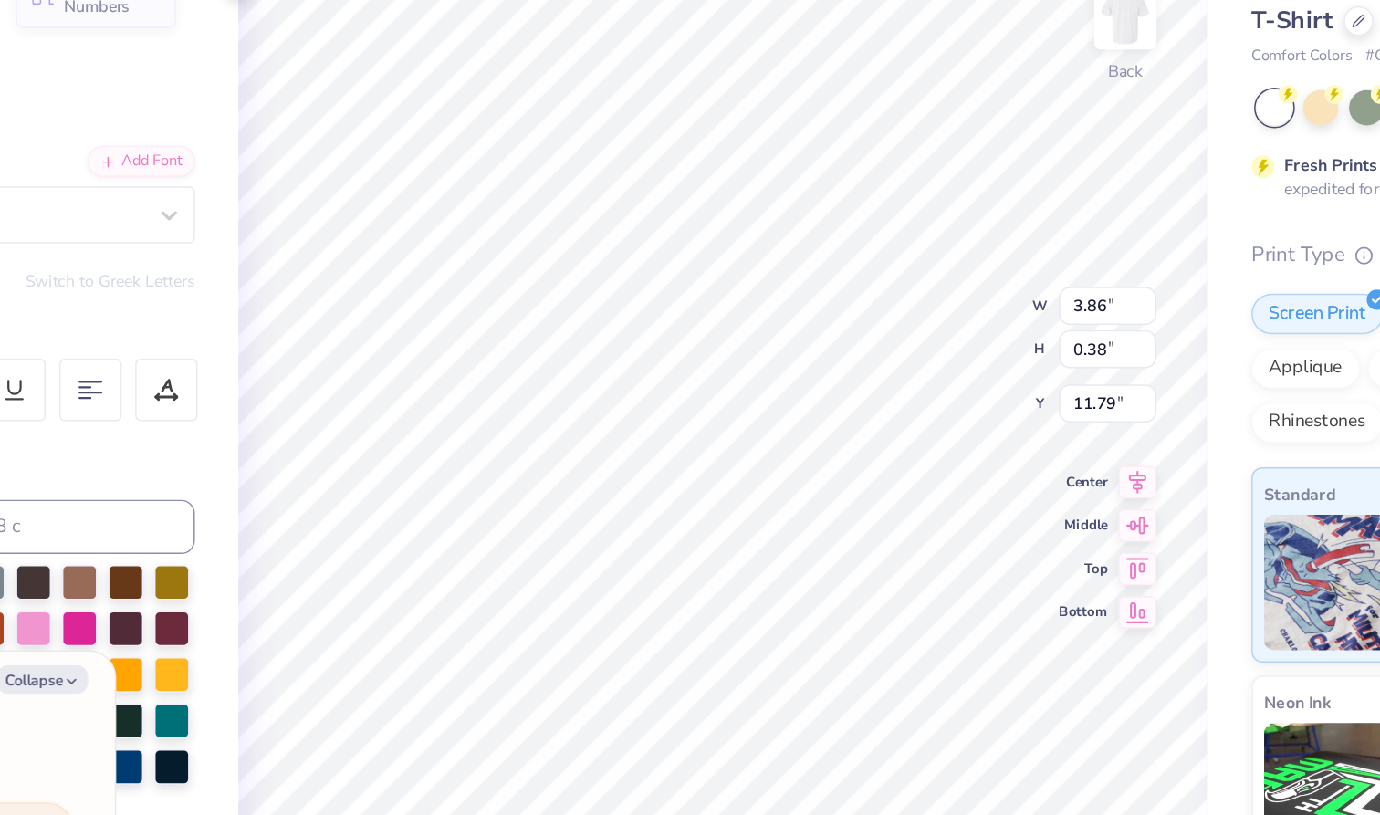
type textarea "x"
type textarea "FALL"
type textarea "x"
type textarea "FALL 2"
type textarea "x"
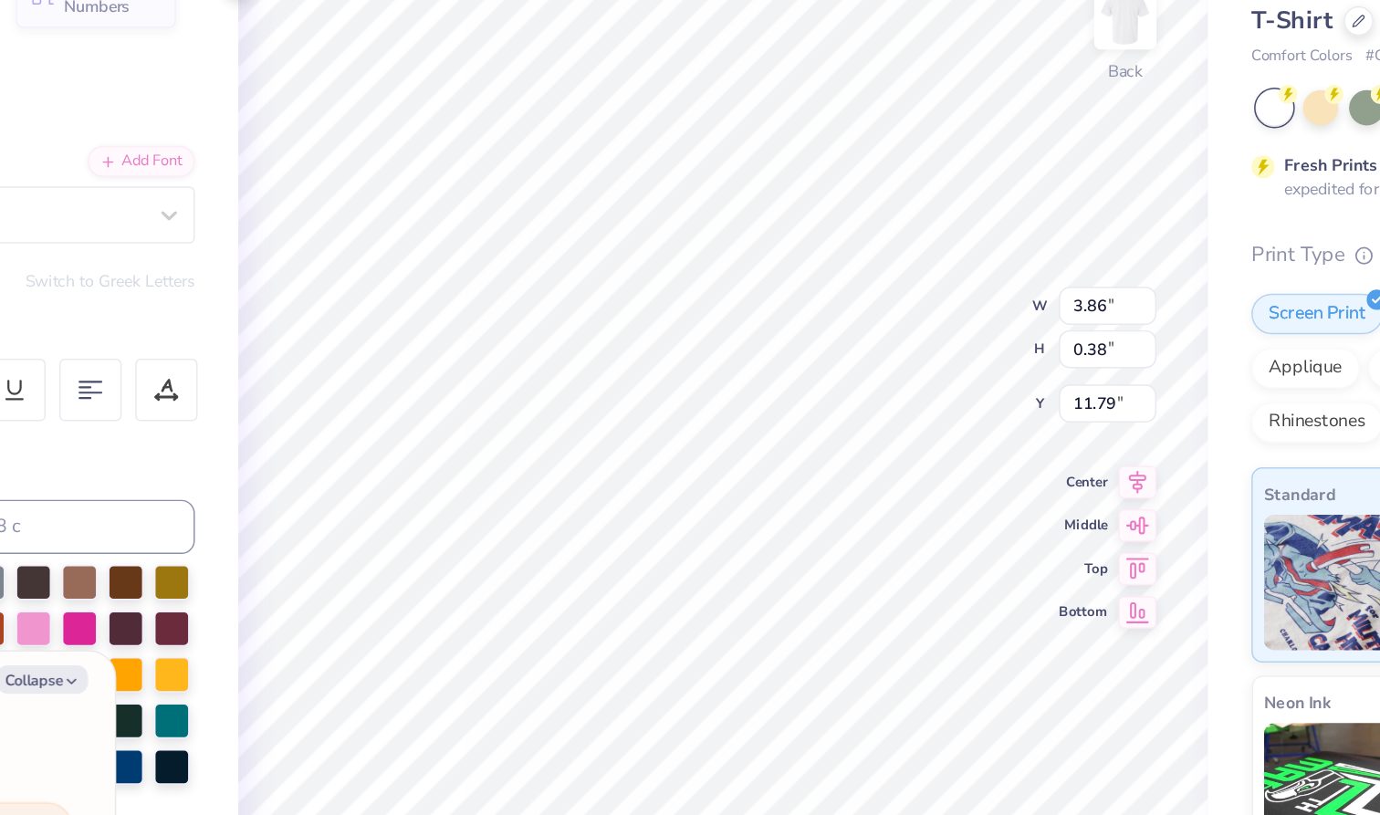
type textarea "FALL 20"
type textarea "x"
type textarea "FALL 202"
type textarea "x"
type textarea "FALL 2025"
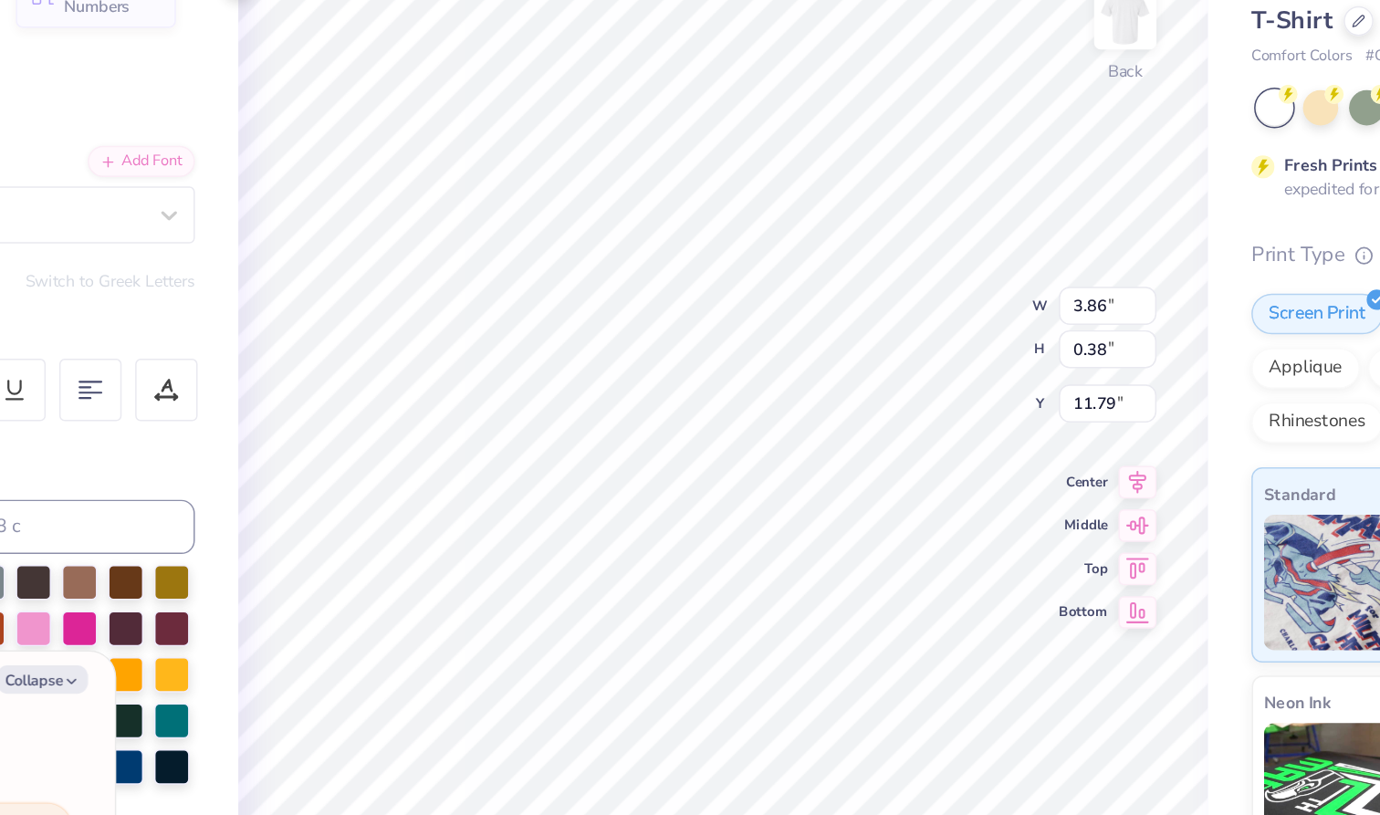
type textarea "x"
type textarea "FALL 2025"
type textarea "x"
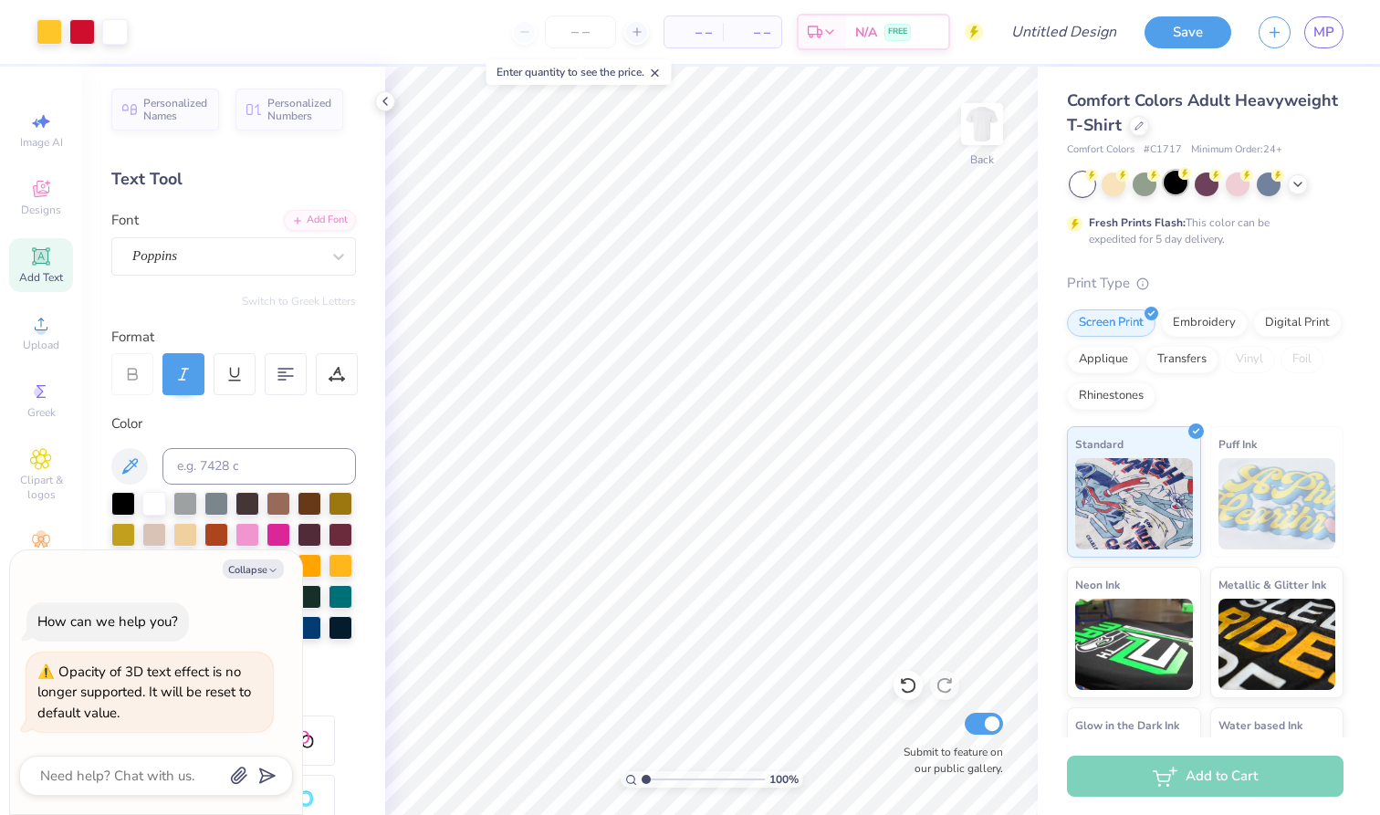
click at [1176, 184] on div at bounding box center [1176, 183] width 24 height 24
click at [1117, 184] on div at bounding box center [1114, 183] width 24 height 24
click at [1299, 183] on polyline at bounding box center [1297, 183] width 7 height 4
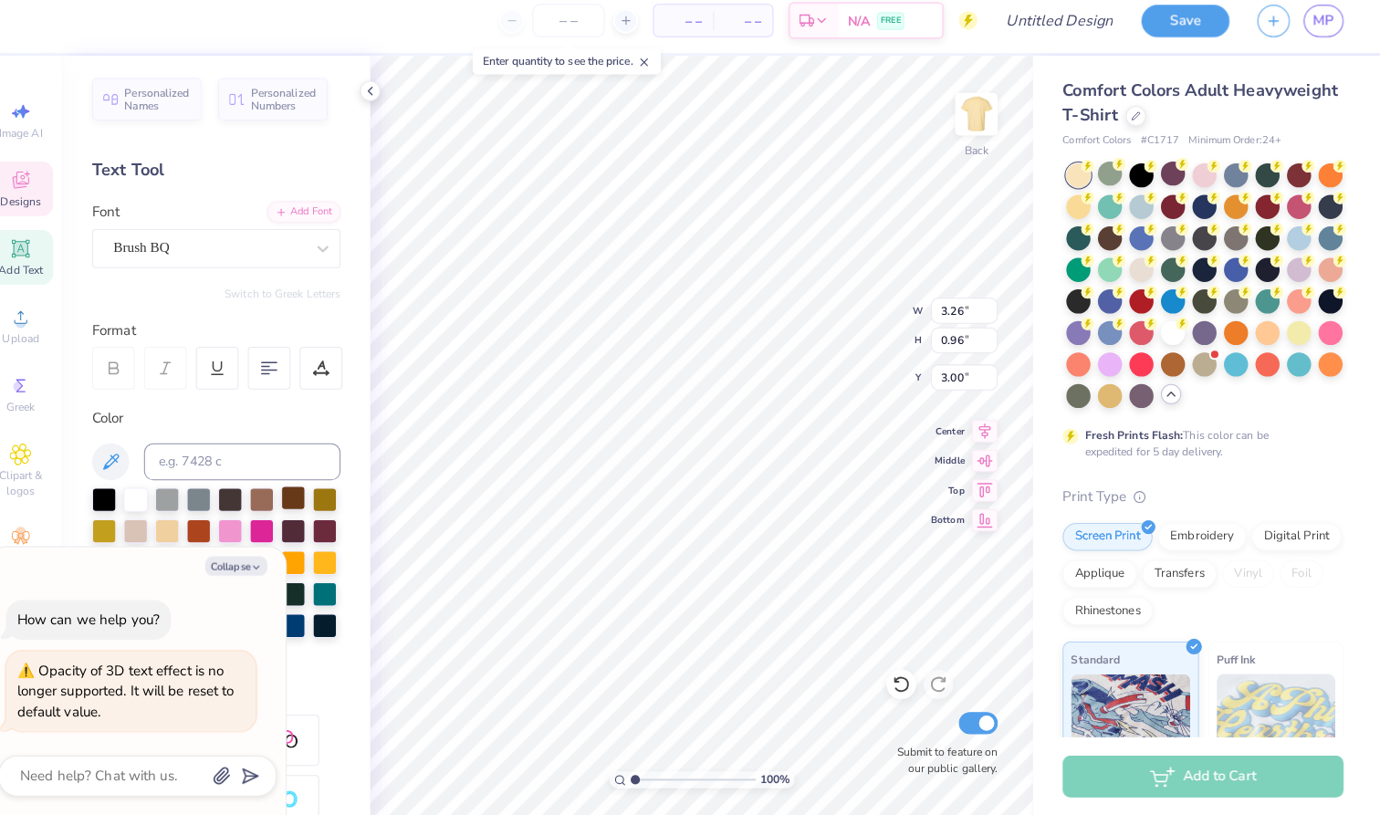
scroll to position [0, 1]
click at [831, 303] on div "100 % Back W 3.26 H 1.80 Y 2.39 Center Middle Top Bottom Submit to feature on o…" at bounding box center [711, 441] width 653 height 748
drag, startPoint x: 238, startPoint y: 563, endPoint x: 257, endPoint y: 666, distance: 104.9
click at [238, 563] on button "Collapse" at bounding box center [253, 569] width 61 height 19
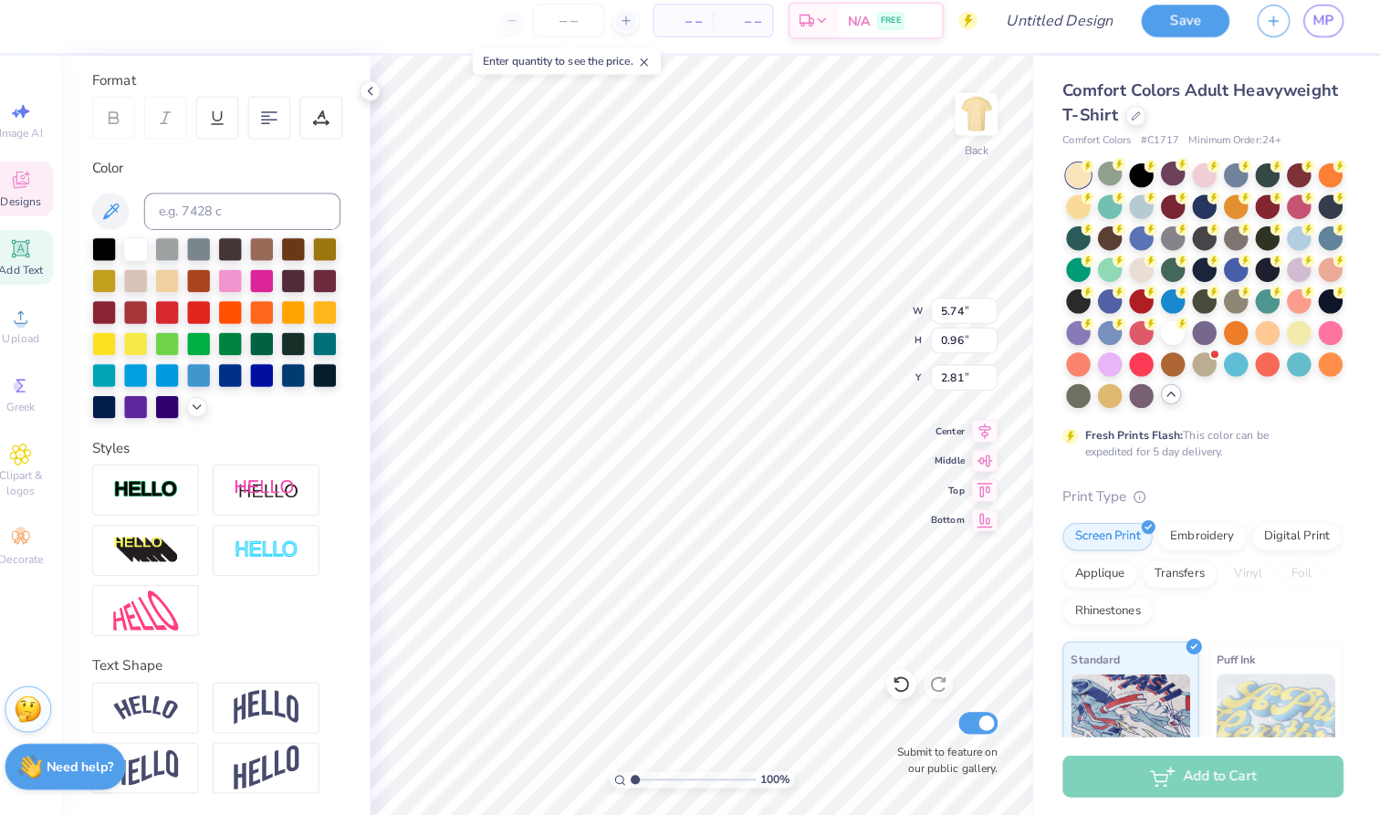
scroll to position [246, 0]
click at [167, 696] on img at bounding box center [164, 708] width 64 height 25
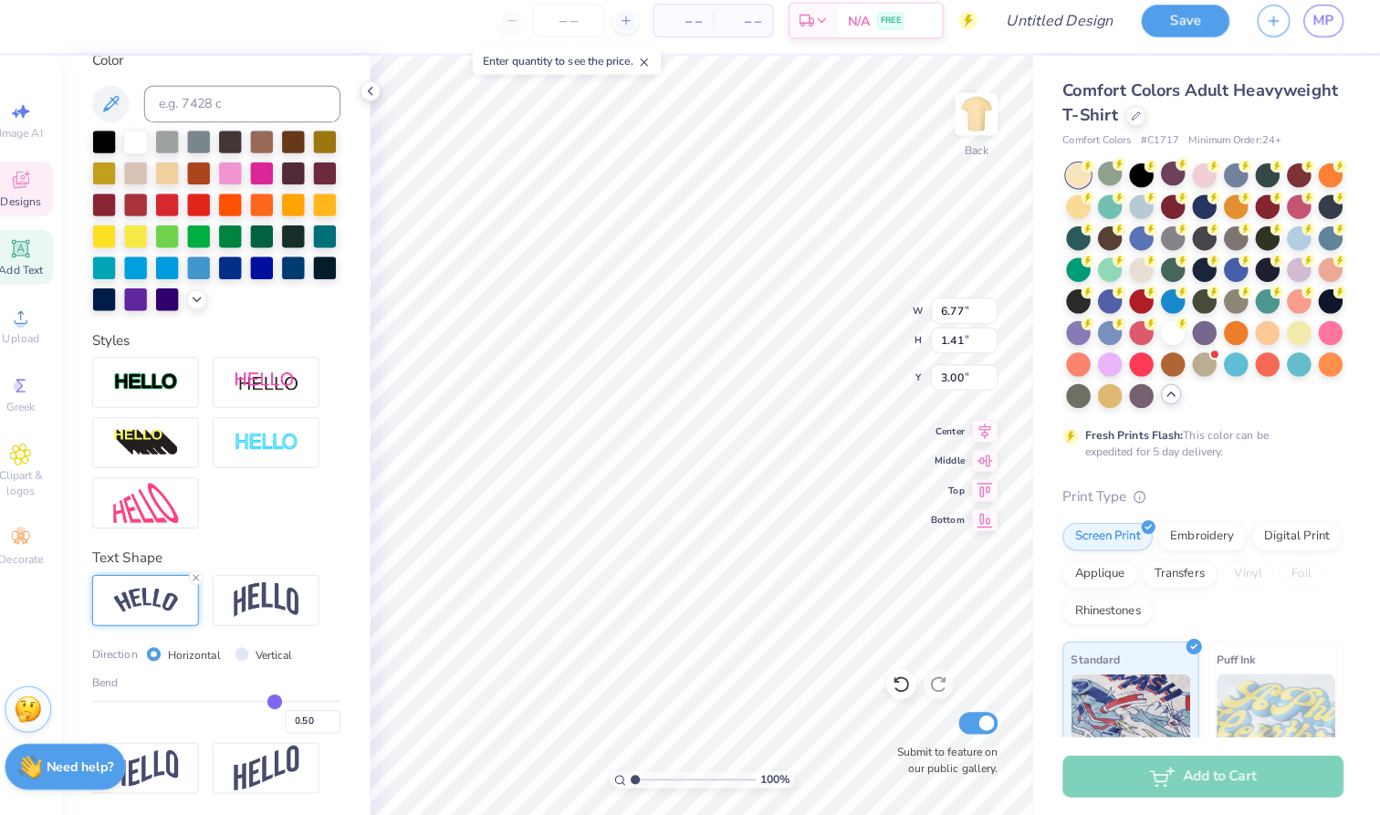
scroll to position [353, 0]
drag, startPoint x: 271, startPoint y: 687, endPoint x: 250, endPoint y: 688, distance: 21.0
click at [250, 701] on input "range" at bounding box center [233, 702] width 245 height 3
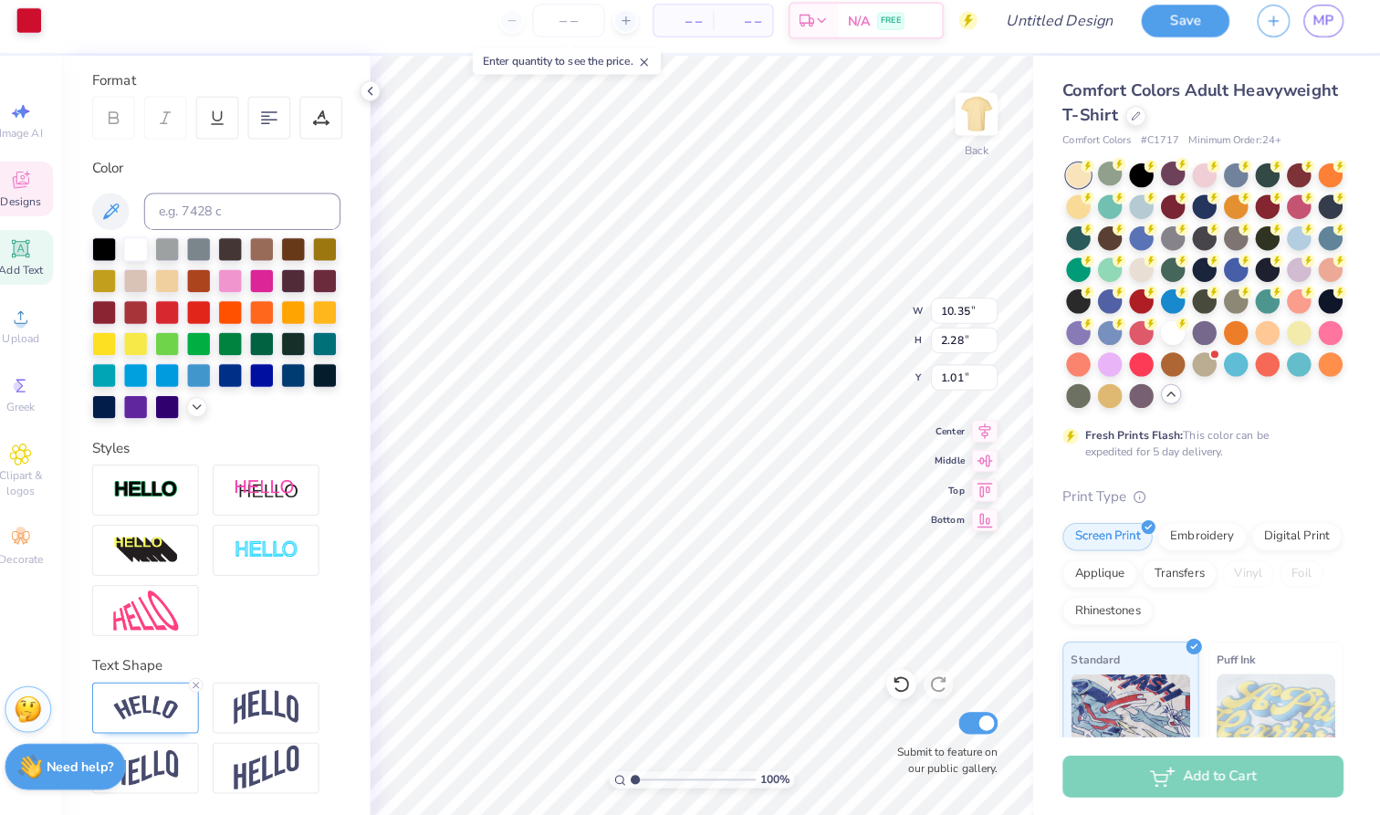
scroll to position [246, 0]
click at [828, 309] on div "100 % Back W 10.35 H 2.28 Y 2.07 Center Middle Top Bottom Submit to feature on …" at bounding box center [711, 441] width 653 height 748
click at [844, 324] on div "100 % Back W 10.35 10.35 " H 2.28 2.28 " Y 2.07 2.07 " Center Middle Top Bottom…" at bounding box center [711, 441] width 653 height 748
click at [962, 102] on img at bounding box center [982, 124] width 73 height 73
click at [969, 107] on img at bounding box center [982, 124] width 73 height 73
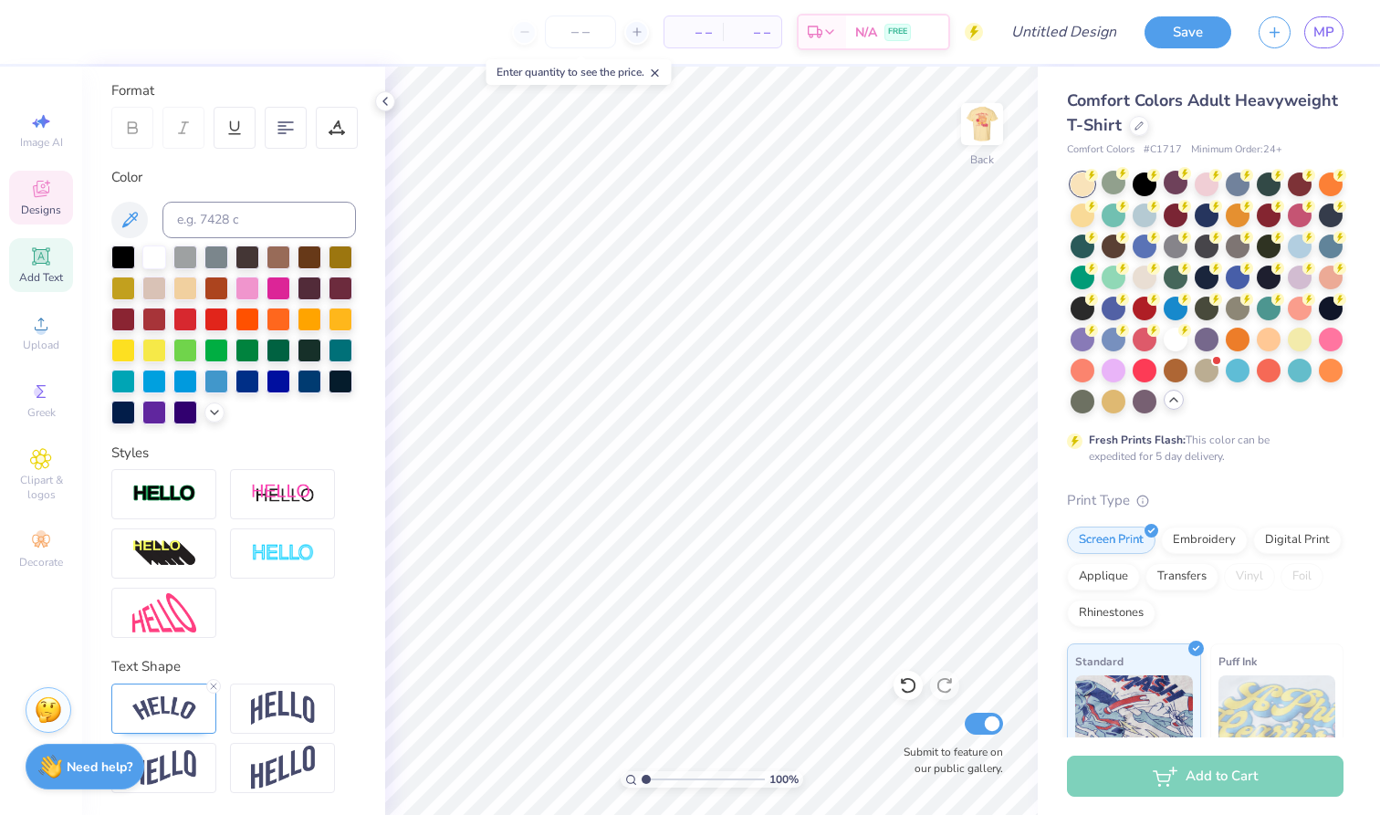
click at [59, 202] on div "Designs" at bounding box center [41, 198] width 64 height 54
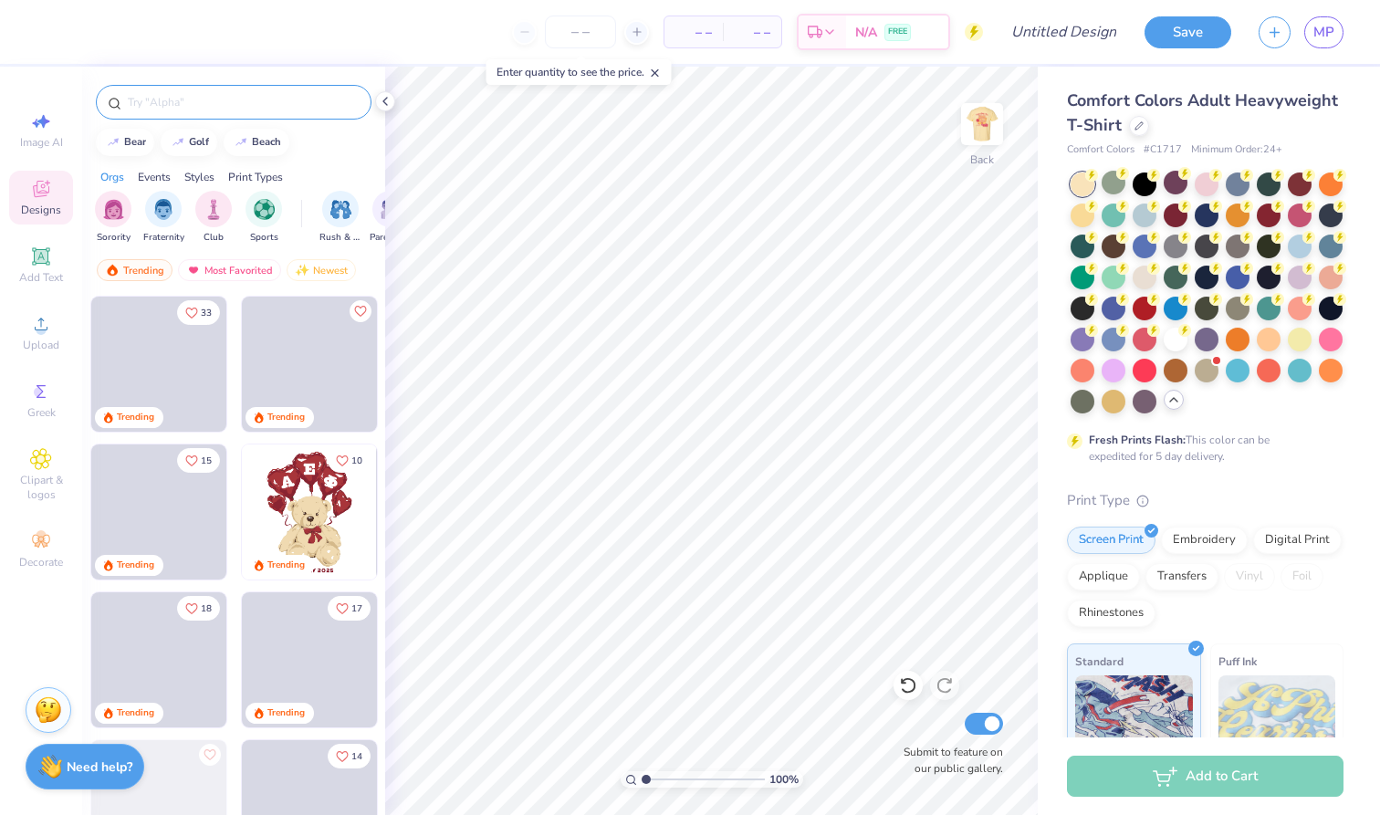
click at [141, 99] on input "text" at bounding box center [243, 102] width 234 height 18
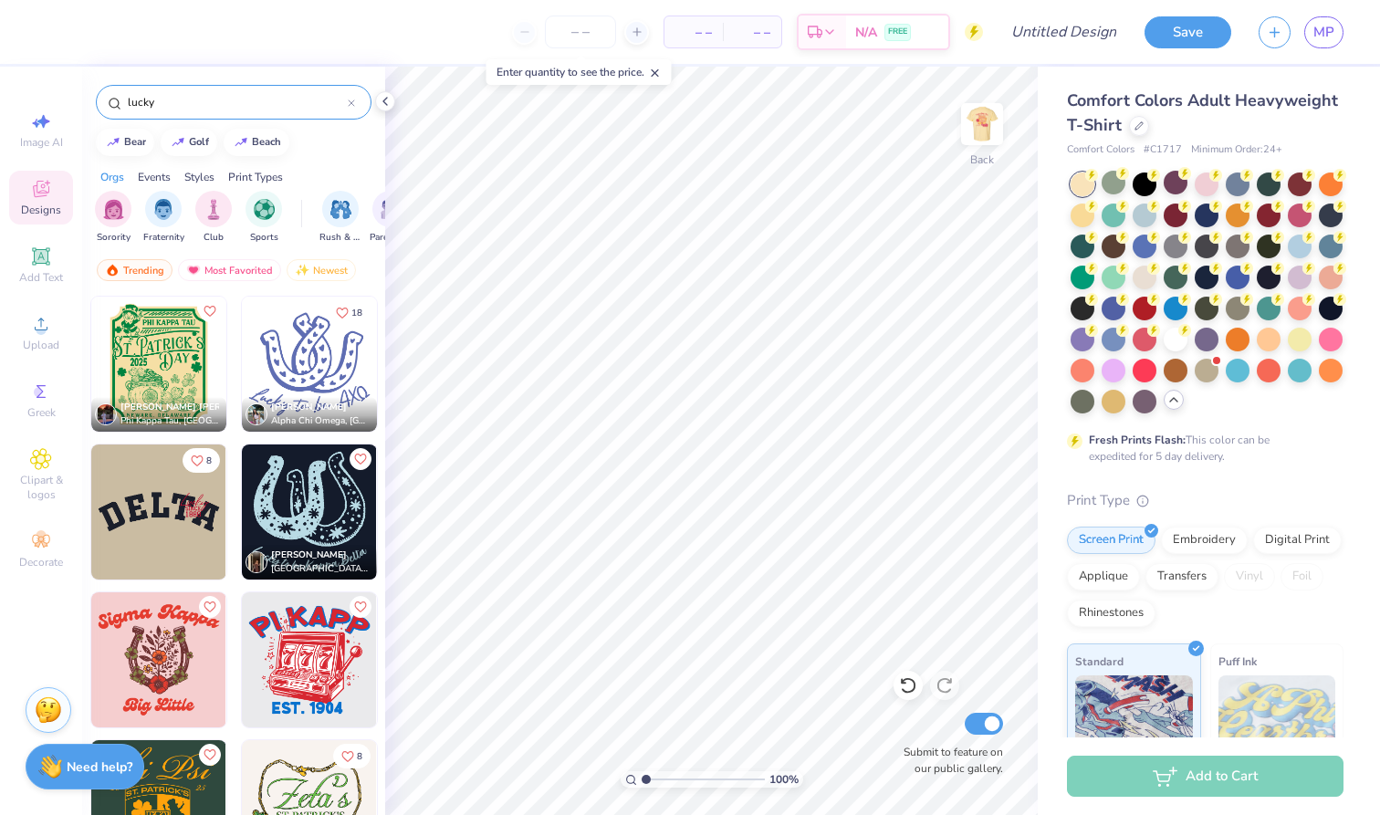
drag, startPoint x: 163, startPoint y: 104, endPoint x: 104, endPoint y: 104, distance: 59.3
click at [104, 104] on div "lucky" at bounding box center [234, 102] width 276 height 35
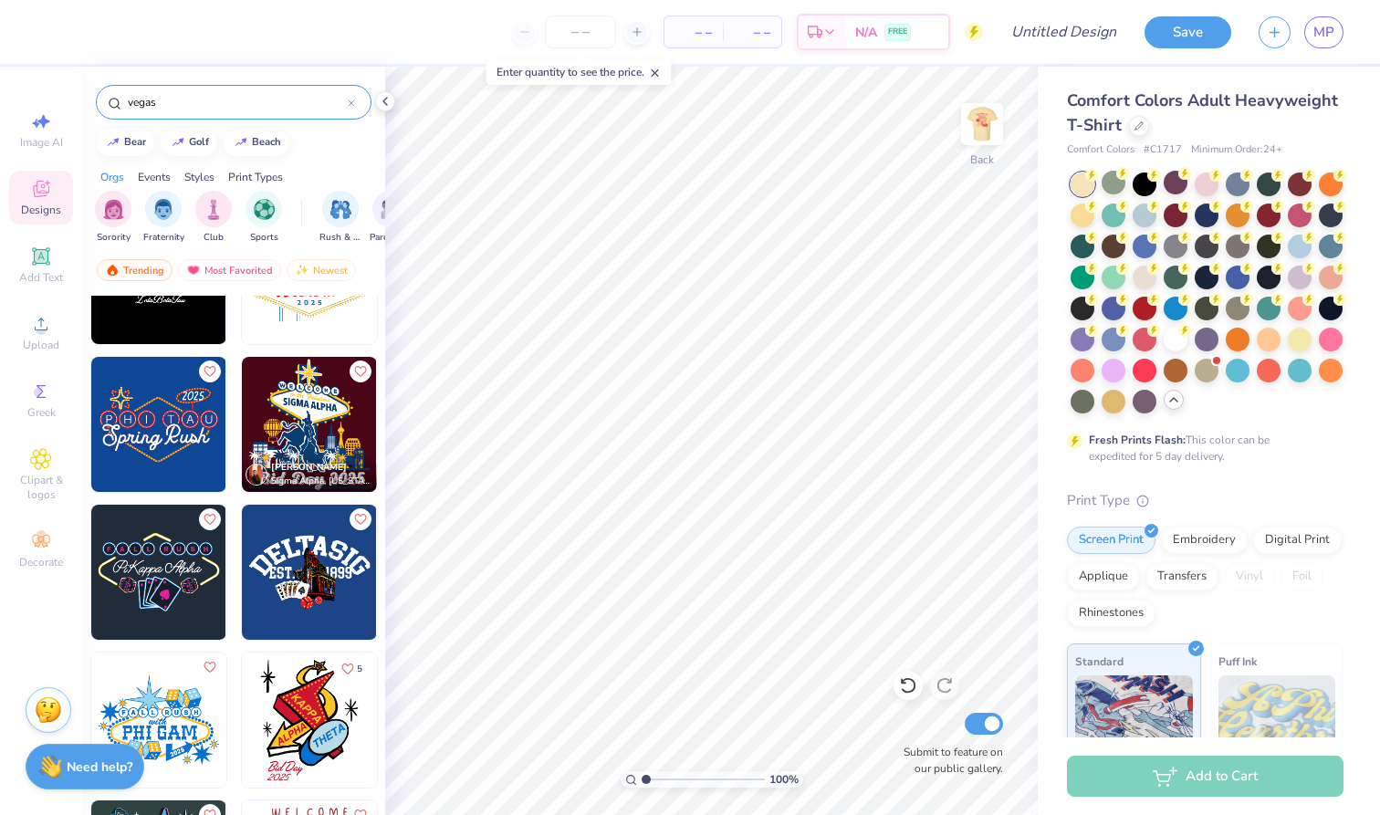
scroll to position [229, 0]
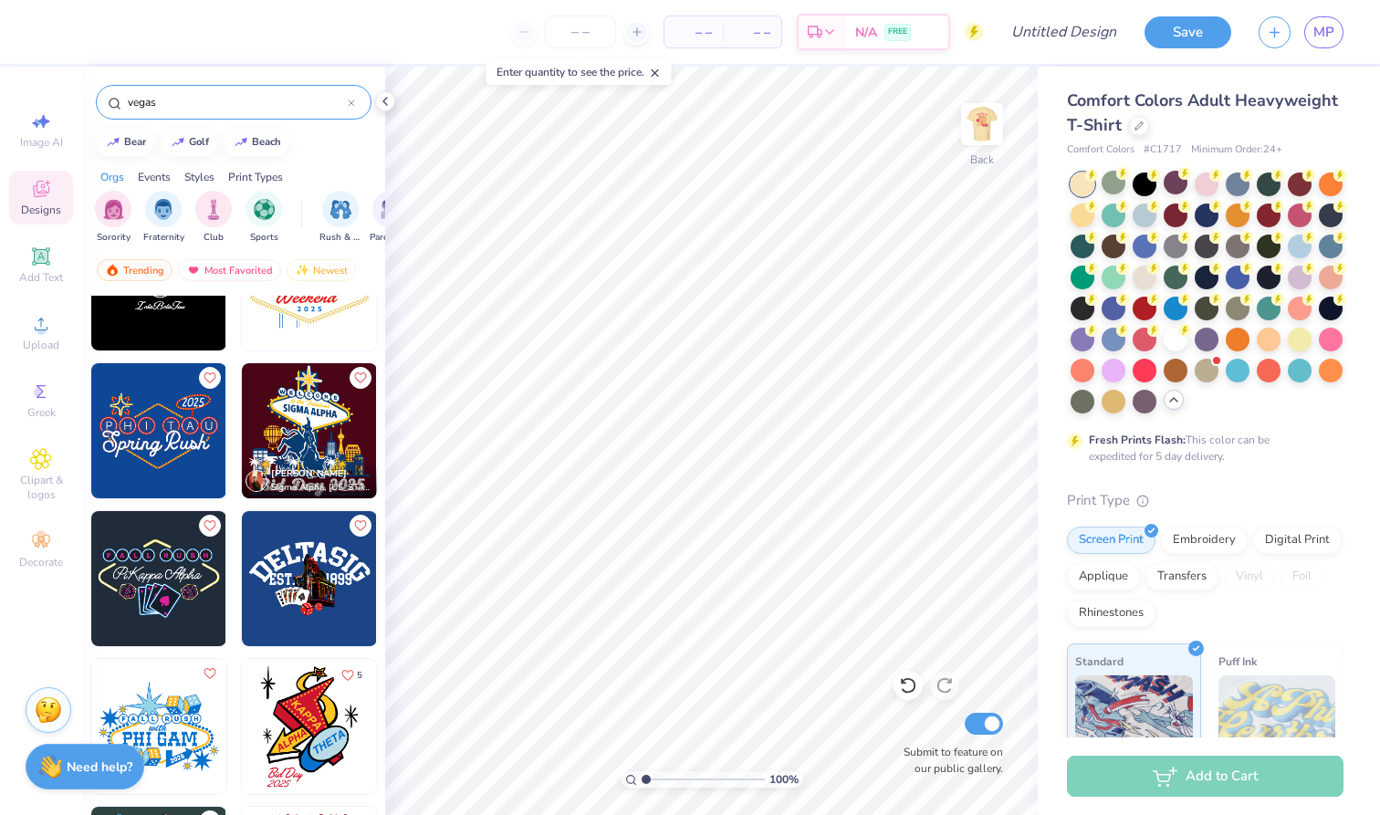
click at [283, 722] on img at bounding box center [309, 726] width 135 height 135
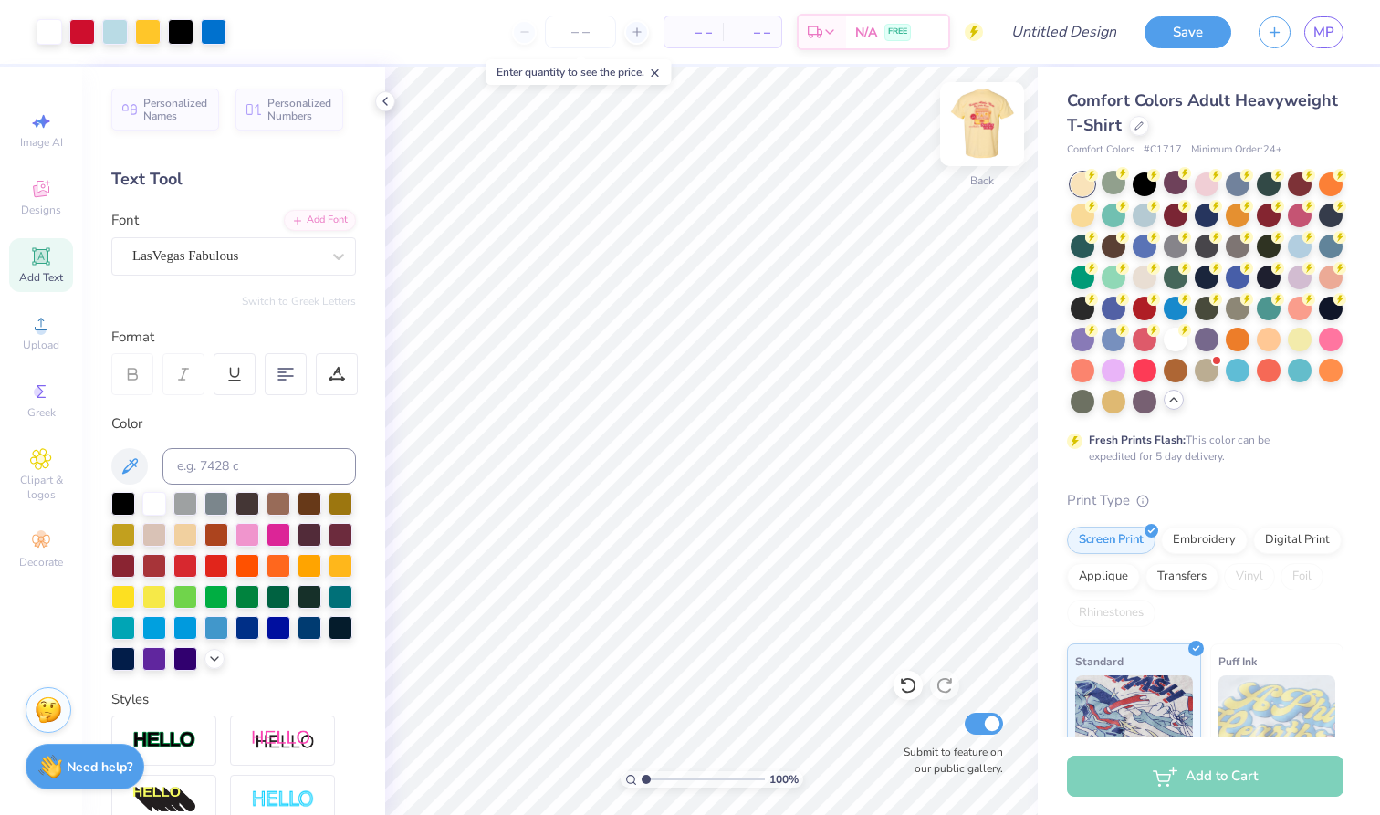
click at [971, 129] on img at bounding box center [982, 124] width 73 height 73
click at [972, 122] on img at bounding box center [982, 124] width 73 height 73
click at [984, 110] on img at bounding box center [982, 124] width 73 height 73
click at [996, 112] on img at bounding box center [982, 124] width 73 height 73
click at [971, 124] on img at bounding box center [982, 124] width 73 height 73
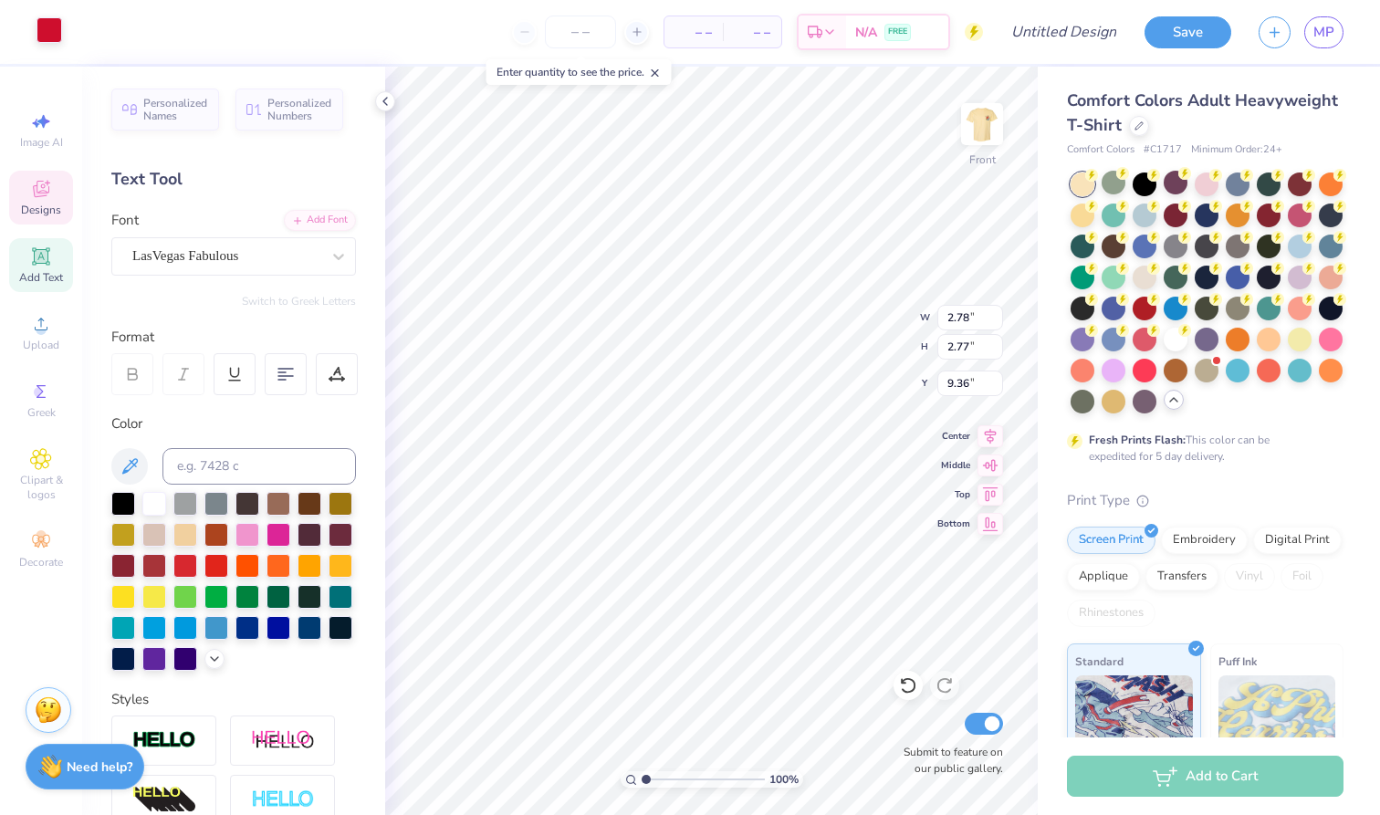
click at [58, 23] on div at bounding box center [50, 30] width 26 height 26
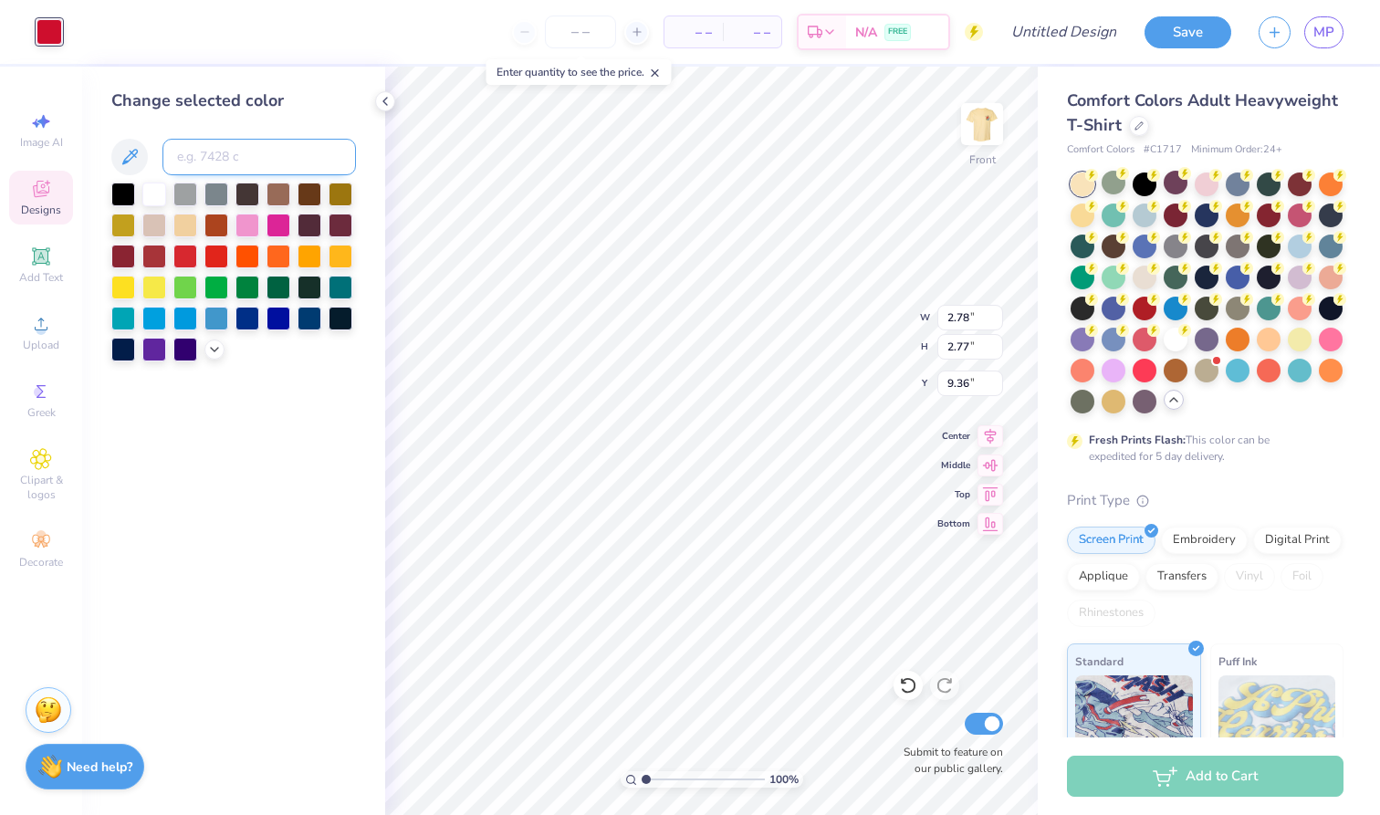
click at [235, 161] on input at bounding box center [259, 157] width 194 height 37
click at [981, 124] on img at bounding box center [982, 124] width 73 height 73
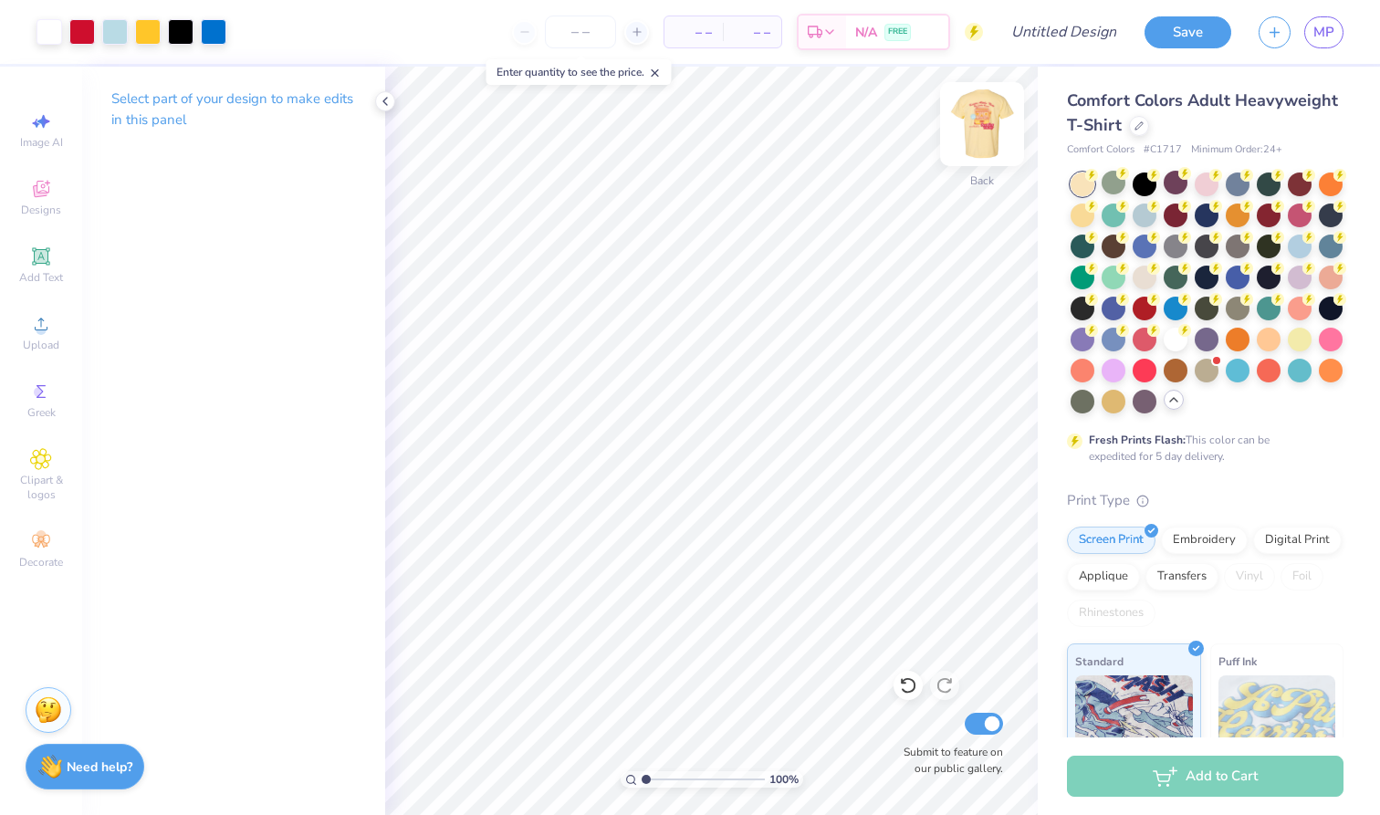
click at [994, 112] on img at bounding box center [982, 124] width 73 height 73
click at [117, 37] on div at bounding box center [115, 30] width 26 height 26
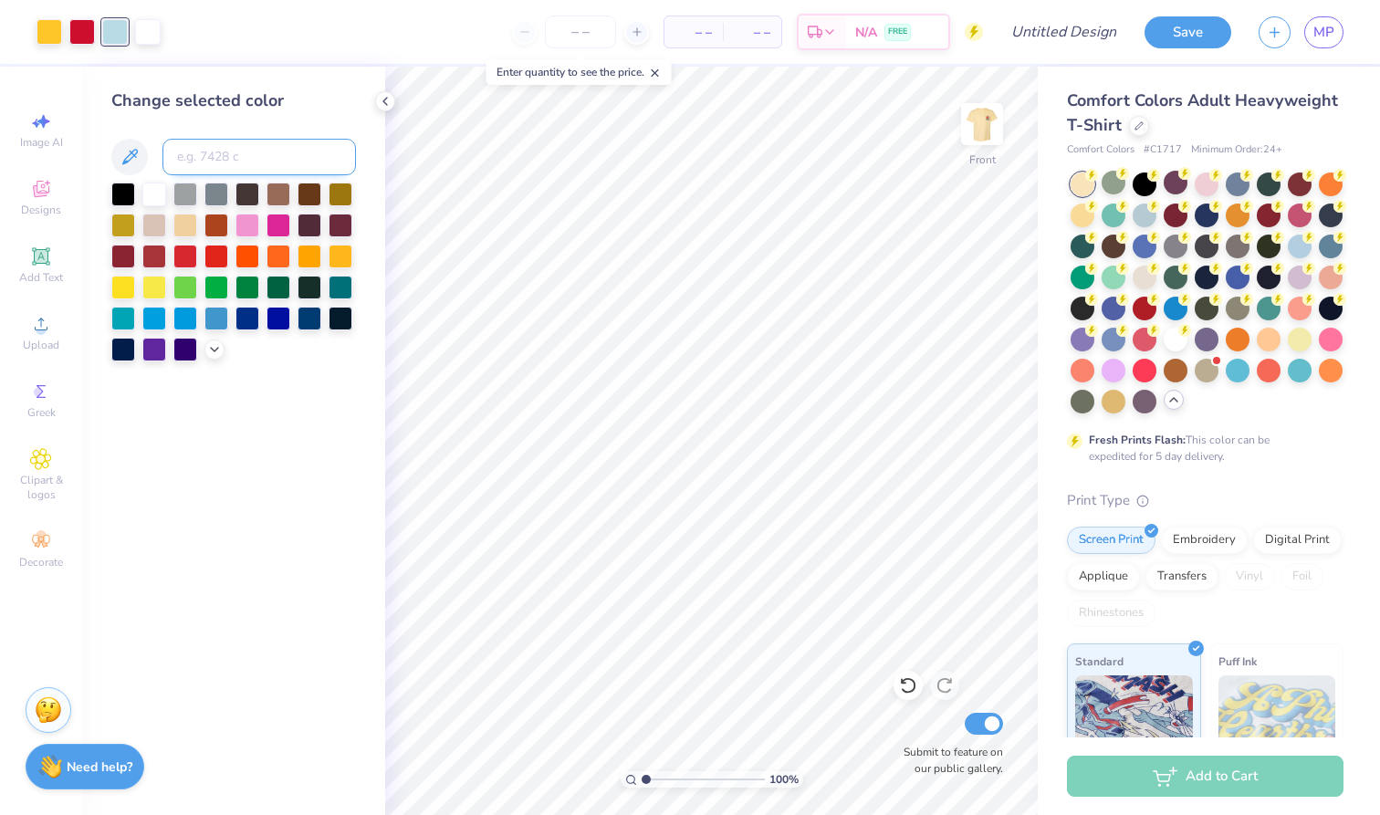
click at [218, 160] on input at bounding box center [259, 157] width 194 height 37
click at [654, 37] on div "– – Per Item – – Total Est. Delivery N/A FREE" at bounding box center [578, 32] width 809 height 64
click at [600, 30] on input "number" at bounding box center [580, 32] width 71 height 33
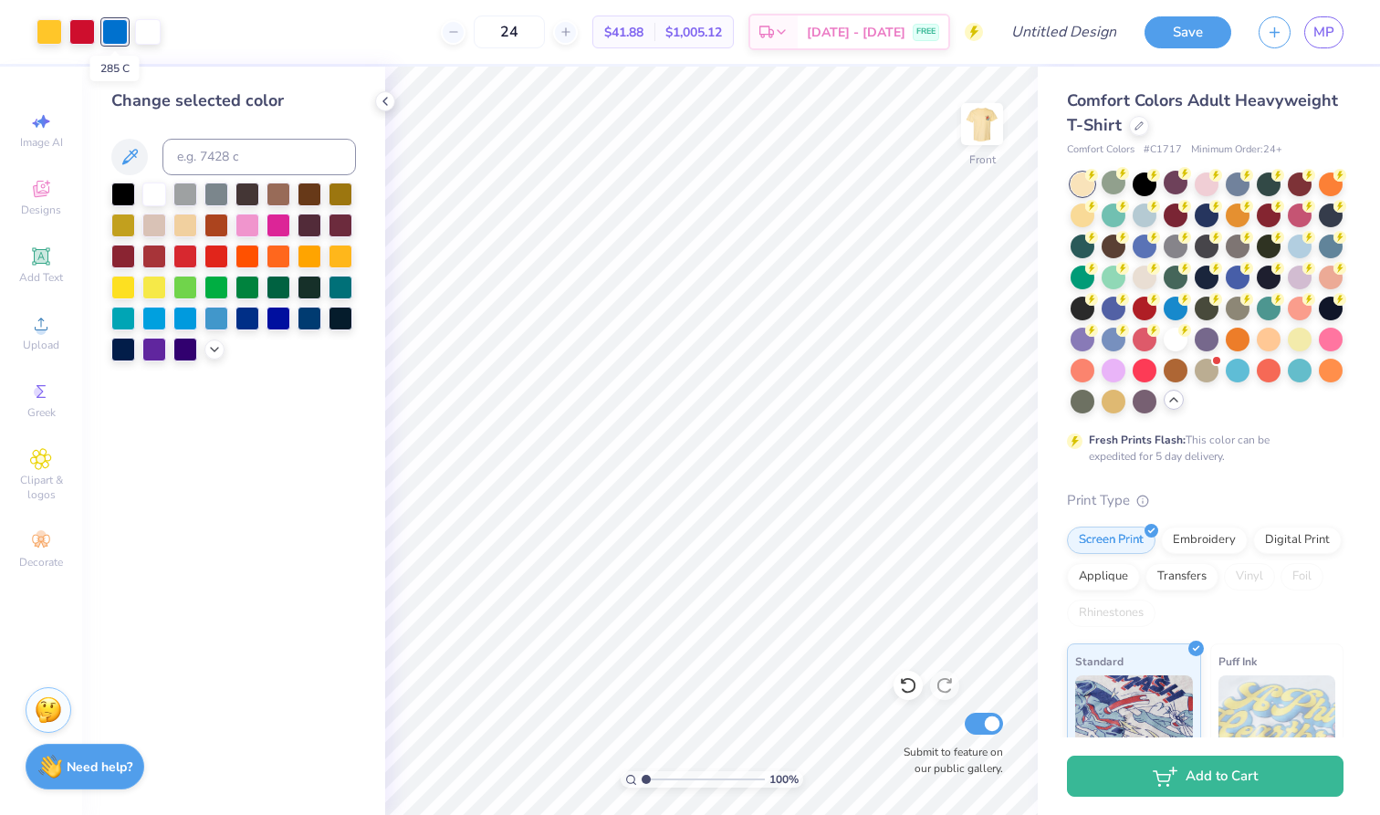
click at [118, 32] on div at bounding box center [115, 32] width 26 height 26
click at [215, 166] on input at bounding box center [259, 157] width 194 height 37
click at [997, 112] on img at bounding box center [982, 124] width 73 height 73
click at [997, 112] on img at bounding box center [982, 124] width 37 height 37
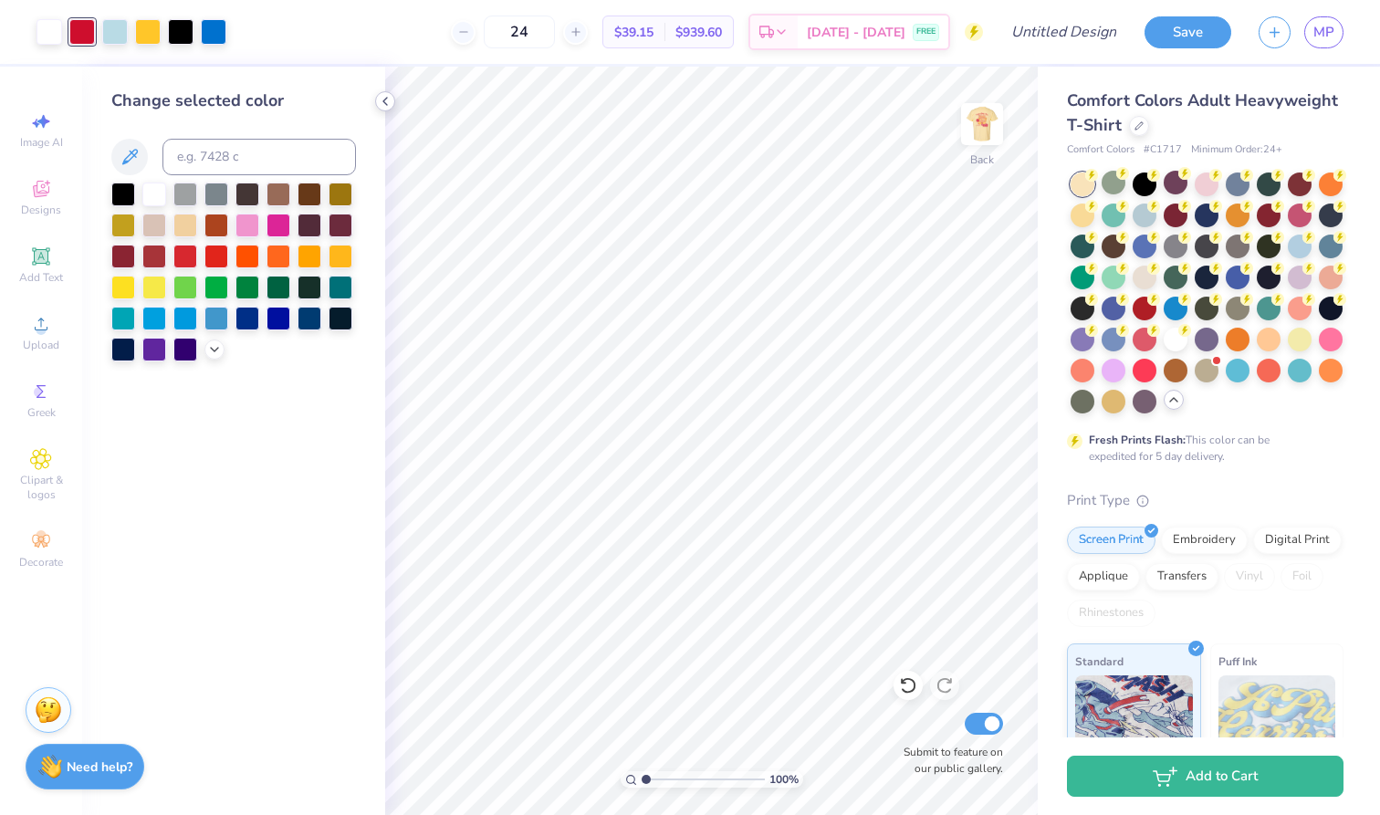
click at [389, 103] on icon at bounding box center [385, 101] width 15 height 15
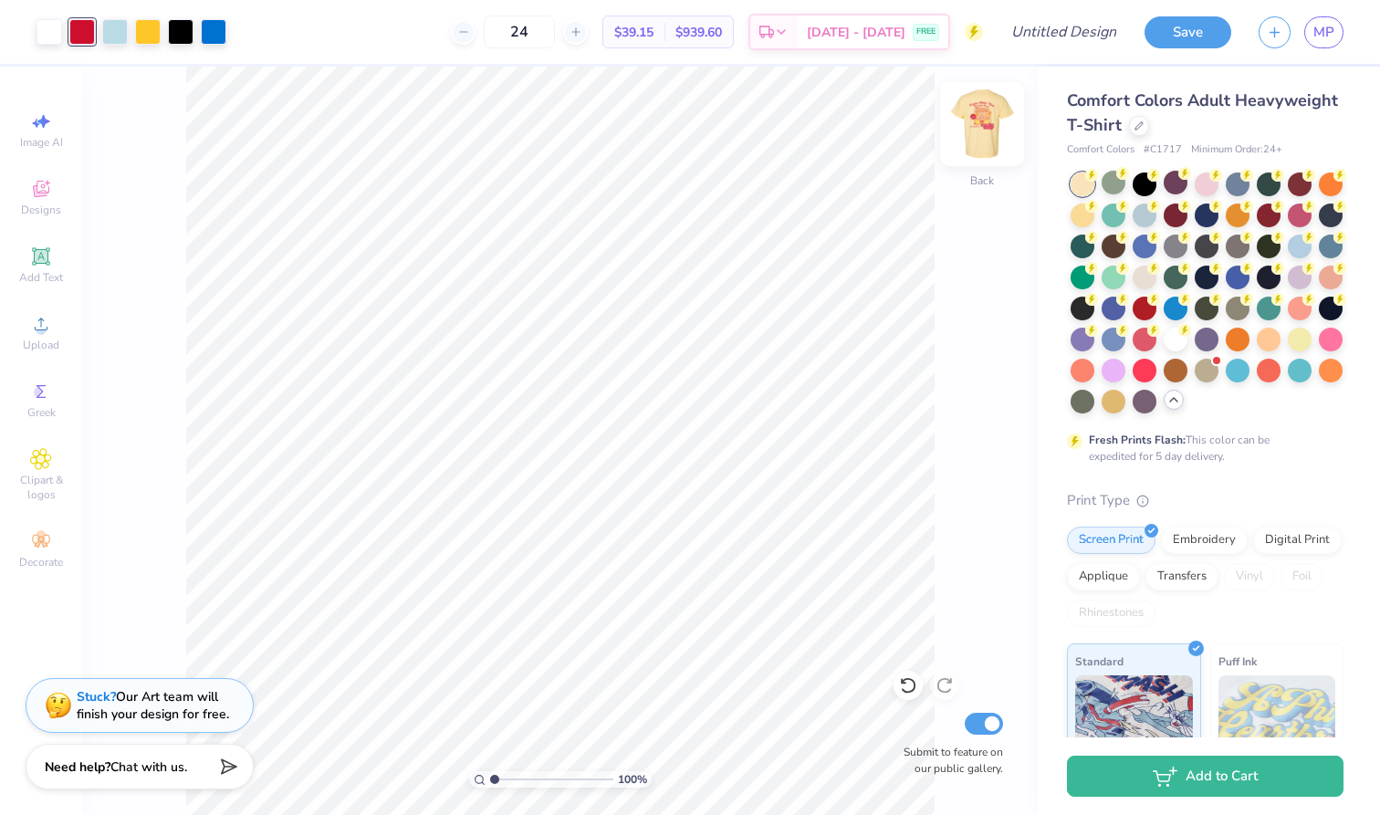
click at [985, 129] on img at bounding box center [982, 124] width 73 height 73
click at [985, 131] on img at bounding box center [982, 124] width 73 height 73
click at [48, 33] on div at bounding box center [50, 30] width 26 height 26
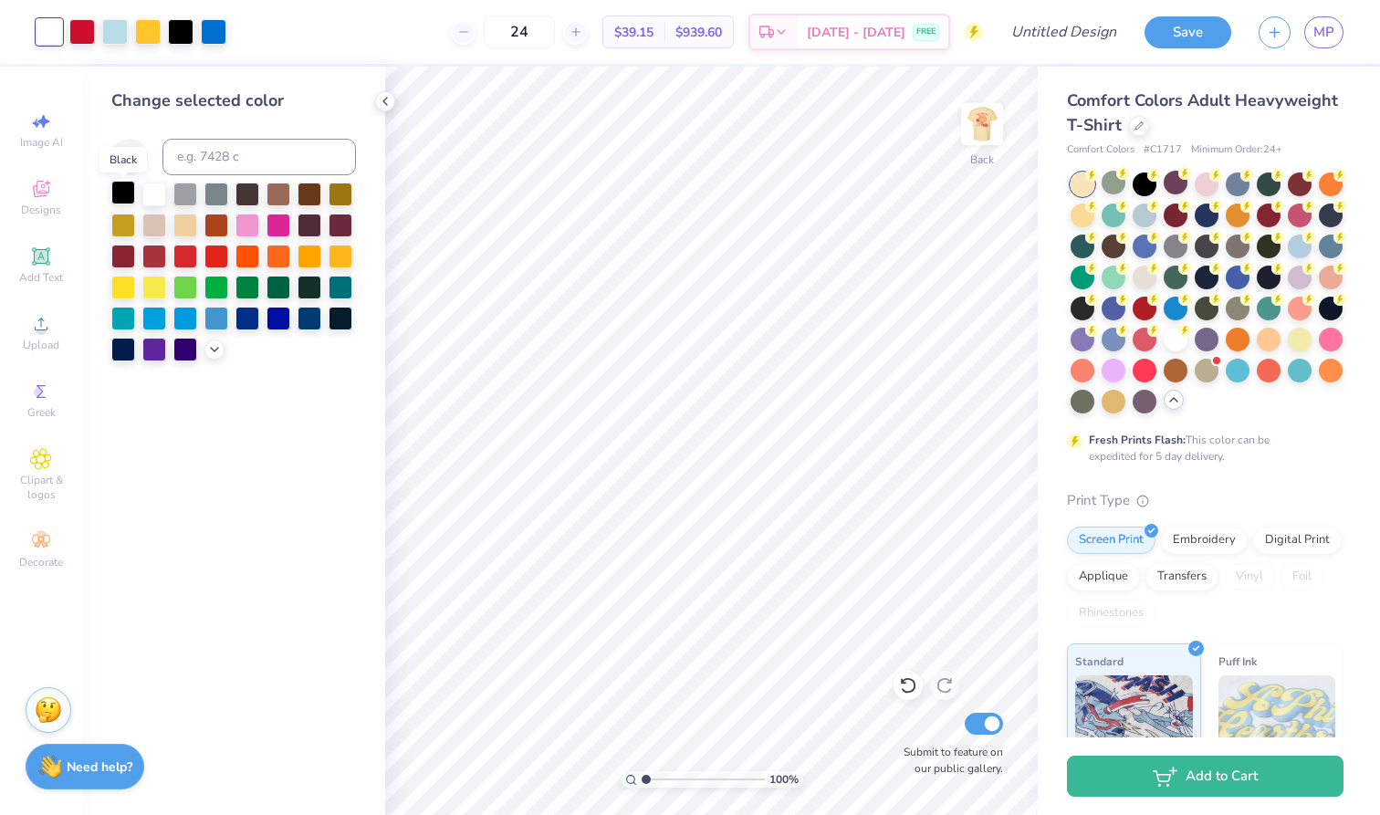
click at [120, 199] on div at bounding box center [123, 193] width 24 height 24
click at [987, 126] on img at bounding box center [982, 124] width 73 height 73
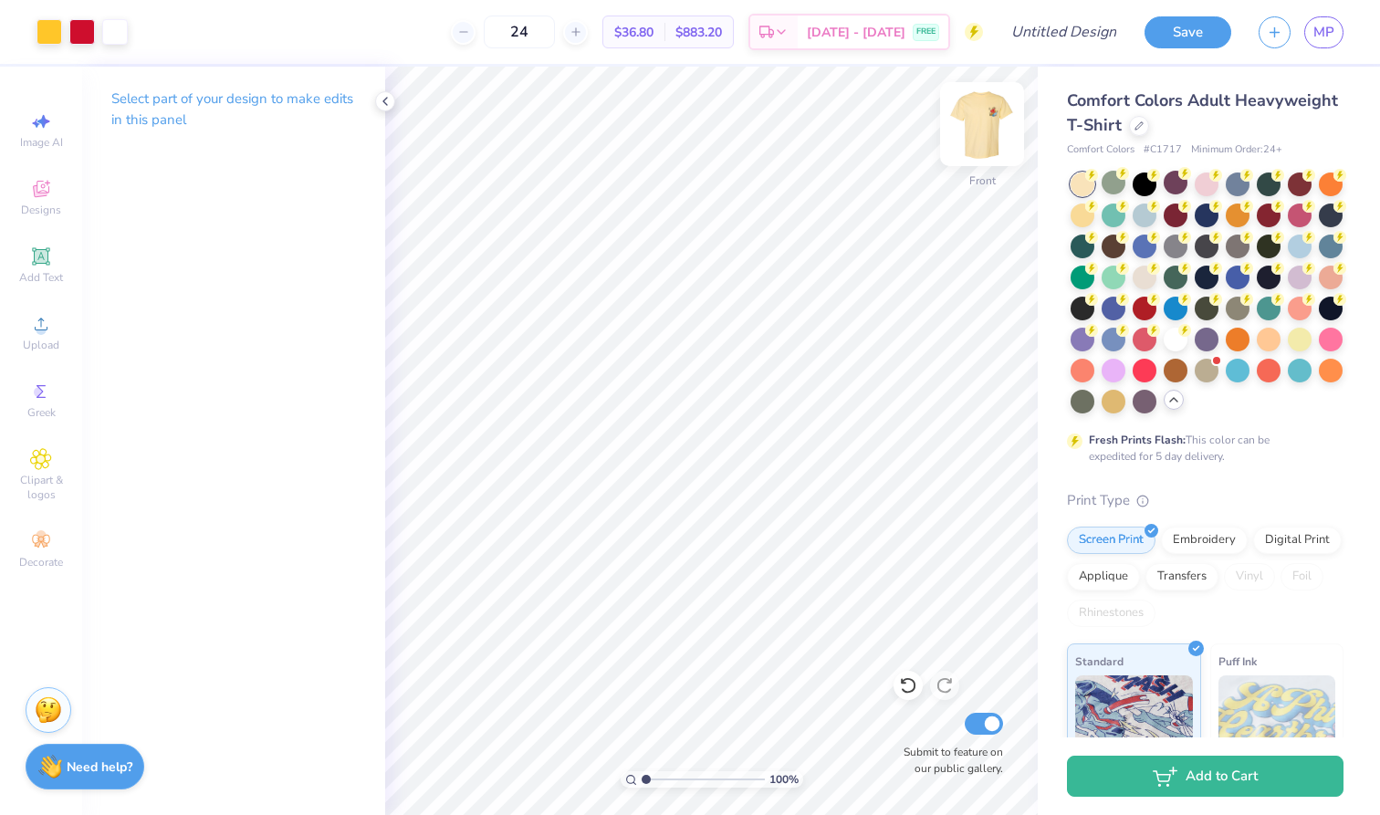
click at [984, 150] on img at bounding box center [982, 124] width 73 height 73
click at [984, 152] on img at bounding box center [982, 124] width 73 height 73
click at [115, 37] on div at bounding box center [115, 30] width 26 height 26
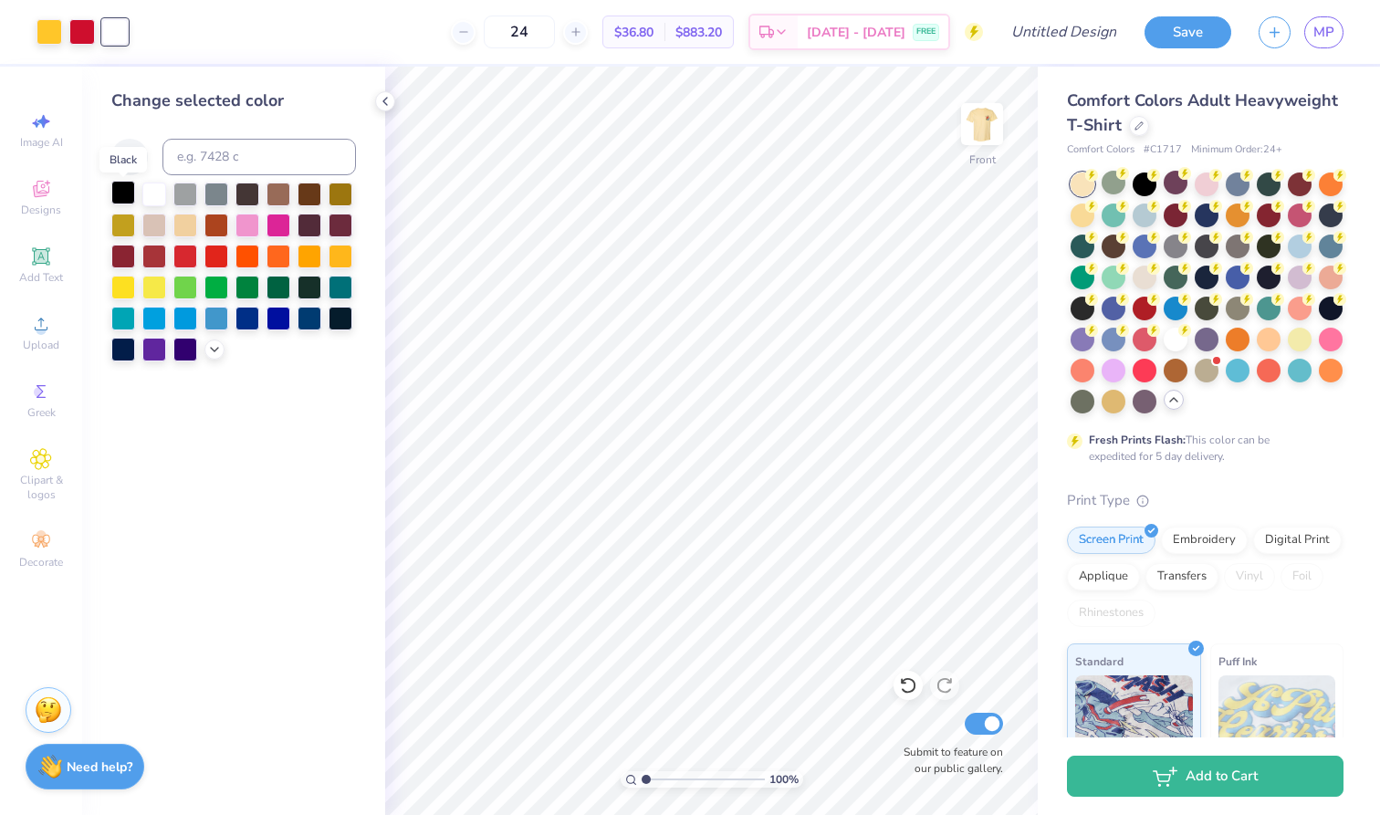
click at [127, 188] on div at bounding box center [123, 193] width 24 height 24
click at [156, 201] on div at bounding box center [154, 193] width 24 height 24
click at [978, 126] on img at bounding box center [982, 124] width 73 height 73
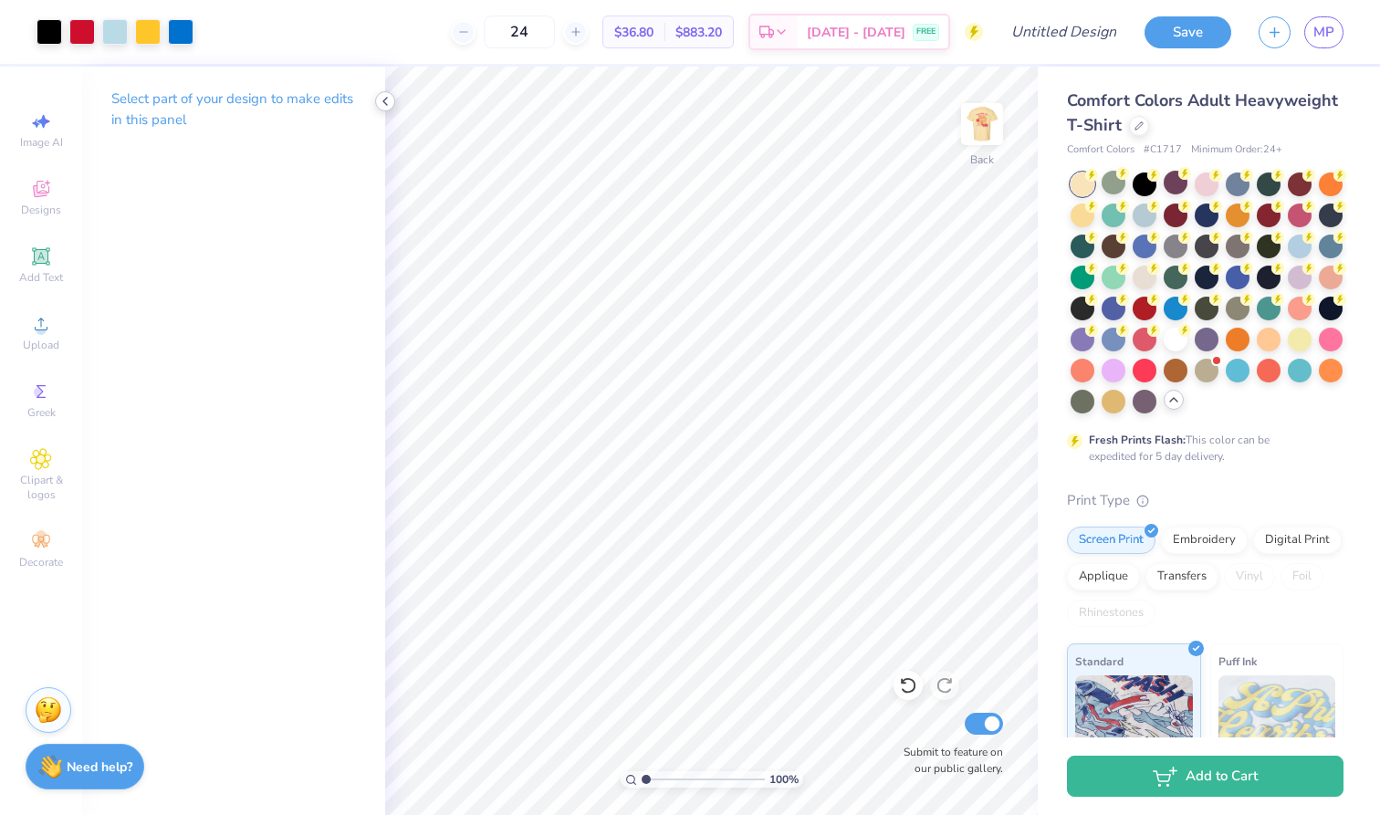
click at [384, 98] on icon at bounding box center [385, 101] width 15 height 15
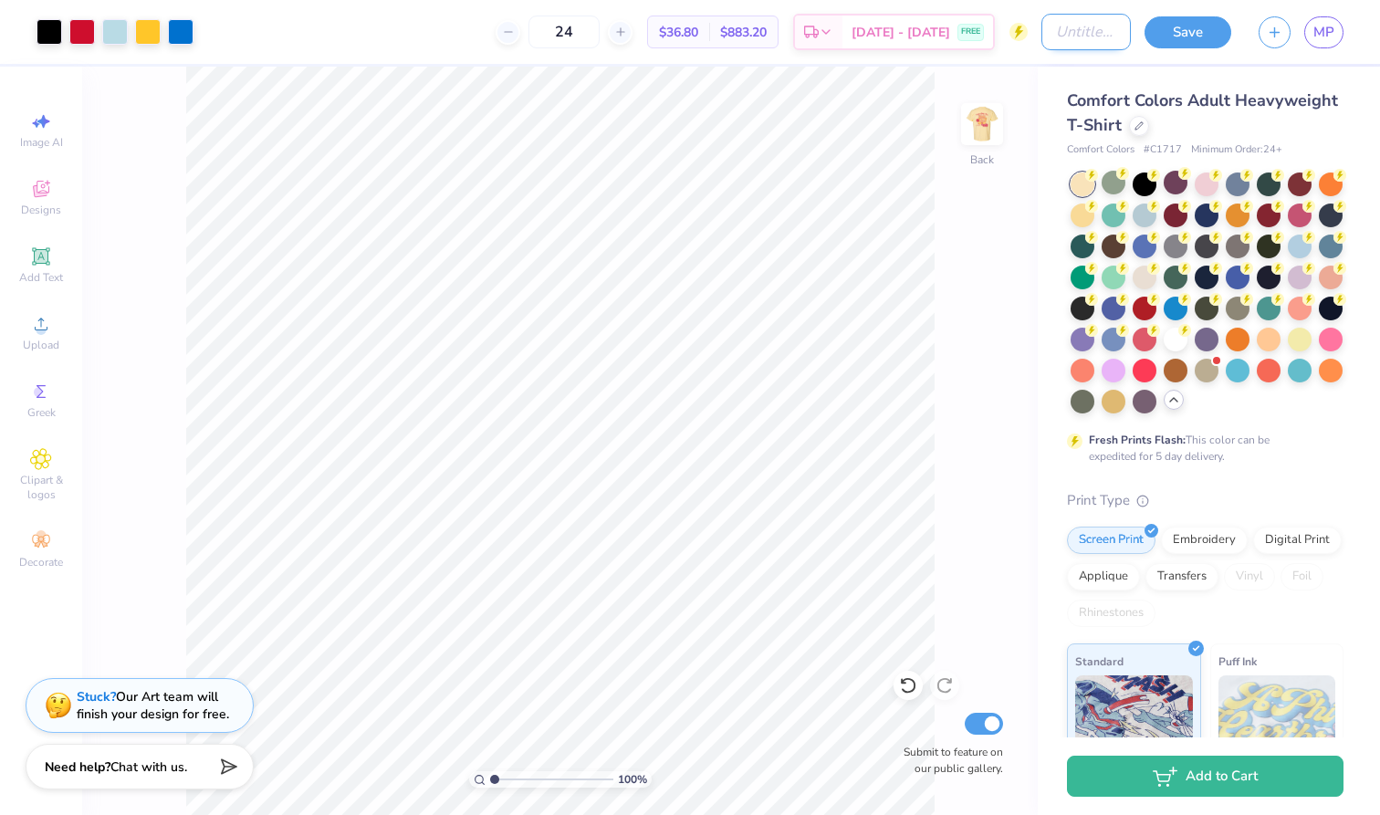
click at [1070, 35] on input "Design Title" at bounding box center [1085, 32] width 89 height 37
click at [1187, 28] on button "Save" at bounding box center [1188, 30] width 87 height 32
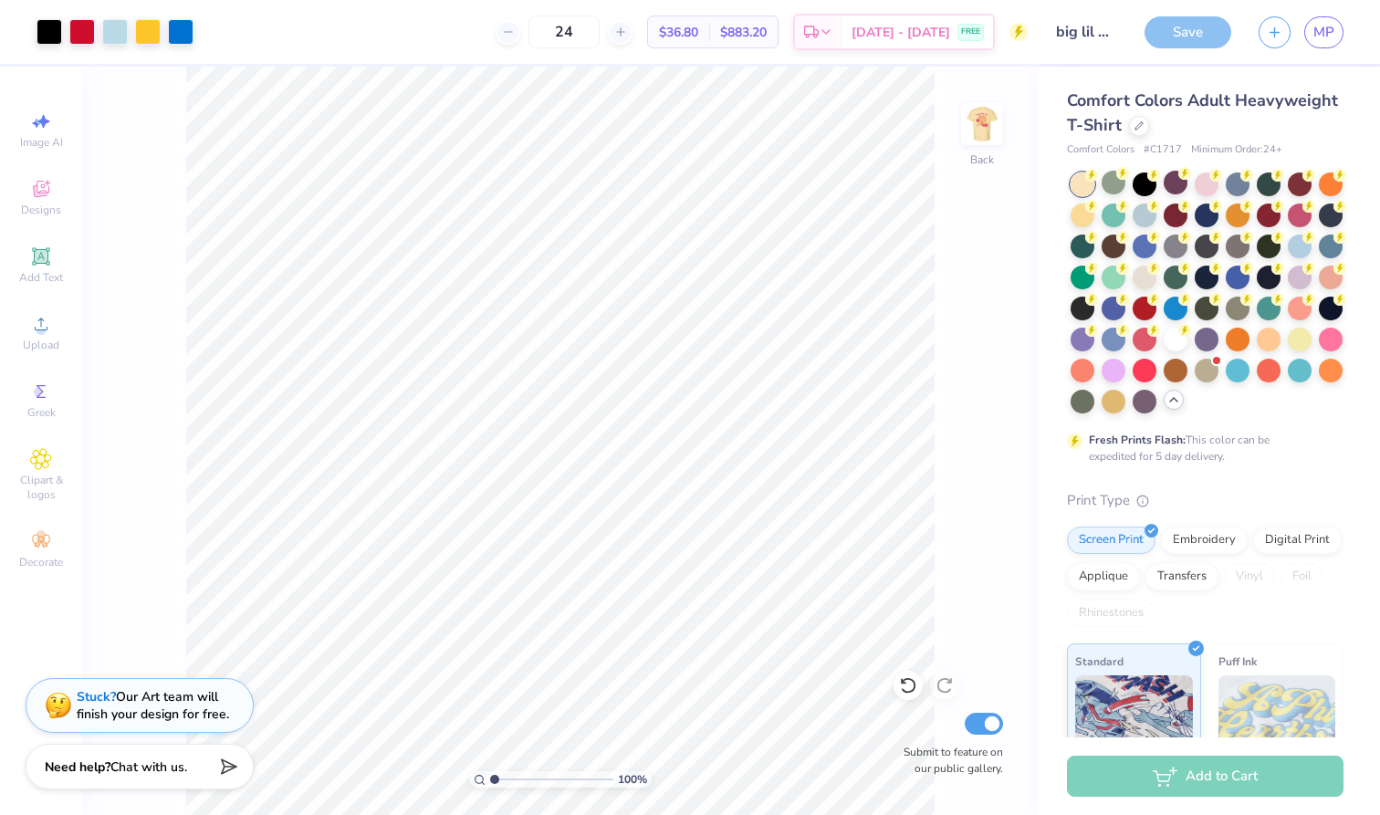
click at [1190, 35] on div "Save" at bounding box center [1188, 32] width 87 height 32
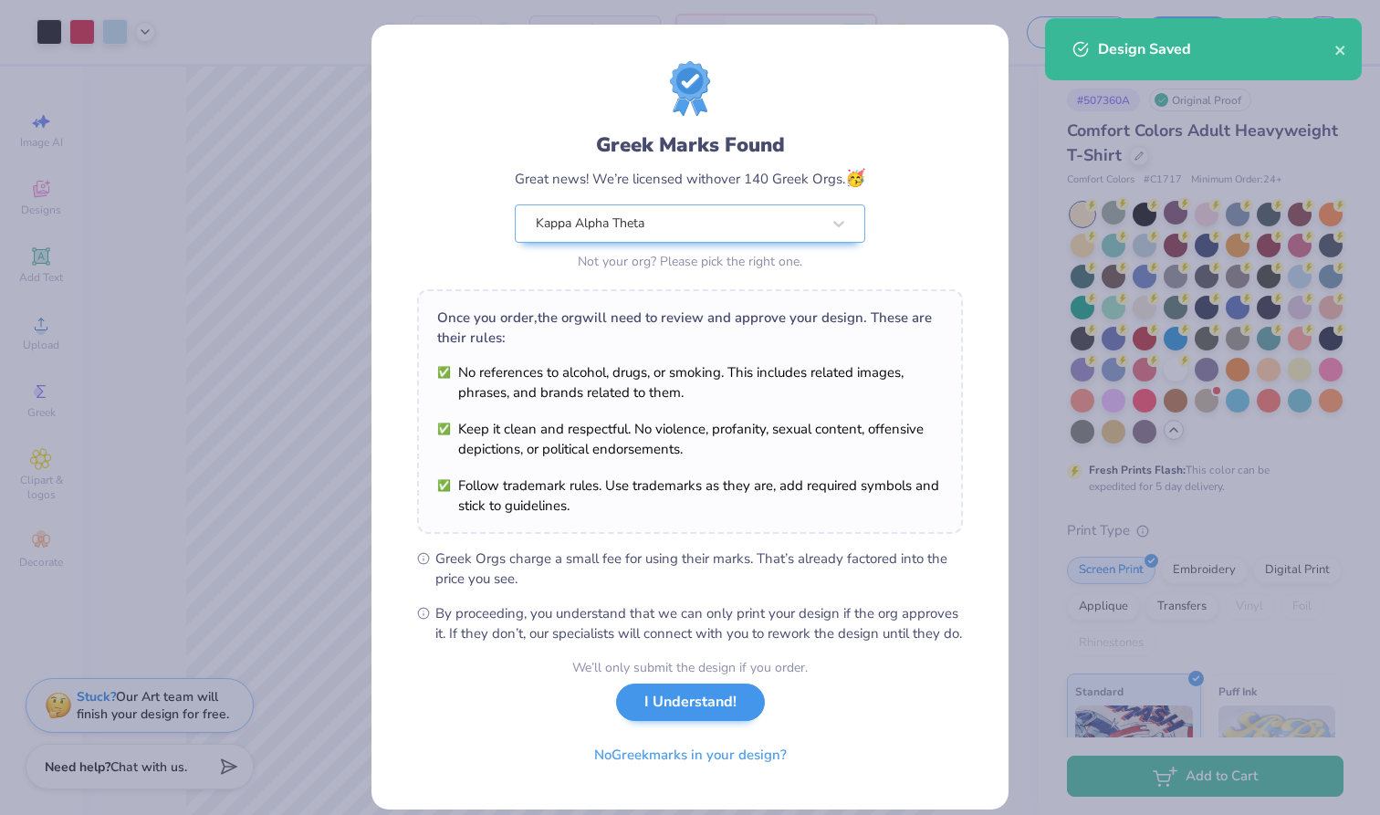
click at [674, 717] on button "I Understand!" at bounding box center [690, 702] width 149 height 37
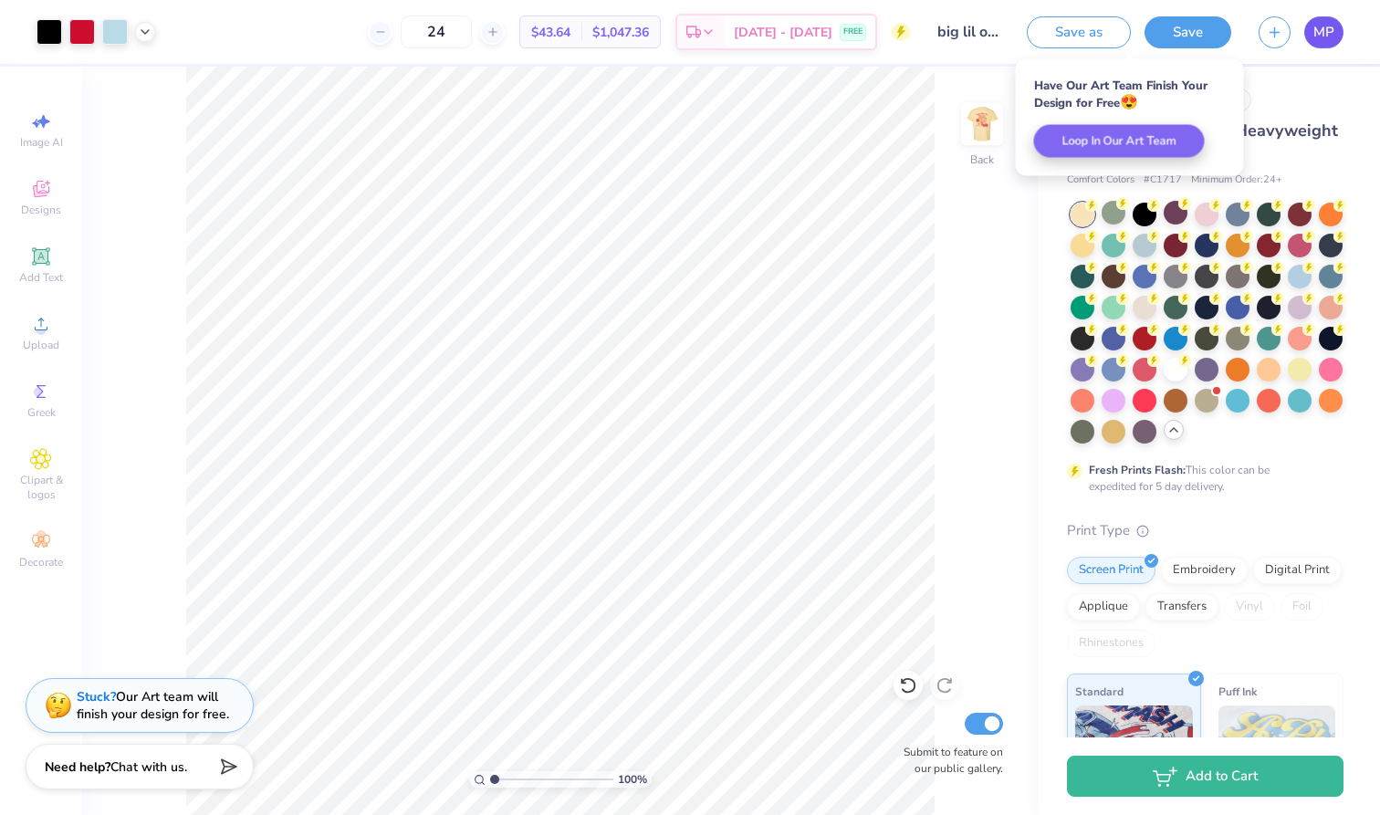
click at [1331, 35] on span "MP" at bounding box center [1323, 32] width 21 height 21
